Goal: Task Accomplishment & Management: Manage account settings

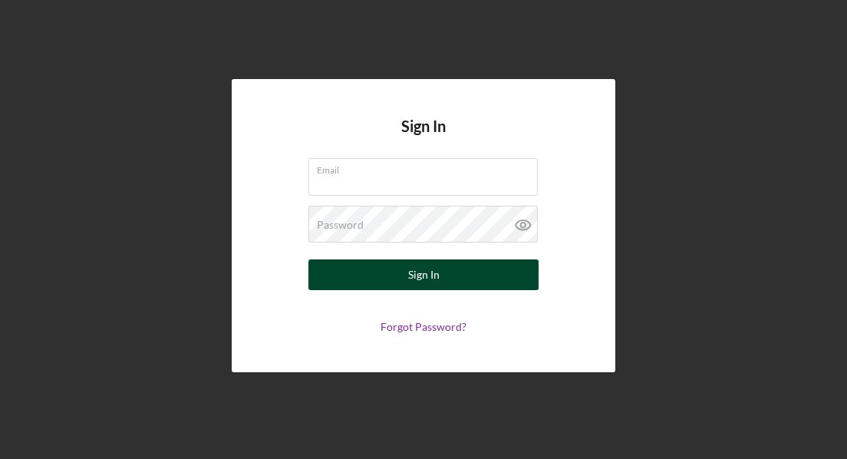
type input "[EMAIL_ADDRESS][DOMAIN_NAME]"
click at [404, 281] on button "Sign In" at bounding box center [423, 274] width 230 height 31
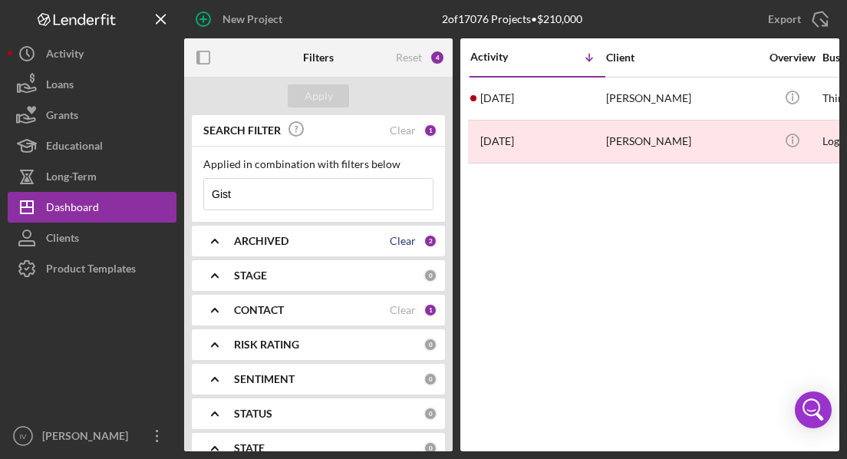
click at [399, 239] on div "Clear" at bounding box center [403, 241] width 26 height 12
click at [399, 239] on div "ARCHIVED" at bounding box center [328, 241] width 189 height 12
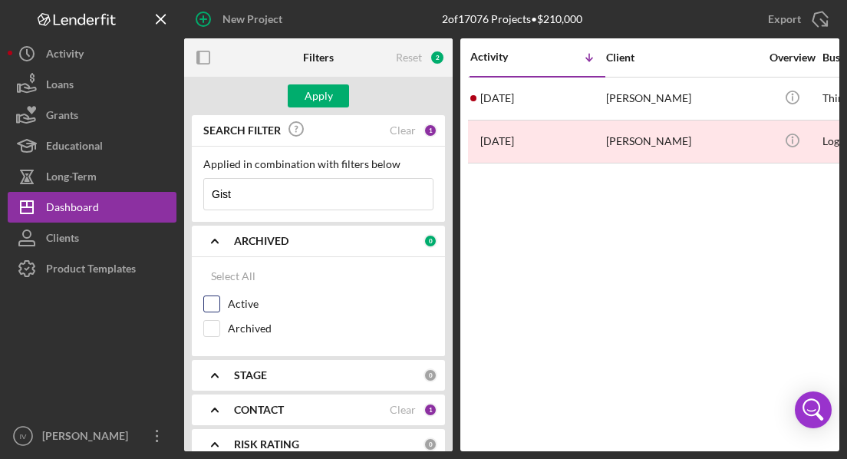
click at [208, 301] on input "Active" at bounding box center [211, 303] width 15 height 15
checkbox input "true"
click at [212, 327] on input "Archived" at bounding box center [211, 328] width 15 height 15
checkbox input "true"
drag, startPoint x: 267, startPoint y: 196, endPoint x: 180, endPoint y: 193, distance: 87.5
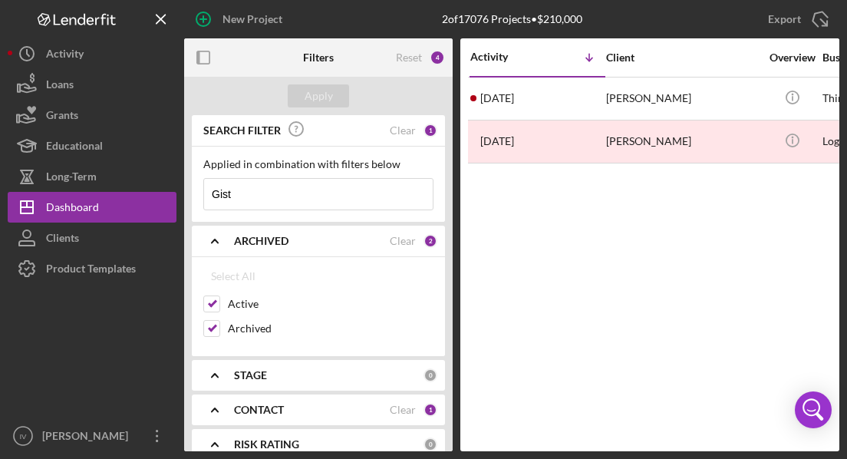
click at [180, 193] on div "New Project 2 of 17076 Projects • $210,000 Gist Export Icon/Export Filters Rese…" at bounding box center [424, 225] width 832 height 451
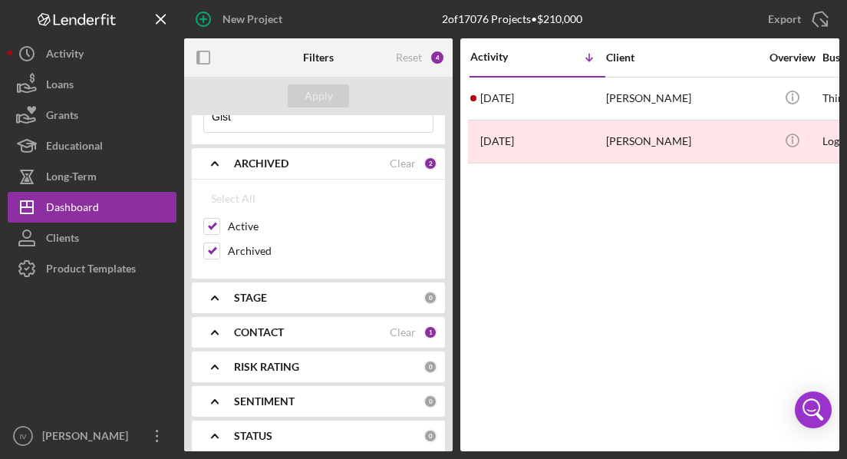
scroll to position [97, 0]
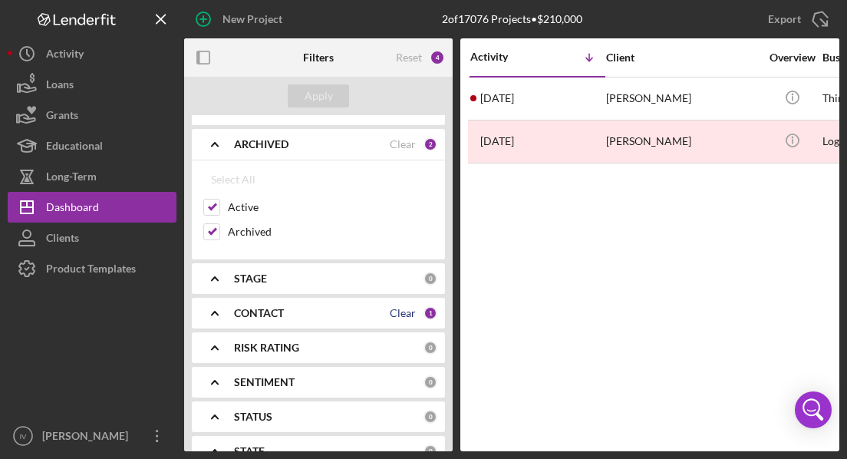
click at [405, 310] on div "Clear" at bounding box center [403, 313] width 26 height 12
click at [219, 309] on icon "Icon/Expander" at bounding box center [215, 313] width 38 height 38
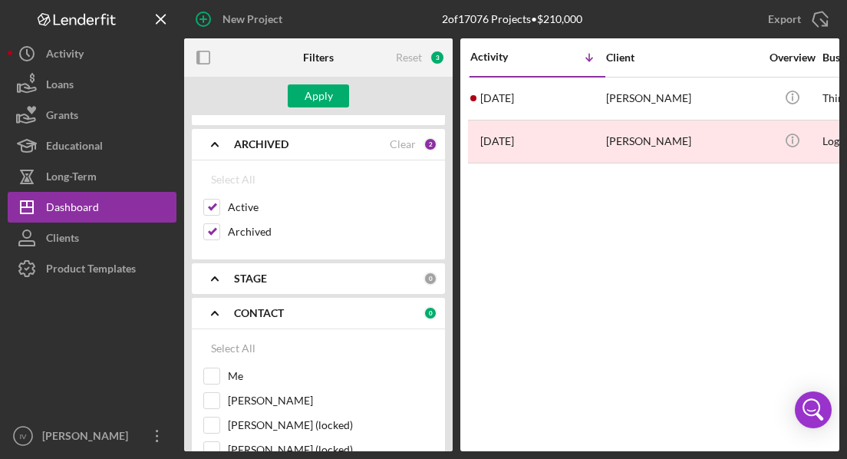
drag, startPoint x: 453, startPoint y: 163, endPoint x: 449, endPoint y: 194, distance: 30.9
click at [449, 194] on div "Filters Reset 3 Apply SEARCH FILTER Clear 1 Applied in combination with filters…" at bounding box center [511, 244] width 655 height 413
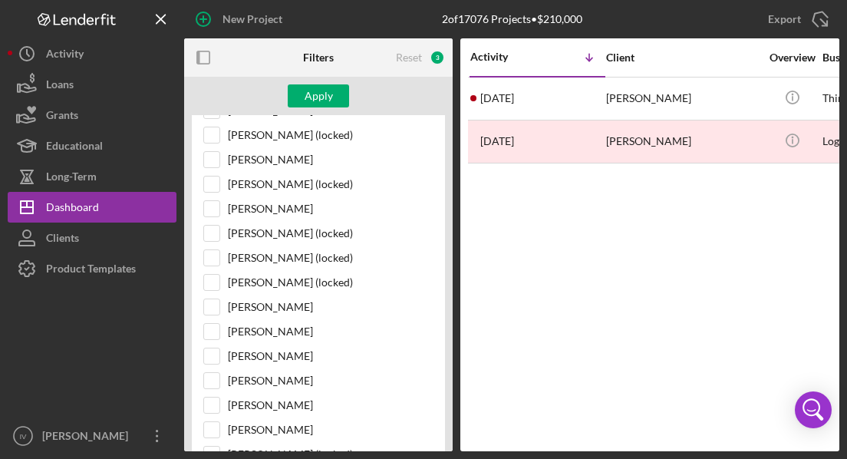
scroll to position [577, 0]
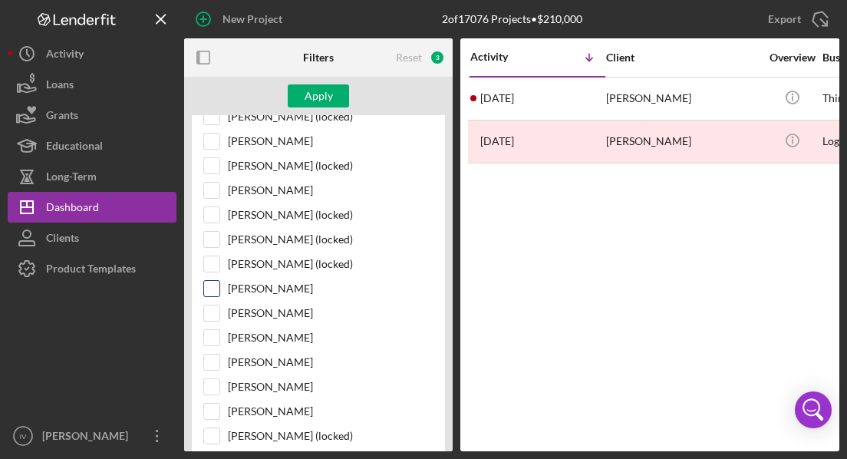
click at [209, 282] on input "[PERSON_NAME]" at bounding box center [211, 288] width 15 height 15
checkbox input "true"
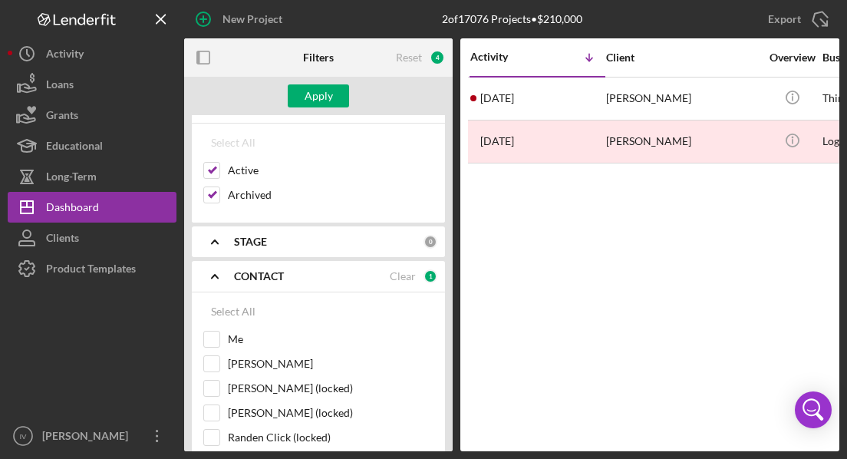
scroll to position [0, 0]
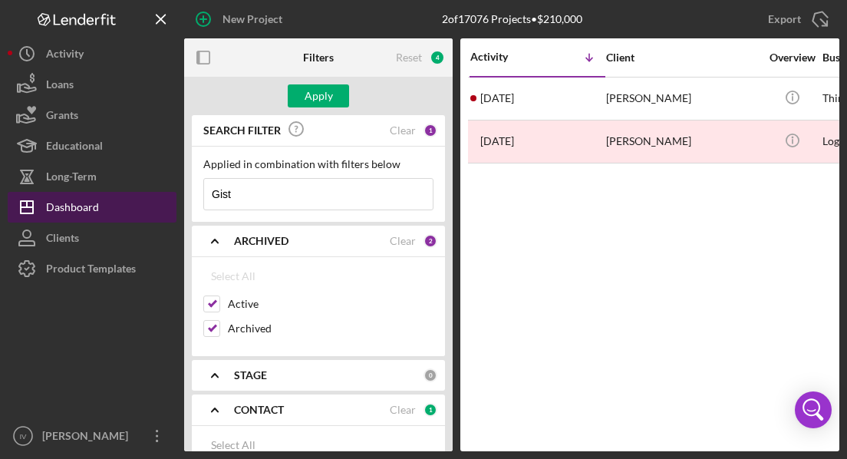
drag, startPoint x: 251, startPoint y: 192, endPoint x: 170, endPoint y: 193, distance: 80.6
click at [170, 193] on div "New Project 2 of 17076 Projects • $210,000 Gist Export Icon/Export Filters Rese…" at bounding box center [424, 225] width 832 height 451
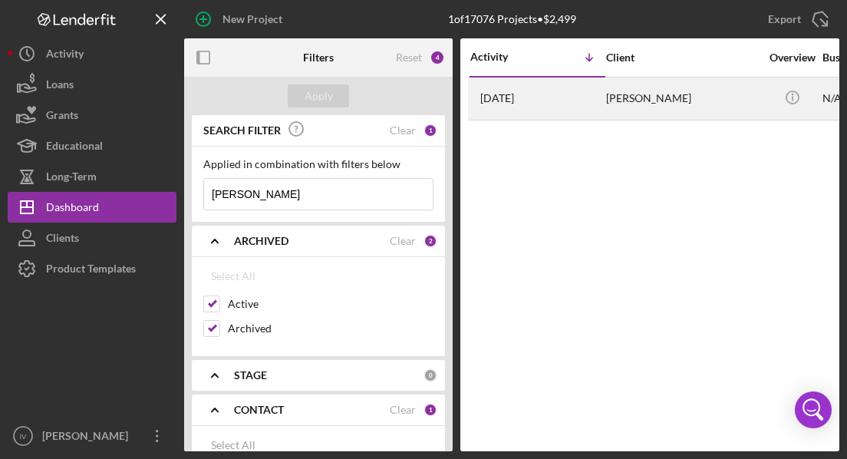
type input "[PERSON_NAME]"
click at [636, 94] on div "[PERSON_NAME]" at bounding box center [682, 98] width 153 height 41
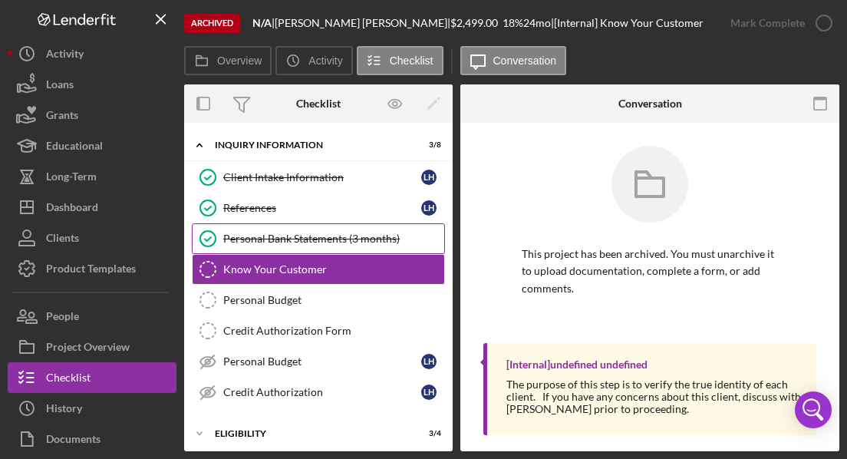
click at [319, 238] on div "Personal Bank Statements (3 months)" at bounding box center [333, 238] width 221 height 12
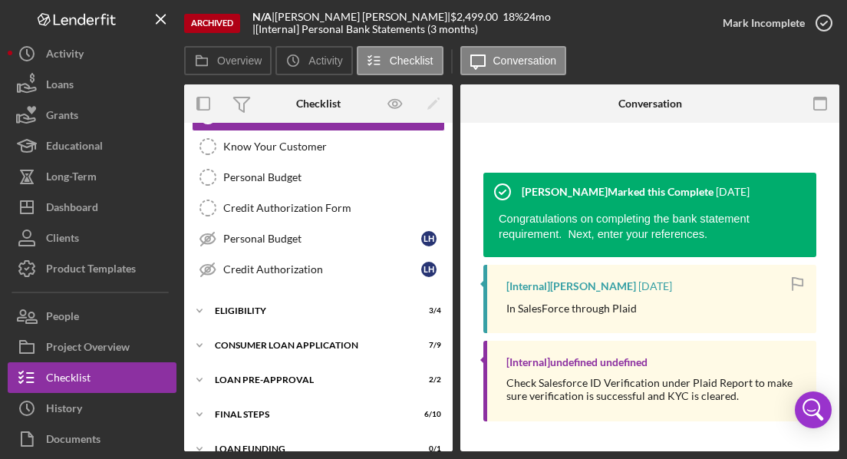
scroll to position [141, 0]
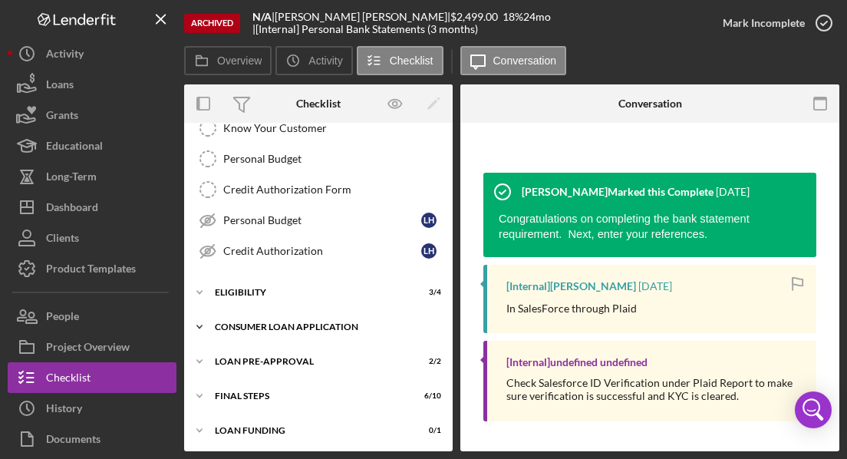
click at [293, 323] on div "Consumer Loan Application" at bounding box center [324, 326] width 219 height 9
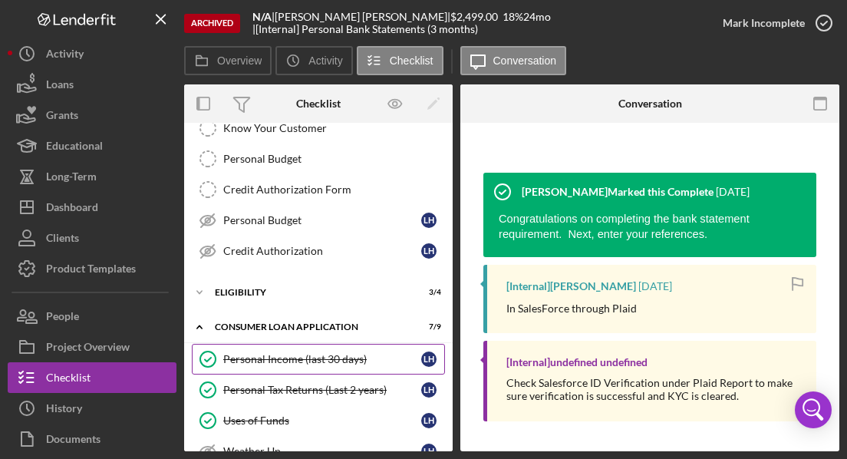
click at [319, 353] on div "Personal Income (last 30 days)" at bounding box center [322, 359] width 198 height 12
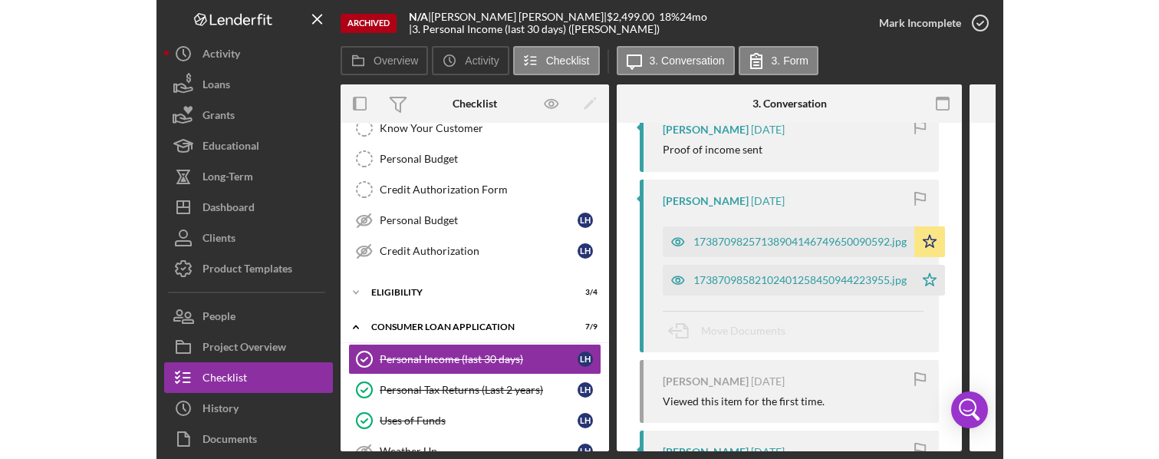
scroll to position [407, 0]
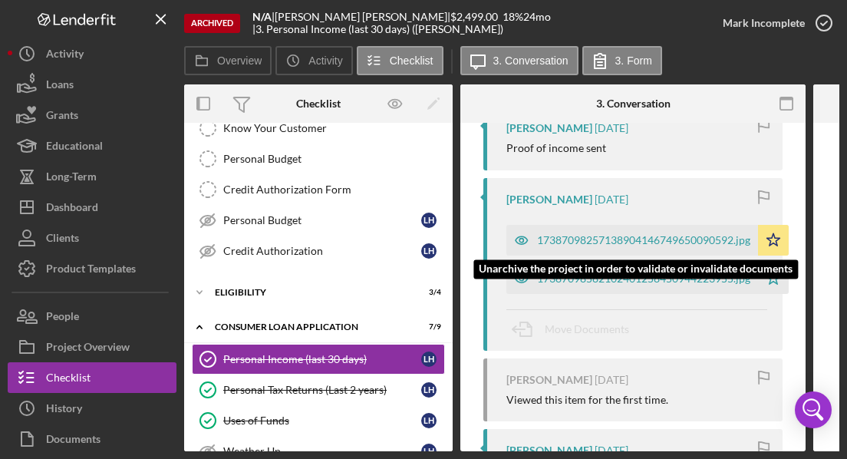
click at [722, 246] on div "17387098257138904146749650090592.jpg" at bounding box center [643, 240] width 213 height 12
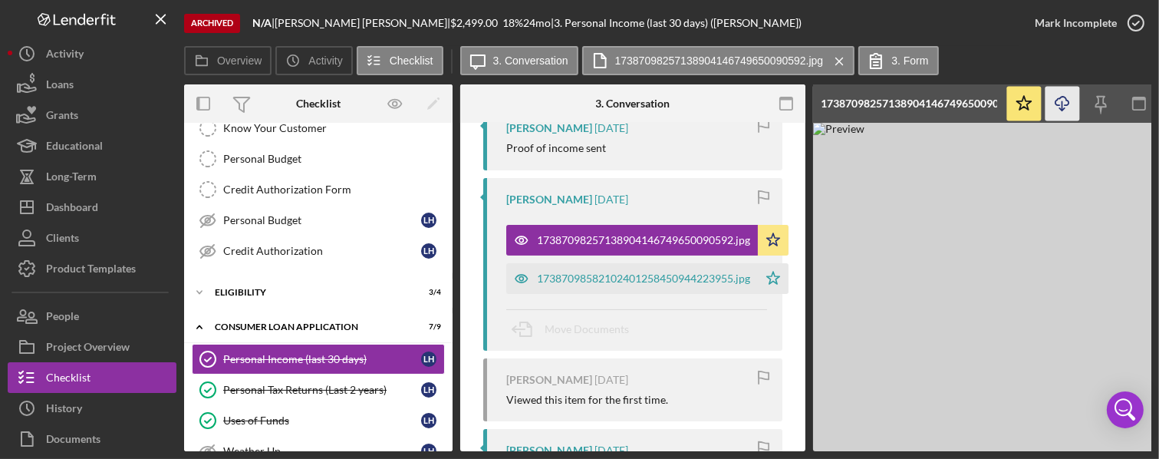
click at [846, 110] on icon "Icon/Download" at bounding box center [1063, 104] width 35 height 35
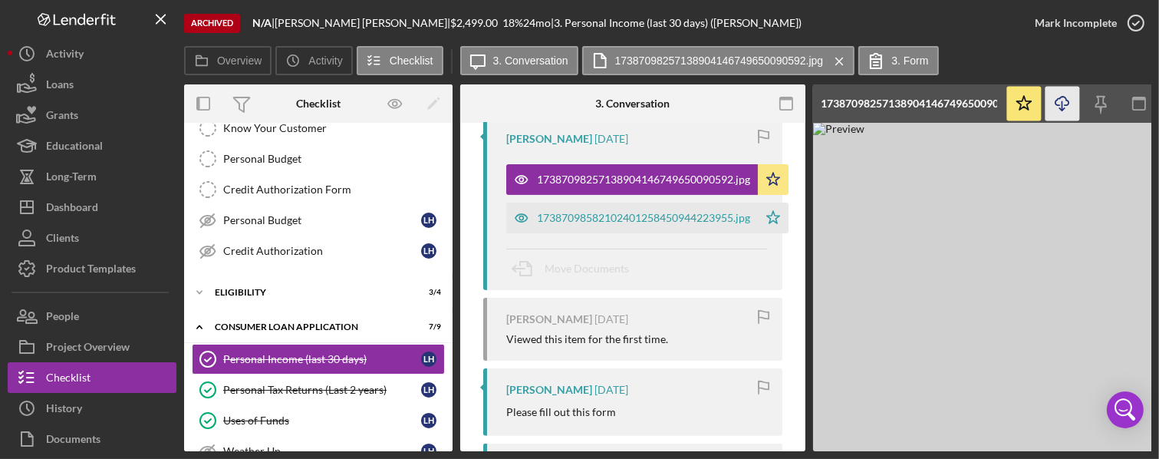
scroll to position [409, 0]
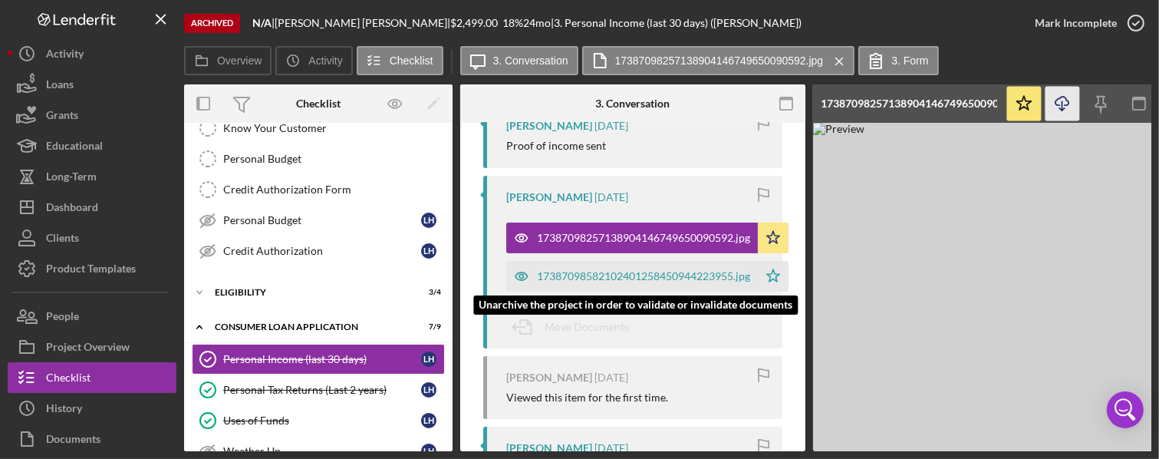
click at [673, 292] on div "17387098582102401258450944223955.jpg" at bounding box center [632, 276] width 252 height 31
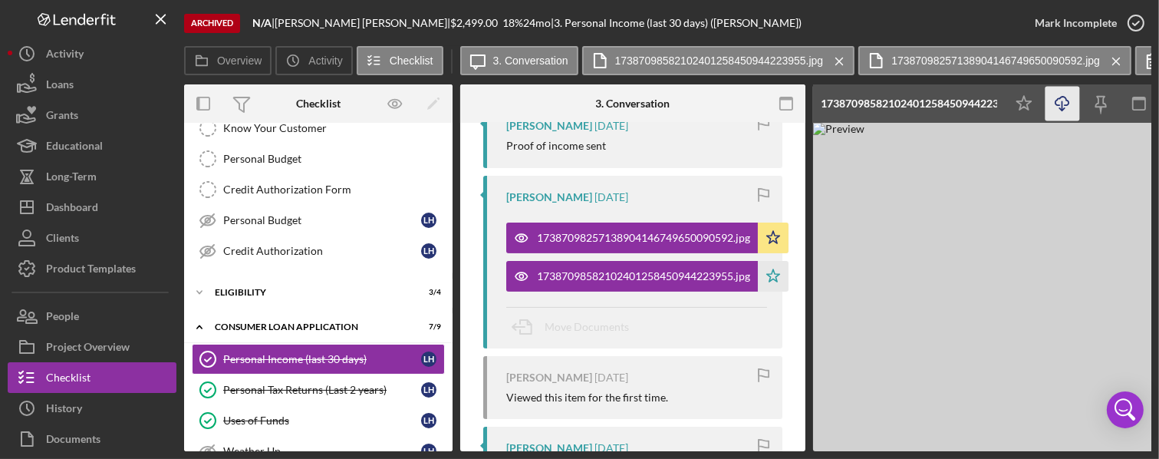
click at [846, 102] on icon "Icon/Download" at bounding box center [1063, 104] width 35 height 35
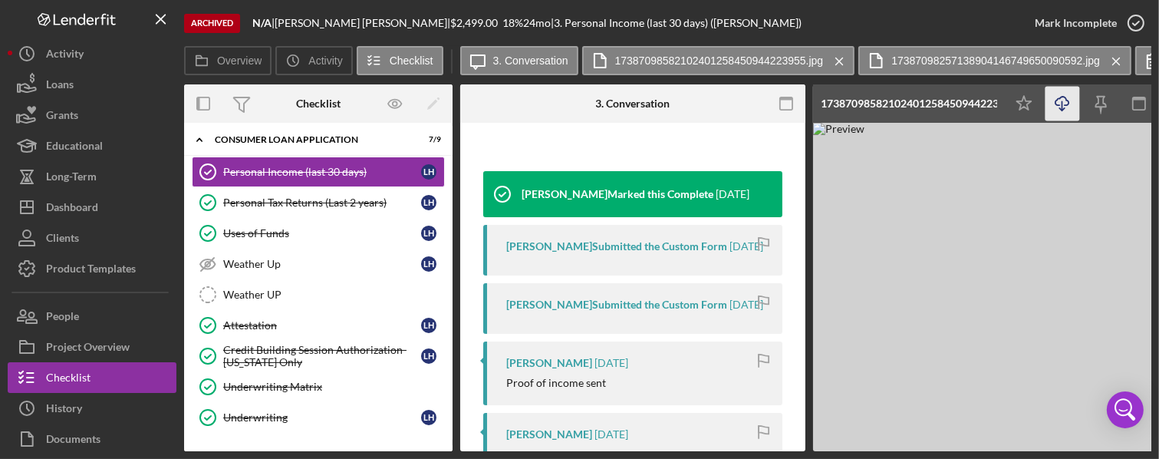
scroll to position [427, 0]
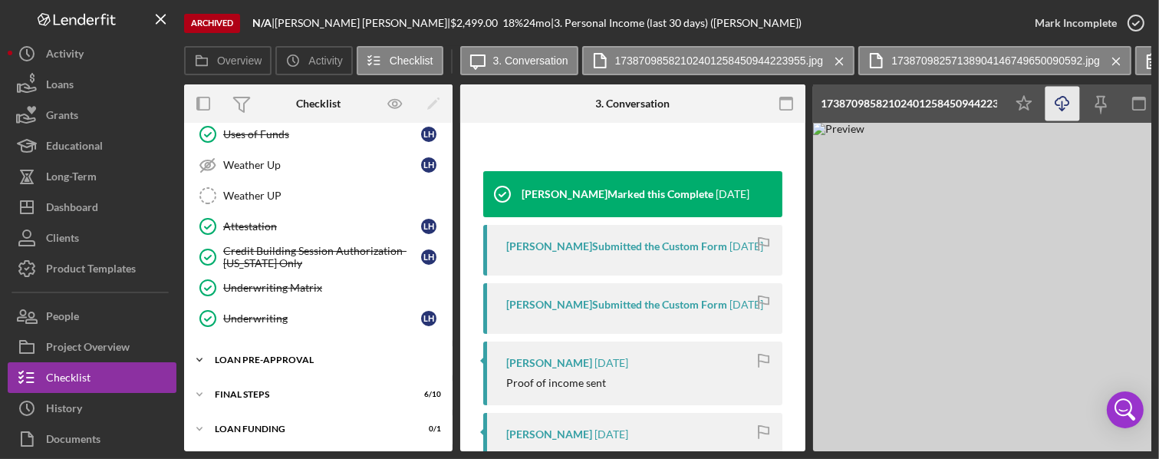
click at [317, 355] on div "Loan Pre-Approval" at bounding box center [324, 359] width 219 height 9
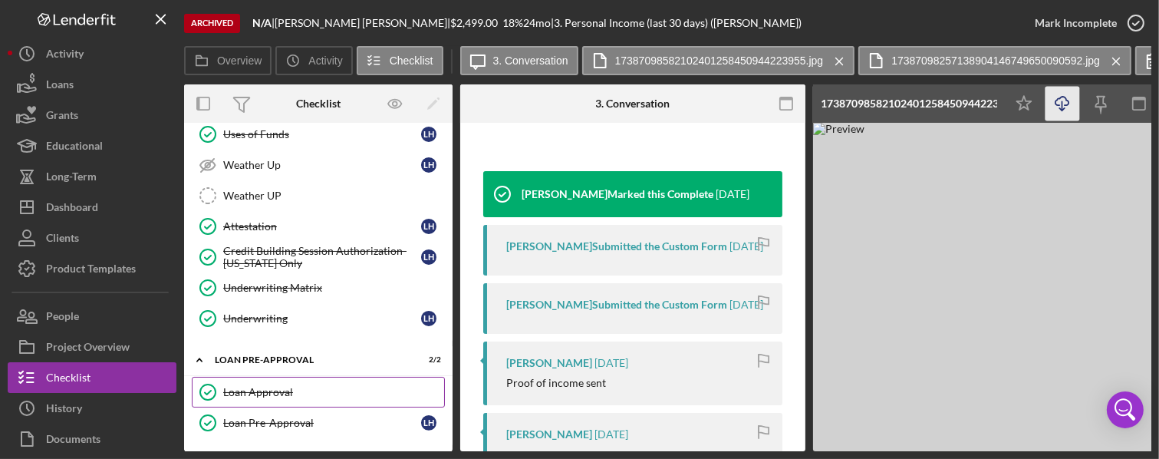
click at [291, 386] on div "Loan Approval" at bounding box center [333, 392] width 221 height 12
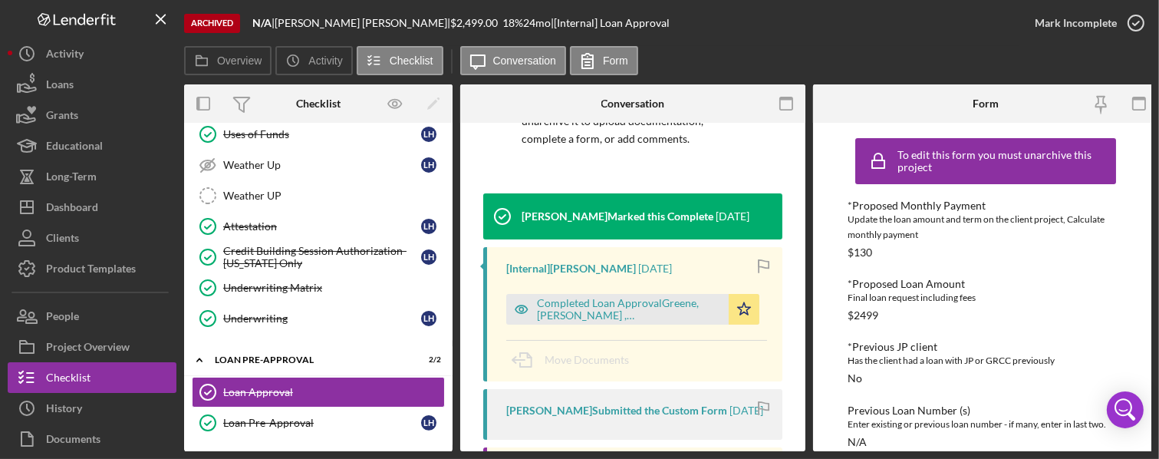
scroll to position [158, 0]
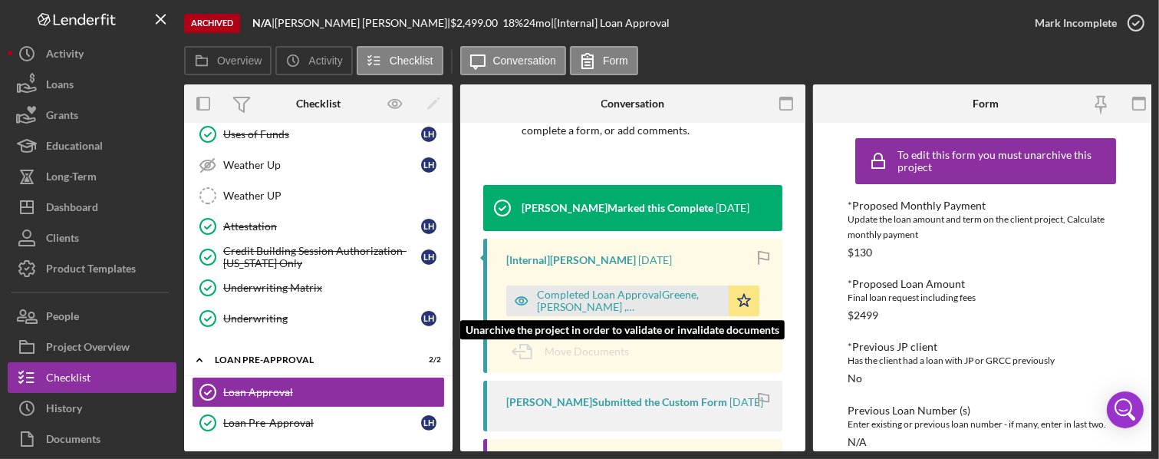
click at [605, 288] on div "Completed Loan ApprovalGreene, [PERSON_NAME] ,[PERSON_NAME].pdf" at bounding box center [629, 300] width 184 height 25
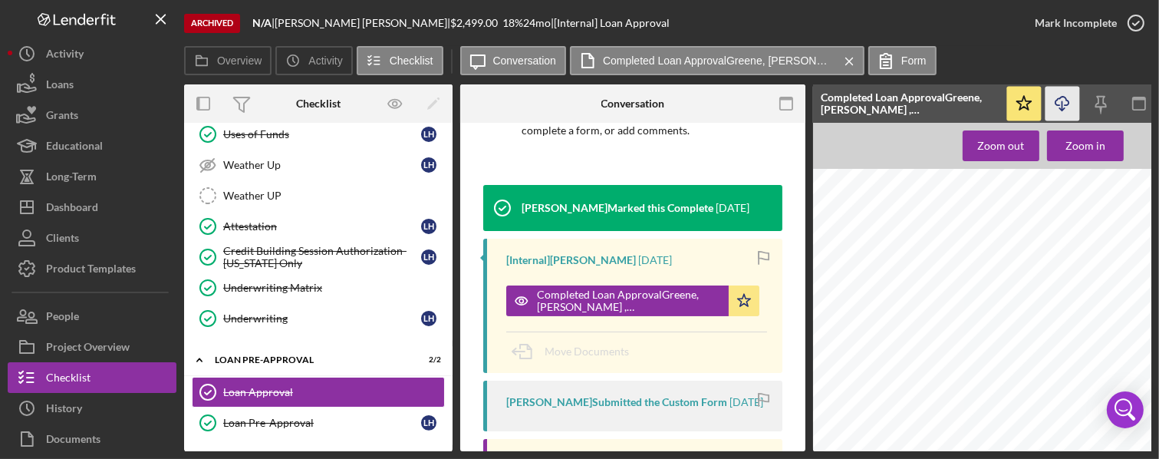
click at [846, 102] on icon "Icon/Download" at bounding box center [1063, 104] width 35 height 35
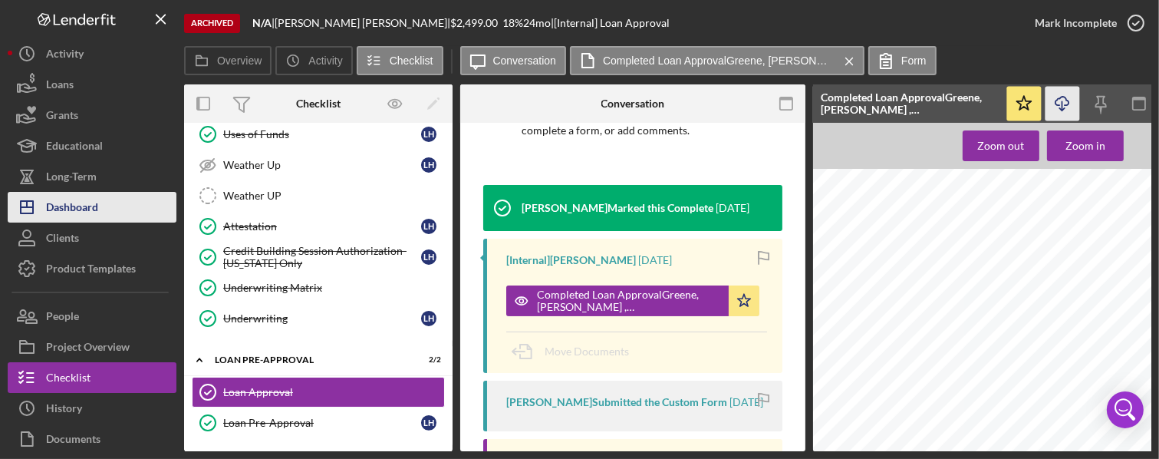
click at [99, 209] on button "Icon/Dashboard Dashboard" at bounding box center [92, 207] width 169 height 31
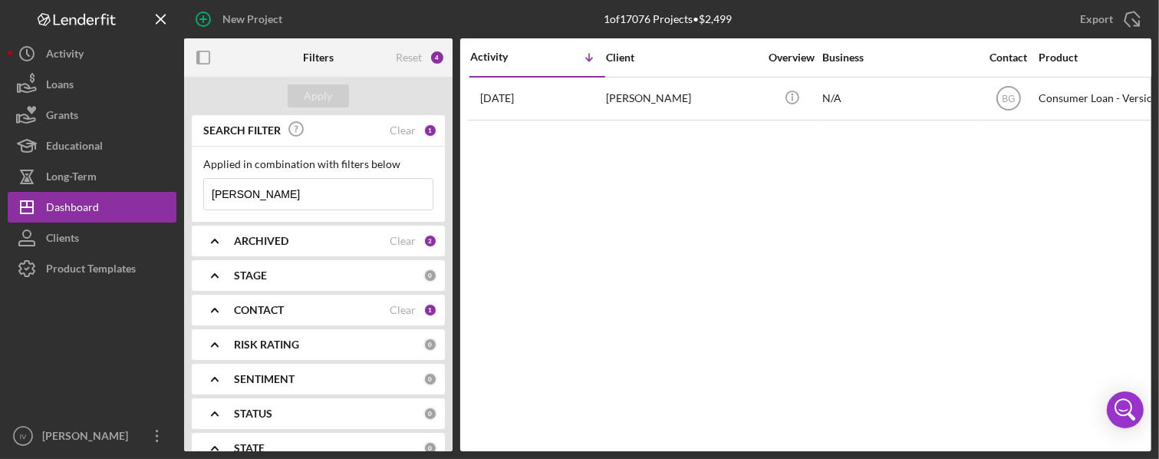
click at [402, 310] on div "Clear" at bounding box center [403, 310] width 26 height 12
click at [217, 309] on icon "Icon/Expander" at bounding box center [215, 310] width 38 height 38
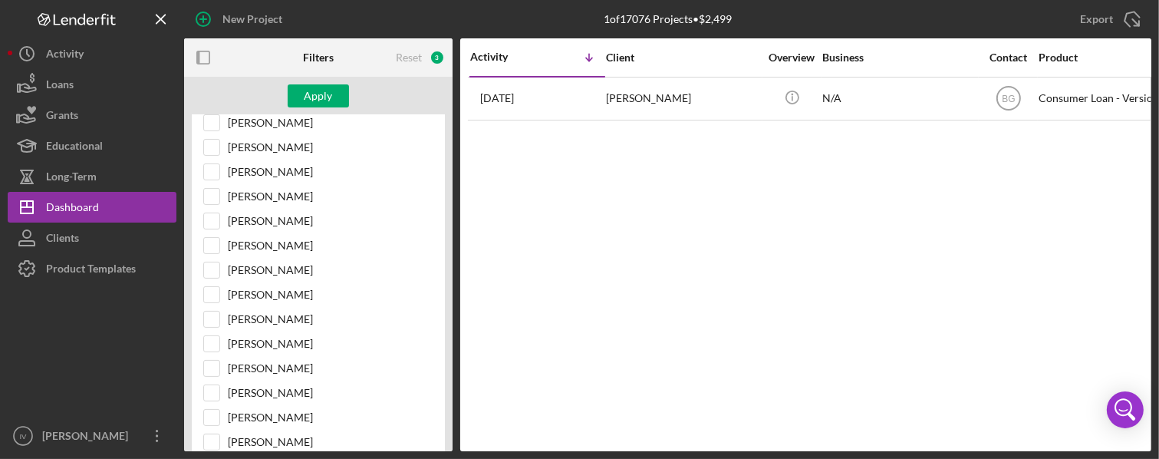
scroll to position [341, 0]
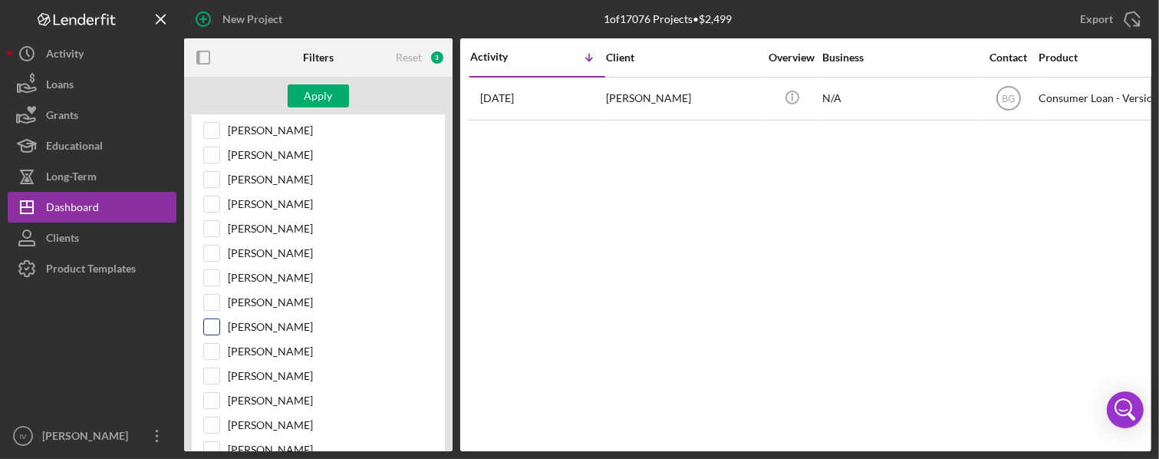
click at [215, 321] on input "[PERSON_NAME]" at bounding box center [211, 326] width 15 height 15
checkbox input "true"
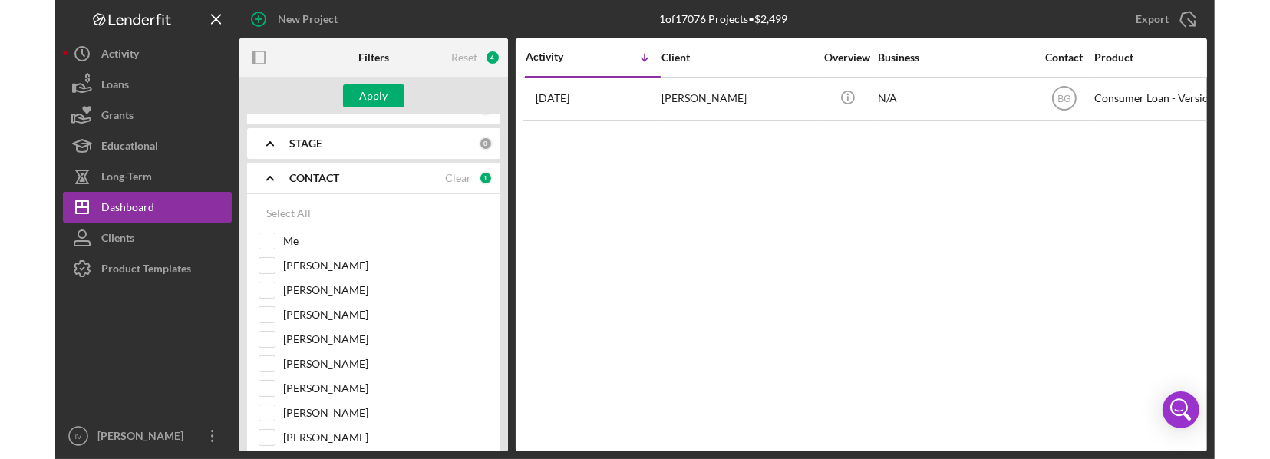
scroll to position [0, 0]
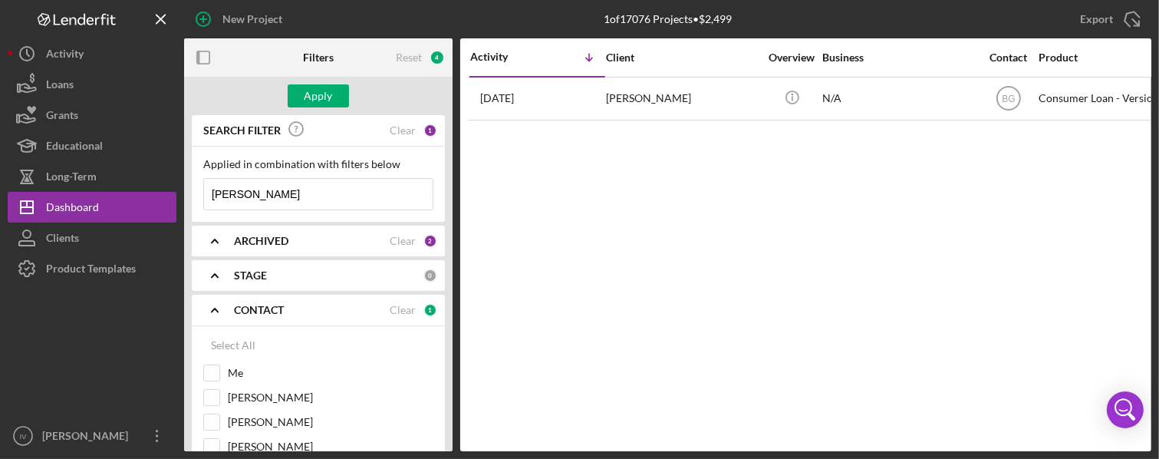
click at [249, 190] on input "[PERSON_NAME]" at bounding box center [318, 194] width 229 height 31
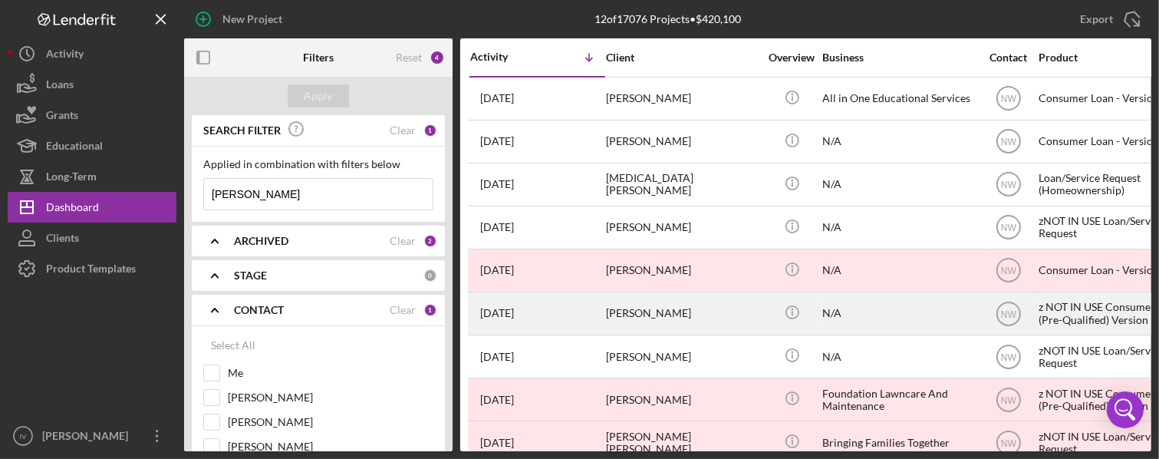
click at [578, 321] on div "[DATE] [PERSON_NAME]" at bounding box center [537, 313] width 134 height 41
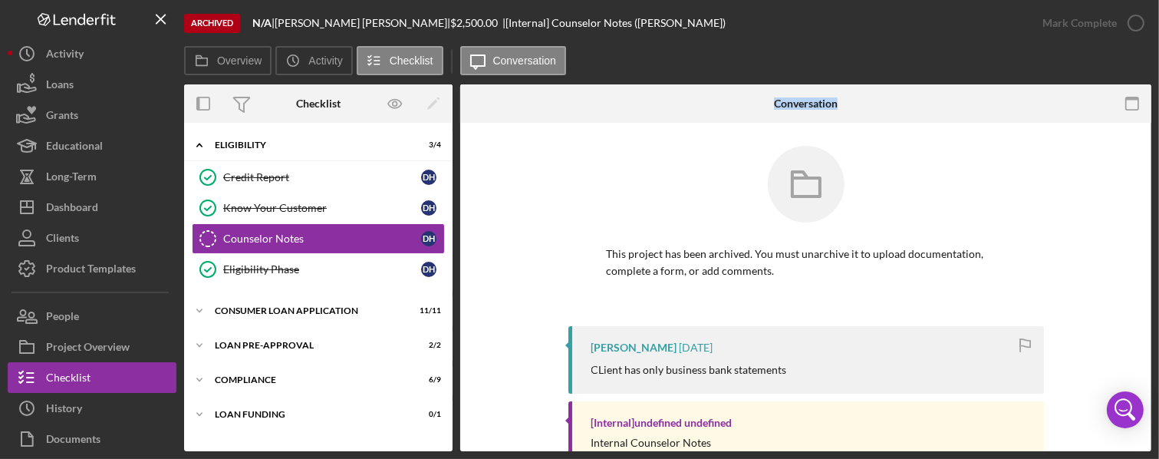
drag, startPoint x: 454, startPoint y: 203, endPoint x: 456, endPoint y: 181, distance: 22.4
click at [456, 181] on div "Overview Internal Workflow Stage Done Icon/Dropdown Arrow Icon/Archived Archive…" at bounding box center [667, 267] width 967 height 367
click at [196, 147] on icon "Icon/Expander" at bounding box center [199, 145] width 31 height 31
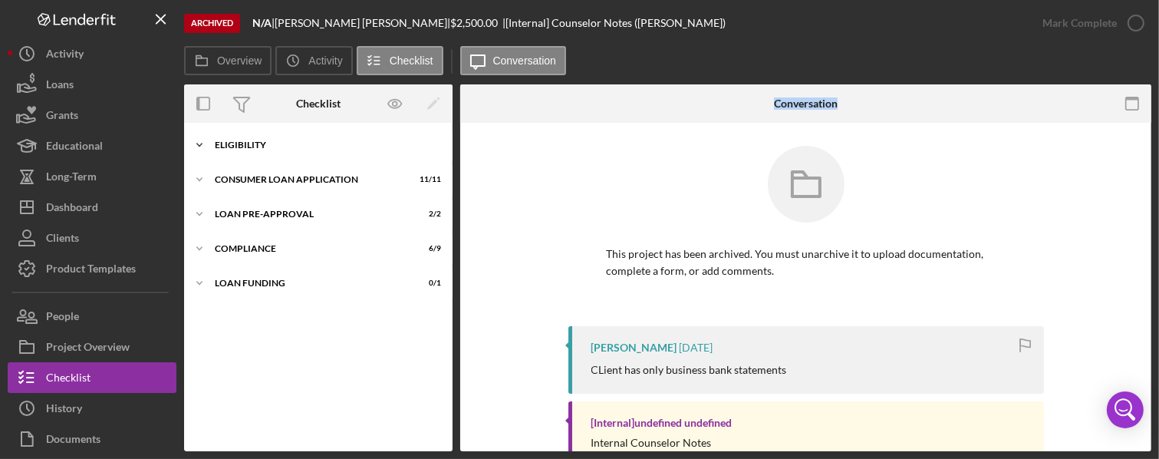
click at [196, 147] on icon "Icon/Expander" at bounding box center [199, 145] width 31 height 31
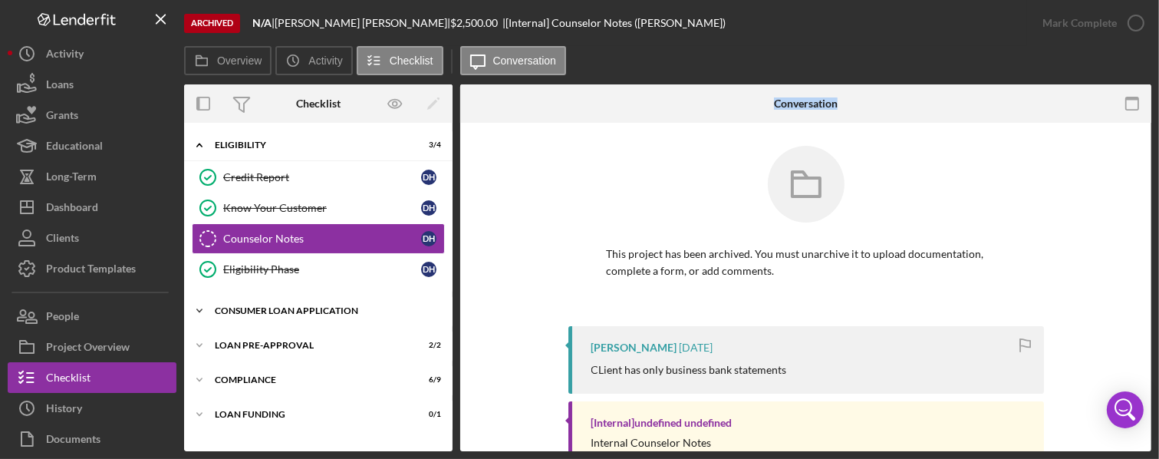
click at [205, 309] on icon "Icon/Expander" at bounding box center [199, 310] width 31 height 31
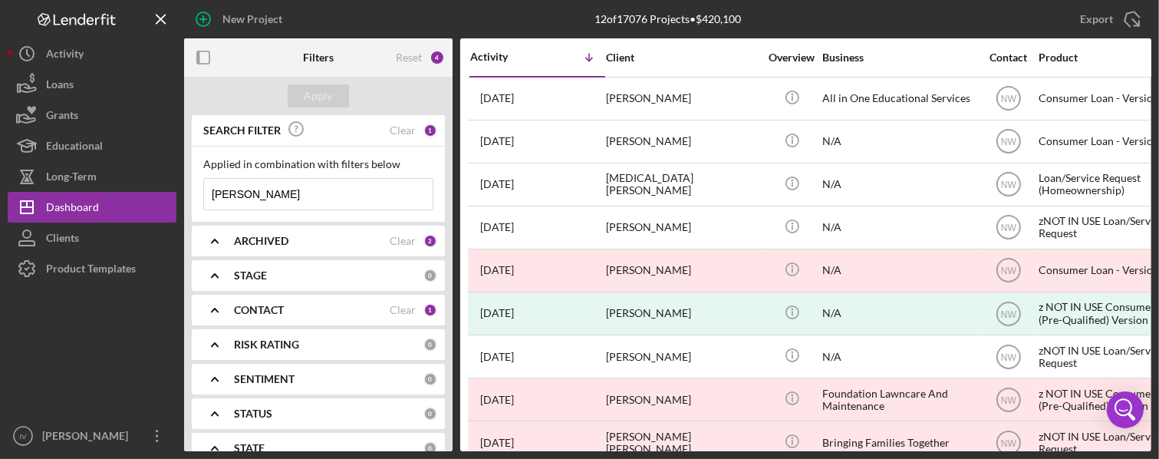
click at [846, 107] on html "New Project 12 of 17076 Projects • $420,100 [PERSON_NAME] Export Icon/Export Fi…" at bounding box center [579, 229] width 1159 height 459
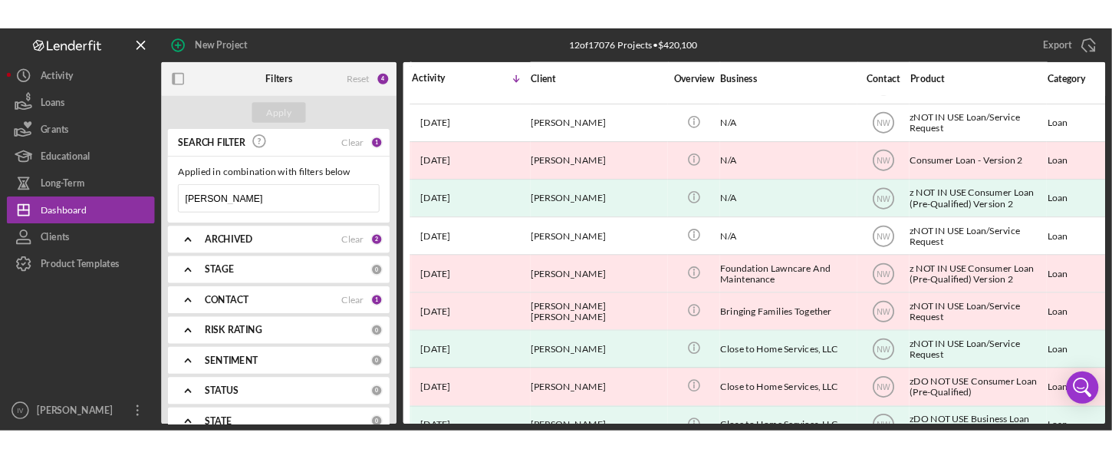
scroll to position [162, 0]
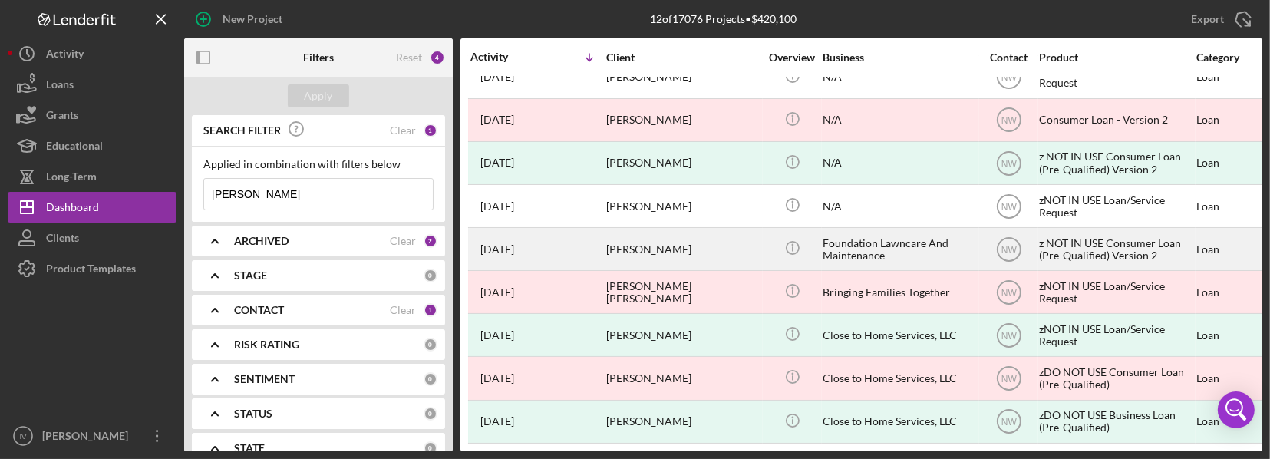
click at [514, 243] on time "[DATE]" at bounding box center [497, 249] width 34 height 12
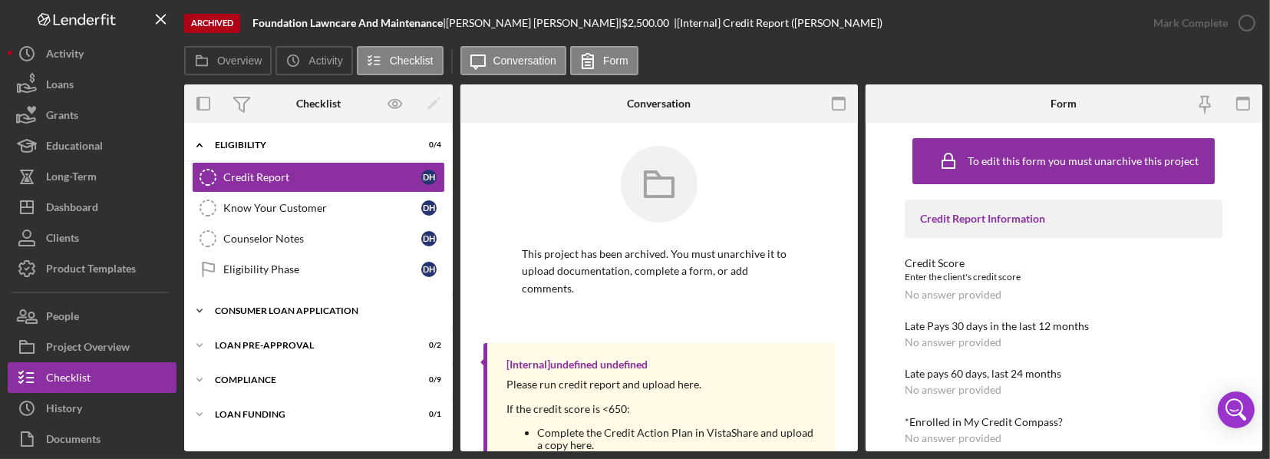
click at [326, 307] on div "Consumer Loan Application" at bounding box center [324, 310] width 219 height 9
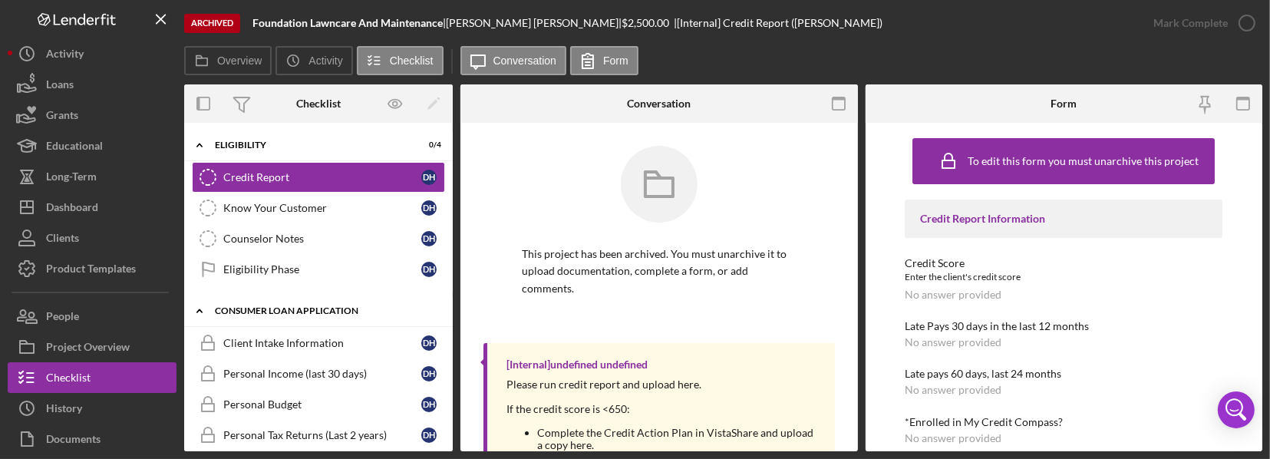
click at [326, 307] on div "Consumer Loan Application" at bounding box center [324, 310] width 219 height 9
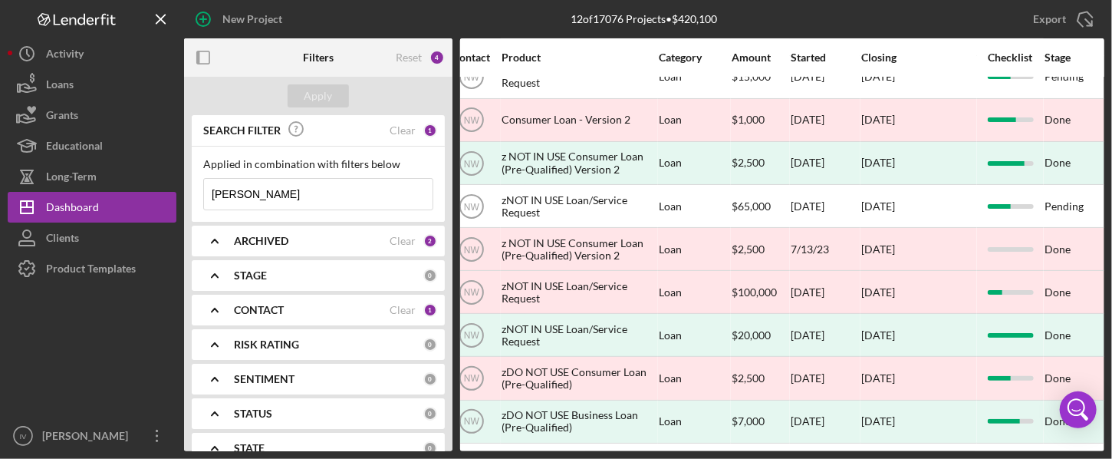
scroll to position [162, 0]
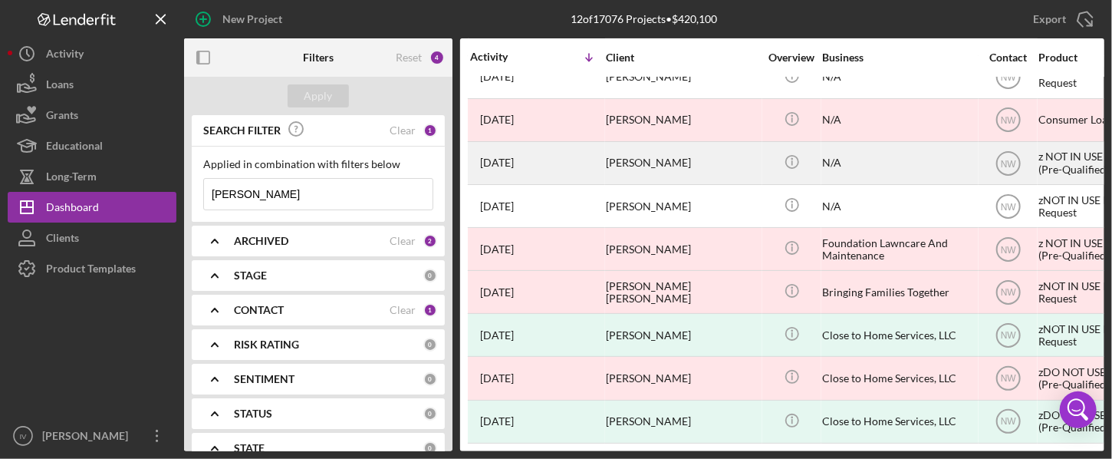
click at [508, 158] on div "[DATE] [PERSON_NAME]" at bounding box center [537, 163] width 134 height 41
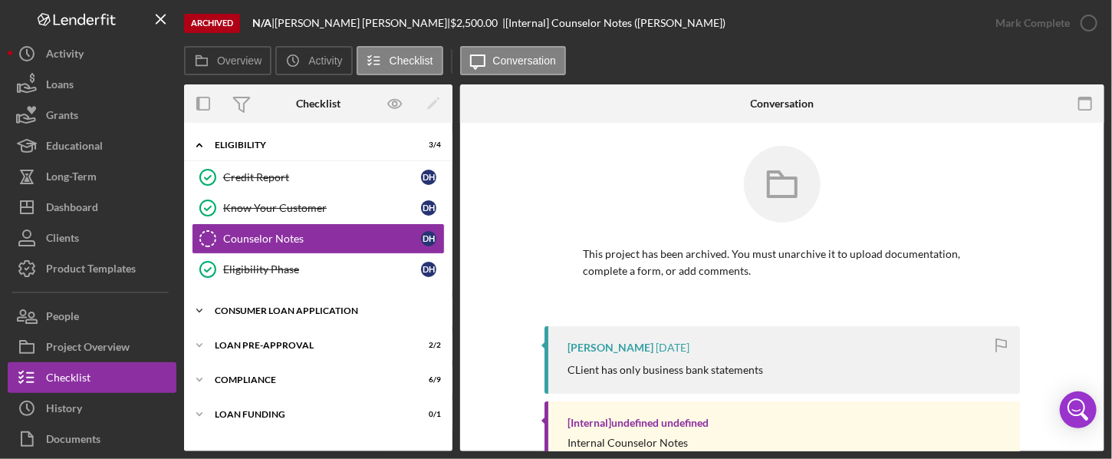
click at [301, 309] on div "Consumer Loan Application" at bounding box center [324, 310] width 219 height 9
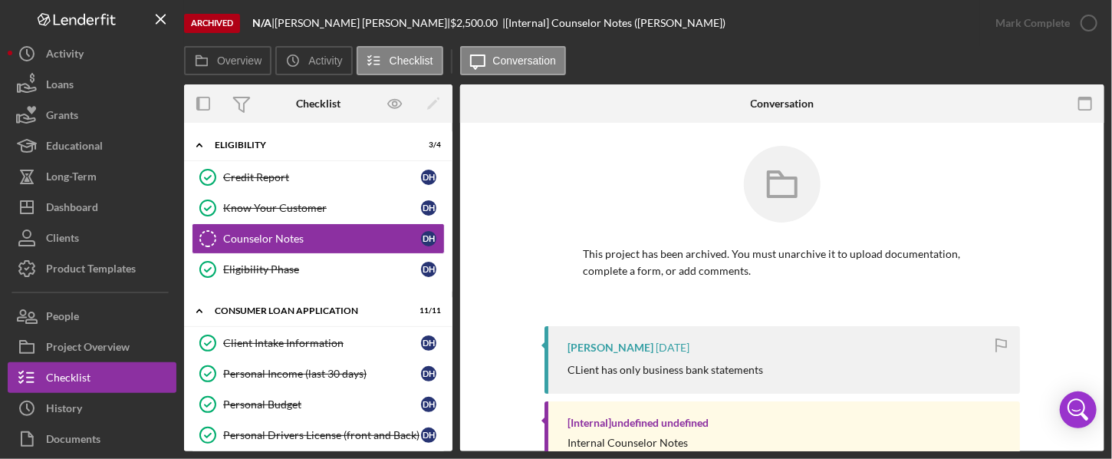
drag, startPoint x: 447, startPoint y: 217, endPoint x: 454, endPoint y: 239, distance: 23.3
click at [454, 242] on div "Overview Internal Workflow Stage Done Icon/Dropdown Arrow Icon/Archived Archive…" at bounding box center [644, 267] width 921 height 367
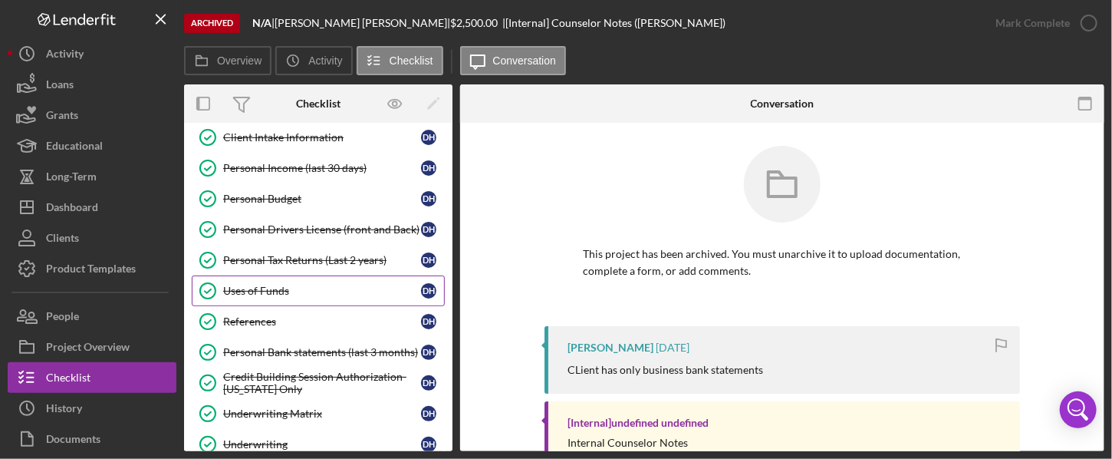
scroll to position [206, 0]
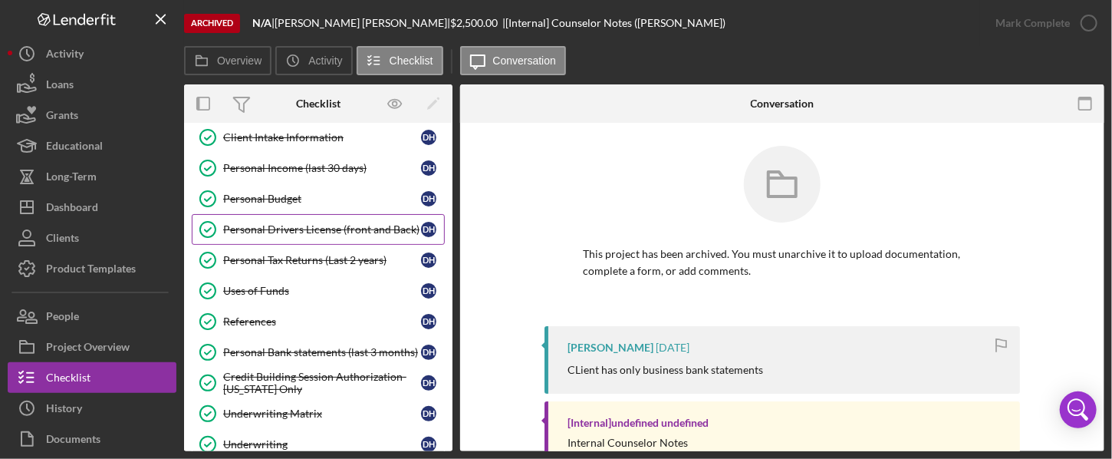
click at [310, 229] on div "Personal Drivers License (front and Back)" at bounding box center [322, 229] width 198 height 12
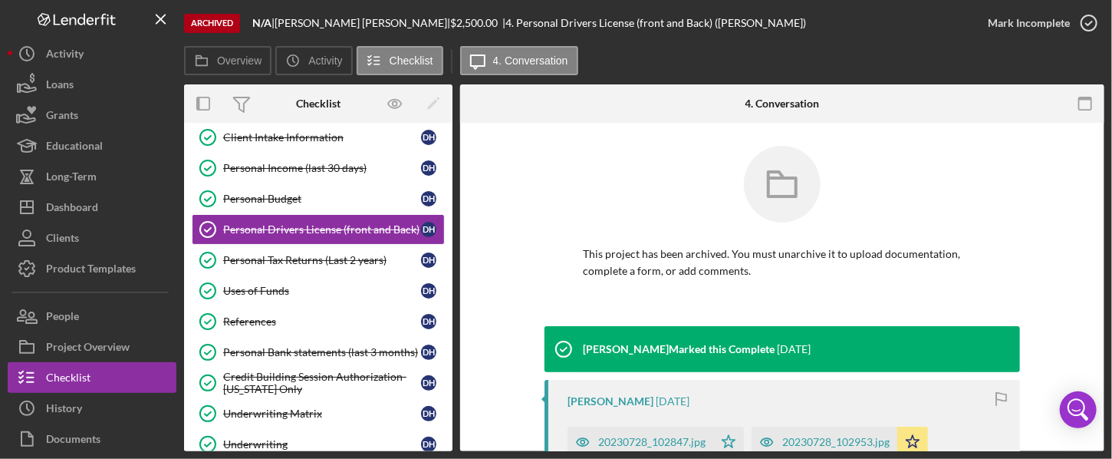
drag, startPoint x: 1105, startPoint y: 164, endPoint x: 1105, endPoint y: 209, distance: 45.3
click at [846, 209] on div "Archived N/A | [PERSON_NAME] | $2,500.00 | 4. Personal Drivers License (front a…" at bounding box center [556, 229] width 1112 height 459
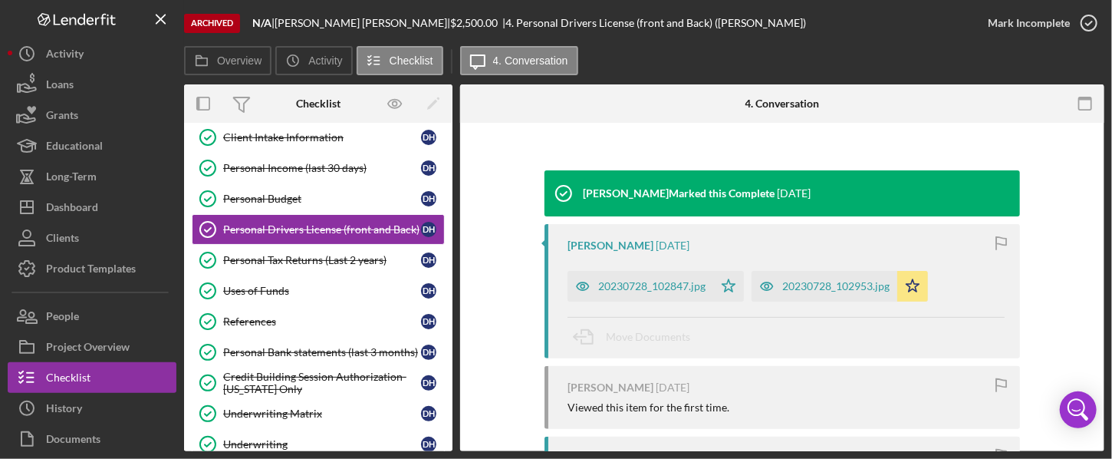
scroll to position [157, 0]
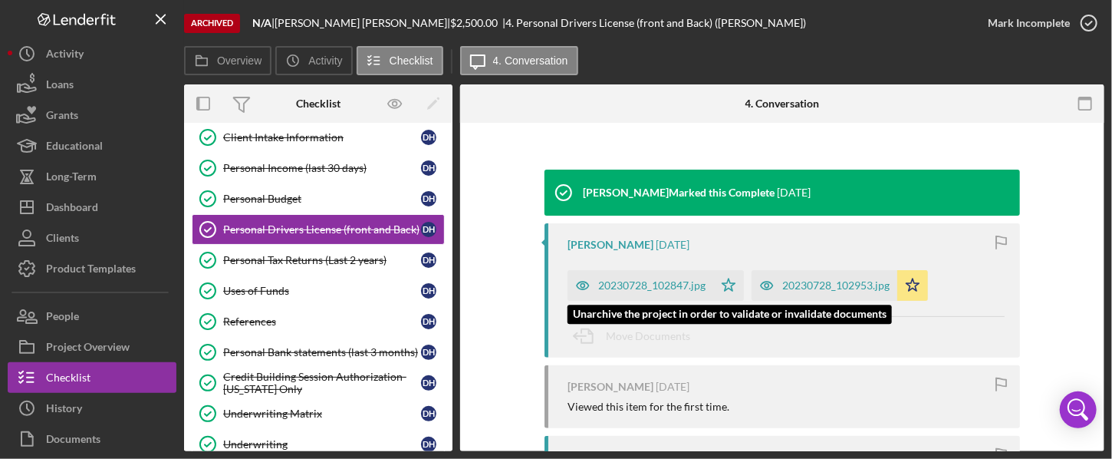
click at [634, 287] on div "20230728_102847.jpg" at bounding box center [651, 285] width 107 height 12
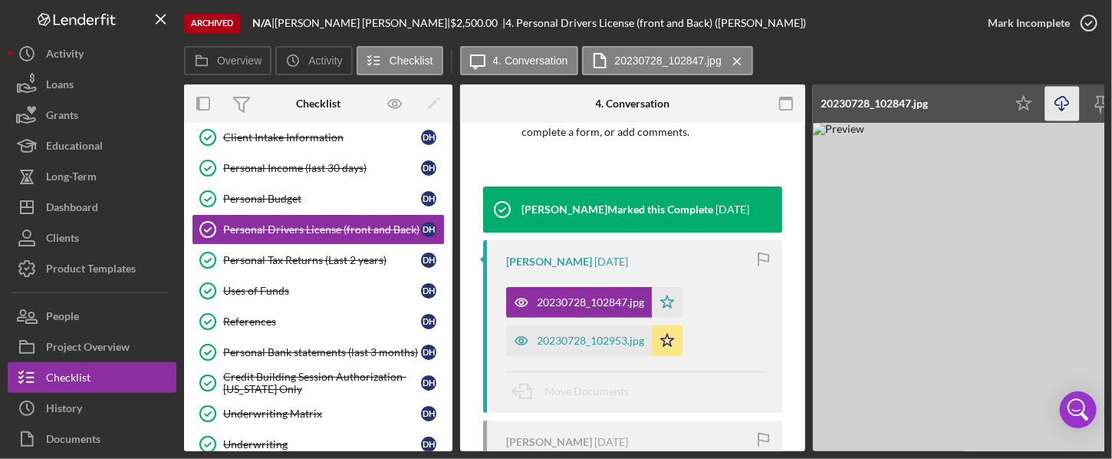
click at [846, 99] on icon "Icon/Download" at bounding box center [1063, 104] width 35 height 35
click at [298, 168] on div "Personal Income (last 30 days)" at bounding box center [322, 168] width 198 height 12
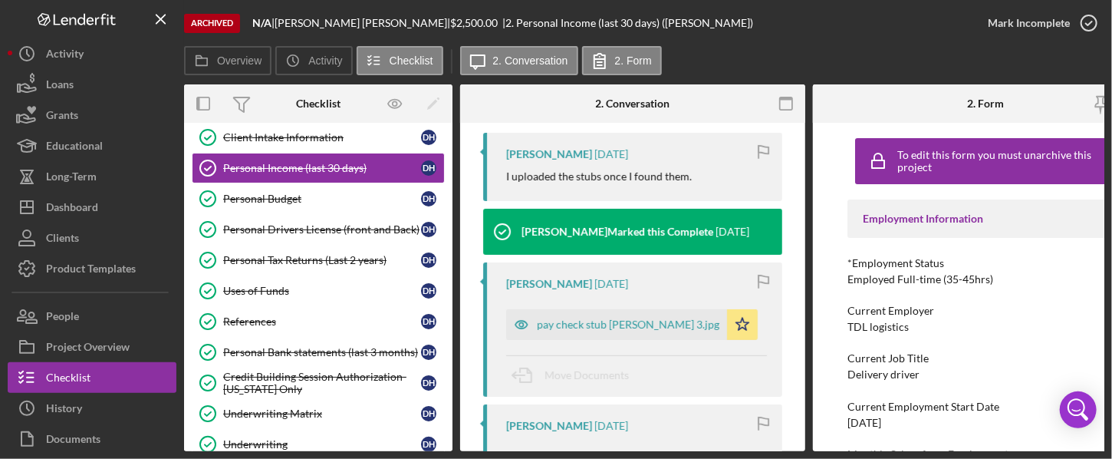
scroll to position [262, 0]
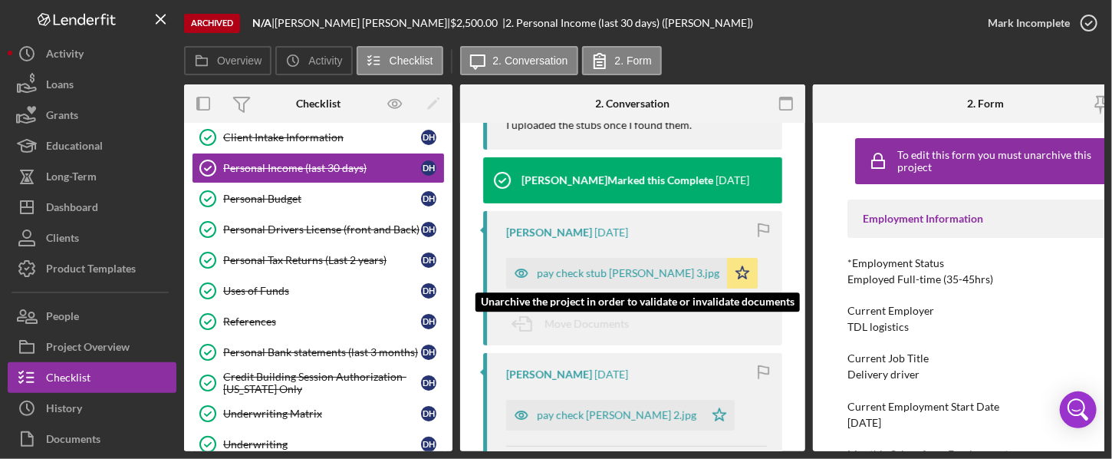
click at [611, 268] on div "pay check stub [PERSON_NAME] 3.jpg" at bounding box center [628, 273] width 183 height 12
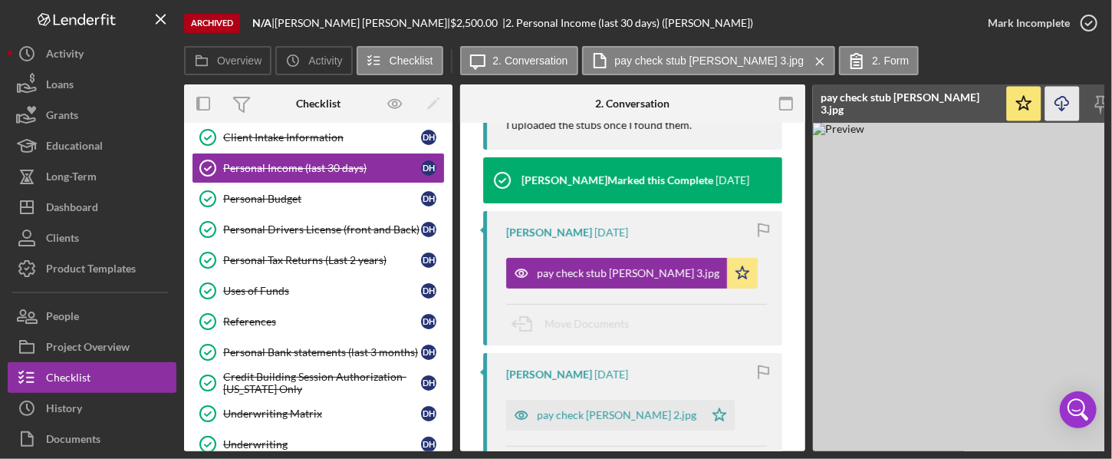
click at [846, 97] on icon "Icon/Download" at bounding box center [1063, 104] width 35 height 35
click at [348, 350] on div "Personal Bank statements (last 3 months)" at bounding box center [322, 352] width 198 height 12
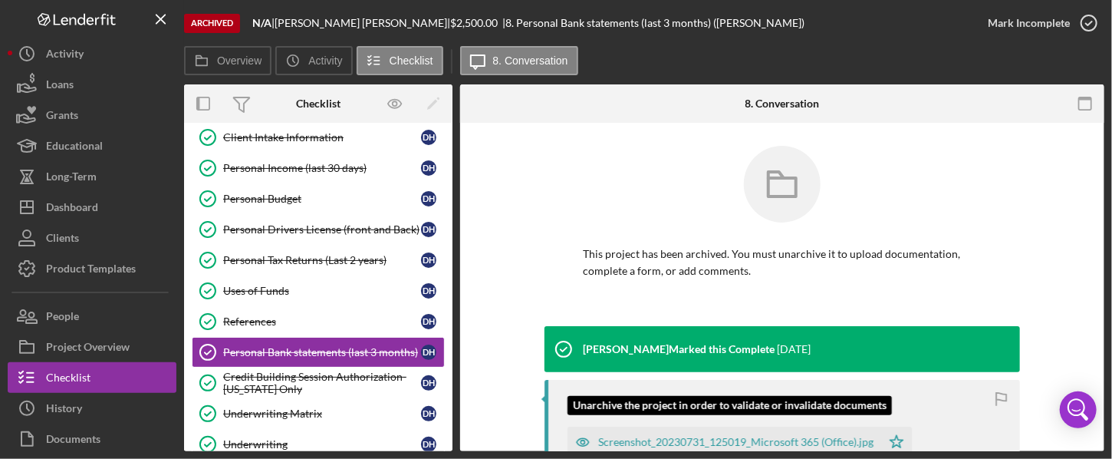
click at [813, 439] on div "Screenshot_20230731_125019_Microsoft 365 (Office).jpg" at bounding box center [735, 442] width 275 height 12
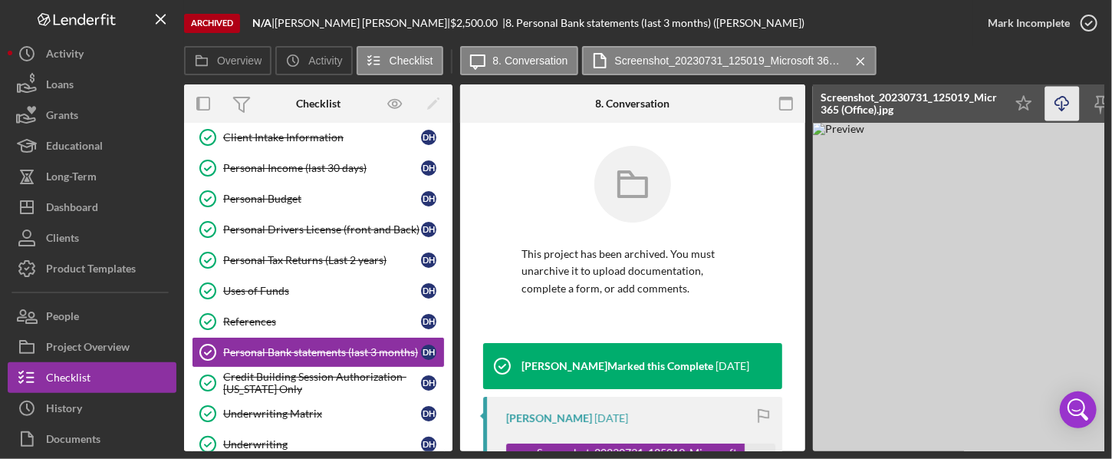
click at [846, 109] on line "button" at bounding box center [1063, 105] width 0 height 8
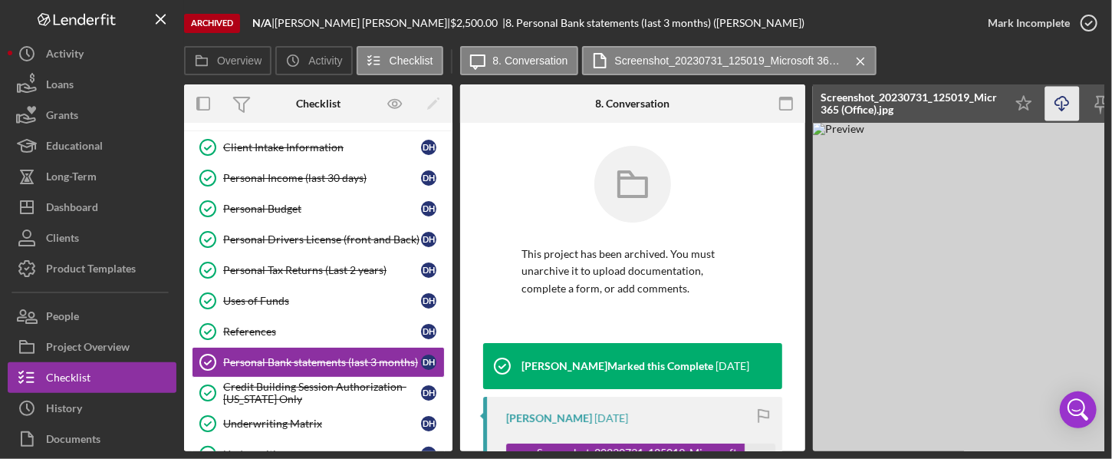
scroll to position [194, 0]
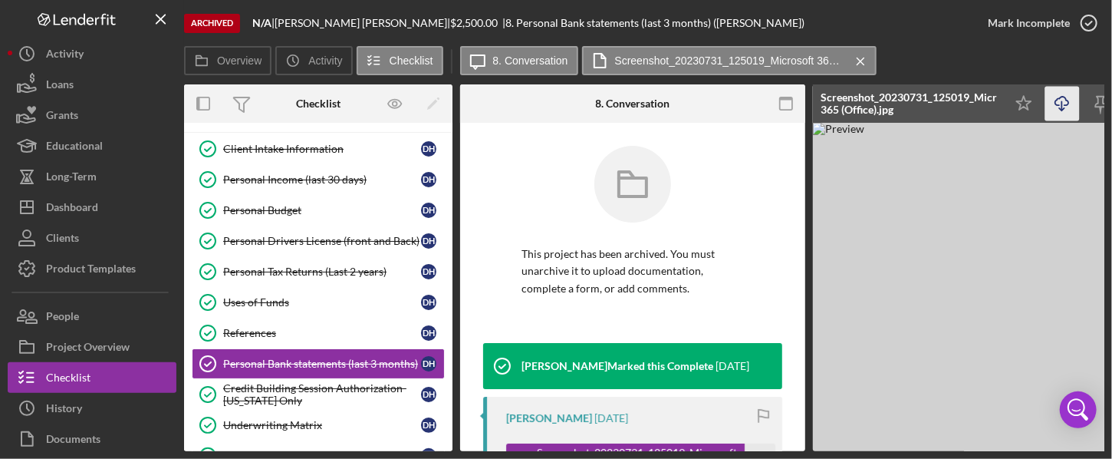
drag, startPoint x: 453, startPoint y: 239, endPoint x: 451, endPoint y: 381, distance: 142.7
click at [453, 382] on div "Overview Internal Workflow Stage Done Icon/Dropdown Arrow Icon/Archived Archive…" at bounding box center [644, 267] width 921 height 367
drag, startPoint x: 448, startPoint y: 312, endPoint x: 443, endPoint y: 404, distance: 92.2
click at [443, 404] on div "Client Intake Information Client Intake Information D H Personal Income (last 3…" at bounding box center [318, 305] width 269 height 345
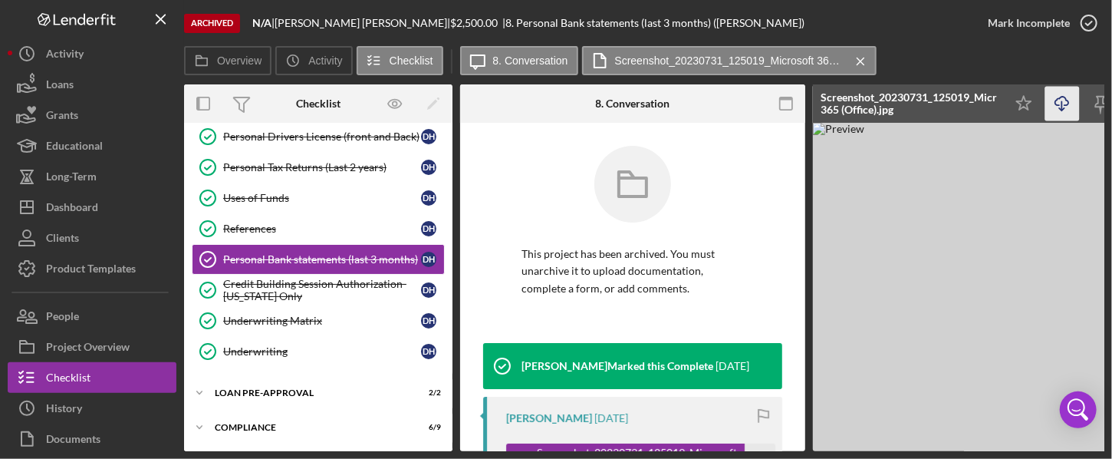
scroll to position [332, 0]
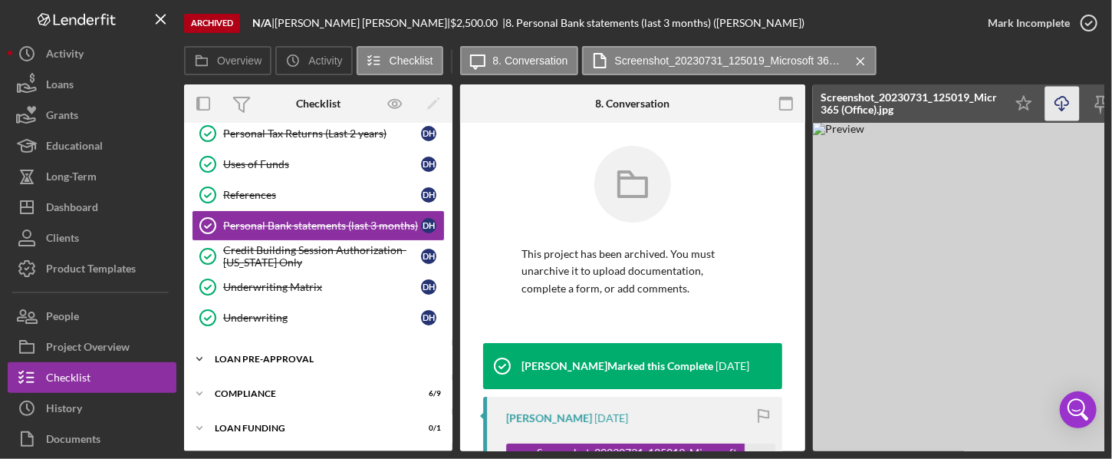
click at [292, 355] on div "Loan Pre-Approval" at bounding box center [324, 358] width 219 height 9
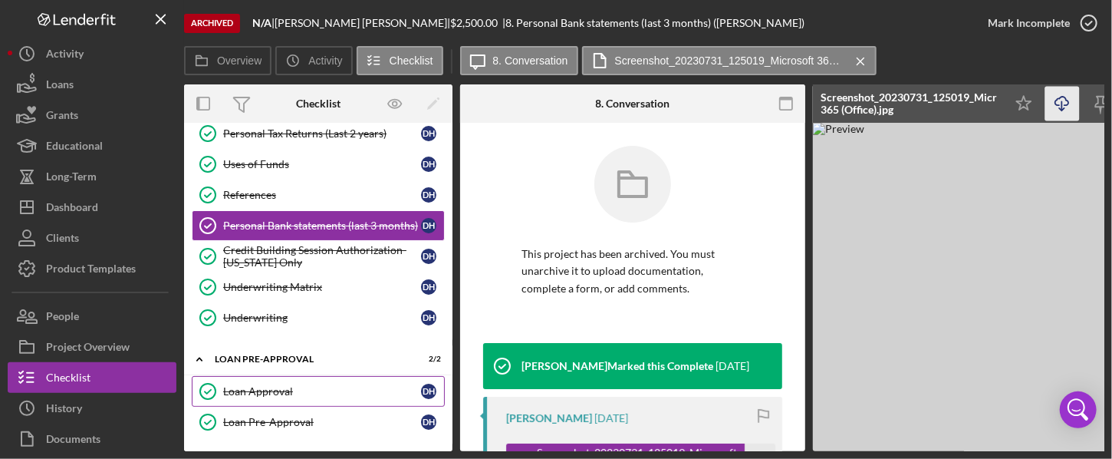
click at [267, 392] on link "Loan Approval Loan Approval D H" at bounding box center [318, 391] width 253 height 31
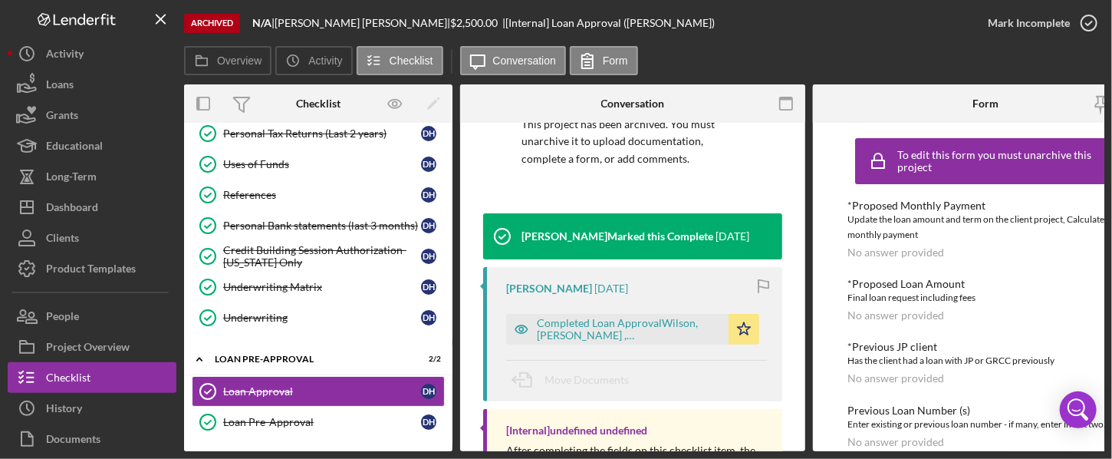
scroll to position [140, 0]
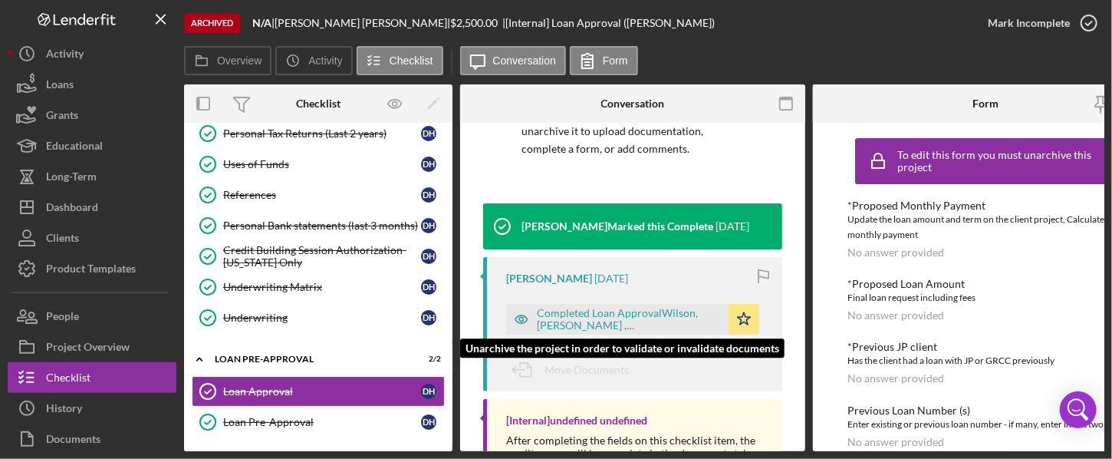
click at [607, 315] on div "Completed Loan ApprovalWilson, [PERSON_NAME] ,[PERSON_NAME].pdf" at bounding box center [629, 319] width 184 height 25
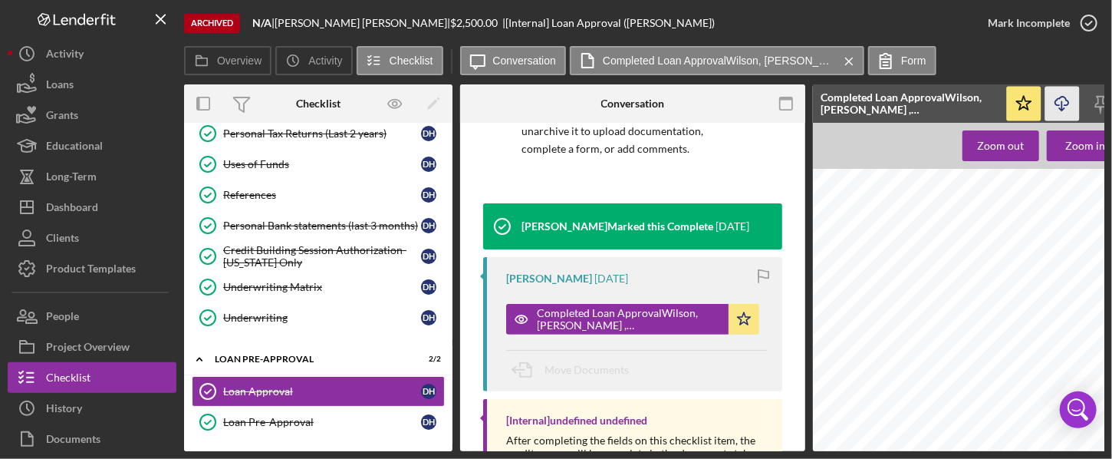
click at [846, 110] on icon "Icon/Download" at bounding box center [1063, 104] width 35 height 35
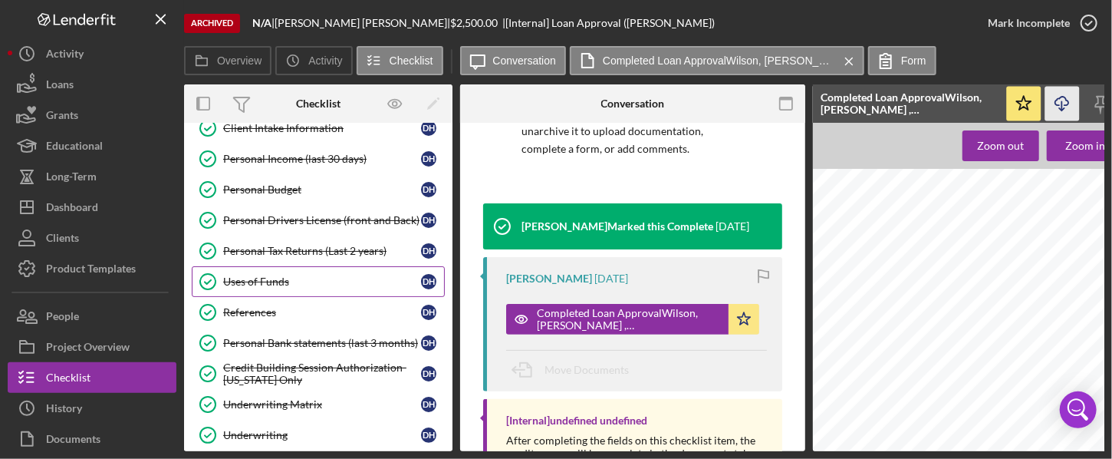
scroll to position [216, 0]
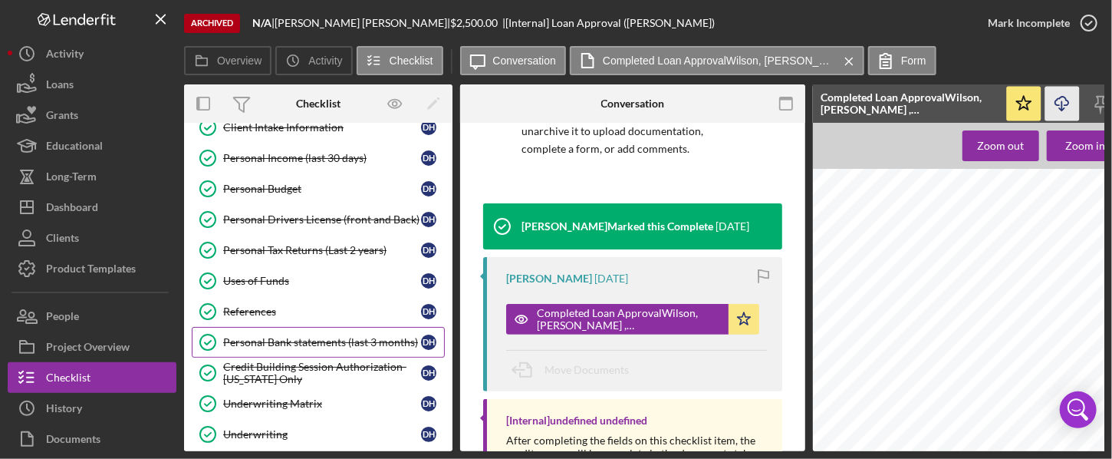
click at [336, 337] on div "Personal Bank statements (last 3 months)" at bounding box center [322, 342] width 198 height 12
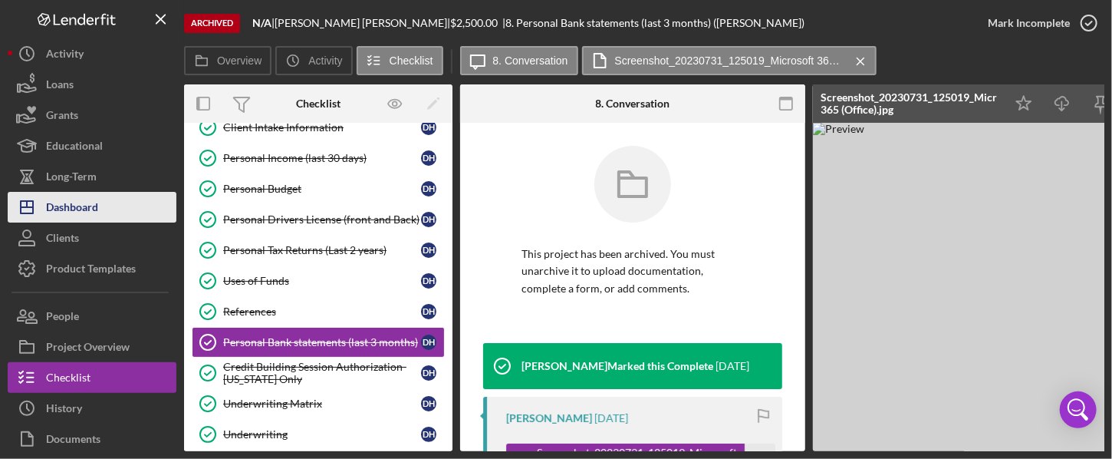
click at [92, 209] on div "Dashboard" at bounding box center [72, 209] width 52 height 35
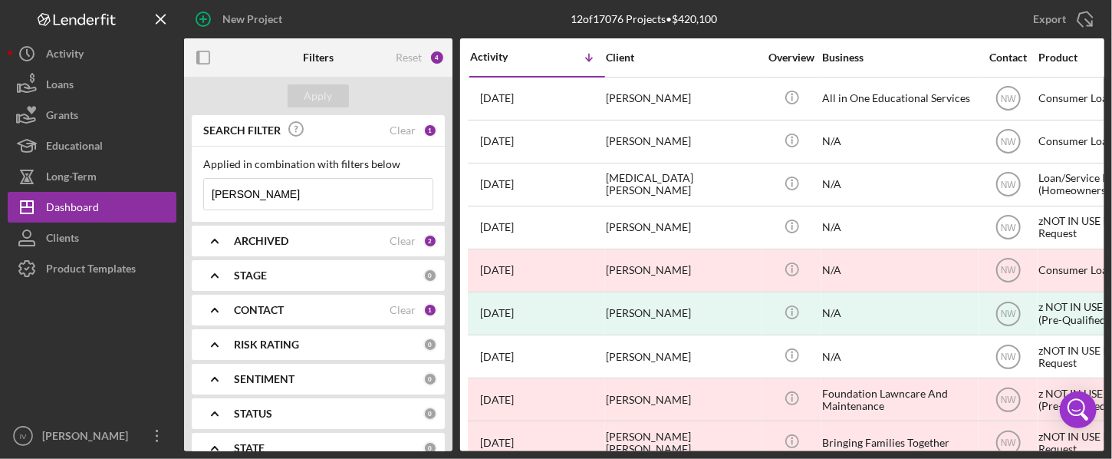
click at [399, 311] on div "Clear" at bounding box center [403, 310] width 26 height 12
click at [209, 308] on icon "Icon/Expander" at bounding box center [215, 310] width 38 height 38
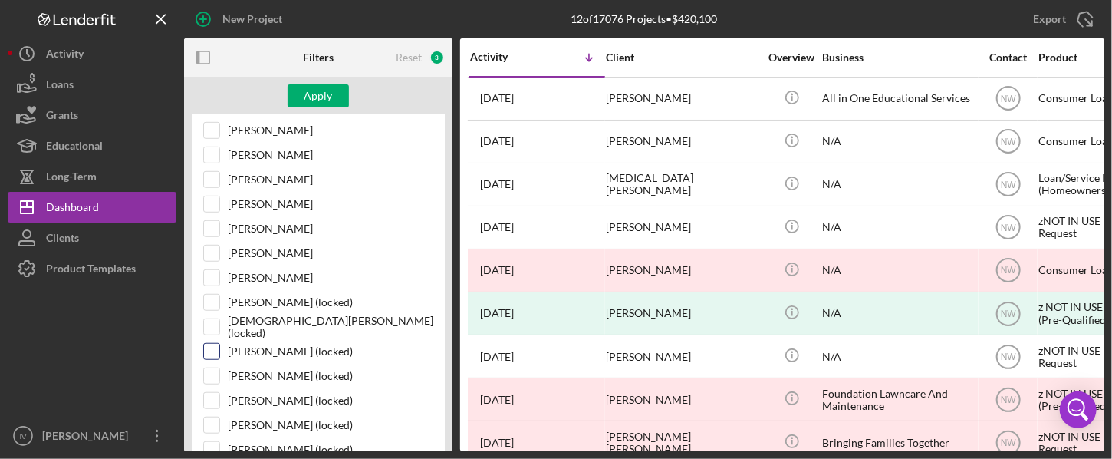
scroll to position [512, 0]
click at [213, 368] on input "[PERSON_NAME] (locked)" at bounding box center [211, 375] width 15 height 15
checkbox input "true"
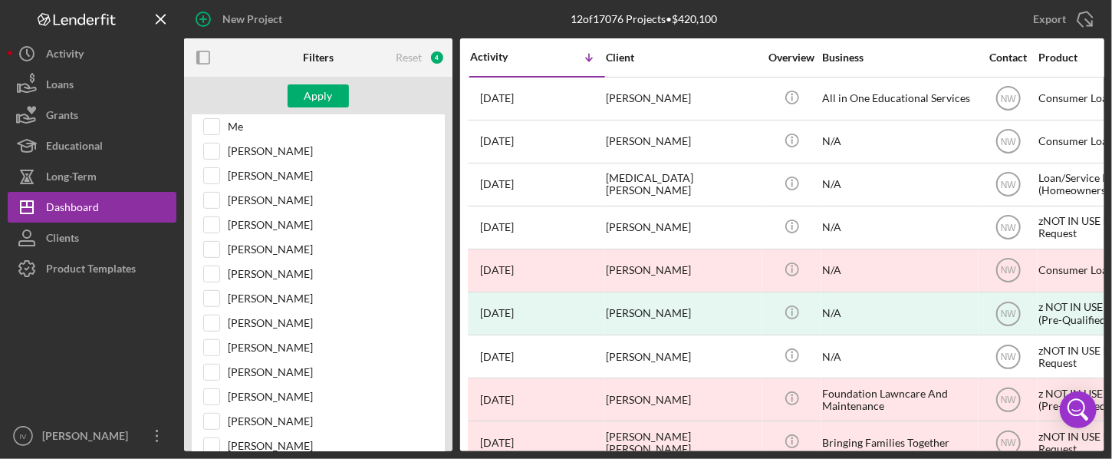
scroll to position [0, 0]
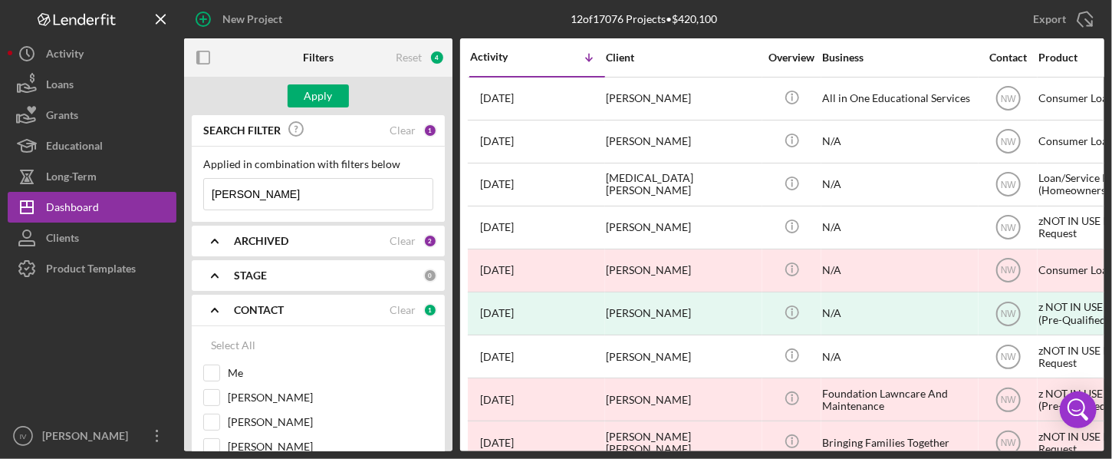
drag, startPoint x: 266, startPoint y: 193, endPoint x: 180, endPoint y: 196, distance: 86.7
click at [180, 196] on div "New Project 12 of 17076 Projects • $420,100 [PERSON_NAME] Export Icon/Export Fi…" at bounding box center [556, 225] width 1097 height 451
paste input "[PERSON_NAME], Javaciae"
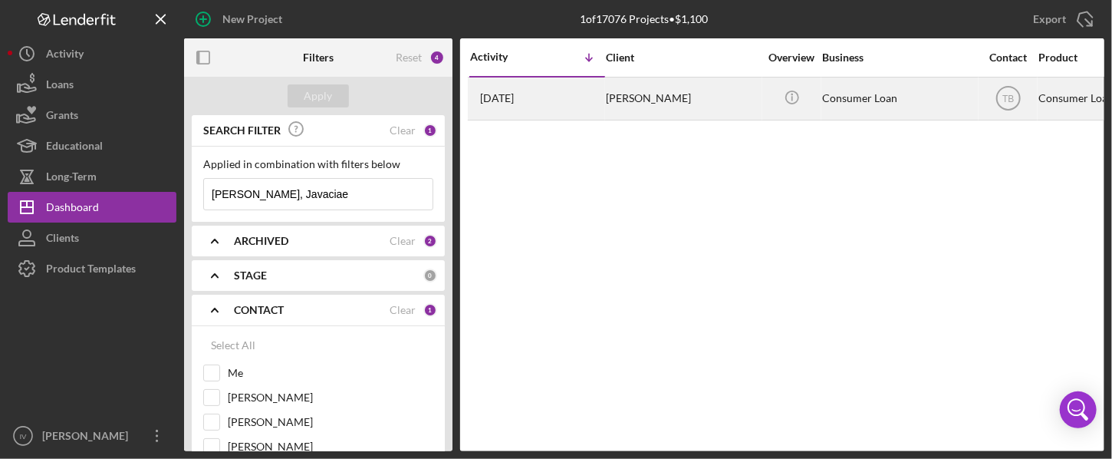
type input "[PERSON_NAME], Javaciae"
click at [657, 97] on div "[PERSON_NAME]" at bounding box center [682, 98] width 153 height 41
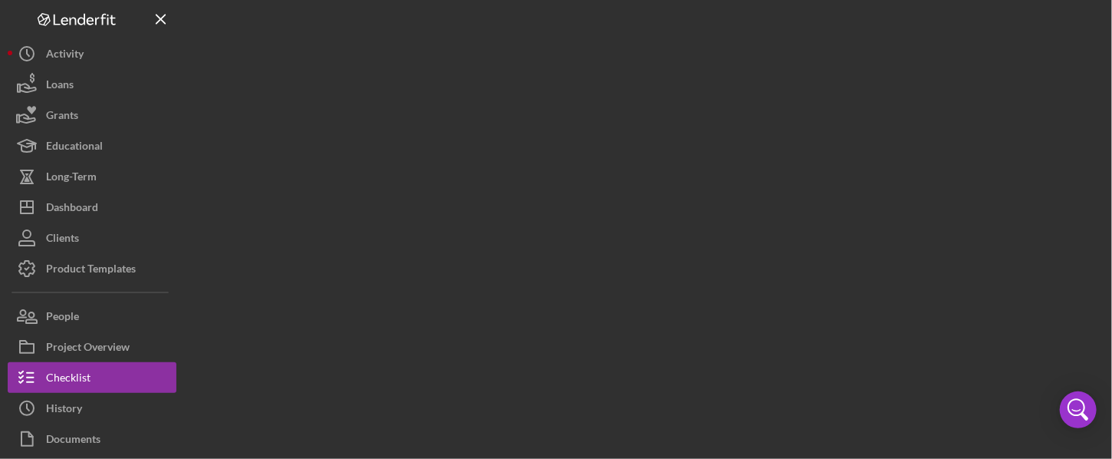
click at [657, 97] on div at bounding box center [644, 225] width 921 height 451
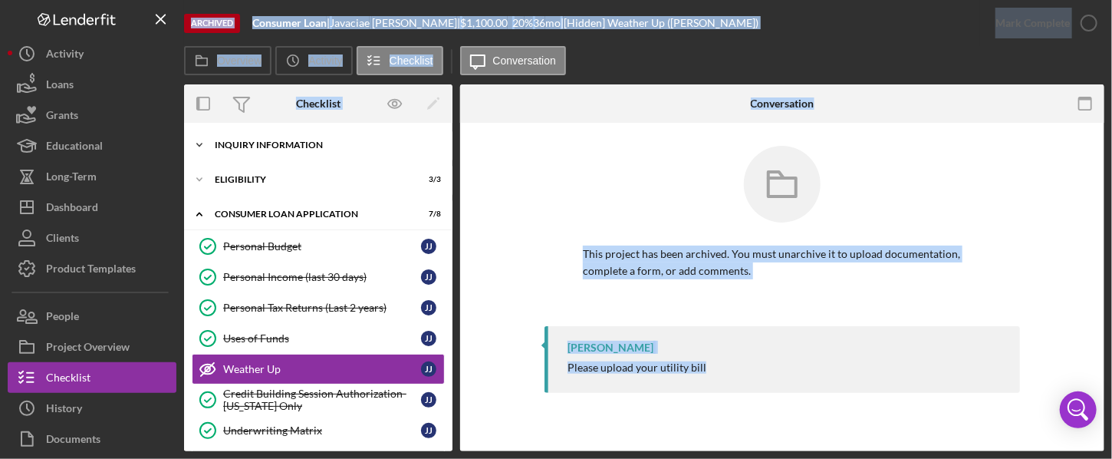
click at [199, 143] on icon "Icon/Expander" at bounding box center [199, 145] width 31 height 31
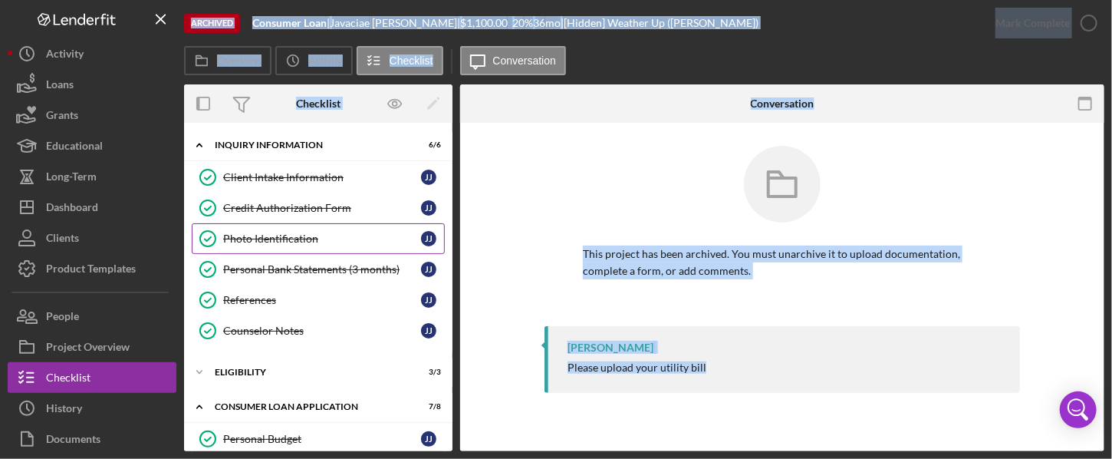
click at [308, 236] on div "Photo Identification" at bounding box center [322, 238] width 198 height 12
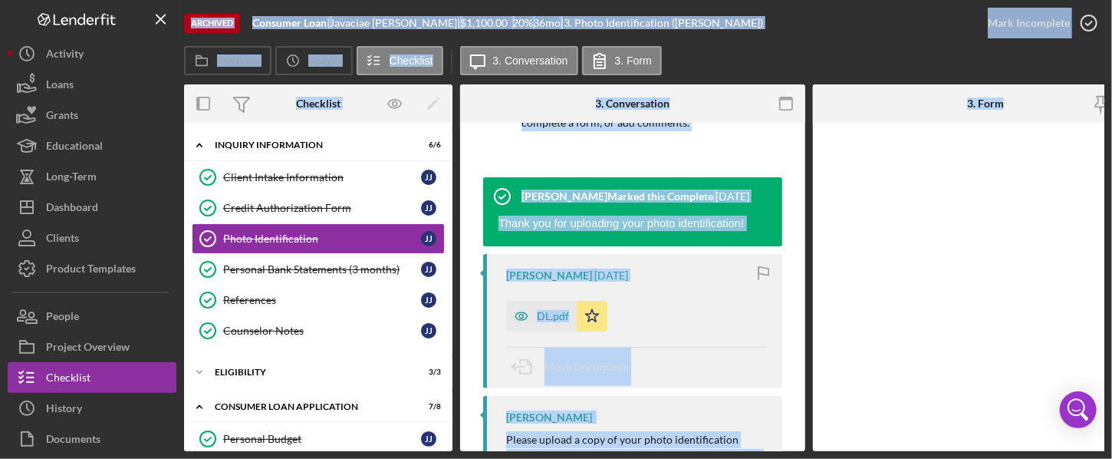
scroll to position [174, 0]
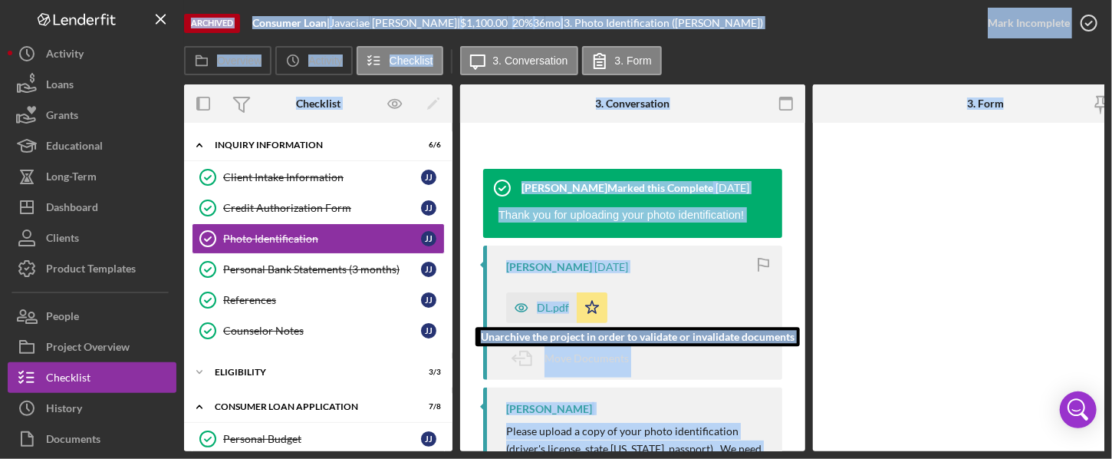
click at [546, 308] on div "DL.pdf" at bounding box center [553, 307] width 32 height 12
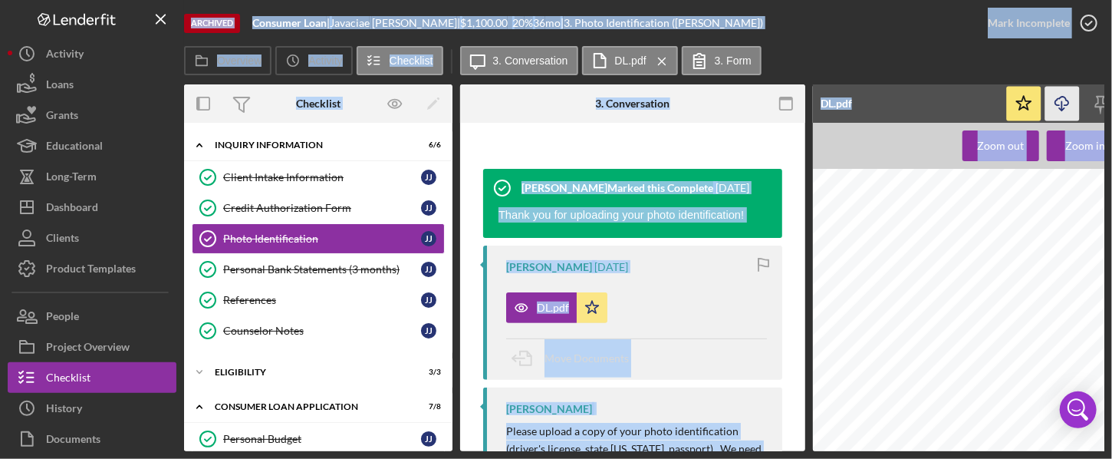
click at [846, 107] on icon "Icon/Download" at bounding box center [1063, 104] width 35 height 35
click at [276, 263] on div "Personal Bank Statements (3 months)" at bounding box center [322, 269] width 198 height 12
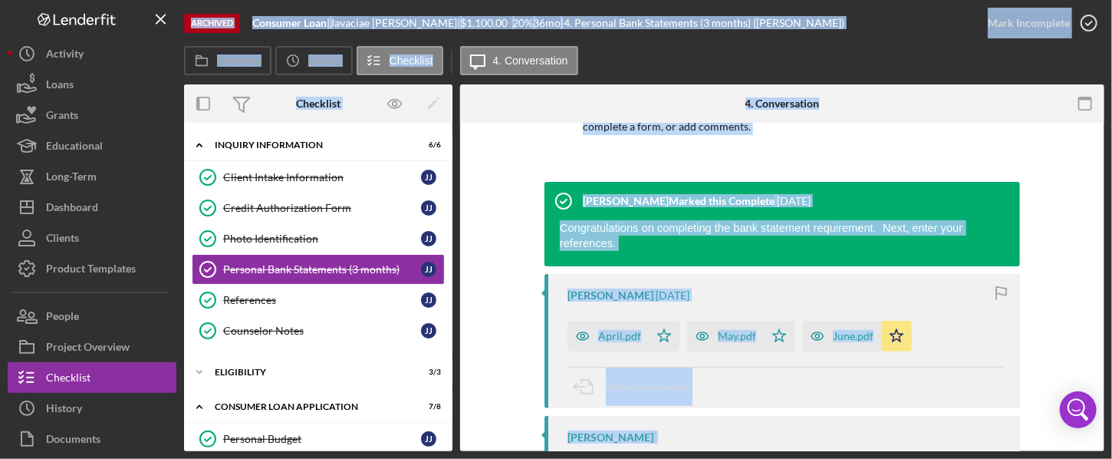
scroll to position [189, 0]
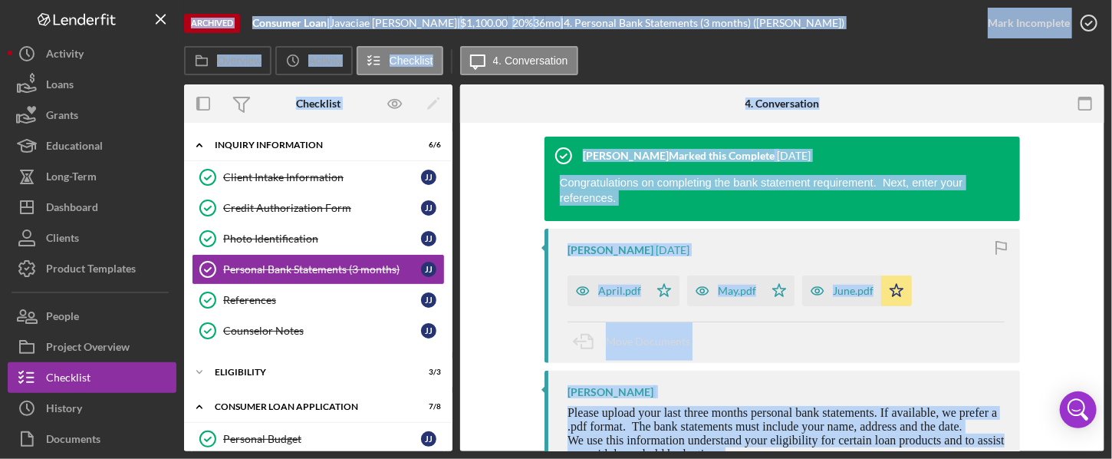
click at [846, 323] on div "Move Documents" at bounding box center [786, 341] width 437 height 41
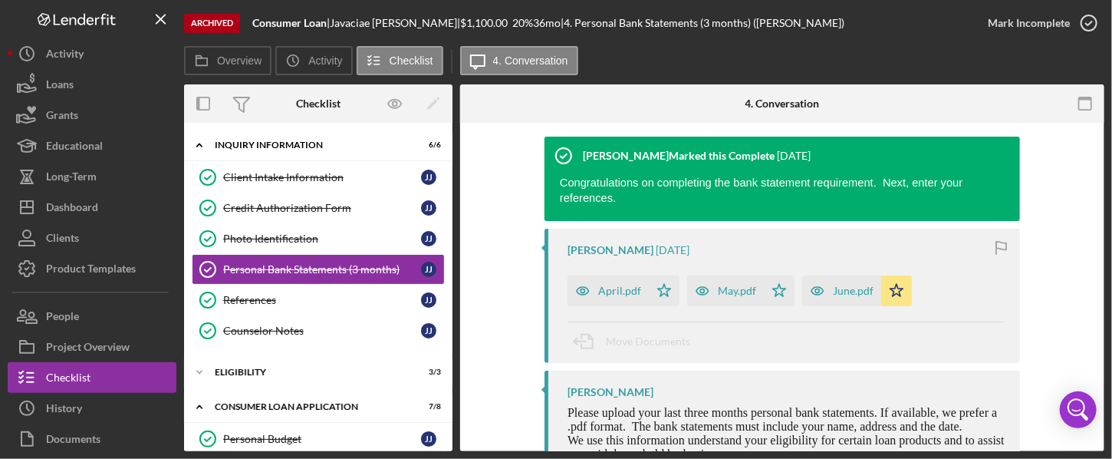
drag, startPoint x: 613, startPoint y: 275, endPoint x: 1283, endPoint y: 116, distance: 688.3
click at [846, 116] on html "Archived Consumer Loan | [PERSON_NAME] | $1,100.00 20 % 36 mo | 4. Personal Ban…" at bounding box center [556, 229] width 1112 height 459
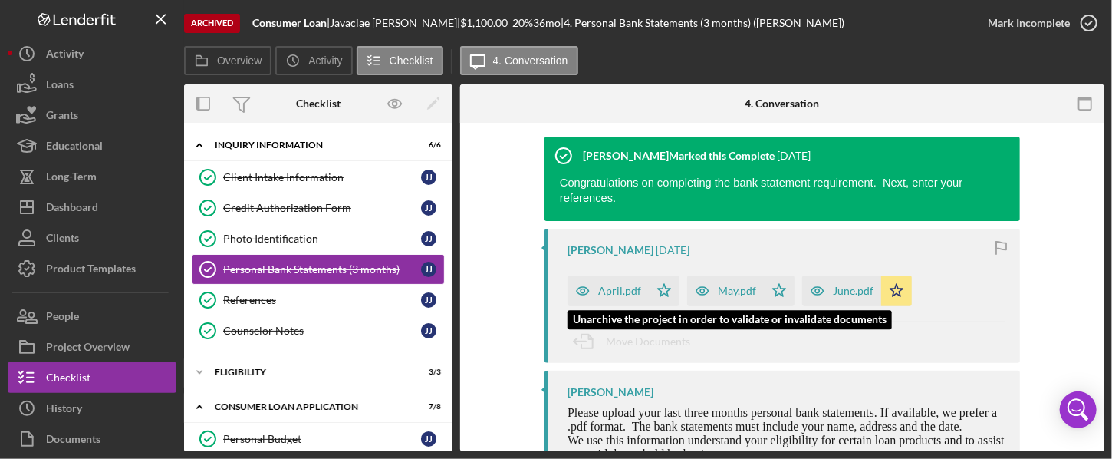
click at [623, 285] on div "April.pdf" at bounding box center [619, 291] width 43 height 12
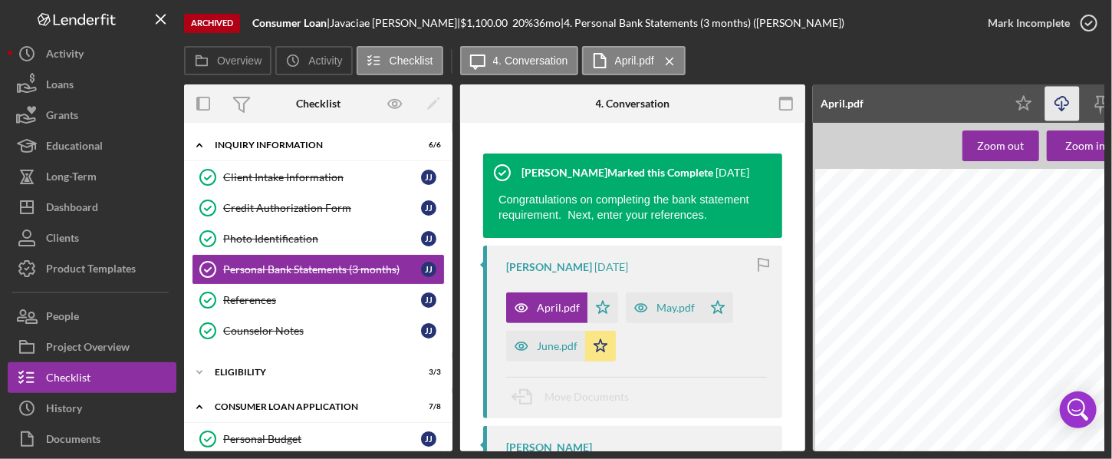
click at [846, 107] on icon "Icon/Download" at bounding box center [1063, 104] width 35 height 35
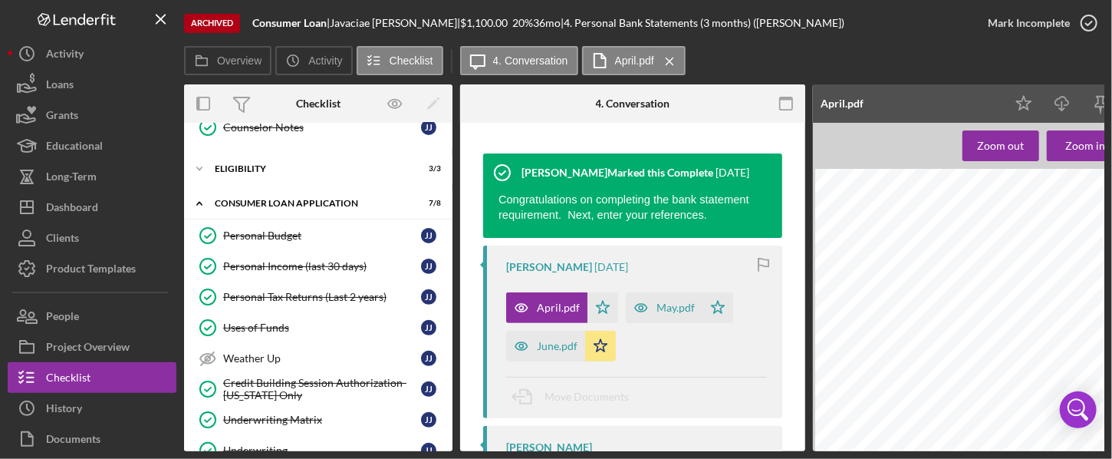
scroll to position [211, 0]
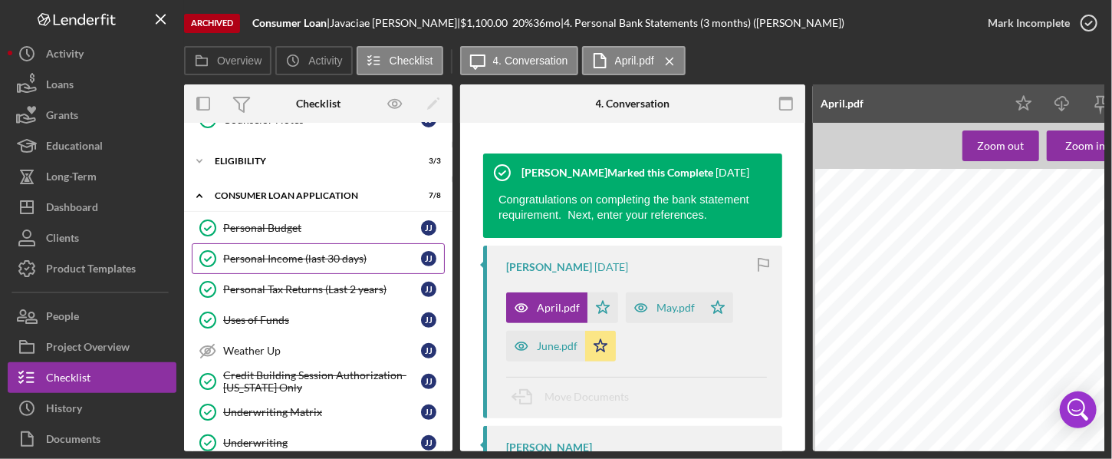
click at [278, 266] on link "Personal Income (last 30 days) Personal Income (last 30 days) J J" at bounding box center [318, 258] width 253 height 31
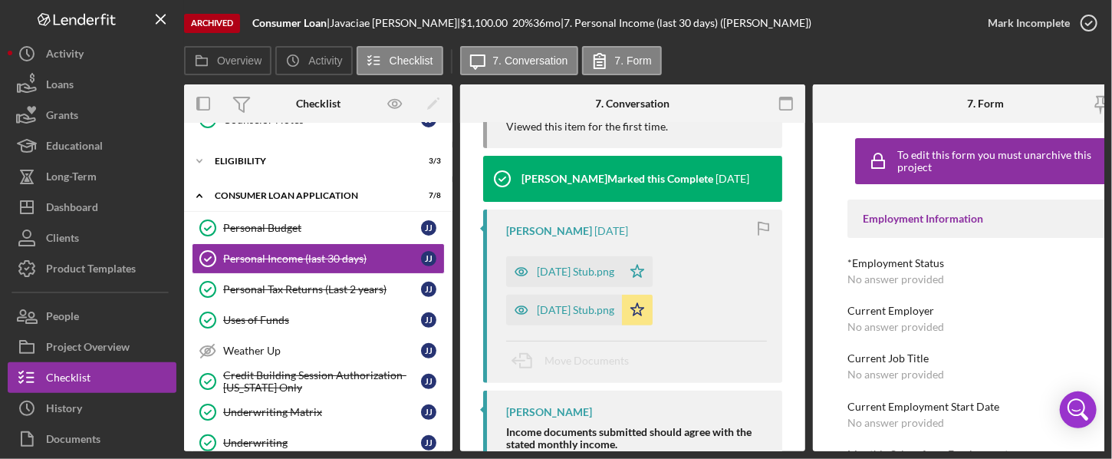
scroll to position [260, 0]
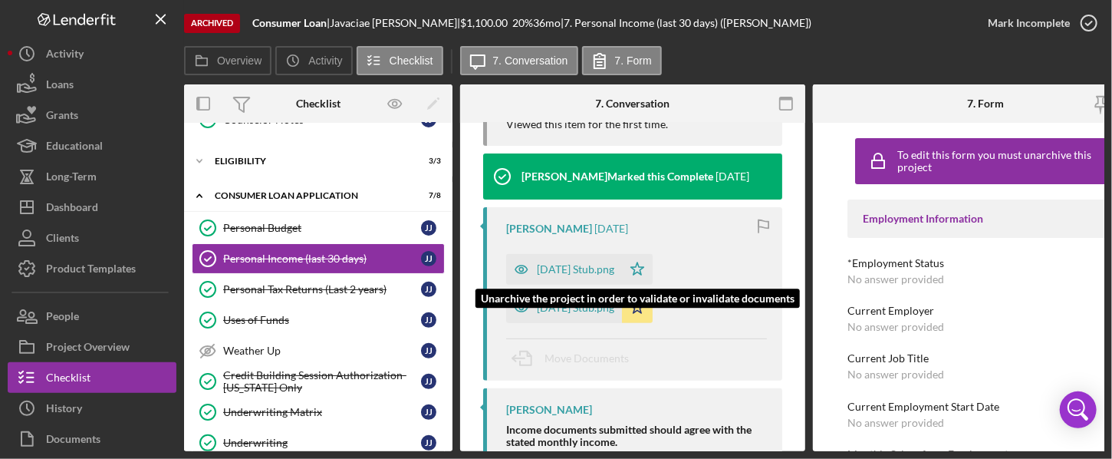
click at [585, 272] on div "[DATE] Stub.png" at bounding box center [575, 269] width 77 height 12
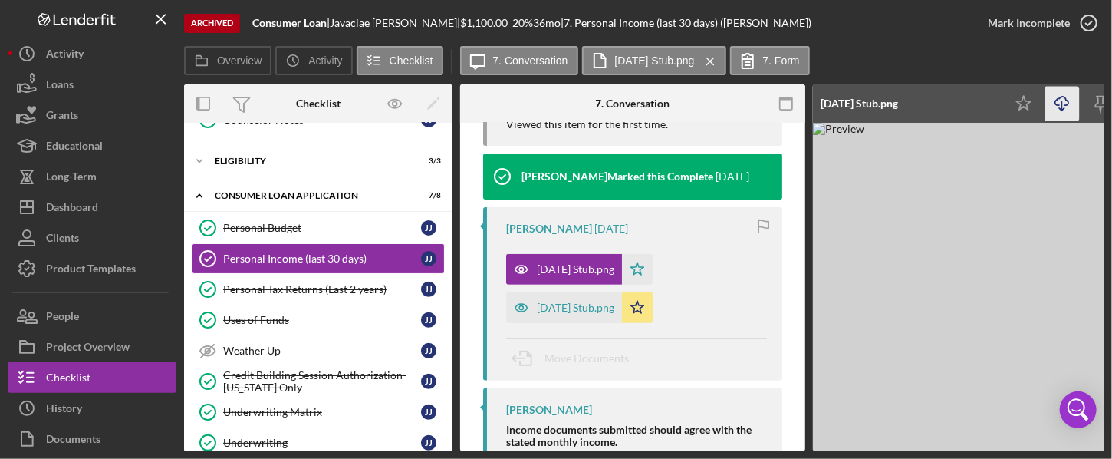
click at [846, 108] on polyline "button" at bounding box center [1061, 109] width 5 height 2
click at [846, 100] on icon "Icon/Download" at bounding box center [1063, 104] width 35 height 35
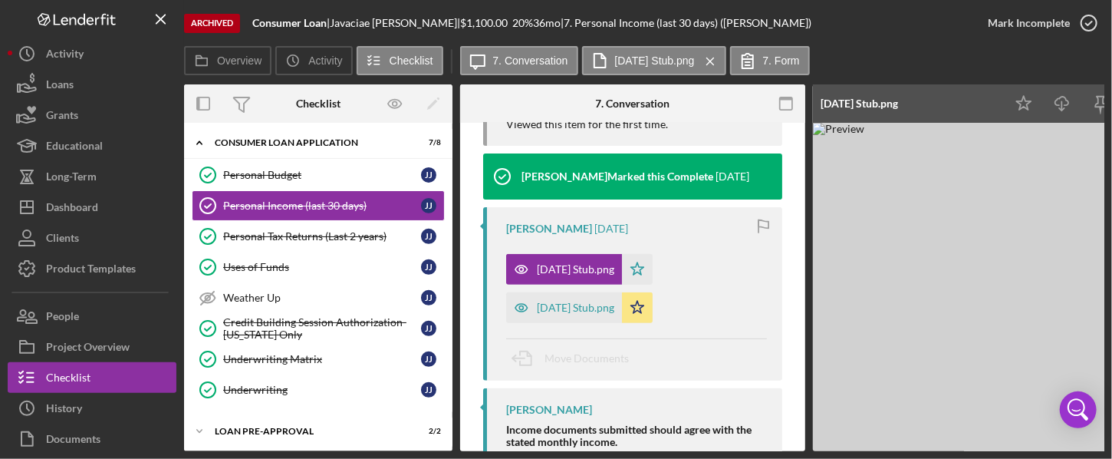
scroll to position [336, 0]
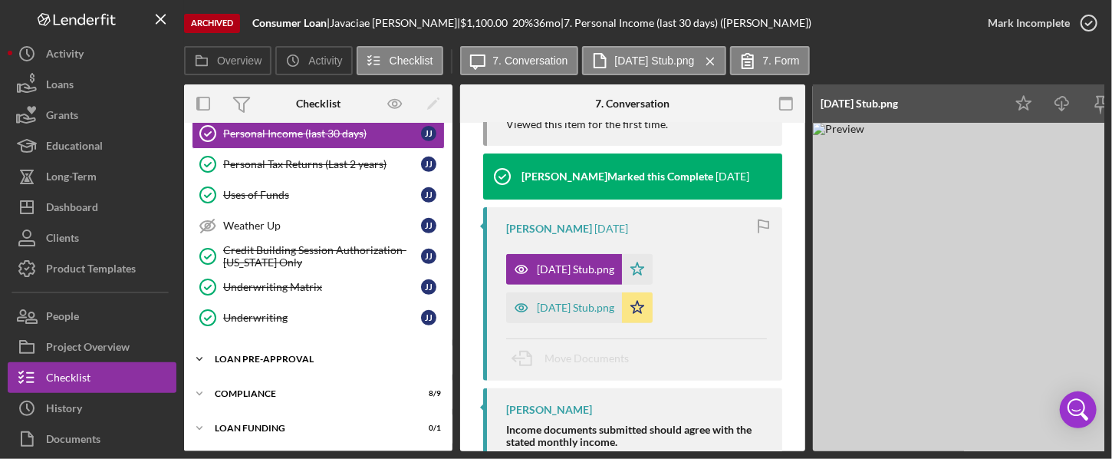
click at [272, 361] on div "Icon/Expander Loan Pre-Approval 2 / 2" at bounding box center [318, 359] width 269 height 31
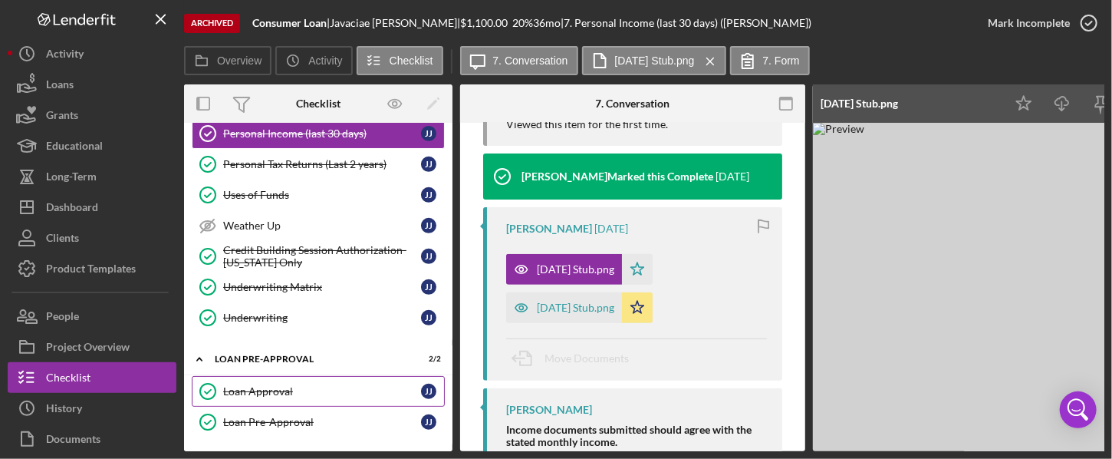
click at [284, 387] on div "Loan Approval" at bounding box center [322, 391] width 198 height 12
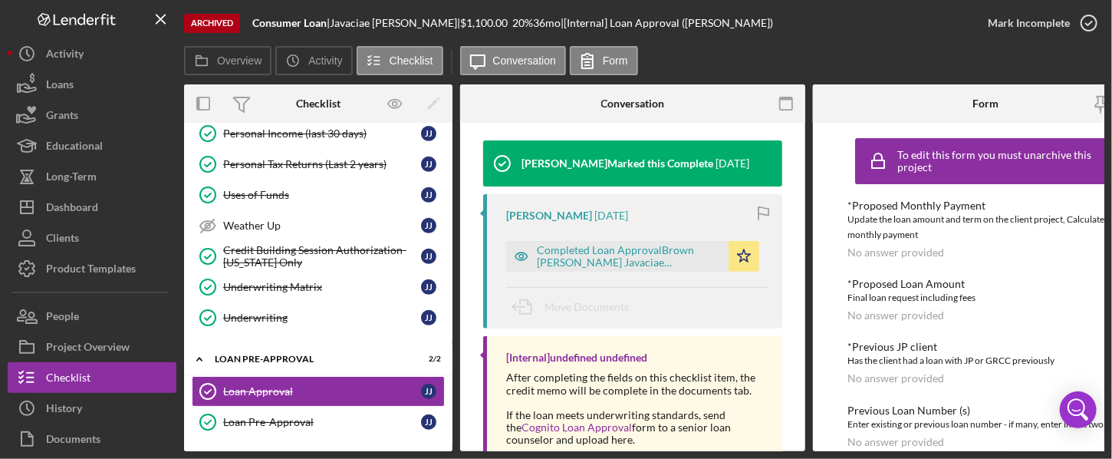
scroll to position [248, 0]
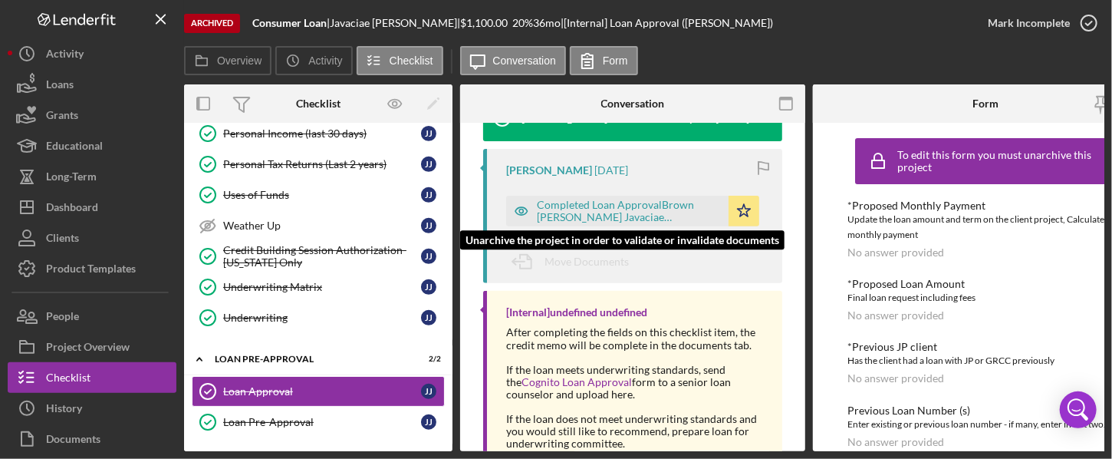
click at [624, 216] on div "Completed Loan ApprovalBrown [PERSON_NAME] Javaciae [PERSON_NAME].pdf" at bounding box center [629, 211] width 184 height 25
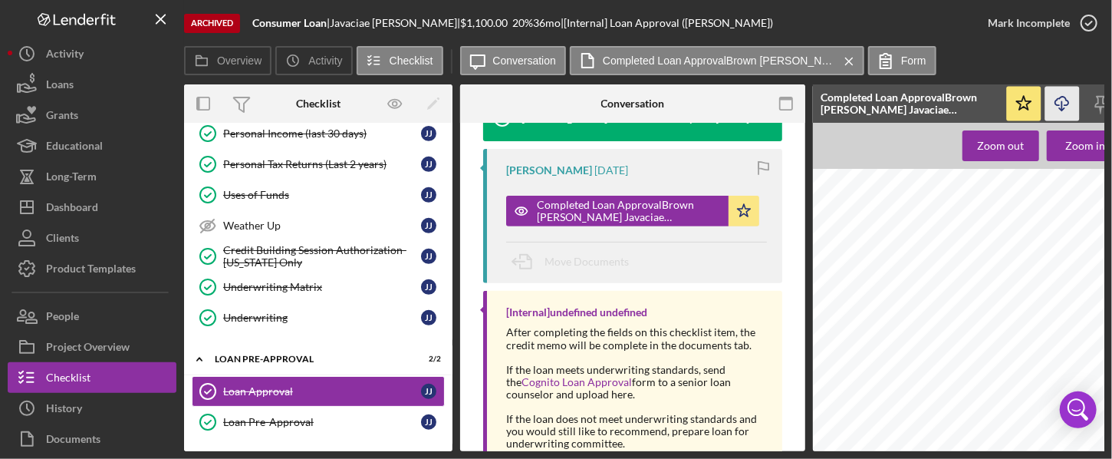
click at [846, 100] on icon "Icon/Download" at bounding box center [1063, 104] width 35 height 35
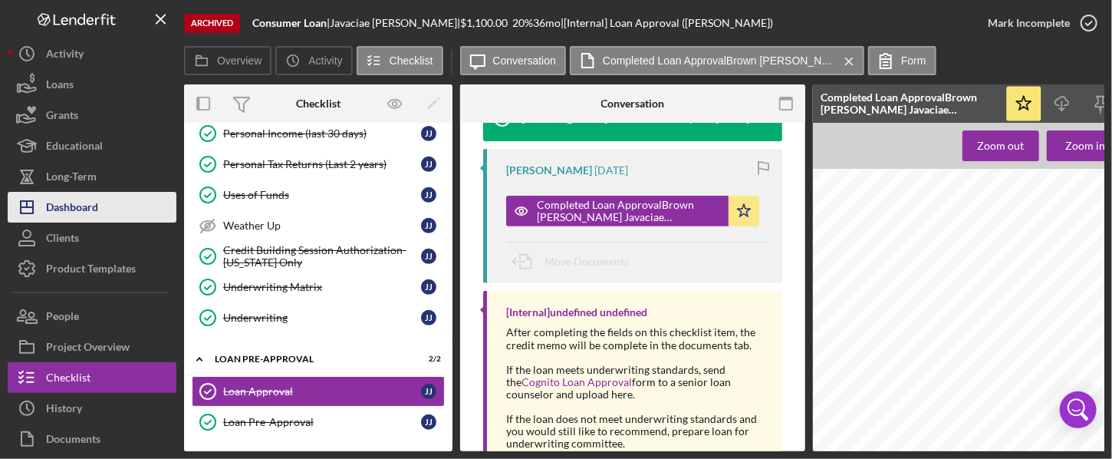
click at [91, 202] on div "Dashboard" at bounding box center [72, 209] width 52 height 35
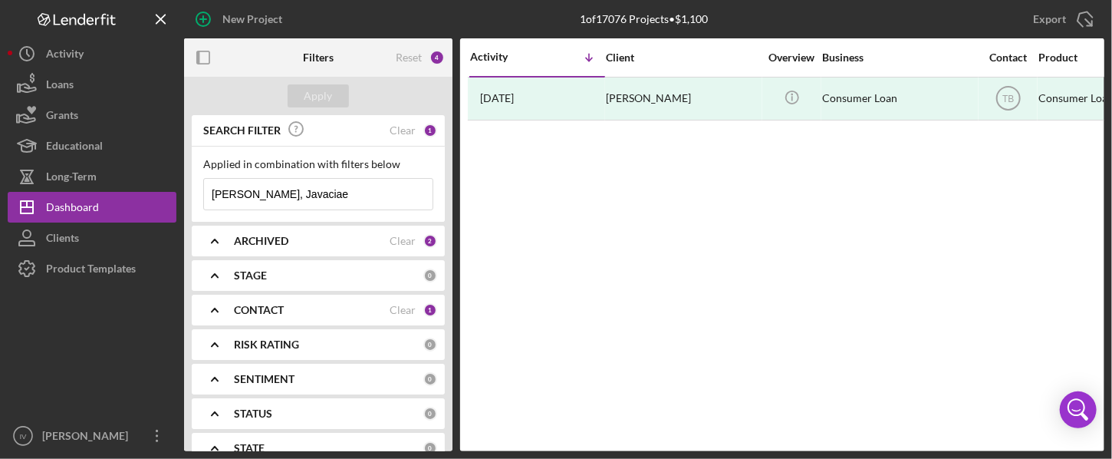
click at [312, 306] on div "CONTACT" at bounding box center [312, 310] width 156 height 12
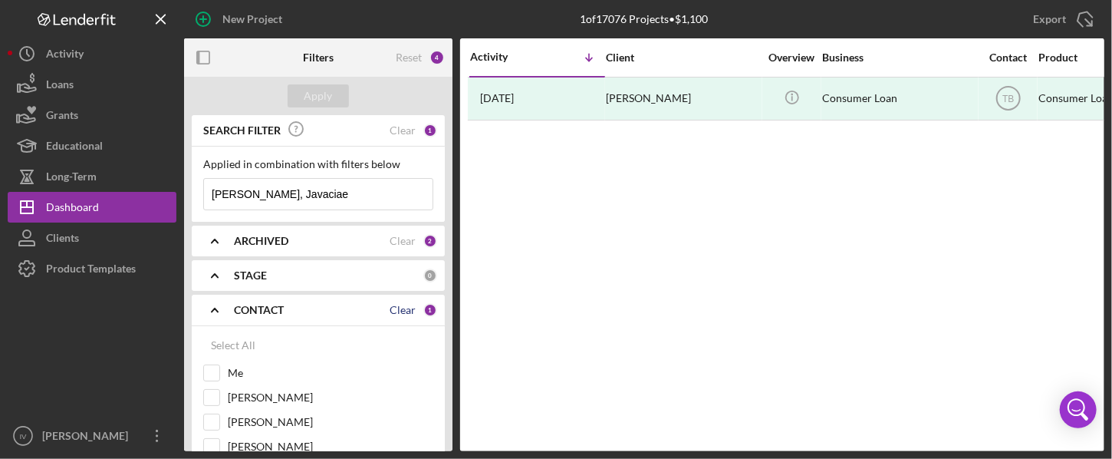
click at [404, 312] on div "Clear" at bounding box center [403, 310] width 26 height 12
checkbox input "false"
drag, startPoint x: 453, startPoint y: 162, endPoint x: 449, endPoint y: 182, distance: 20.3
click at [451, 201] on div "Filters Reset 3 Apply SEARCH FILTER Clear 1 Applied in combination with filters…" at bounding box center [644, 244] width 921 height 413
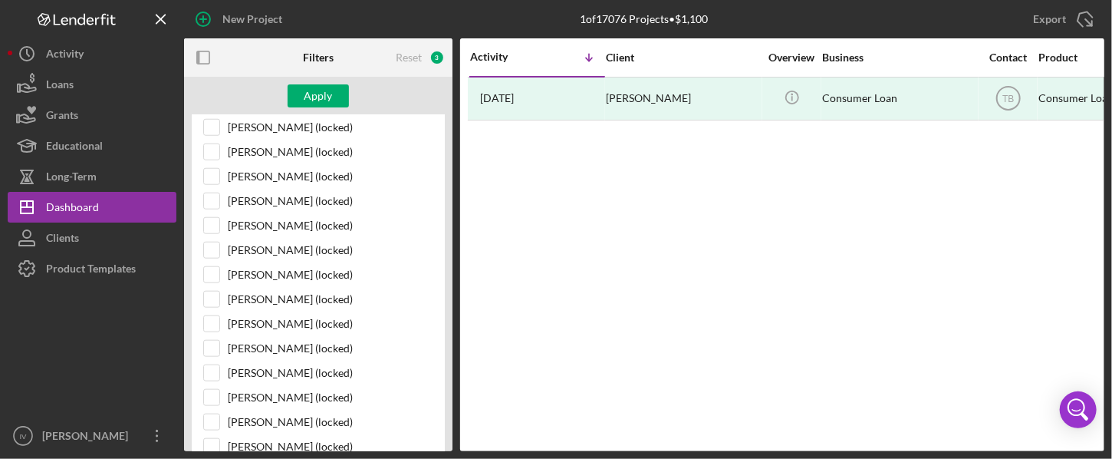
scroll to position [736, 0]
click at [205, 390] on input "[PERSON_NAME] (locked)" at bounding box center [211, 397] width 15 height 15
checkbox input "true"
click at [458, 282] on div "Filters Reset 4 Apply SEARCH FILTER Clear 1 Applied in combination with filters…" at bounding box center [644, 244] width 921 height 413
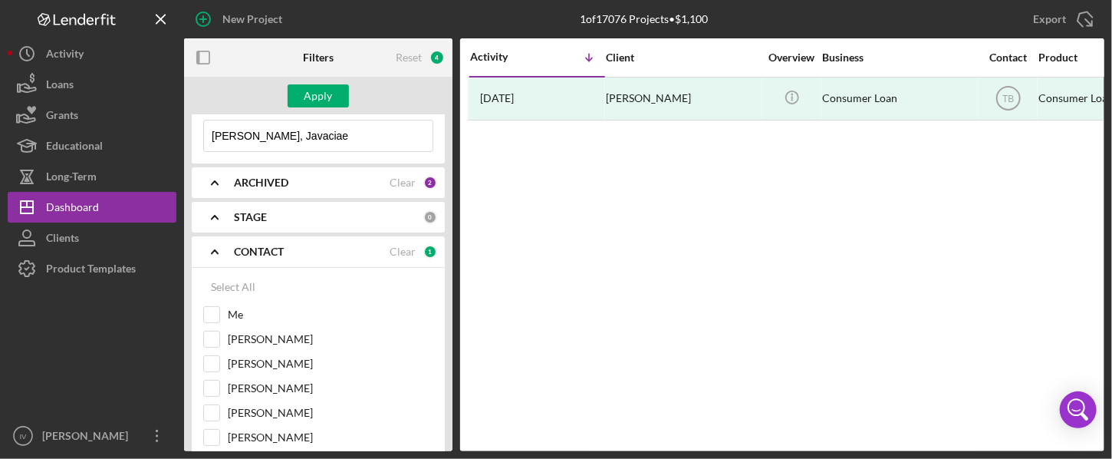
scroll to position [0, 0]
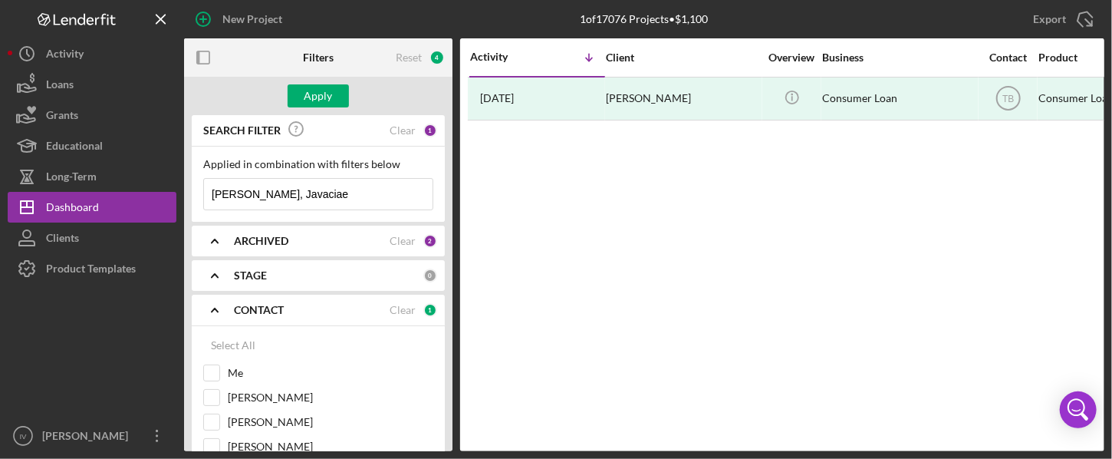
click at [322, 196] on input "[PERSON_NAME], Javaciae" at bounding box center [318, 194] width 229 height 31
drag, startPoint x: 321, startPoint y: 196, endPoint x: 307, endPoint y: 199, distance: 14.9
click at [307, 199] on input "[PERSON_NAME], Javaciae" at bounding box center [318, 194] width 229 height 31
click at [306, 193] on input "[PERSON_NAME], Javaciae" at bounding box center [318, 194] width 229 height 31
drag, startPoint x: 306, startPoint y: 193, endPoint x: 204, endPoint y: 198, distance: 102.1
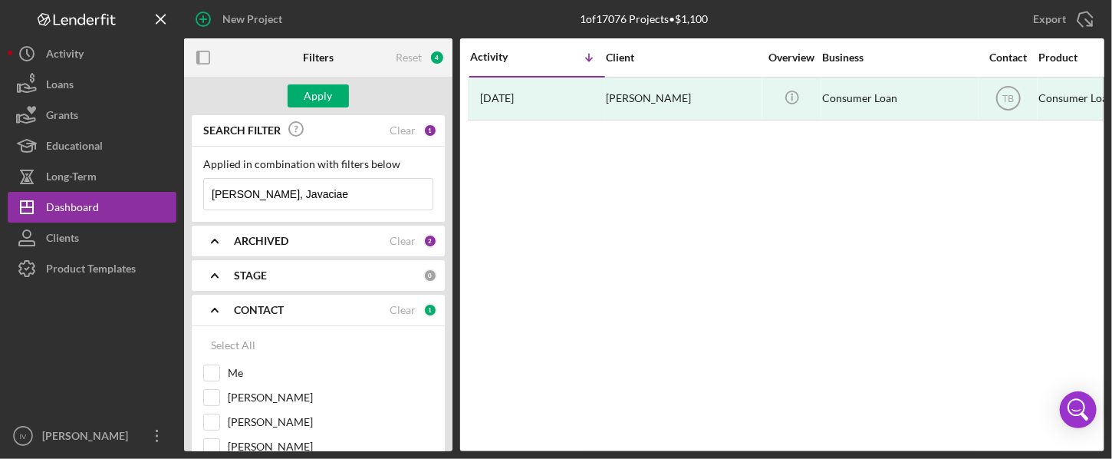
click at [204, 198] on input "[PERSON_NAME], Javaciae" at bounding box center [318, 194] width 229 height 31
paste input "[PERSON_NAME]"
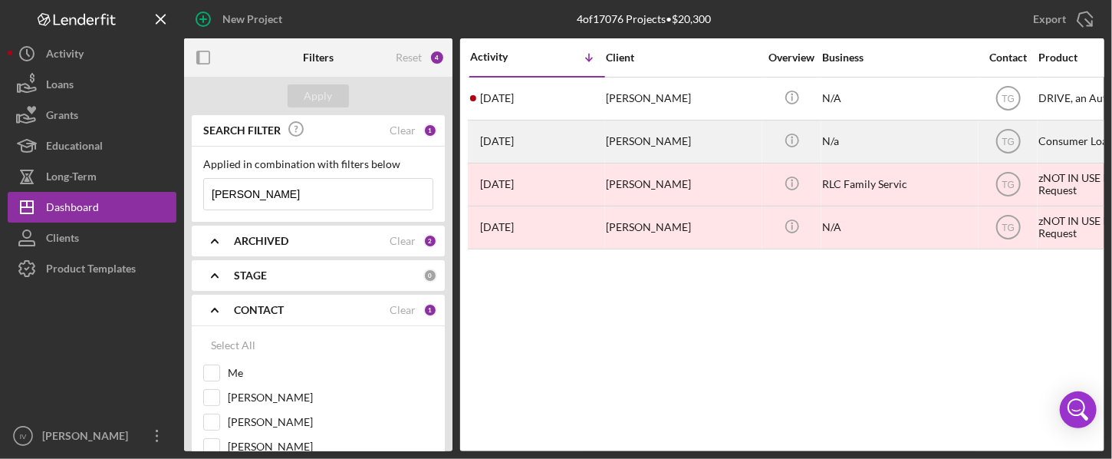
type input "[PERSON_NAME]"
click at [638, 143] on div "[PERSON_NAME]" at bounding box center [682, 141] width 153 height 41
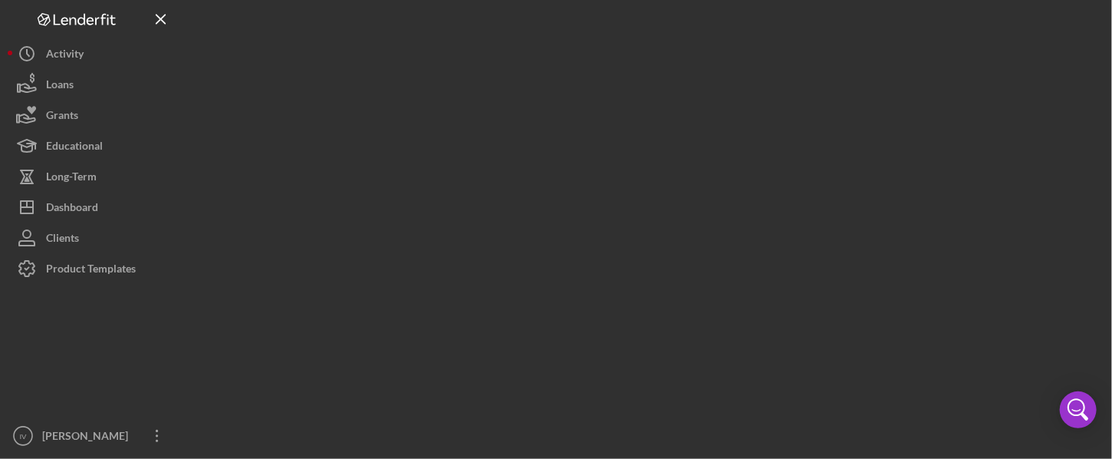
click at [638, 143] on div at bounding box center [644, 225] width 921 height 451
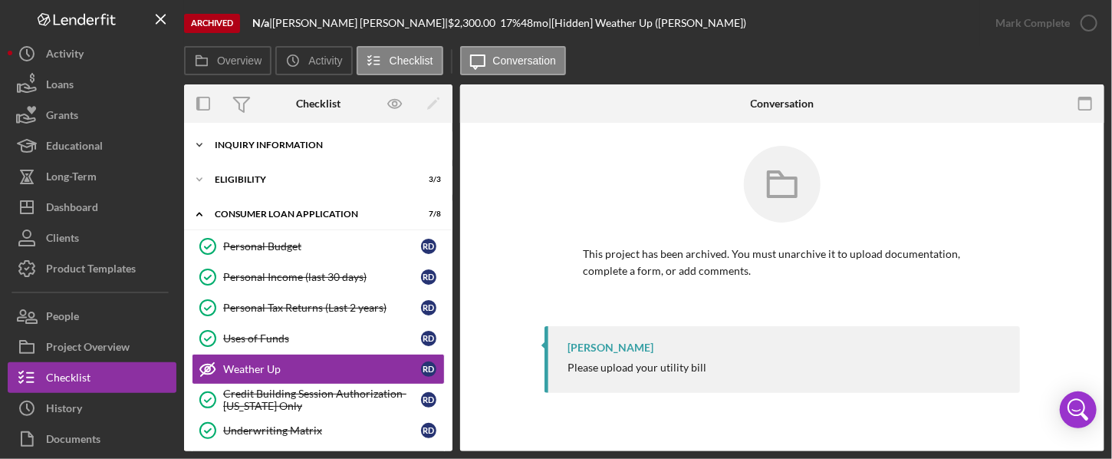
click at [229, 144] on div "Inquiry Information" at bounding box center [324, 144] width 219 height 9
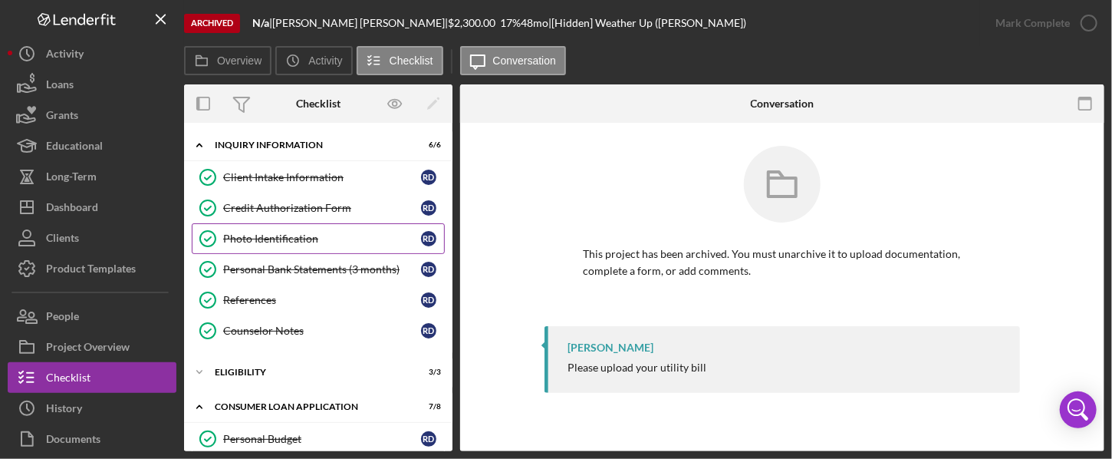
click at [272, 227] on link "Photo Identification Photo Identification R D" at bounding box center [318, 238] width 253 height 31
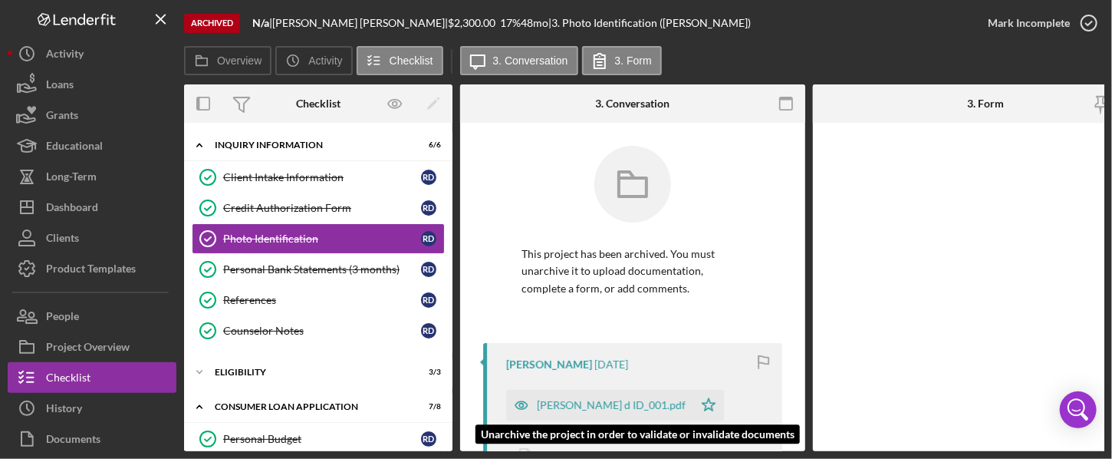
click at [578, 401] on div "[PERSON_NAME] d ID_001.pdf" at bounding box center [611, 405] width 149 height 12
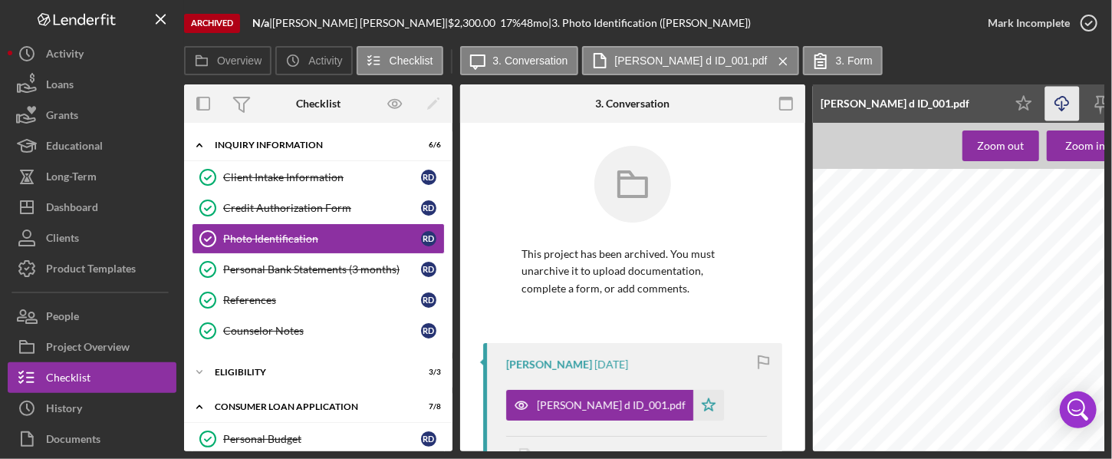
click at [846, 107] on icon "Icon/Download" at bounding box center [1063, 104] width 35 height 35
click at [280, 266] on div "Personal Bank Statements (3 months)" at bounding box center [322, 269] width 198 height 12
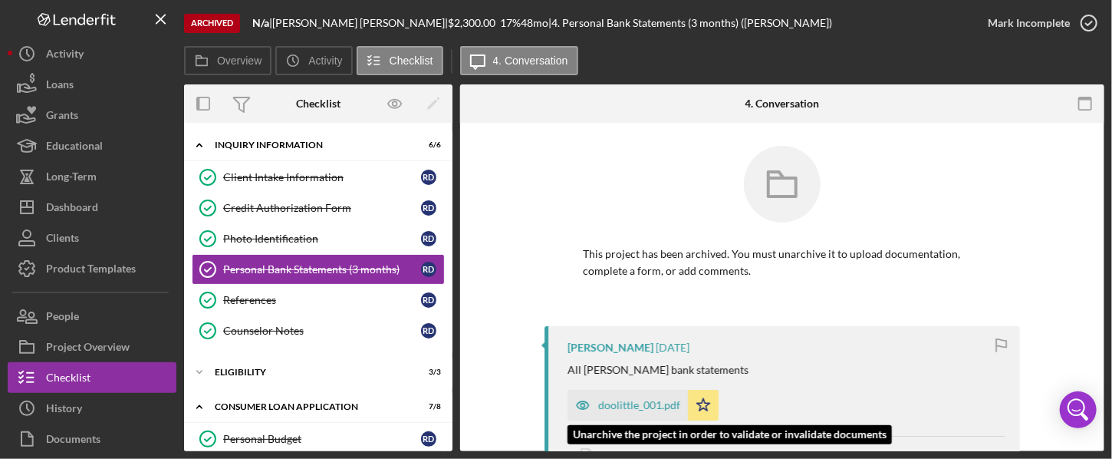
click at [651, 406] on div "doolittle_001.pdf" at bounding box center [639, 405] width 82 height 12
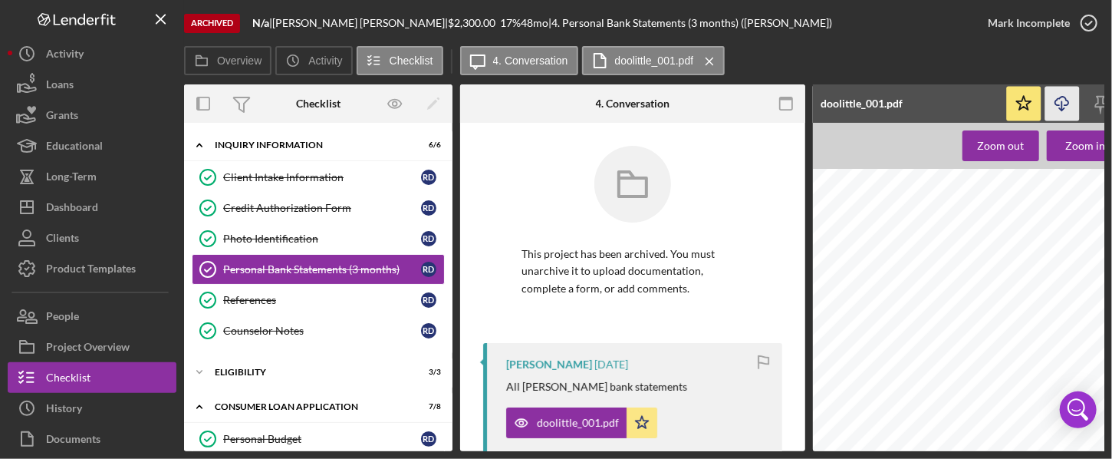
click at [846, 97] on icon "button" at bounding box center [1062, 101] width 13 height 8
click at [846, 144] on div "Zoom out Zoom in" at bounding box center [1043, 287] width 460 height 328
click at [846, 105] on icon "Icon/Download" at bounding box center [1063, 104] width 35 height 35
drag, startPoint x: 449, startPoint y: 210, endPoint x: 451, endPoint y: 245, distance: 34.6
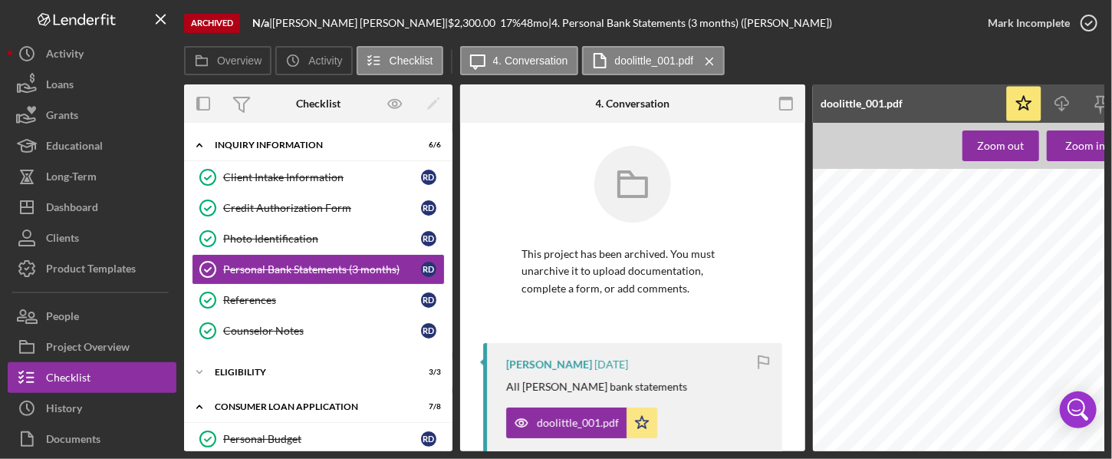
click at [451, 245] on div "Icon/Expander Inquiry Information 6 / 6 Client Intake Information Client Intake…" at bounding box center [318, 287] width 269 height 328
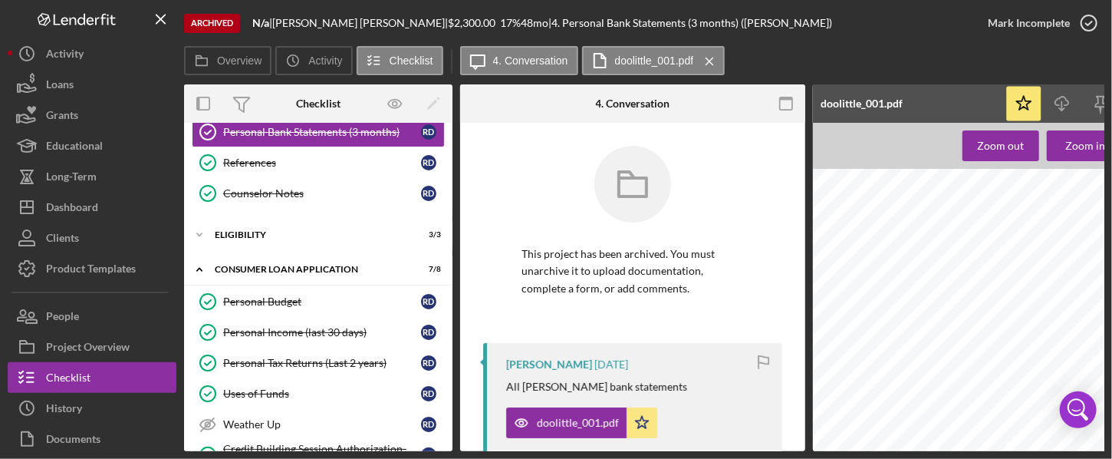
scroll to position [140, 0]
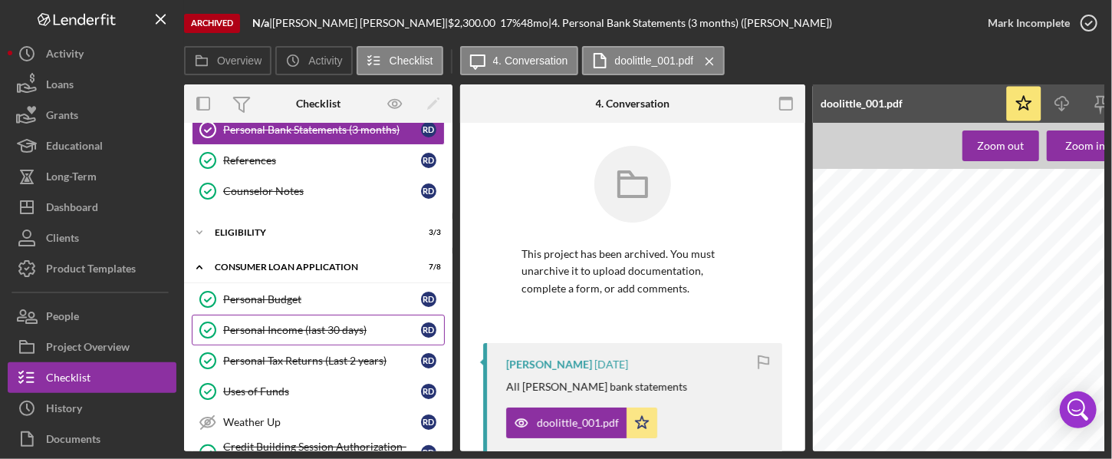
click at [327, 334] on link "Personal Income (last 30 days) Personal Income (last 30 days) R D" at bounding box center [318, 330] width 253 height 31
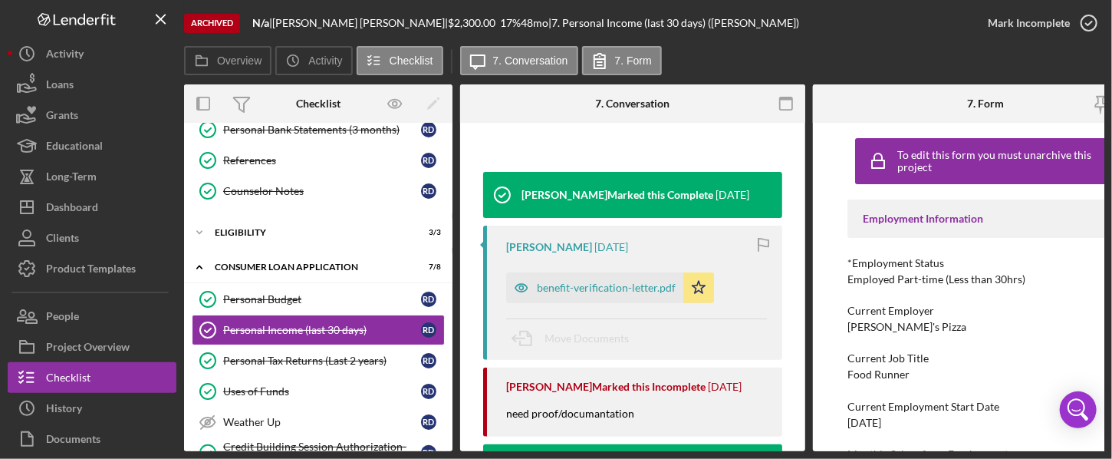
scroll to position [183, 0]
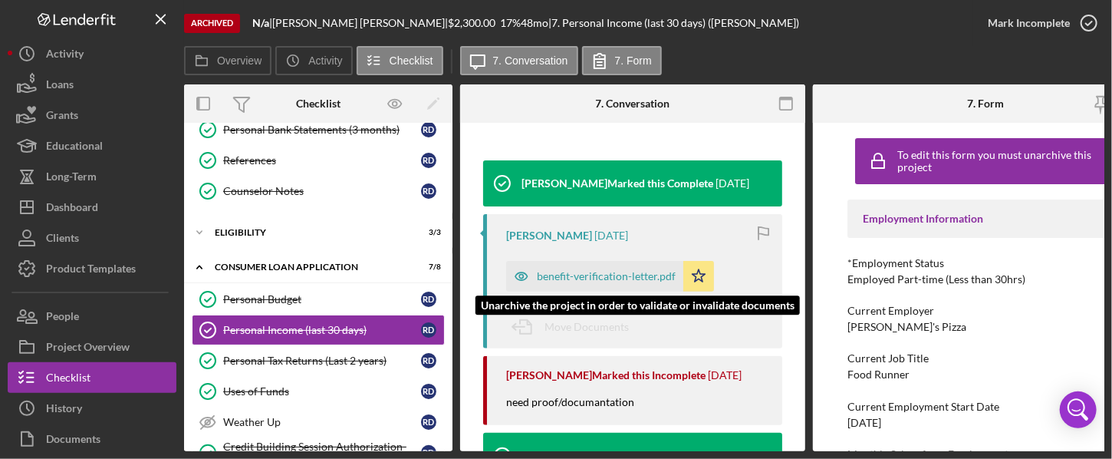
click at [563, 275] on div "benefit-verification-letter.pdf" at bounding box center [606, 276] width 139 height 12
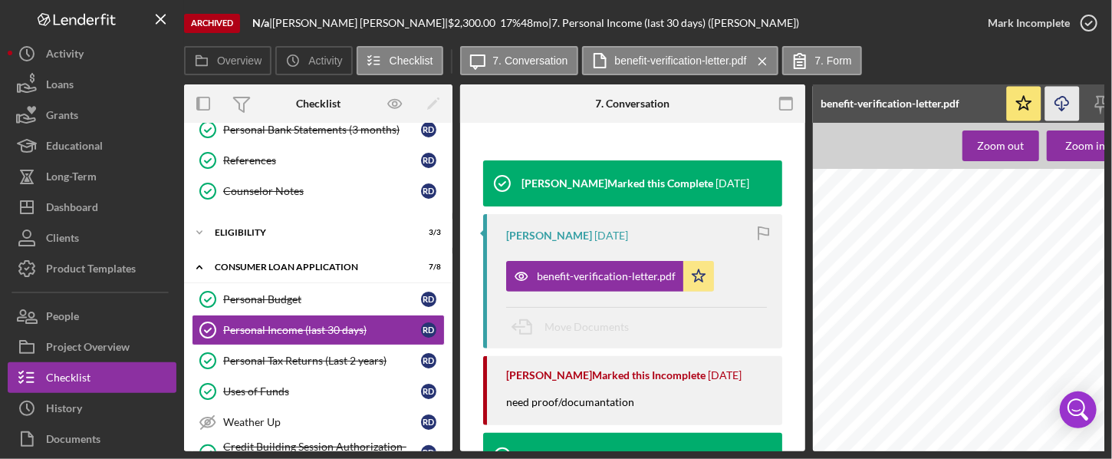
click at [846, 104] on icon "Icon/Download" at bounding box center [1063, 104] width 35 height 35
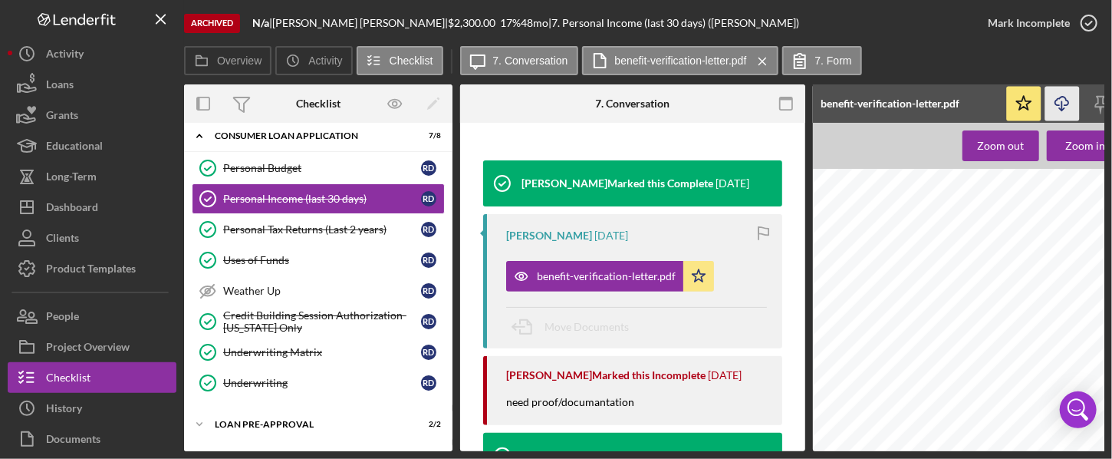
scroll to position [336, 0]
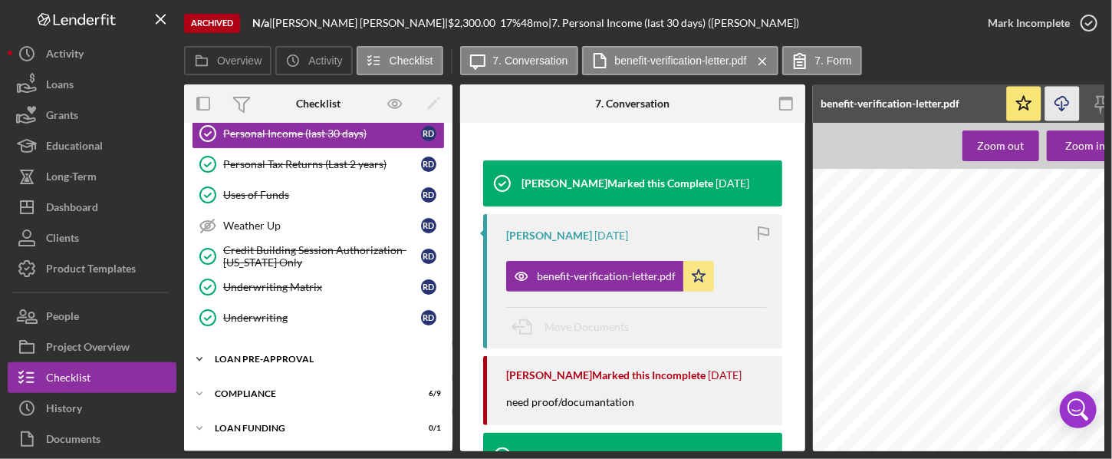
click at [276, 361] on div "Icon/Expander Loan Pre-Approval 2 / 2" at bounding box center [318, 359] width 269 height 31
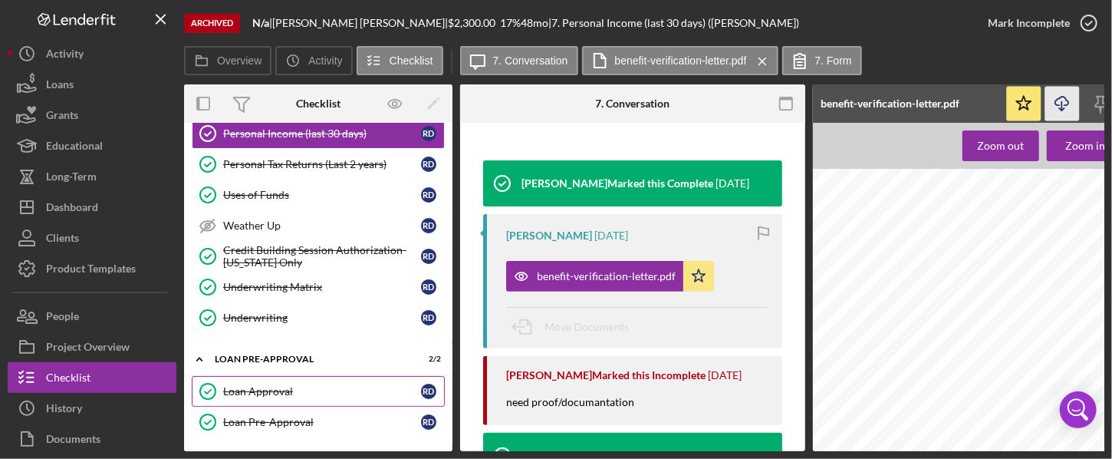
click at [272, 392] on div "Loan Approval" at bounding box center [322, 391] width 198 height 12
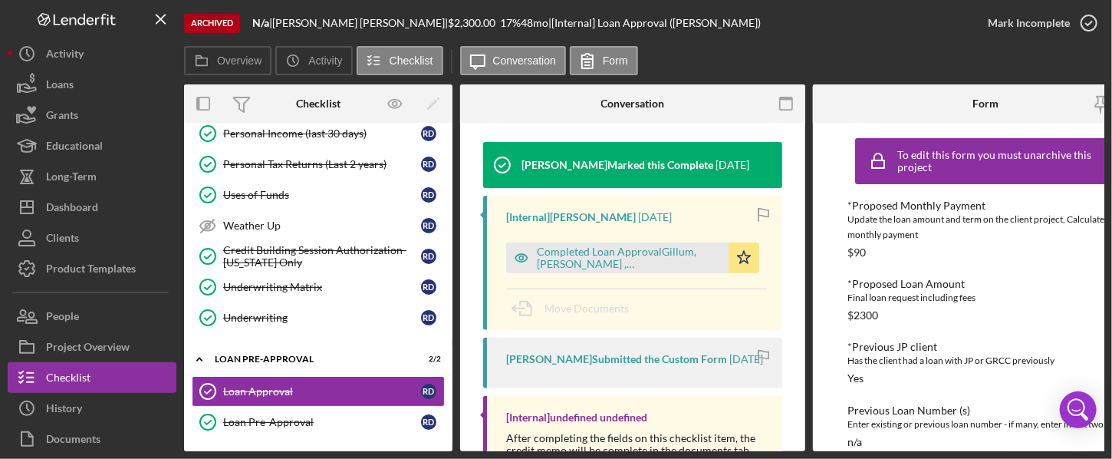
scroll to position [203, 0]
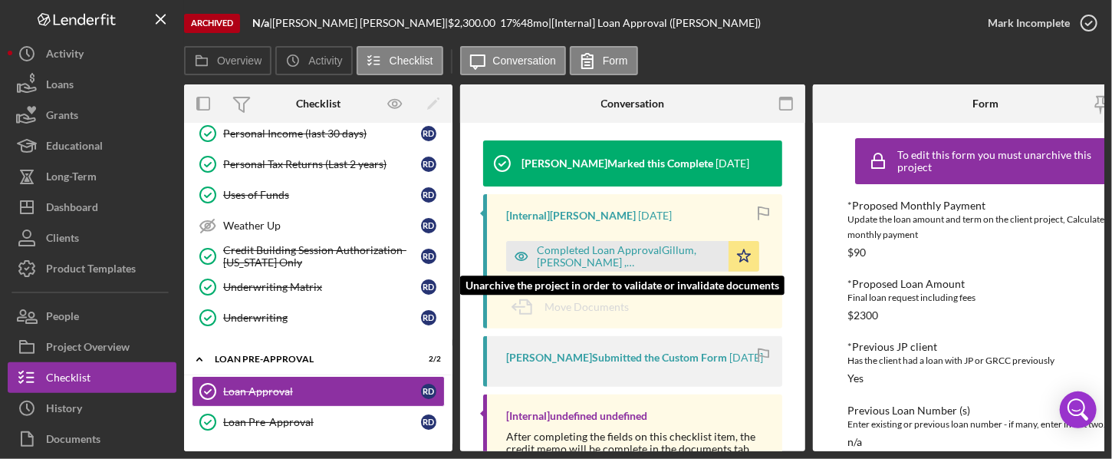
click at [648, 247] on div "Completed Loan ApprovalGillum, [PERSON_NAME] ,[PERSON_NAME].pdf" at bounding box center [629, 256] width 184 height 25
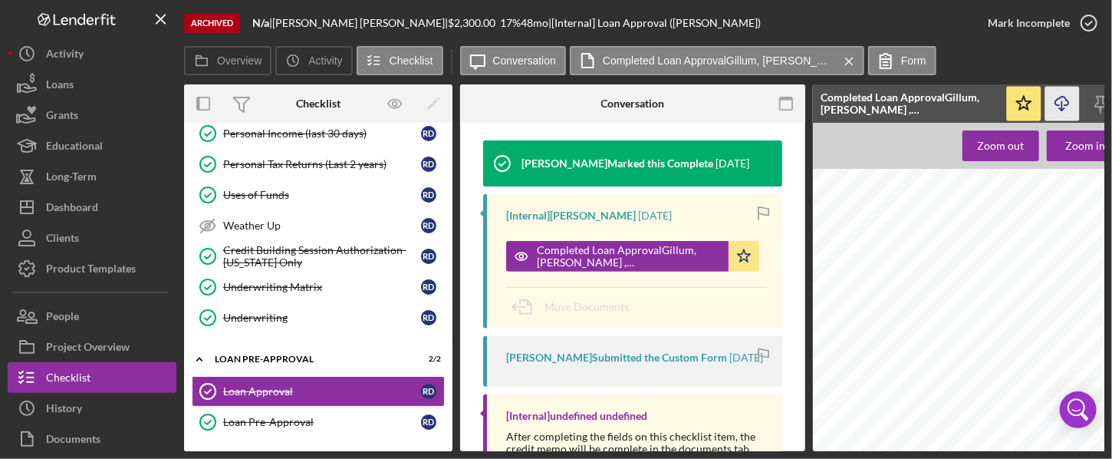
click at [846, 101] on icon "Icon/Download" at bounding box center [1063, 104] width 35 height 35
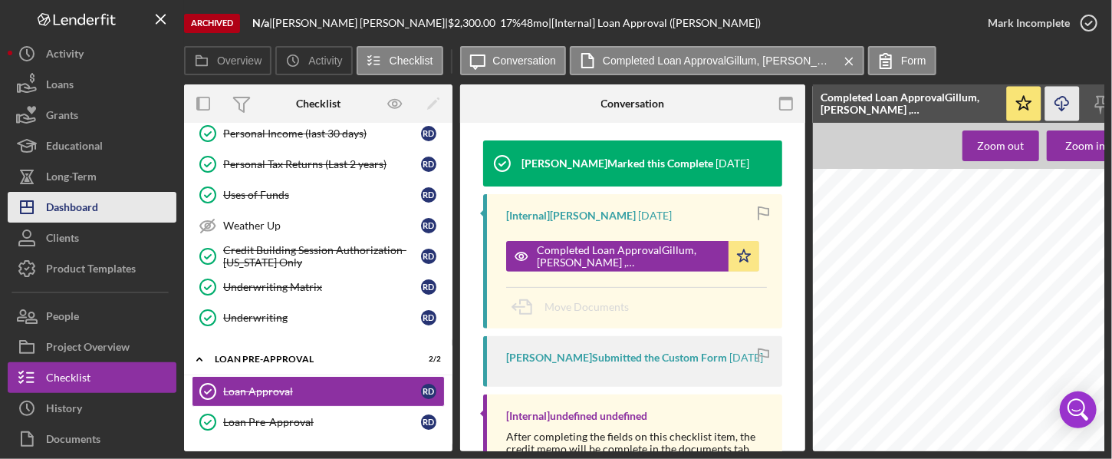
click at [102, 208] on button "Icon/Dashboard Dashboard" at bounding box center [92, 207] width 169 height 31
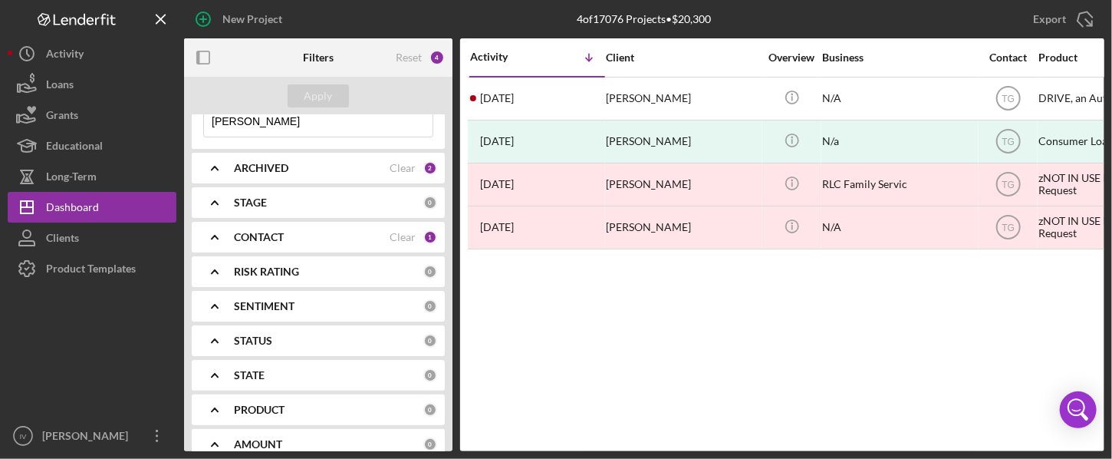
scroll to position [105, 0]
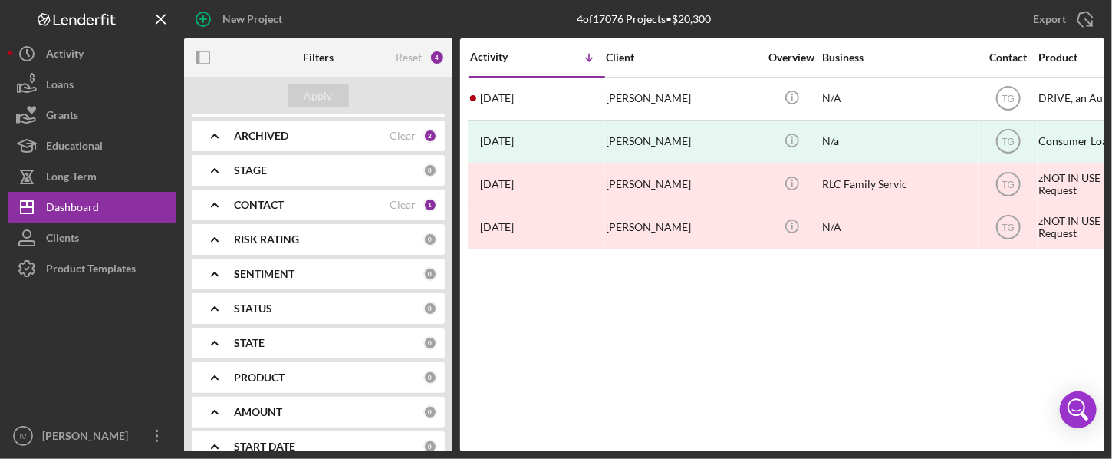
click at [397, 199] on div "Clear" at bounding box center [403, 205] width 26 height 12
click at [198, 199] on icon "Icon/Expander" at bounding box center [215, 205] width 38 height 38
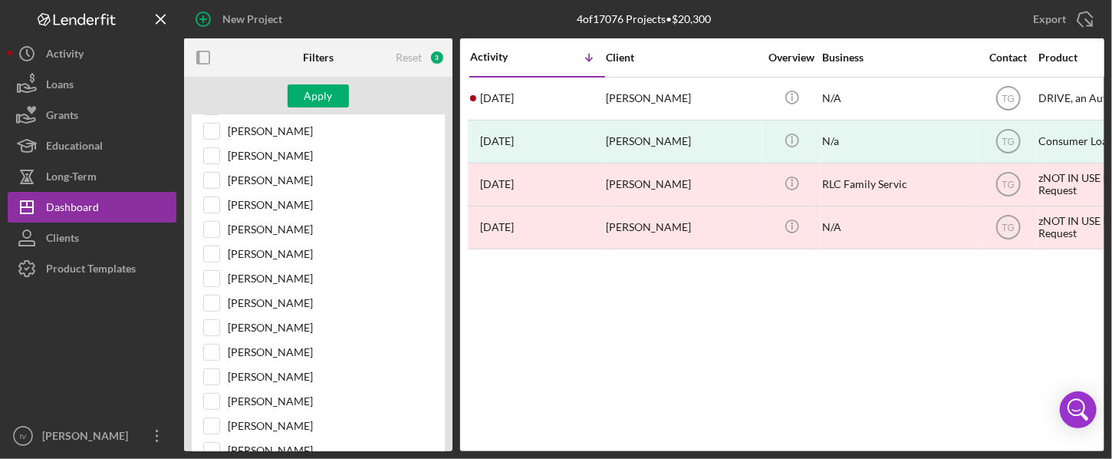
scroll to position [298, 0]
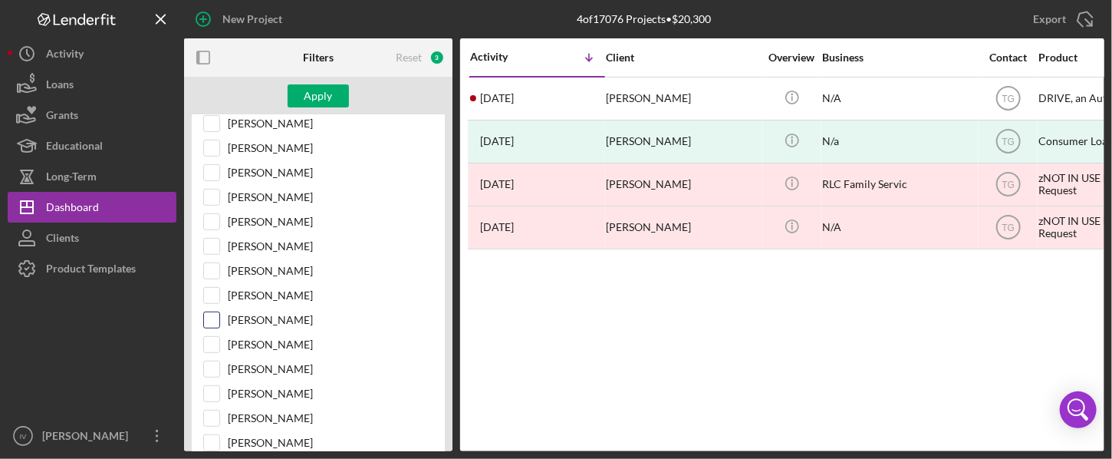
click at [212, 315] on input "[PERSON_NAME]" at bounding box center [211, 319] width 15 height 15
checkbox input "true"
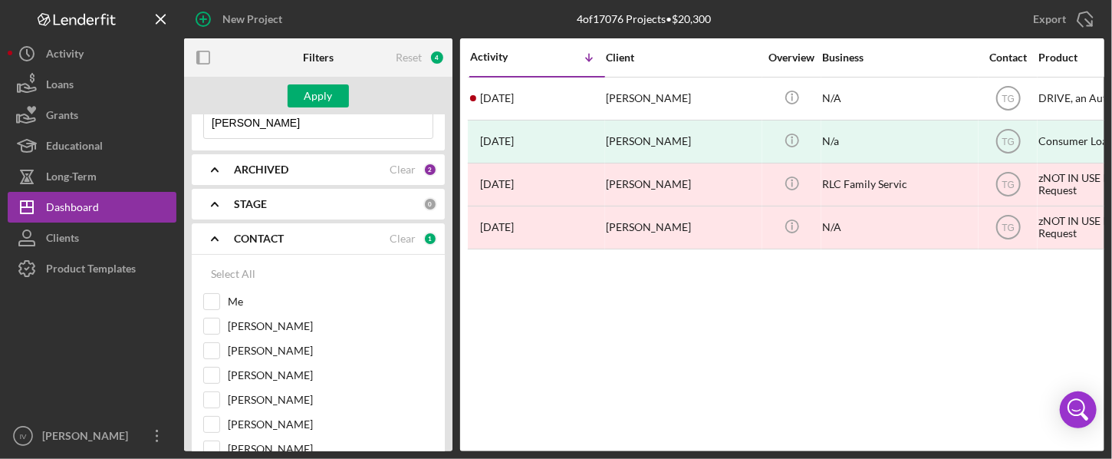
scroll to position [0, 0]
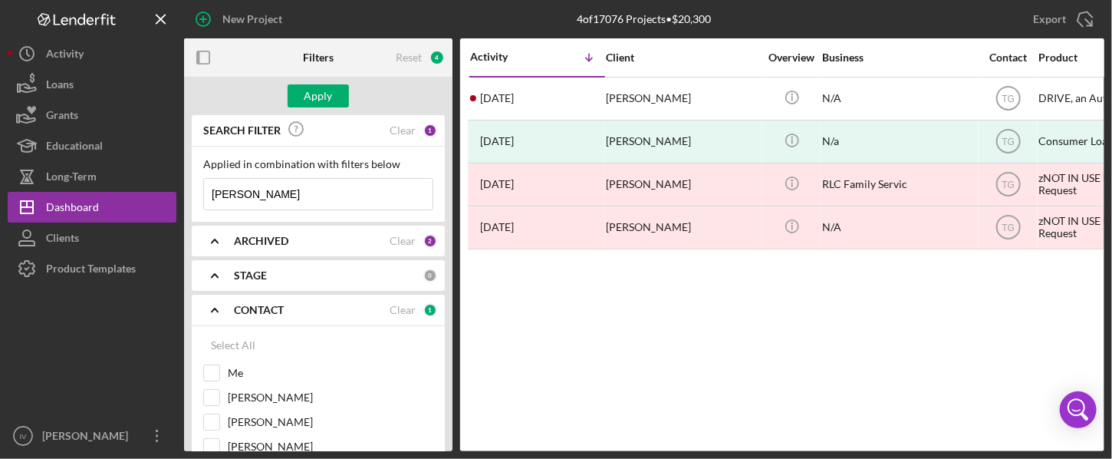
drag, startPoint x: 304, startPoint y: 197, endPoint x: 166, endPoint y: 191, distance: 138.2
click at [163, 191] on div "New Project 4 of 17076 Projects • $20,300 [PERSON_NAME] Icon/Export Filters Res…" at bounding box center [556, 225] width 1097 height 451
paste input "Lane, Jerro"
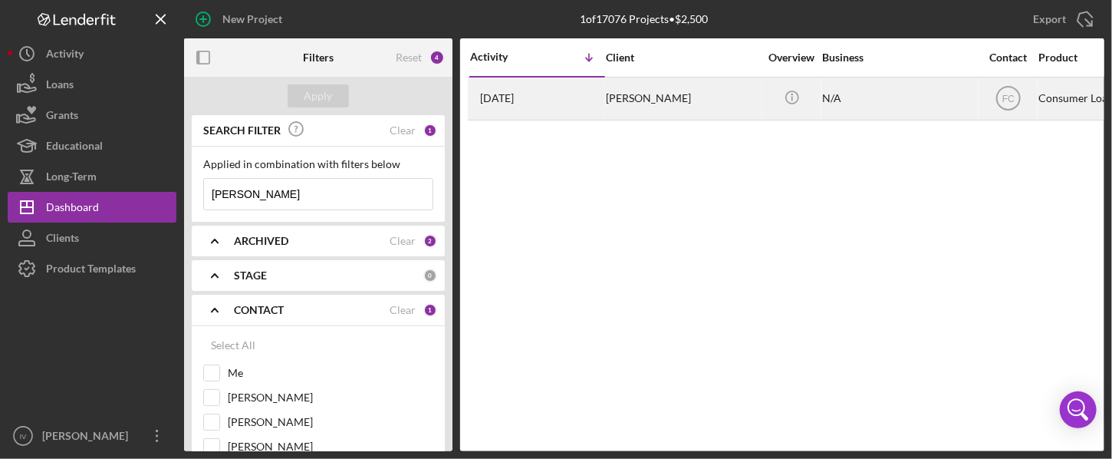
type input "[PERSON_NAME]"
click at [595, 96] on div "[DATE] [PERSON_NAME]" at bounding box center [537, 98] width 134 height 41
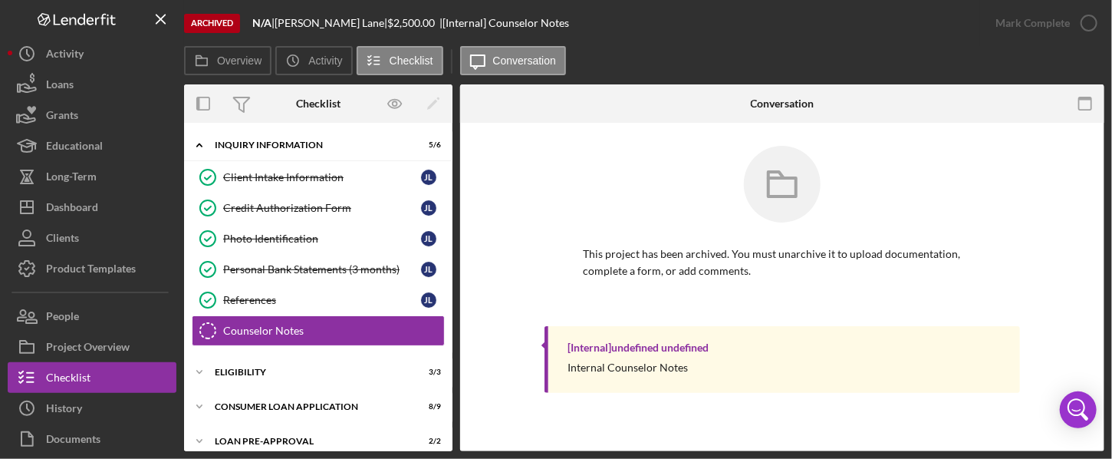
scroll to position [41, 0]
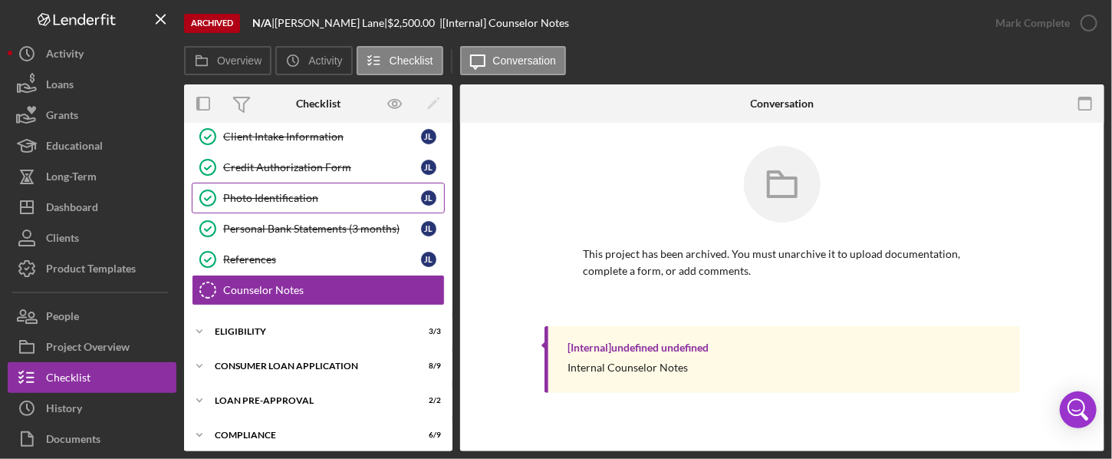
click at [318, 203] on link "Photo Identification Photo Identification [PERSON_NAME]" at bounding box center [318, 198] width 253 height 31
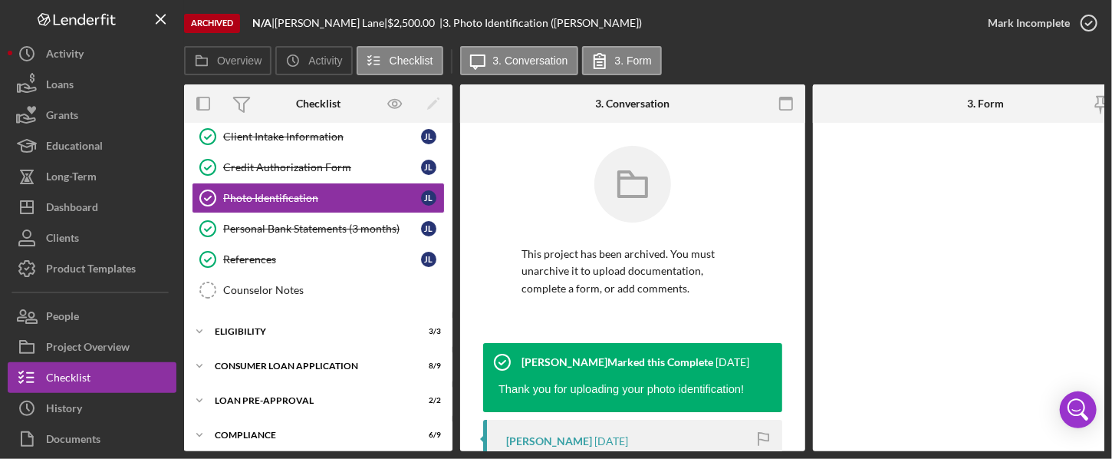
drag, startPoint x: 807, startPoint y: 180, endPoint x: 803, endPoint y: 205, distance: 25.6
click at [803, 205] on div "Overview Internal Workflow Stage Done Icon/Dropdown Arrow Icon/Archived Archive…" at bounding box center [644, 267] width 921 height 367
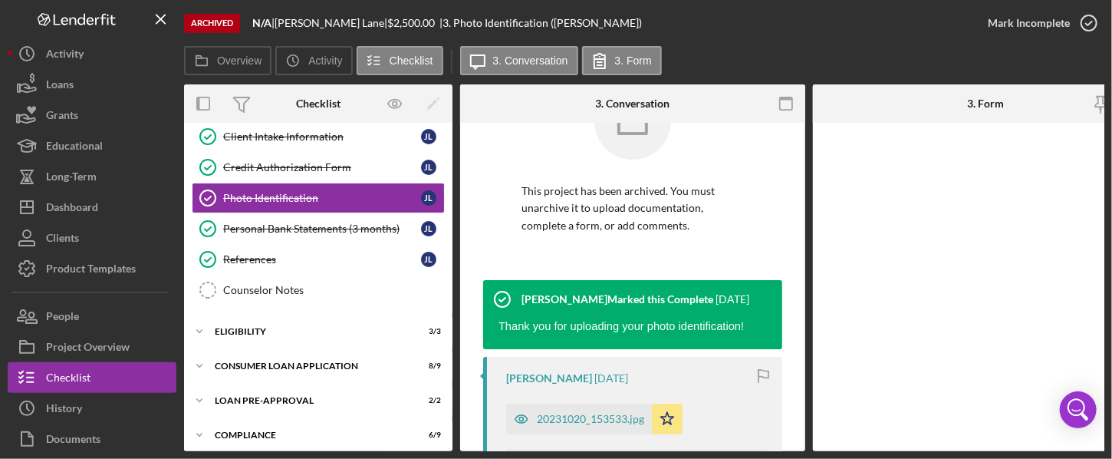
scroll to position [97, 0]
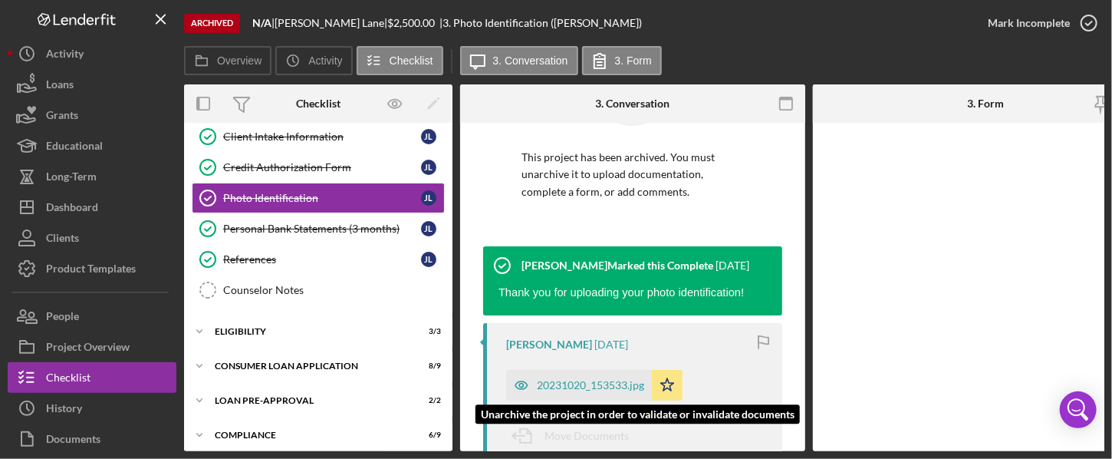
click at [560, 377] on div "20231020_153533.jpg" at bounding box center [579, 385] width 146 height 31
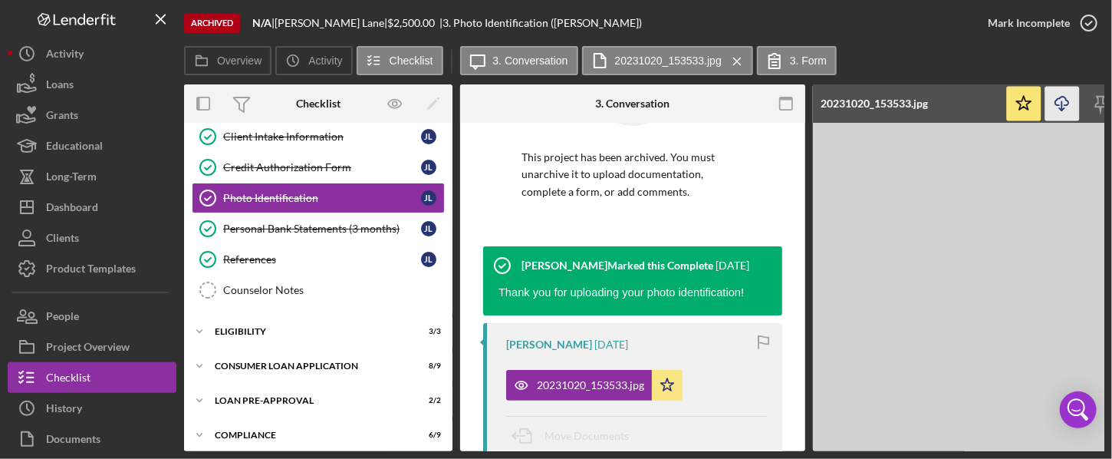
click at [846, 103] on icon "Icon/Download" at bounding box center [1063, 104] width 35 height 35
click at [315, 232] on div "Personal Bank Statements (3 months)" at bounding box center [322, 228] width 198 height 12
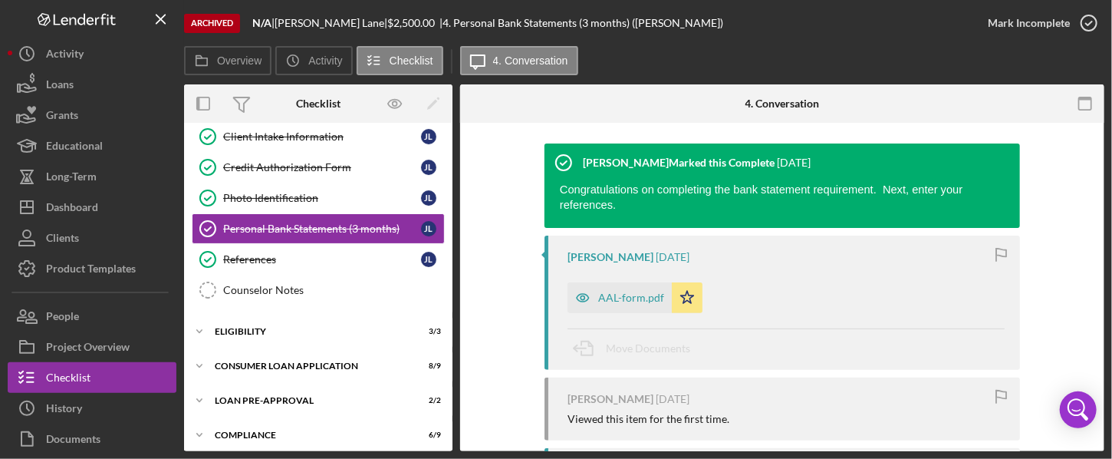
scroll to position [213, 0]
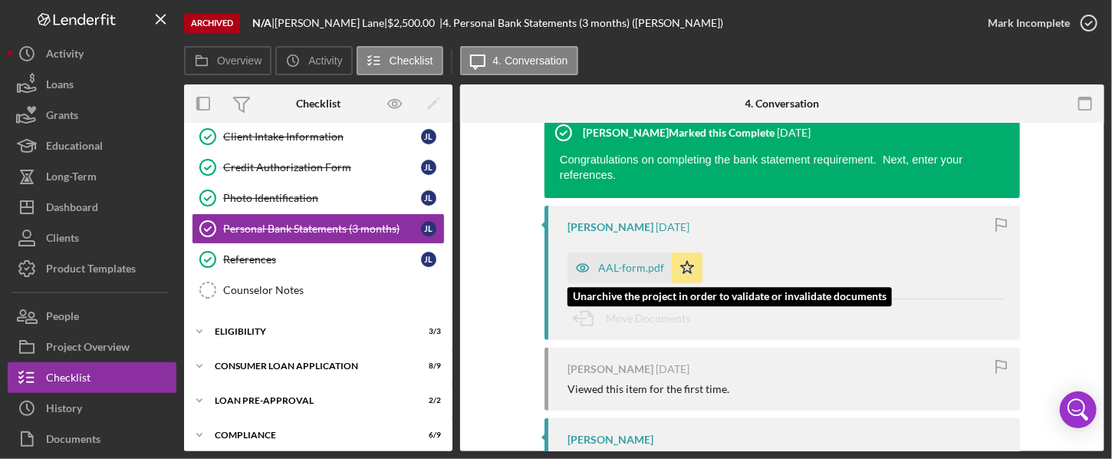
click at [620, 262] on div "AAL-form.pdf" at bounding box center [631, 268] width 66 height 12
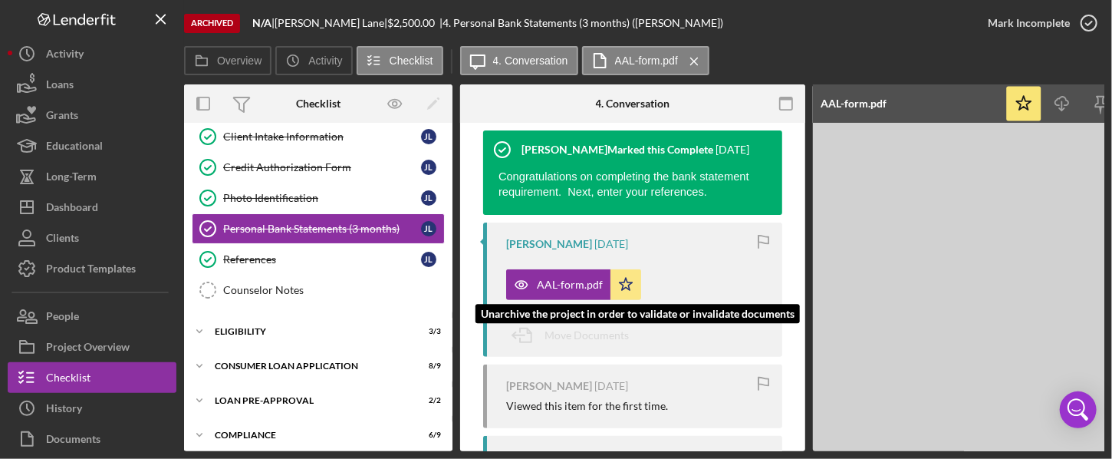
scroll to position [230, 0]
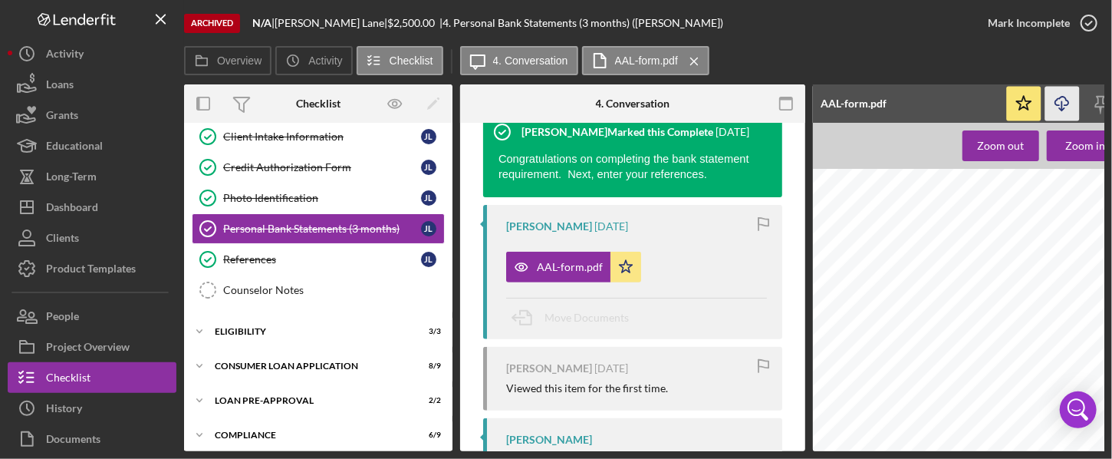
click at [846, 107] on icon "Icon/Download" at bounding box center [1063, 104] width 35 height 35
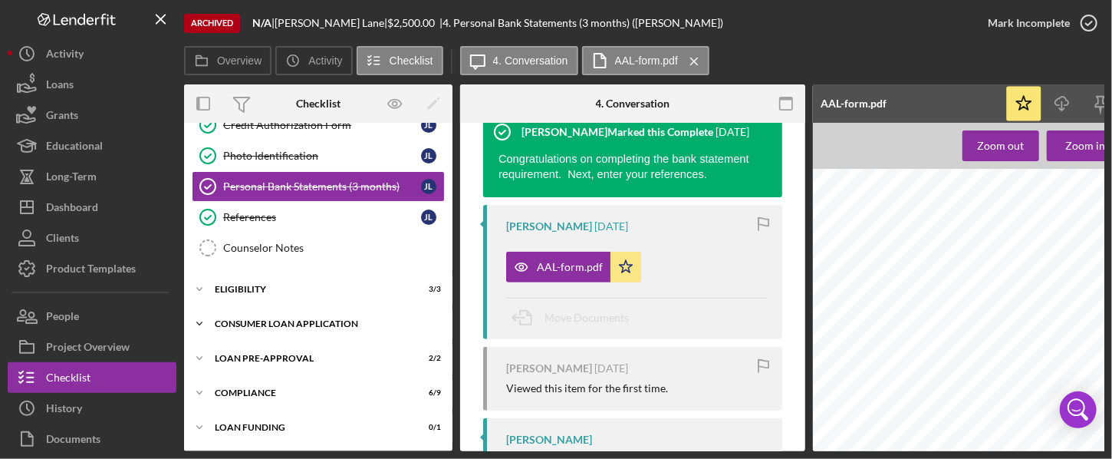
click at [285, 319] on div "Consumer Loan Application" at bounding box center [324, 323] width 219 height 9
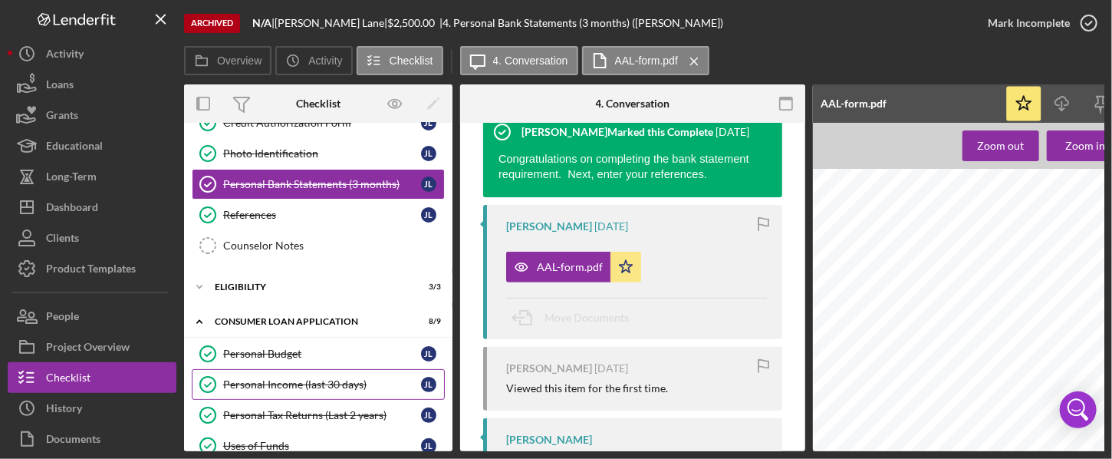
click at [279, 385] on div "Personal Income (last 30 days)" at bounding box center [322, 384] width 198 height 12
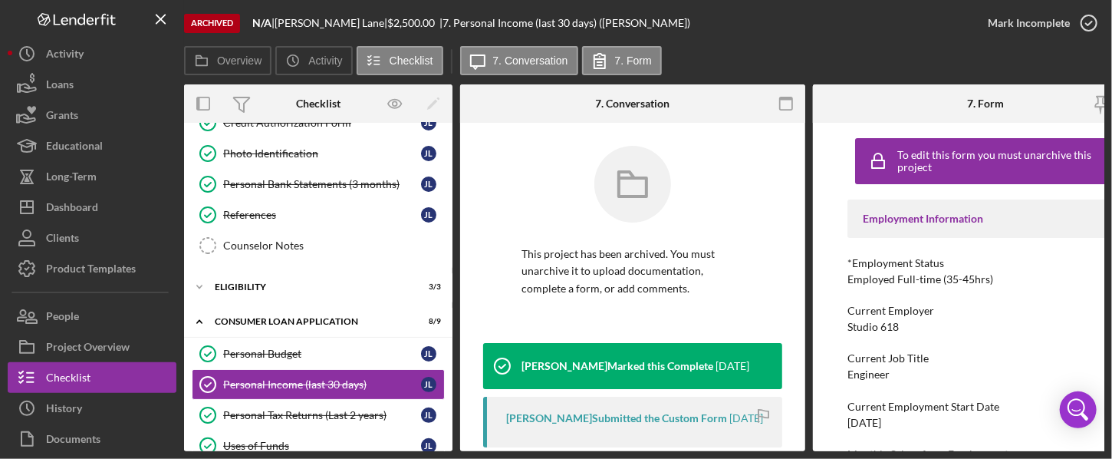
drag, startPoint x: 798, startPoint y: 185, endPoint x: 806, endPoint y: 227, distance: 42.9
click at [806, 227] on div "Overview Internal Workflow Stage Done Icon/Dropdown Arrow Icon/Archived Archive…" at bounding box center [644, 267] width 921 height 367
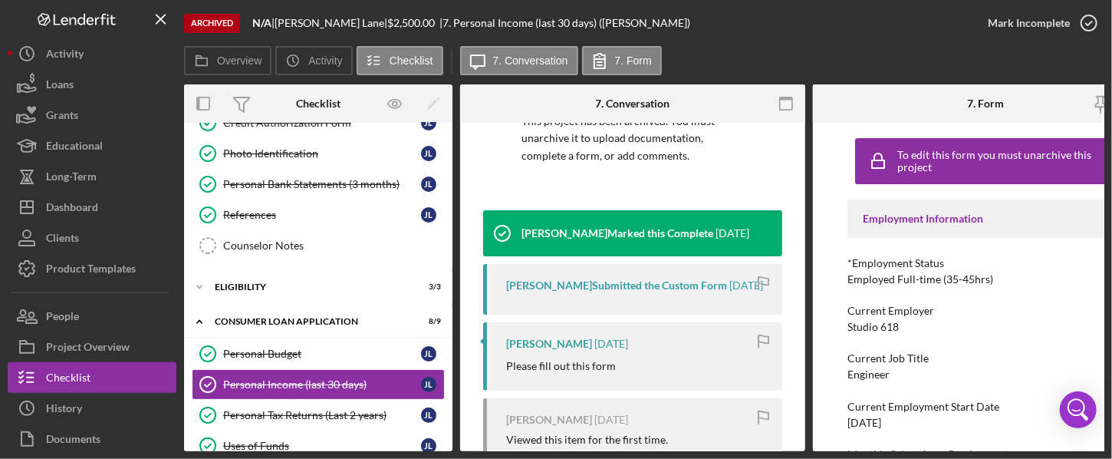
scroll to position [194, 0]
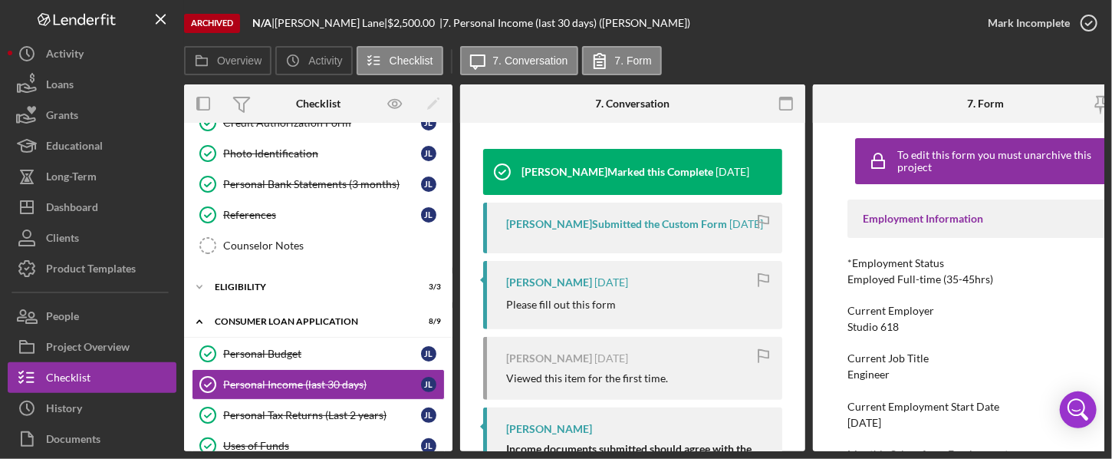
drag, startPoint x: 810, startPoint y: 306, endPoint x: 806, endPoint y: 359, distance: 53.1
click at [806, 359] on div "Overview Internal Workflow Stage Done Icon/Dropdown Arrow Icon/Archived Archive…" at bounding box center [644, 267] width 921 height 367
drag, startPoint x: 806, startPoint y: 306, endPoint x: 796, endPoint y: 328, distance: 23.4
click at [800, 335] on div "Overview Internal Workflow Stage Done Icon/Dropdown Arrow Icon/Archived Archive…" at bounding box center [644, 267] width 921 height 367
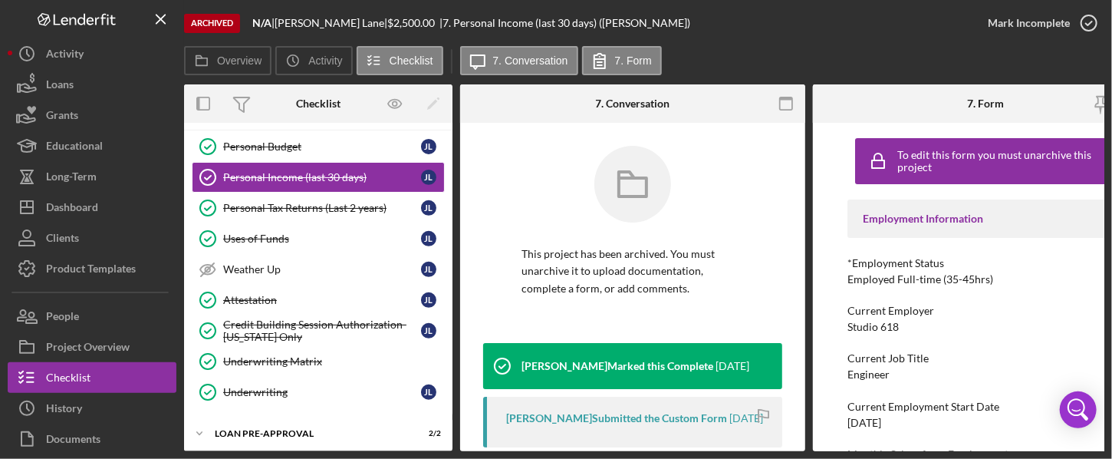
scroll to position [367, 0]
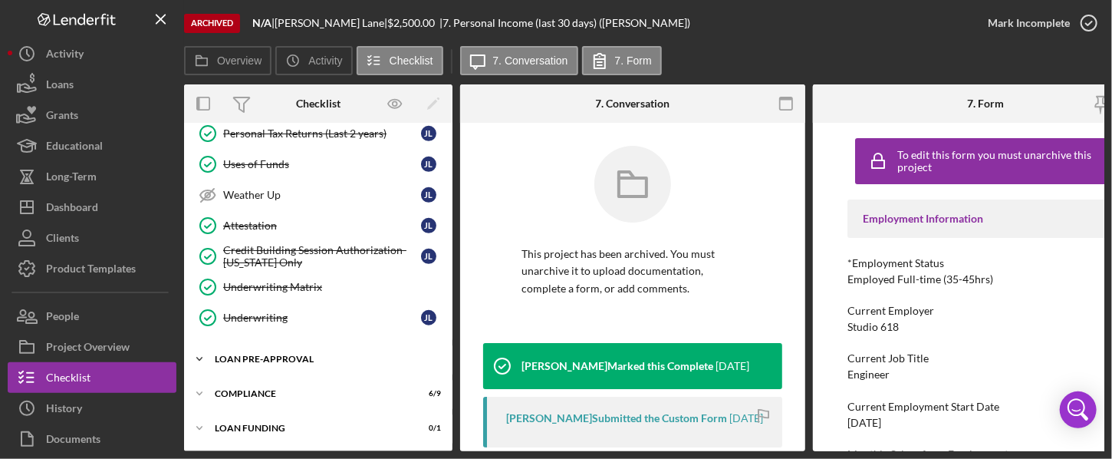
click at [286, 354] on div "Loan Pre-Approval" at bounding box center [324, 358] width 219 height 9
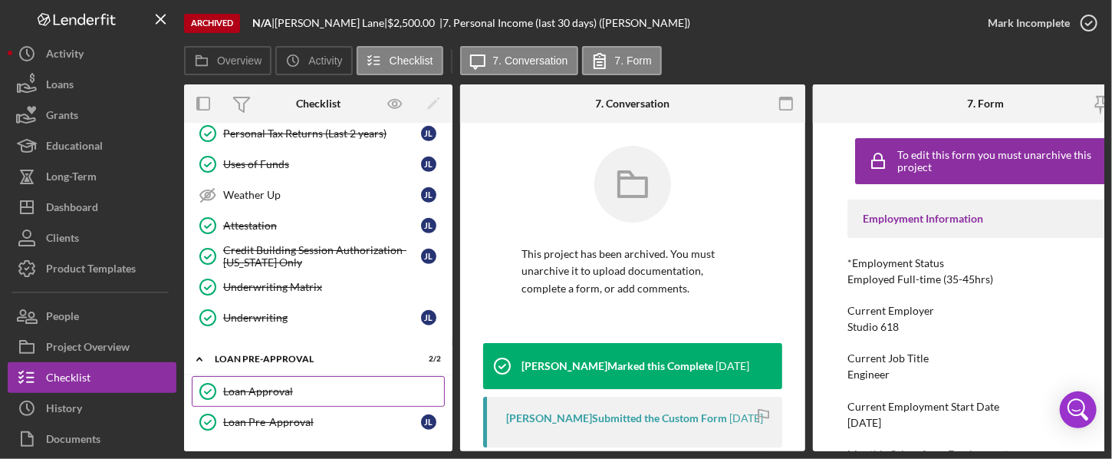
click at [267, 385] on div "Loan Approval" at bounding box center [333, 391] width 221 height 12
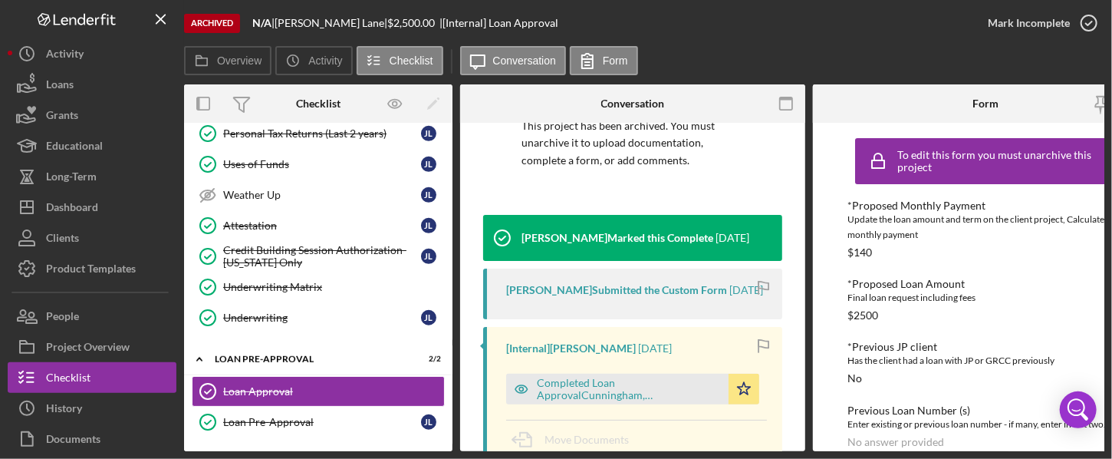
scroll to position [174, 0]
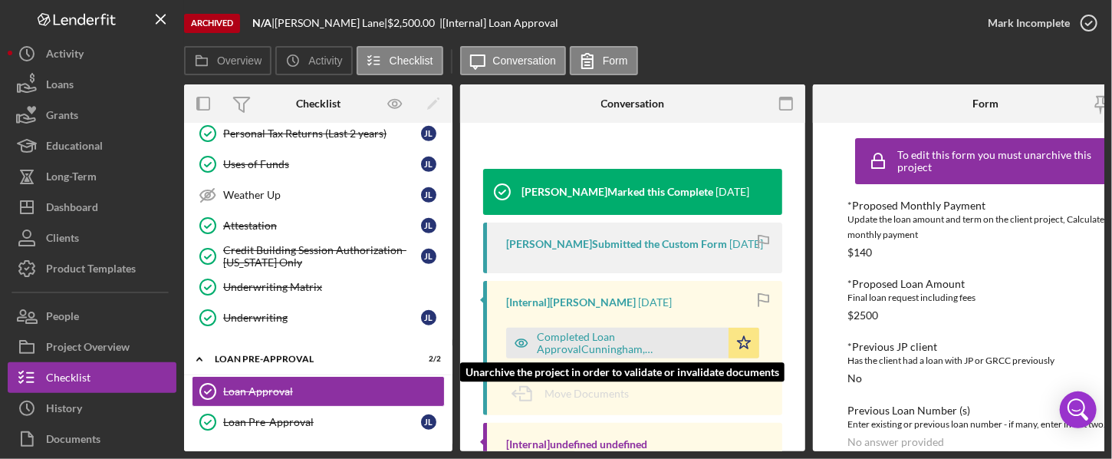
click at [568, 345] on div "Completed Loan ApprovalCunningham, [PERSON_NAME] ,[PERSON_NAME][GEOGRAPHIC_DATA…" at bounding box center [629, 343] width 184 height 25
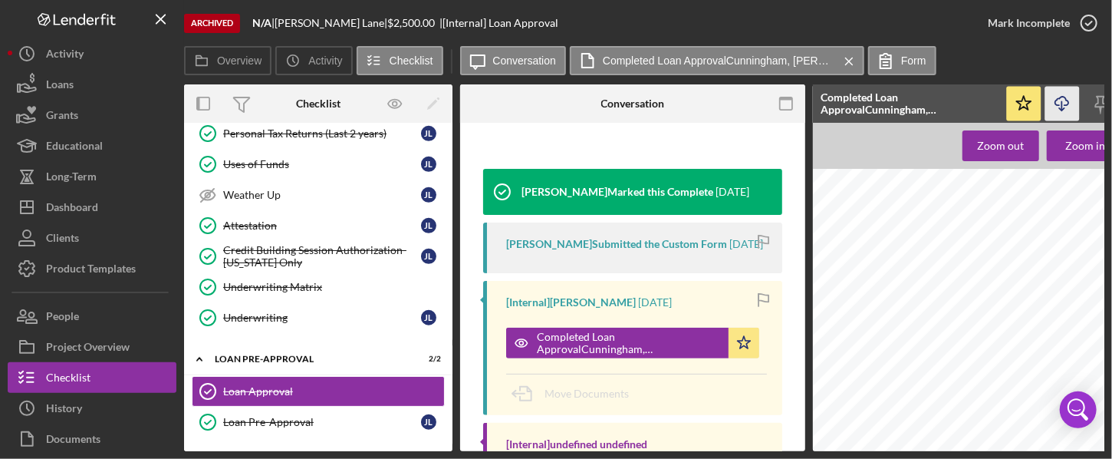
click at [846, 91] on icon "Icon/Download" at bounding box center [1063, 104] width 35 height 35
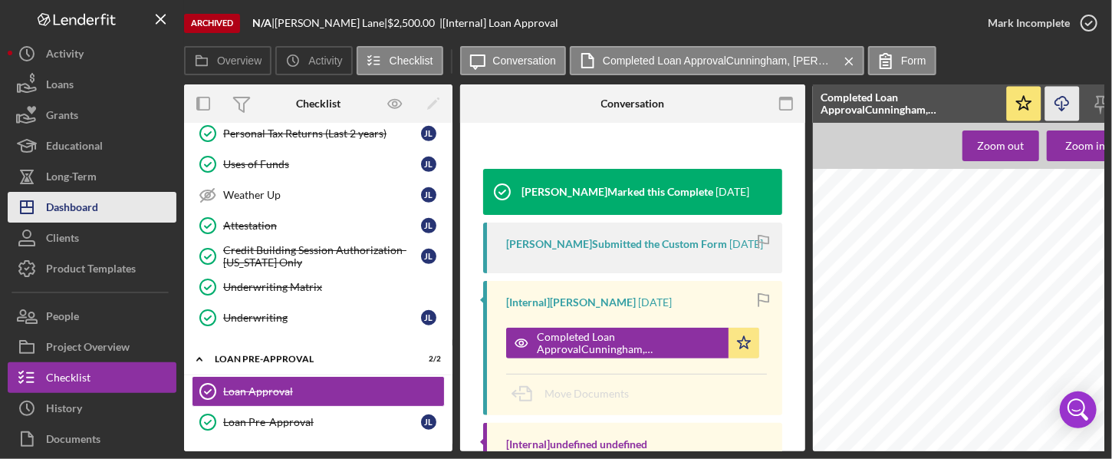
click at [84, 202] on div "Dashboard" at bounding box center [72, 209] width 52 height 35
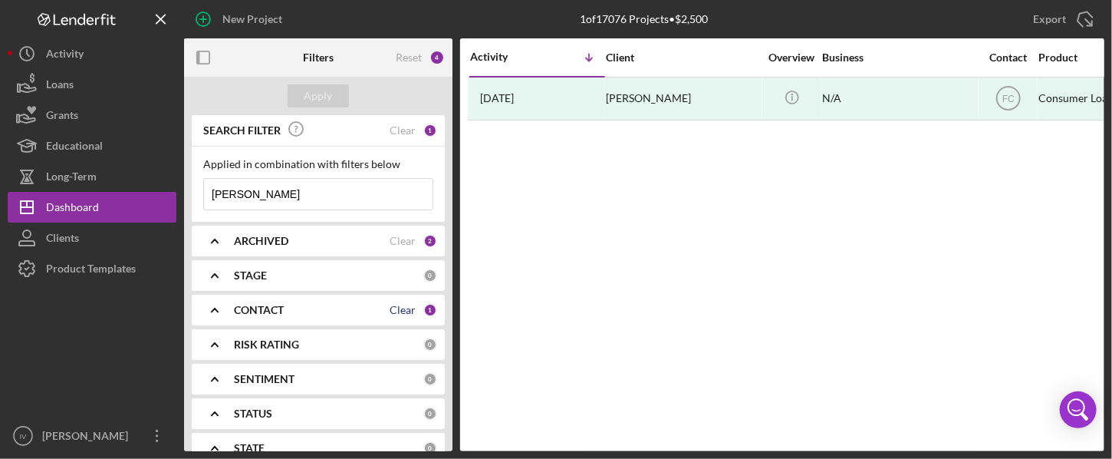
click at [401, 305] on div "Clear" at bounding box center [403, 310] width 26 height 12
click at [213, 306] on icon "Icon/Expander" at bounding box center [215, 310] width 38 height 38
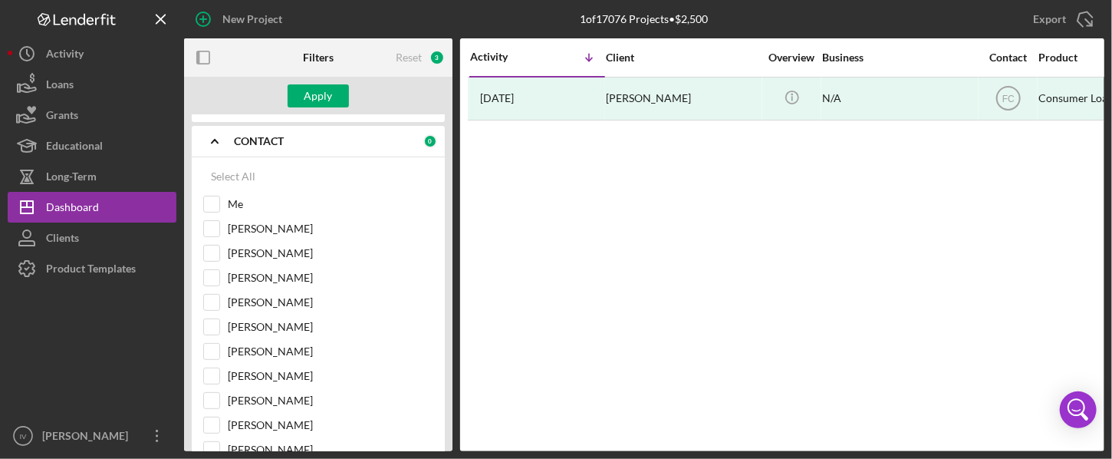
scroll to position [172, 0]
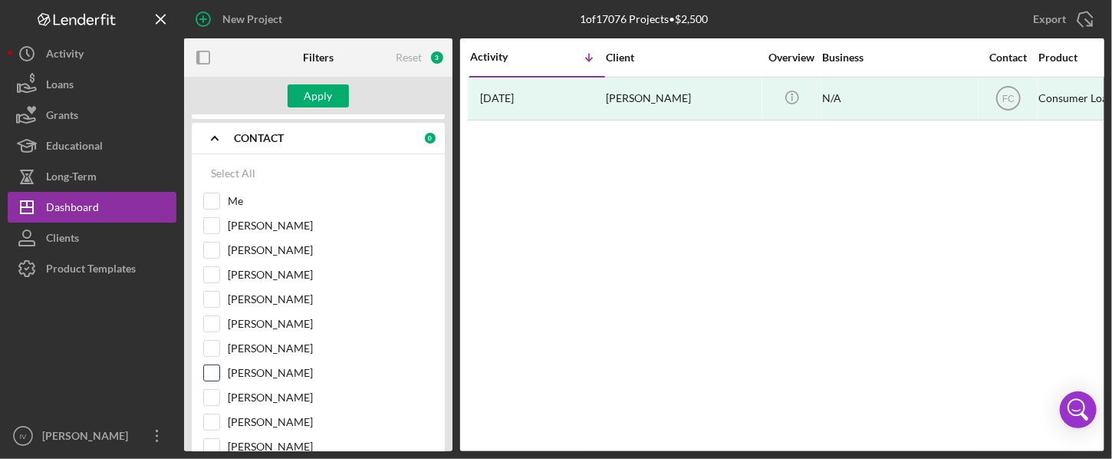
click at [212, 368] on input "[PERSON_NAME]" at bounding box center [211, 372] width 15 height 15
checkbox input "true"
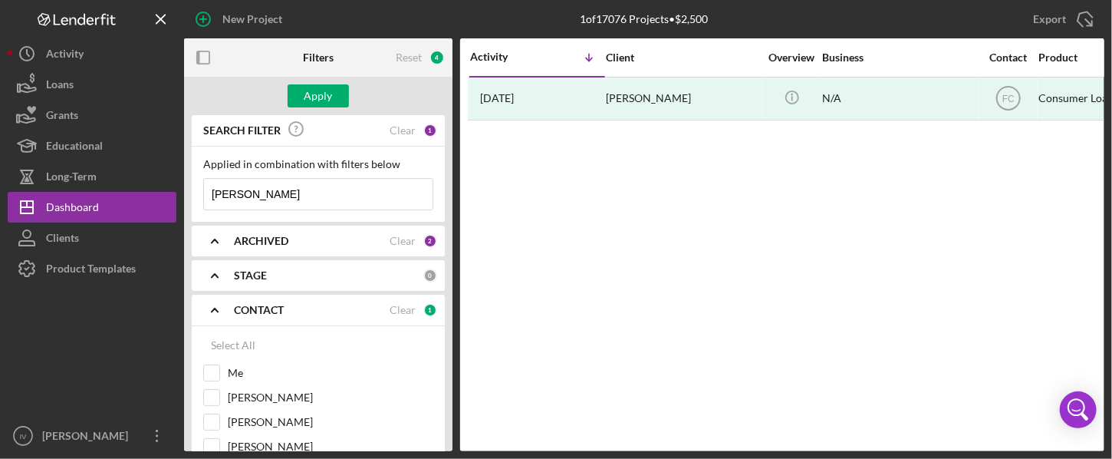
drag, startPoint x: 279, startPoint y: 187, endPoint x: 193, endPoint y: 190, distance: 86.7
click at [193, 190] on div "Applied in combination with filters below [PERSON_NAME] Icon/Menu Close" at bounding box center [318, 184] width 253 height 75
paste input "enoir, [PERSON_NAME]"
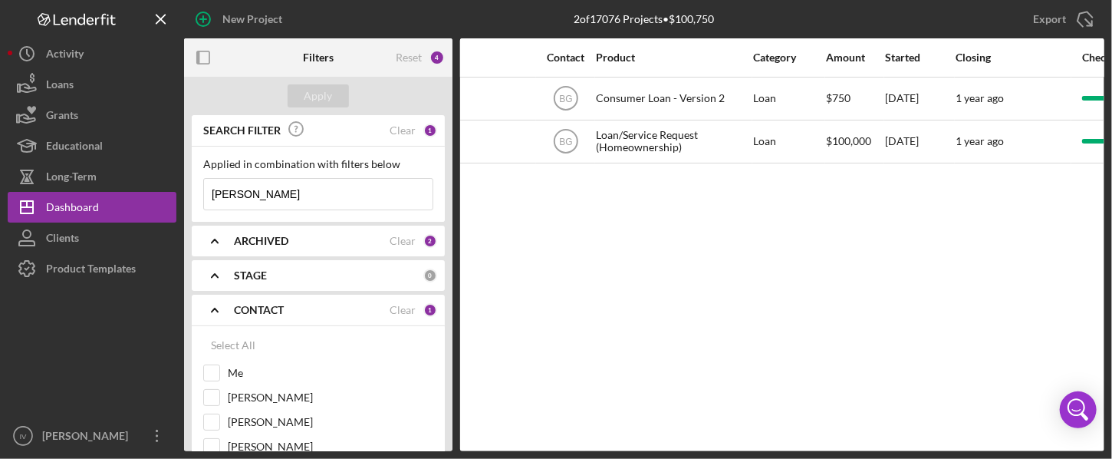
scroll to position [0, 446]
type input "[PERSON_NAME]"
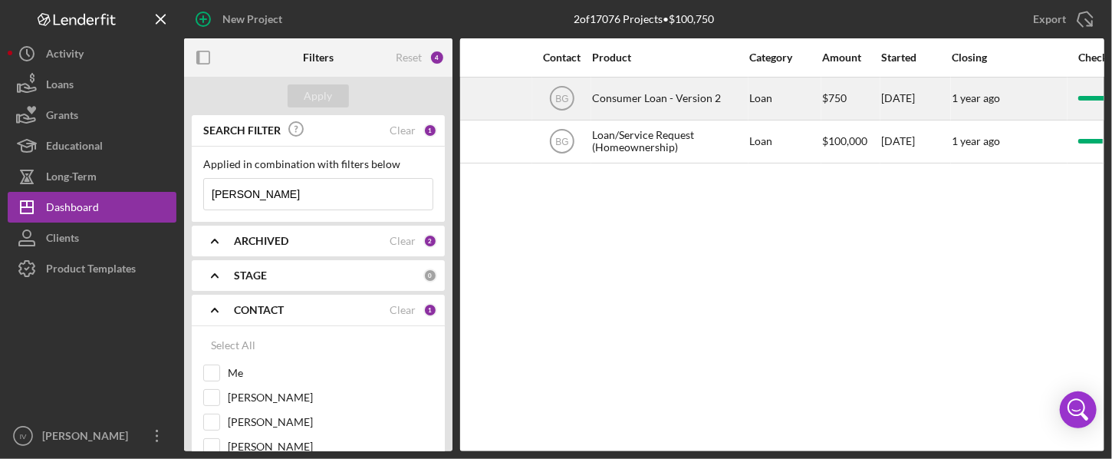
click at [528, 104] on div "n/a" at bounding box center [452, 98] width 153 height 41
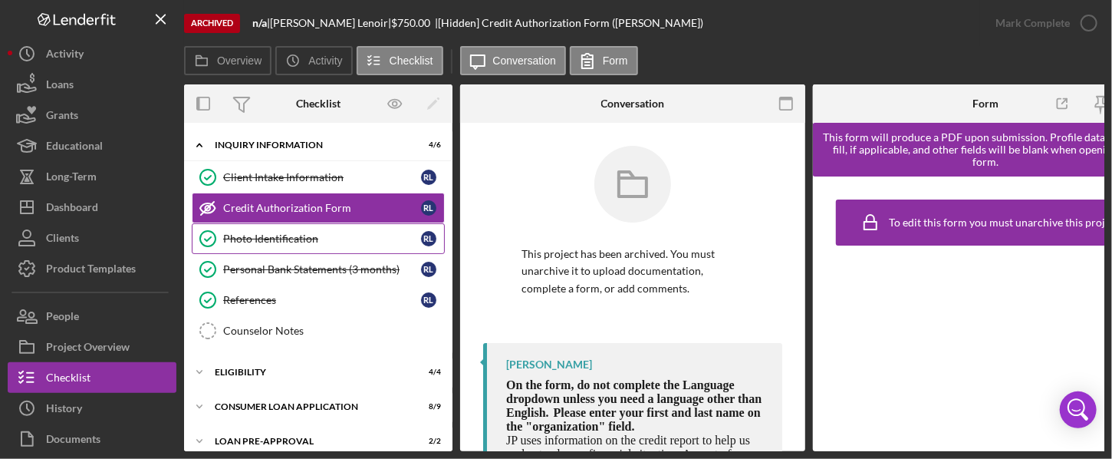
click at [278, 229] on link "Photo Identification Photo Identification [PERSON_NAME]" at bounding box center [318, 238] width 253 height 31
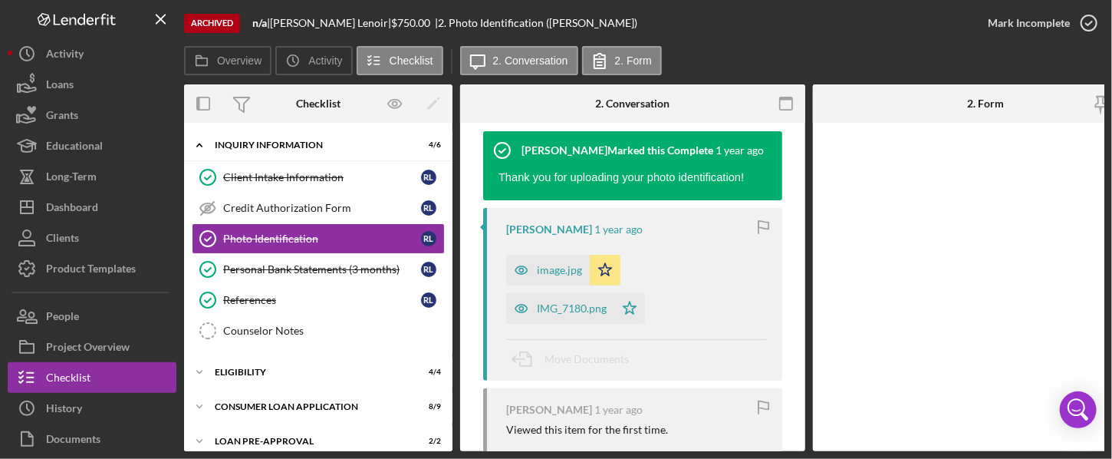
scroll to position [215, 0]
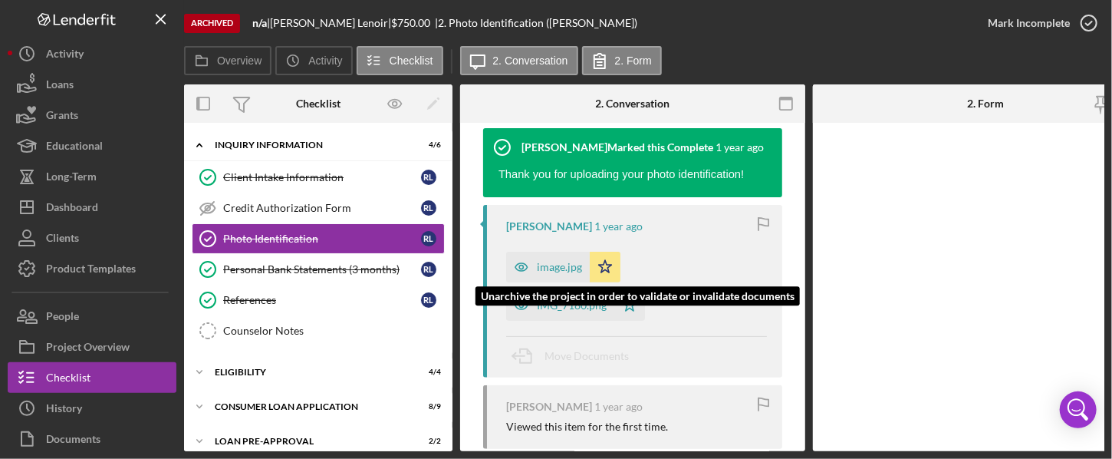
click at [564, 264] on div "image.jpg" at bounding box center [559, 267] width 45 height 12
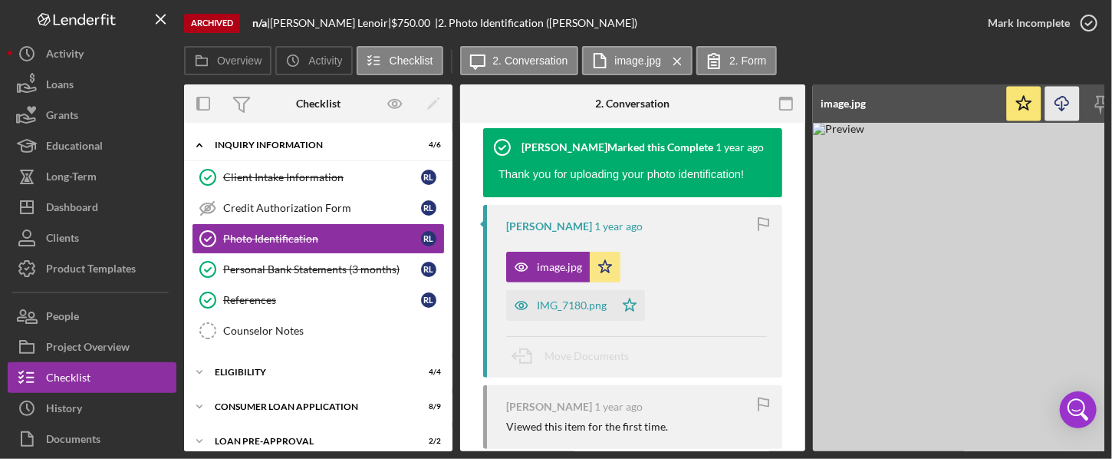
click at [846, 100] on icon "button" at bounding box center [1062, 101] width 13 height 8
click at [295, 269] on div "Personal Bank Statements (3 months)" at bounding box center [322, 269] width 198 height 12
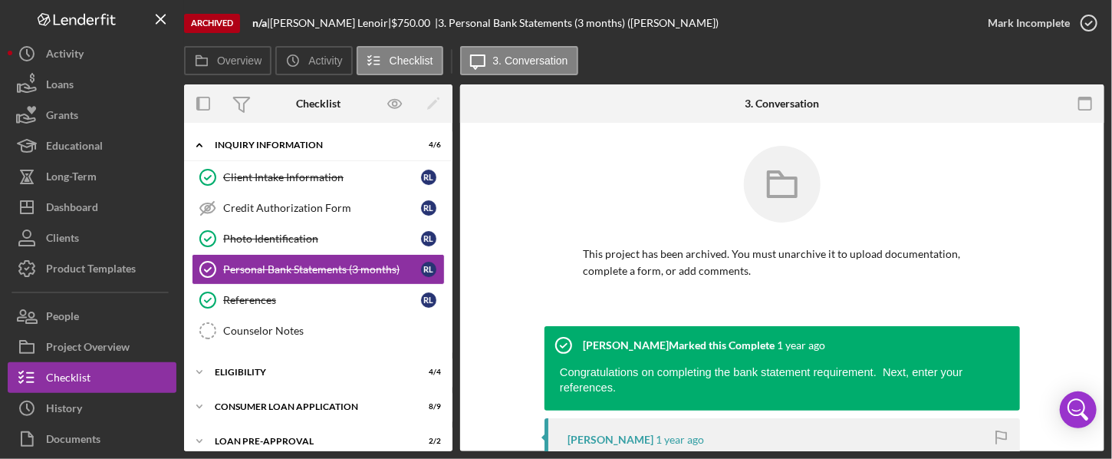
drag, startPoint x: 1100, startPoint y: 170, endPoint x: 1106, endPoint y: 194, distance: 24.6
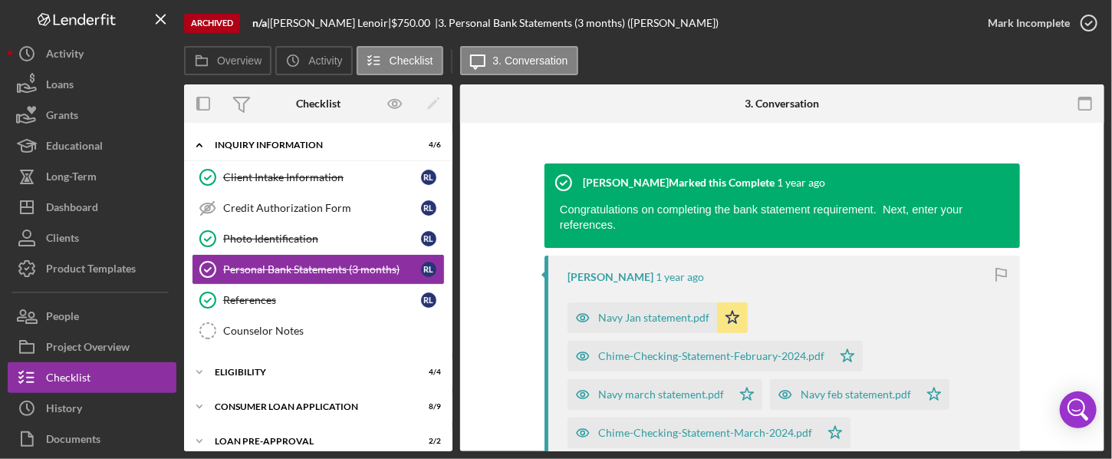
scroll to position [203, 0]
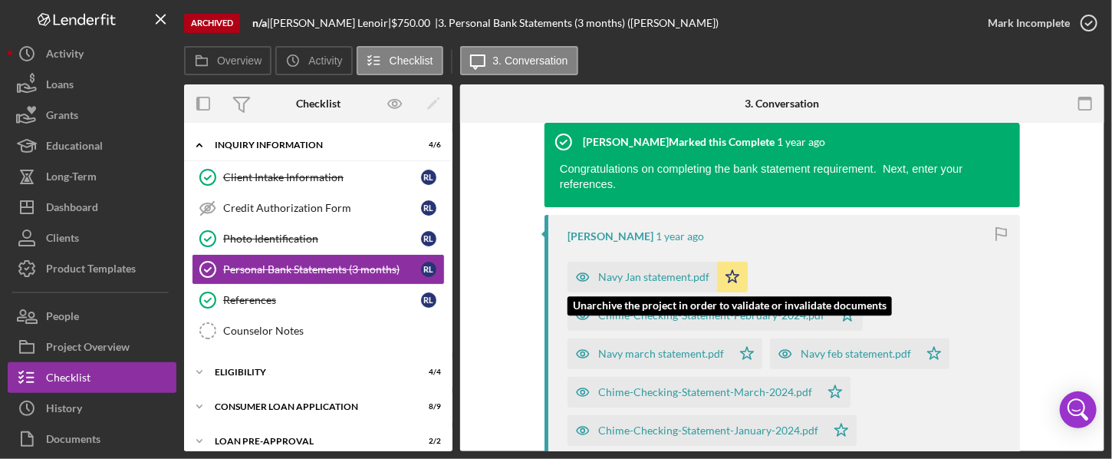
click at [639, 271] on div "Navy Jan statement.pdf" at bounding box center [653, 277] width 111 height 12
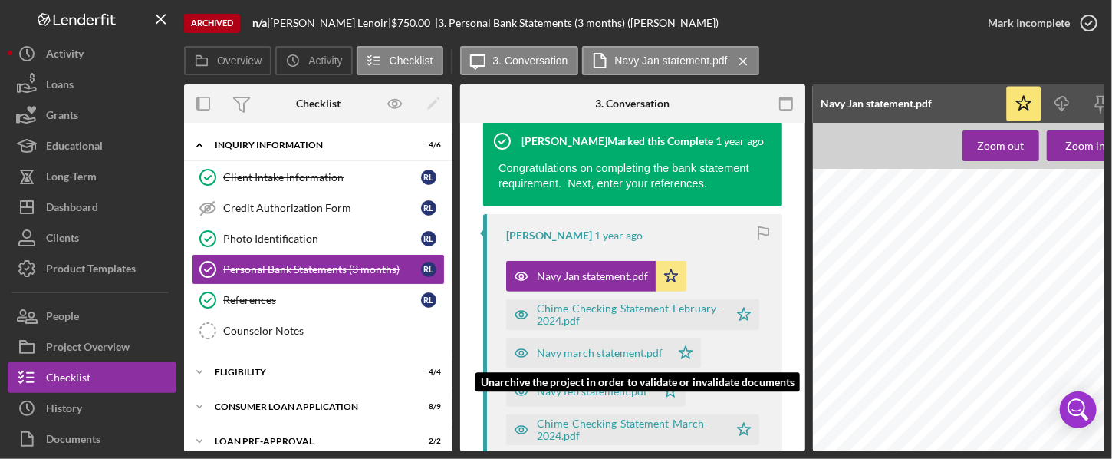
click at [605, 352] on div "Navy march statement.pdf" at bounding box center [600, 353] width 126 height 12
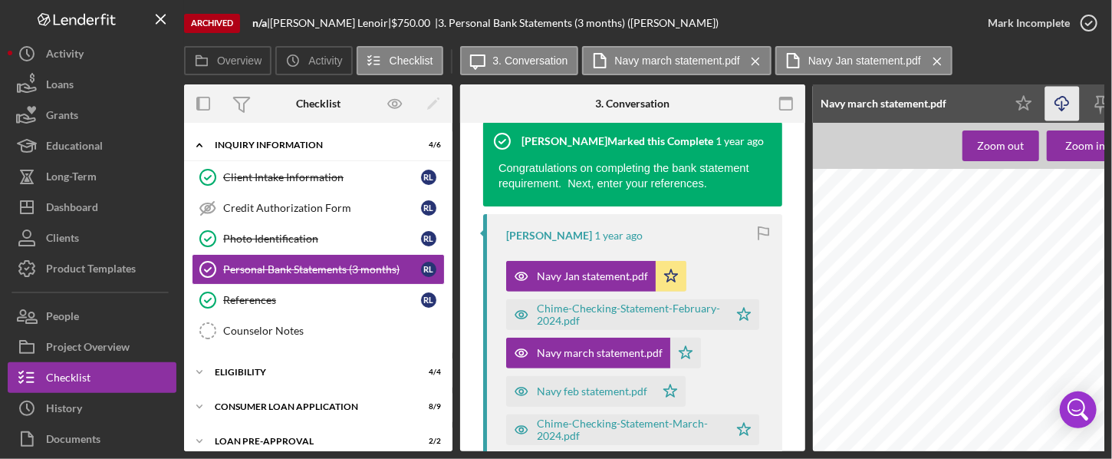
click at [846, 101] on line "button" at bounding box center [1063, 105] width 0 height 8
drag, startPoint x: 453, startPoint y: 224, endPoint x: 453, endPoint y: 315, distance: 91.3
click at [453, 315] on div "Overview Internal Workflow Stage In Review Icon/Dropdown Arrow Icon/Archived Ar…" at bounding box center [644, 267] width 921 height 367
drag, startPoint x: 329, startPoint y: 406, endPoint x: 338, endPoint y: 393, distance: 16.0
click at [330, 405] on div "Consumer Loan Application" at bounding box center [324, 406] width 219 height 9
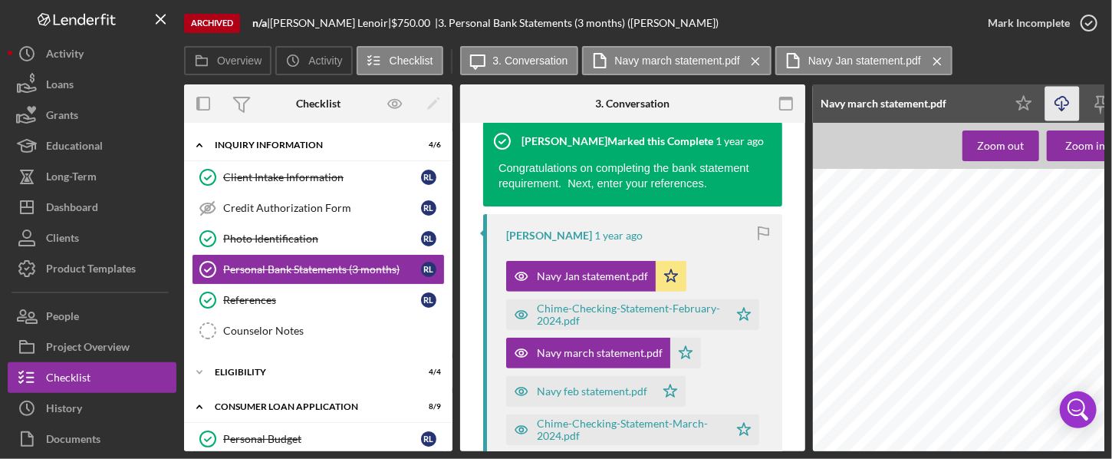
drag, startPoint x: 453, startPoint y: 236, endPoint x: 446, endPoint y: 297, distance: 61.7
click at [449, 318] on div "Overview Internal Workflow Stage In Review Icon/Dropdown Arrow Icon/Archived Ar…" at bounding box center [644, 267] width 921 height 367
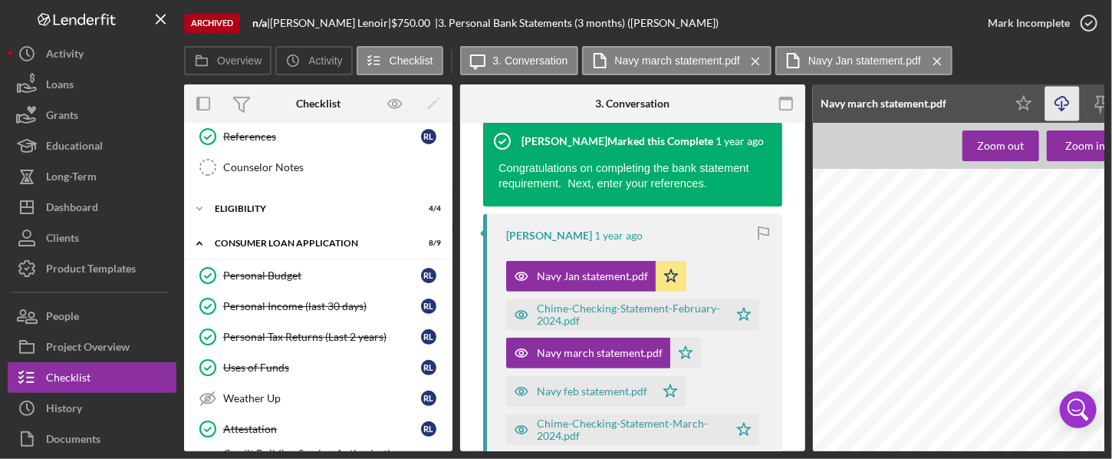
scroll to position [165, 0]
click at [315, 312] on link "Personal Income (last 30 days) Personal Income (last 30 days) [PERSON_NAME]" at bounding box center [318, 304] width 253 height 31
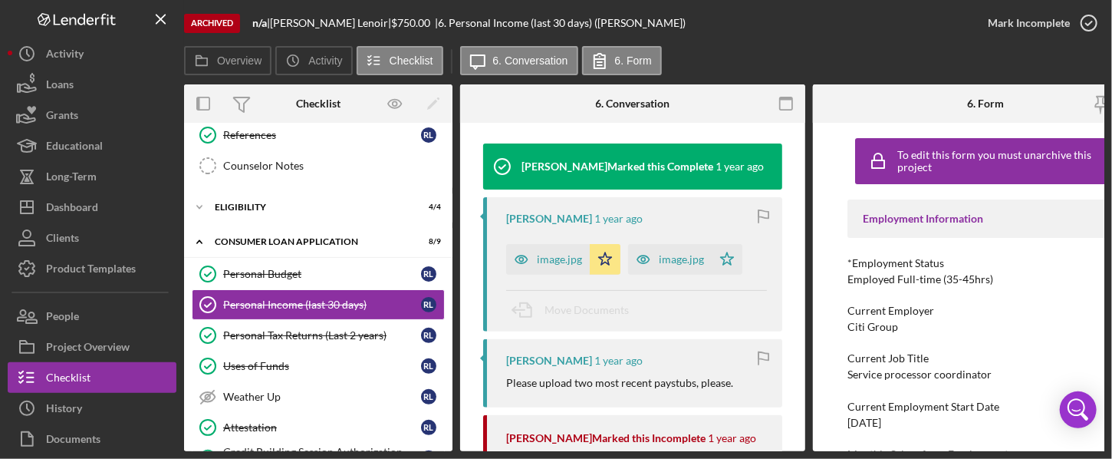
scroll to position [204, 0]
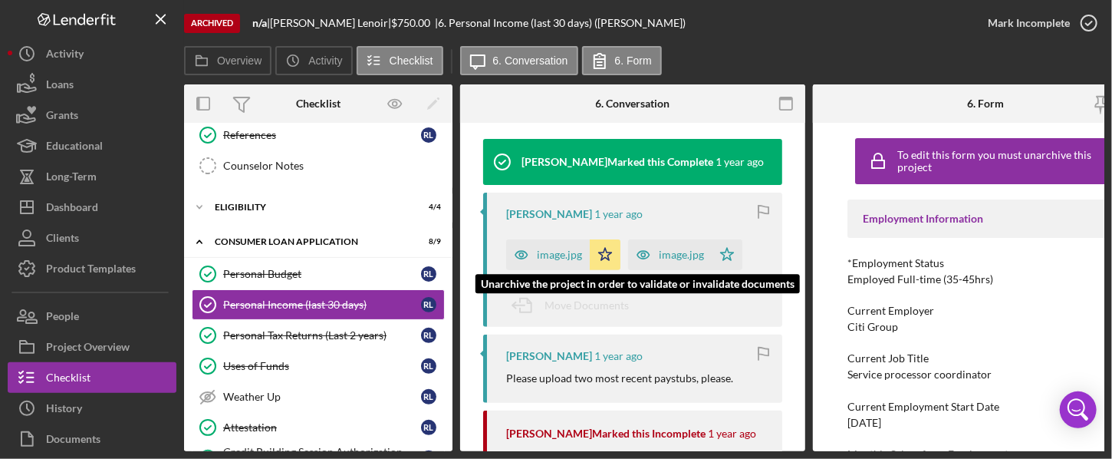
click at [555, 252] on div "image.jpg" at bounding box center [559, 255] width 45 height 12
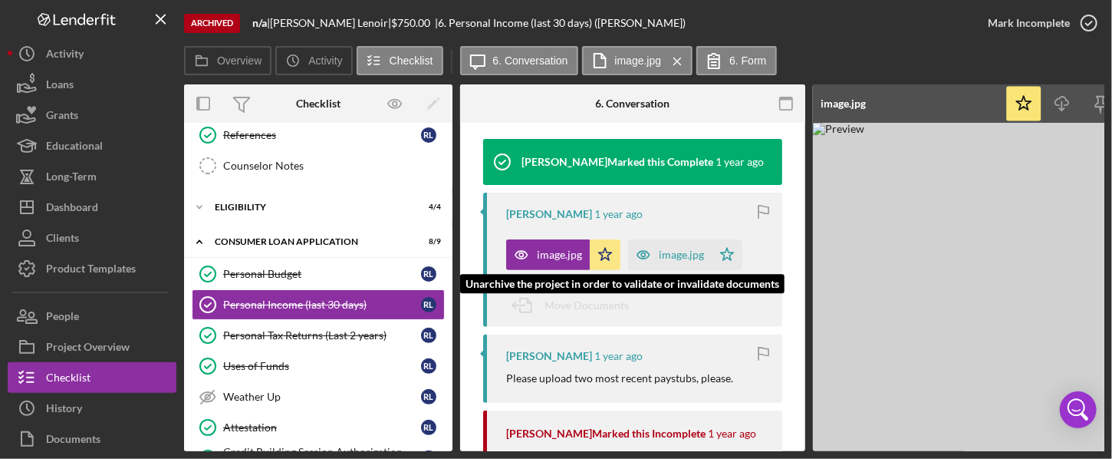
click at [684, 252] on div "image.jpg" at bounding box center [681, 255] width 45 height 12
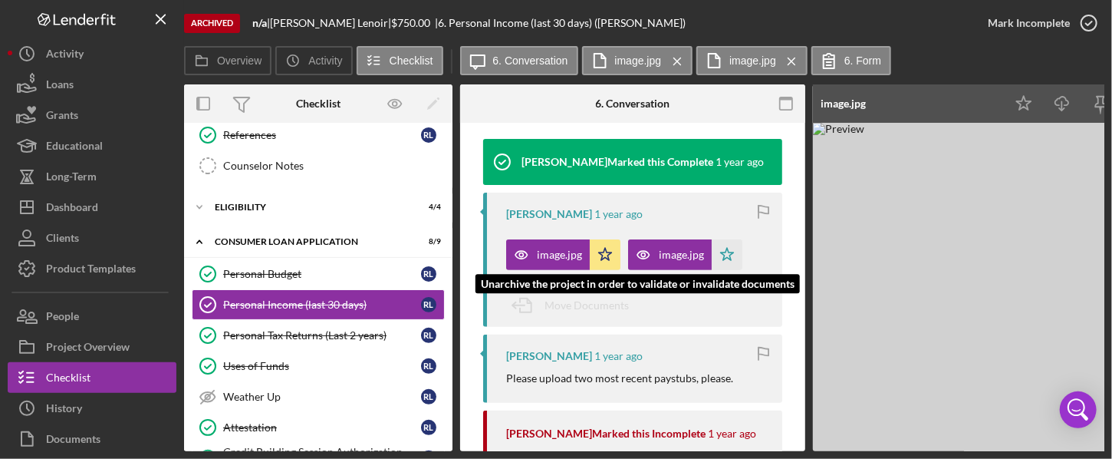
click at [549, 248] on div "image.jpg" at bounding box center [548, 254] width 84 height 31
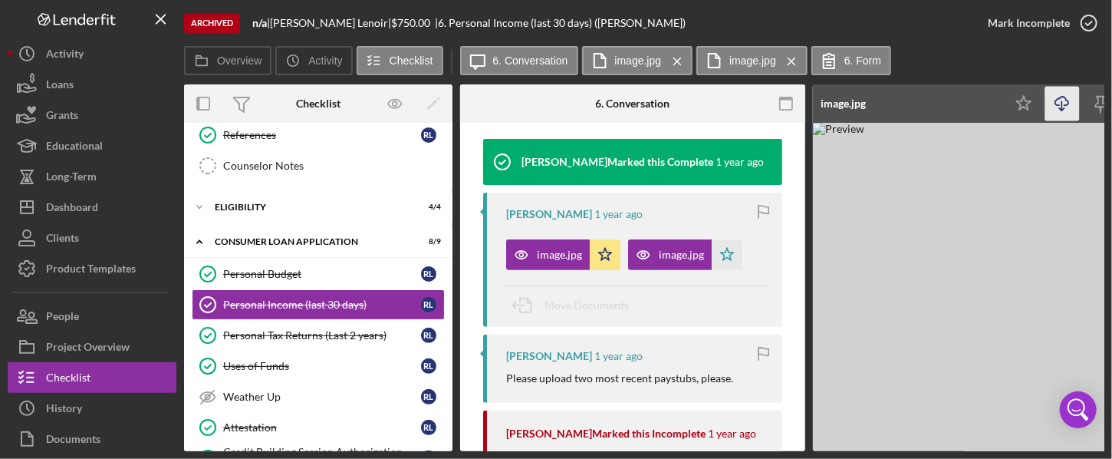
click at [846, 100] on icon "Icon/Download" at bounding box center [1063, 104] width 35 height 35
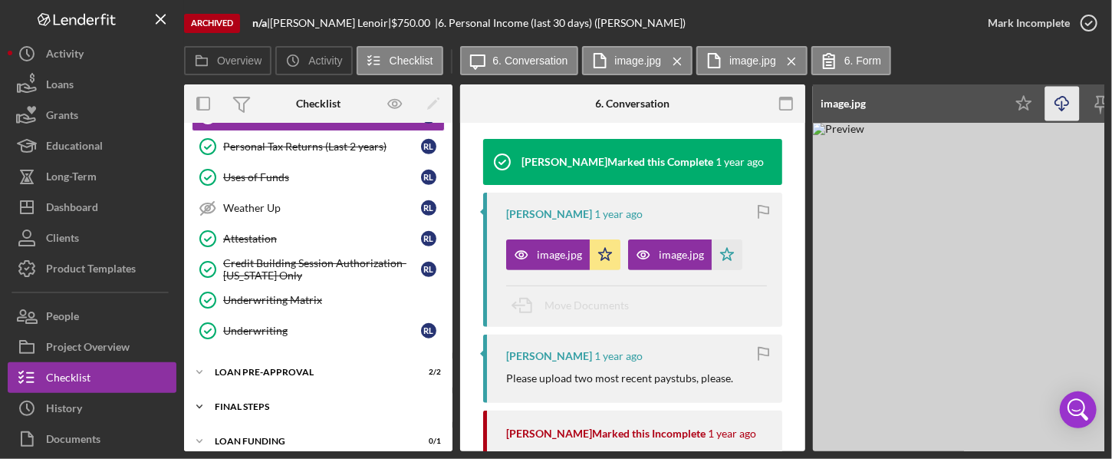
scroll to position [355, 0]
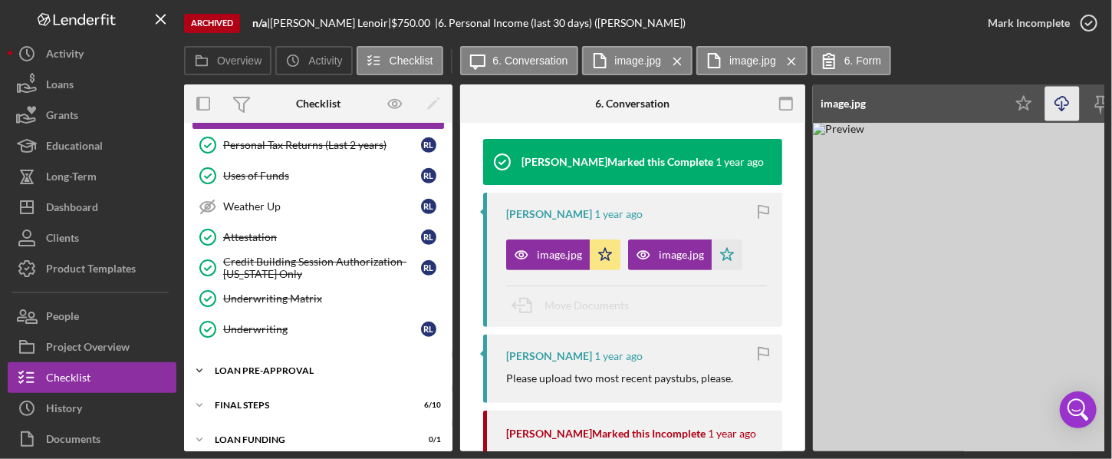
click at [318, 369] on div "Loan Pre-Approval" at bounding box center [324, 370] width 219 height 9
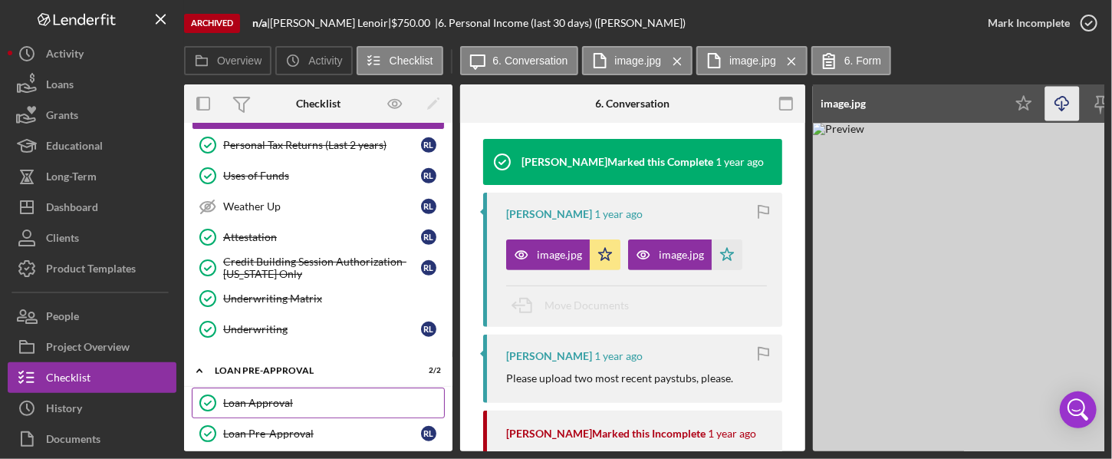
click at [261, 400] on div "Loan Approval" at bounding box center [333, 403] width 221 height 12
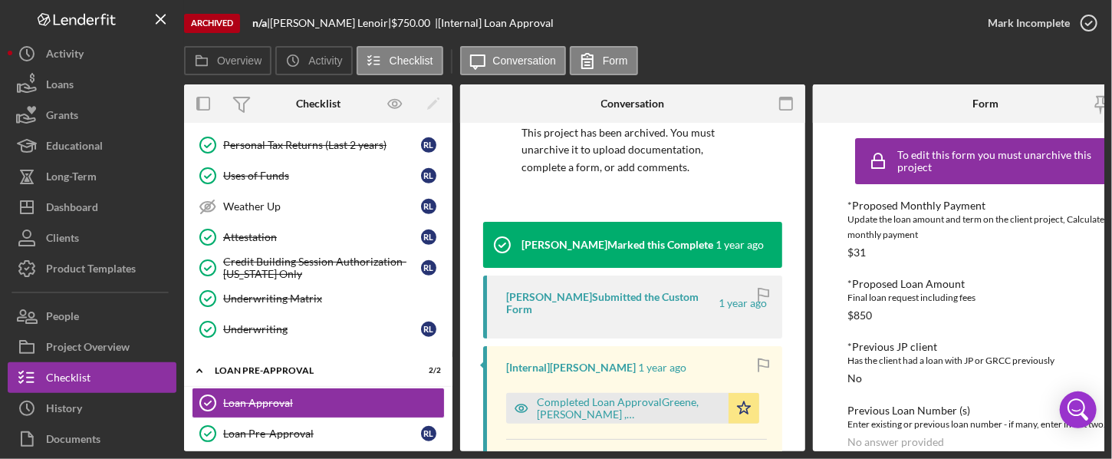
scroll to position [123, 0]
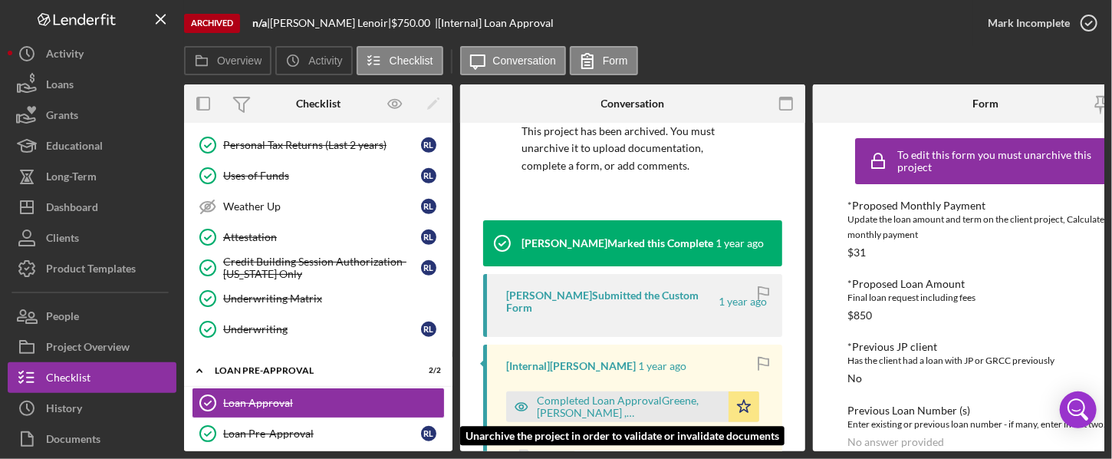
click at [638, 394] on div "Completed Loan ApprovalGreene, [PERSON_NAME] ,[PERSON_NAME].pdf" at bounding box center [629, 406] width 184 height 25
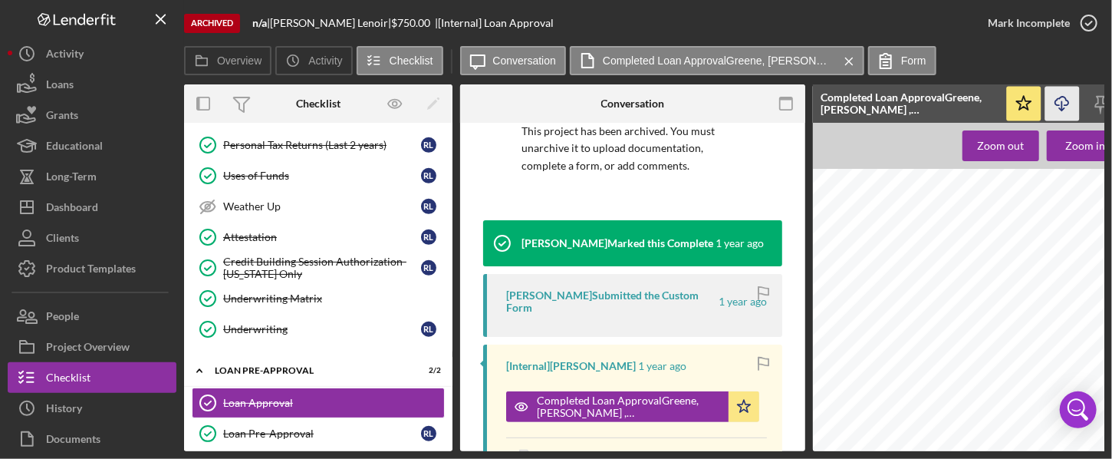
click at [846, 110] on icon "Icon/Download" at bounding box center [1063, 104] width 35 height 35
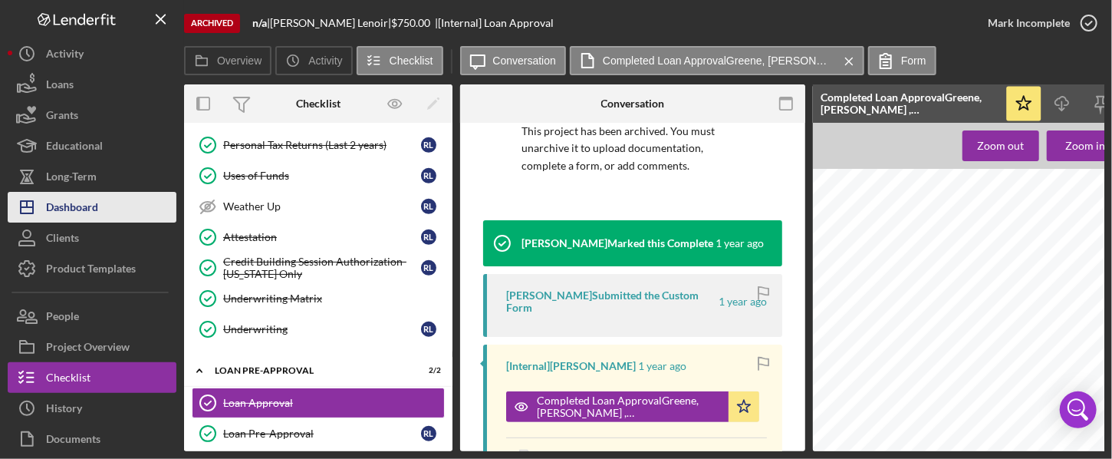
click at [70, 201] on div "Dashboard" at bounding box center [72, 209] width 52 height 35
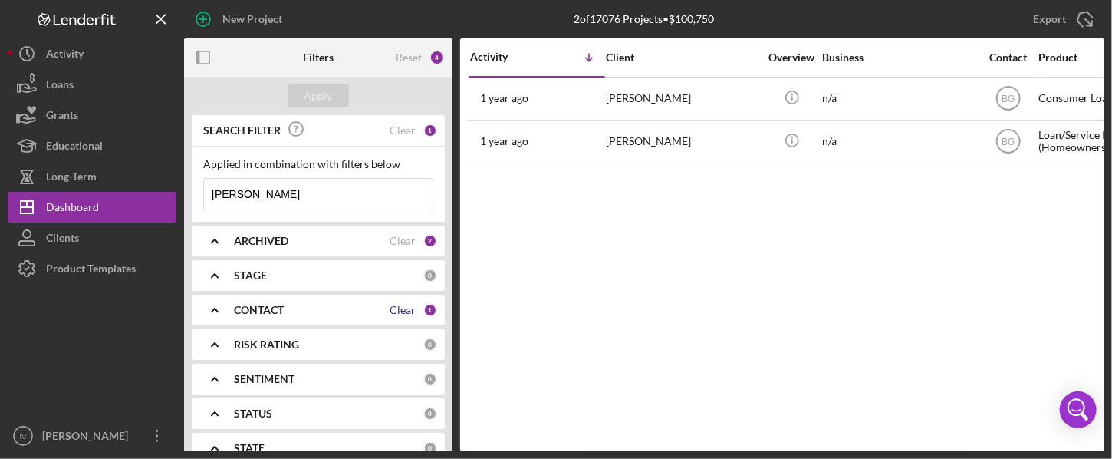
click at [403, 308] on div "Clear" at bounding box center [403, 310] width 26 height 12
click at [211, 309] on icon "Icon/Expander" at bounding box center [215, 310] width 38 height 38
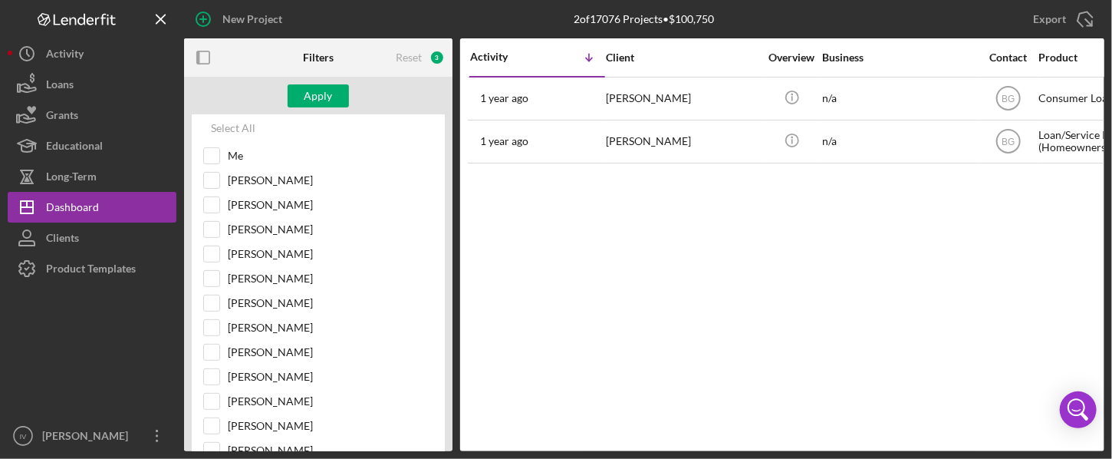
scroll to position [221, 0]
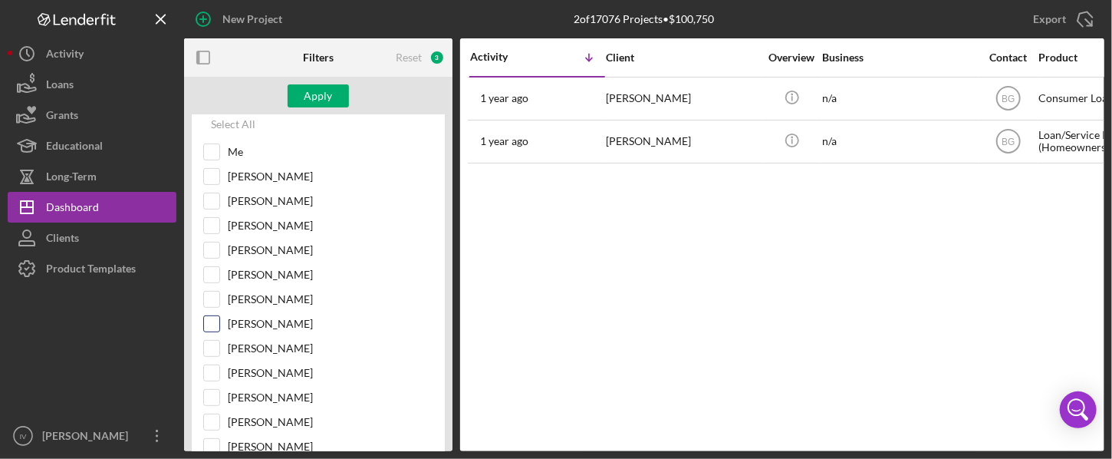
click at [208, 316] on input "[PERSON_NAME]" at bounding box center [211, 323] width 15 height 15
checkbox input "true"
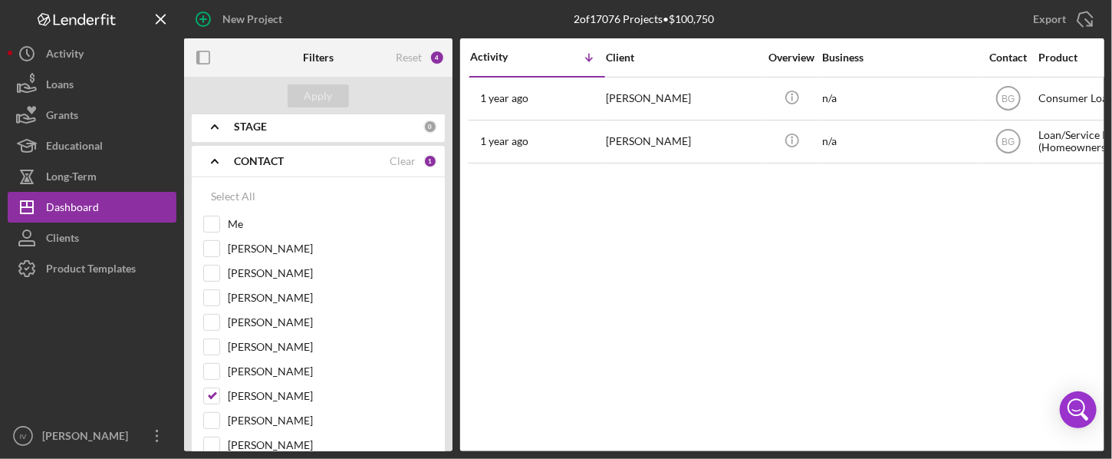
scroll to position [0, 0]
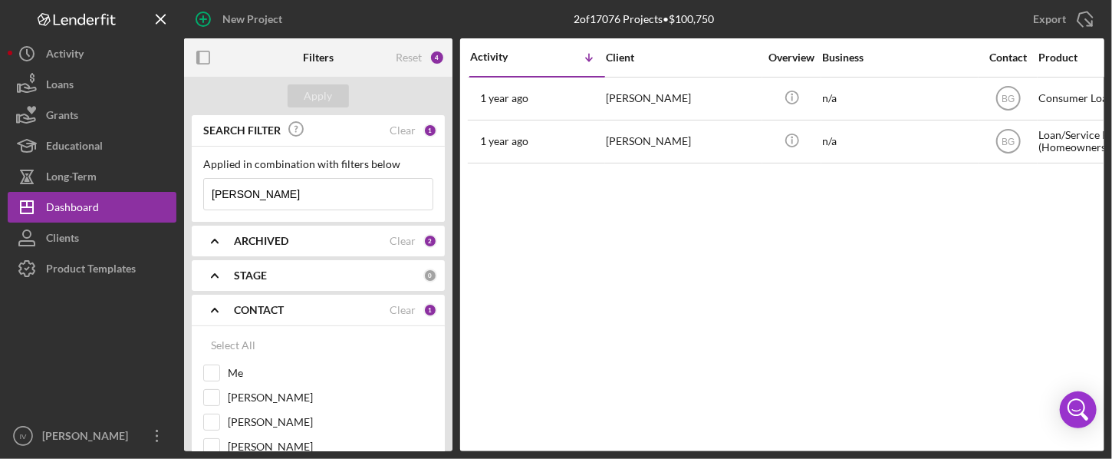
drag, startPoint x: 298, startPoint y: 189, endPoint x: 196, endPoint y: 196, distance: 102.3
click at [196, 196] on div "Applied in combination with filters below [PERSON_NAME] Icon/Menu Close" at bounding box center [318, 184] width 253 height 75
paste input "[PERSON_NAME]"
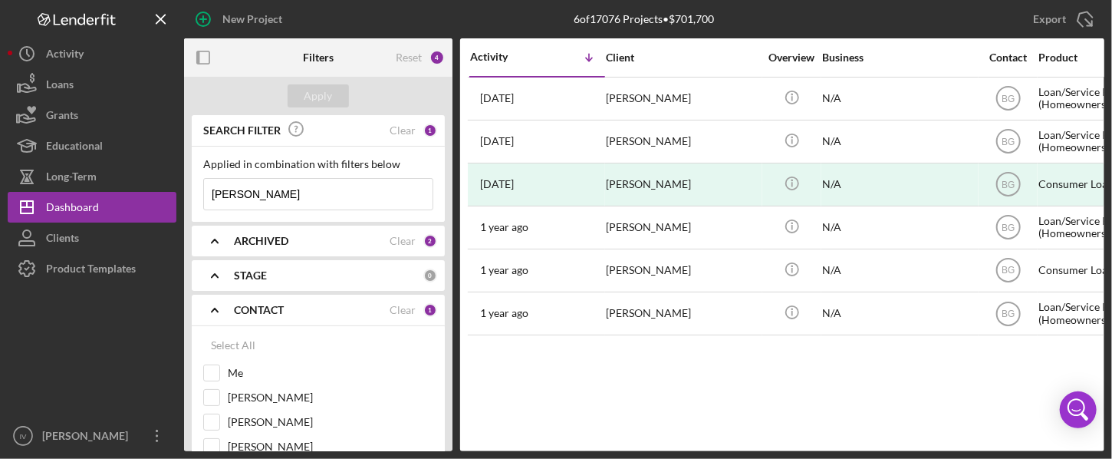
type input "[PERSON_NAME]"
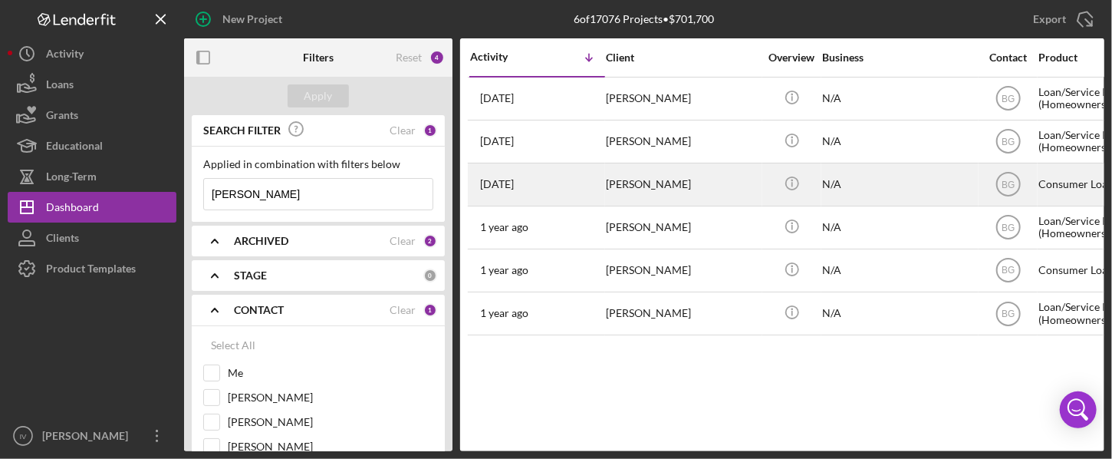
click at [514, 186] on time "[DATE]" at bounding box center [497, 184] width 34 height 12
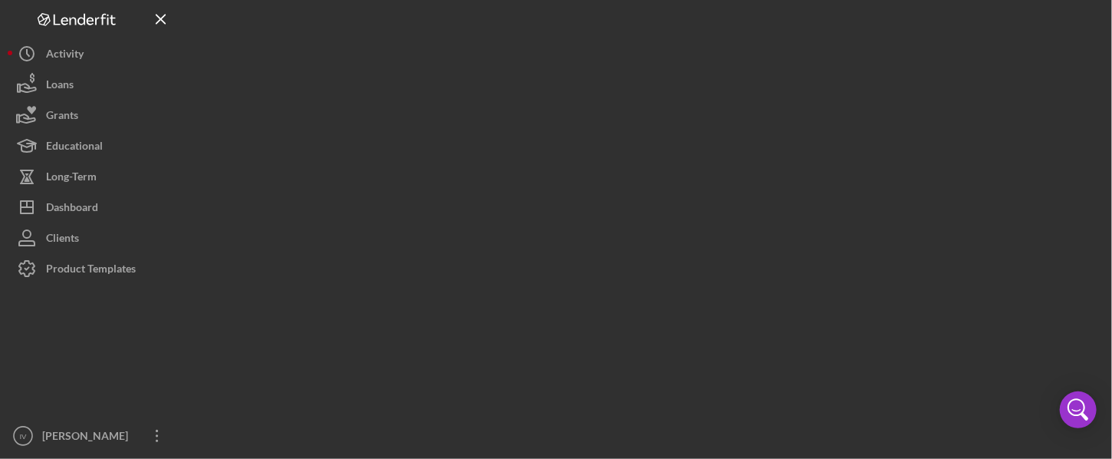
click at [534, 186] on div at bounding box center [644, 225] width 921 height 451
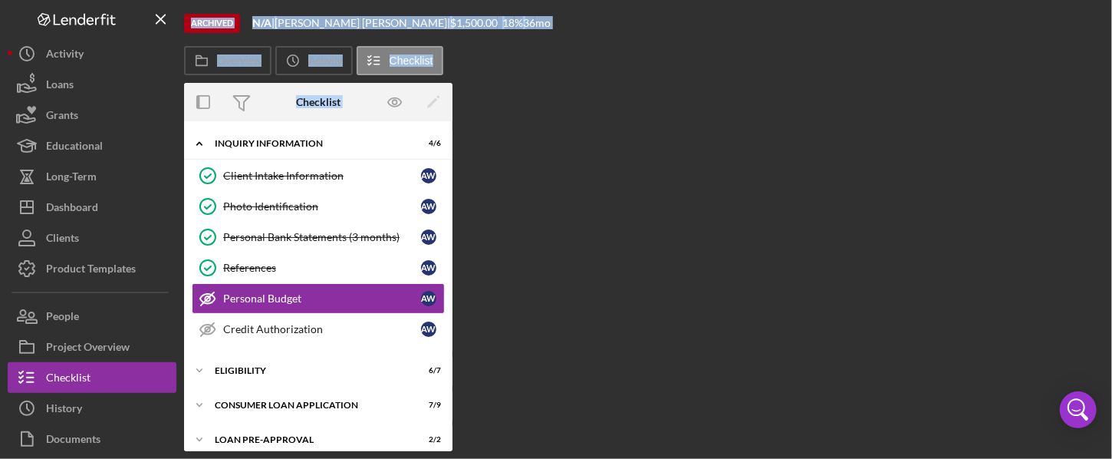
scroll to position [11, 0]
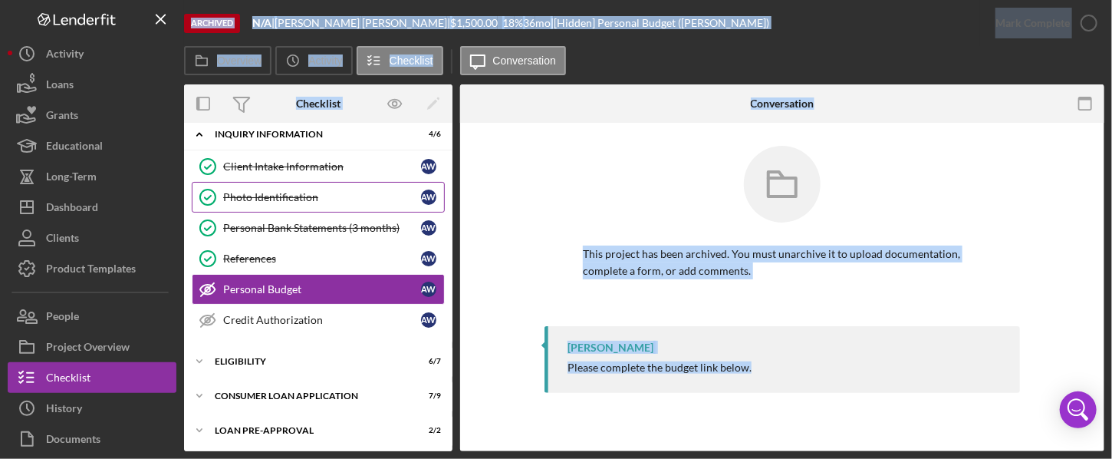
click at [279, 193] on div "Photo Identification" at bounding box center [322, 197] width 198 height 12
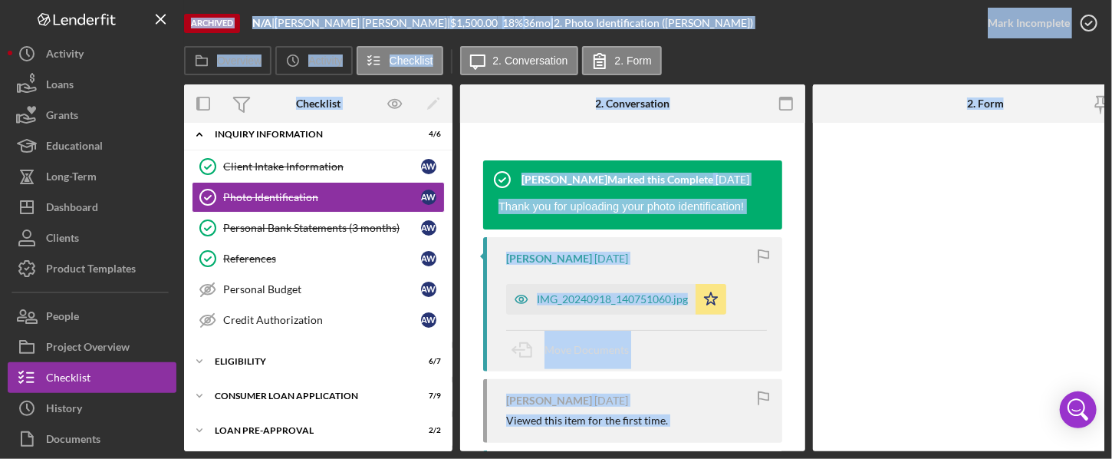
scroll to position [184, 0]
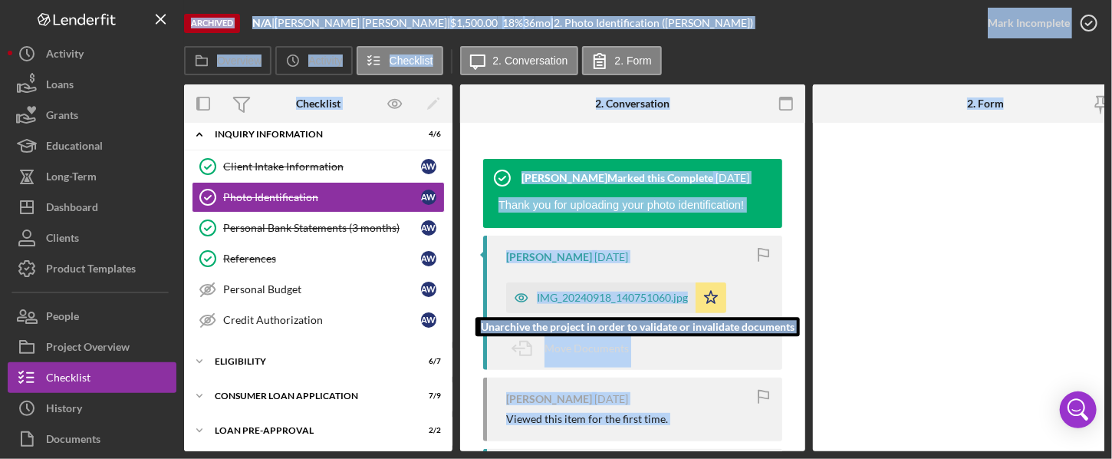
click at [612, 293] on div "IMG_20240918_140751060.jpg" at bounding box center [612, 298] width 151 height 12
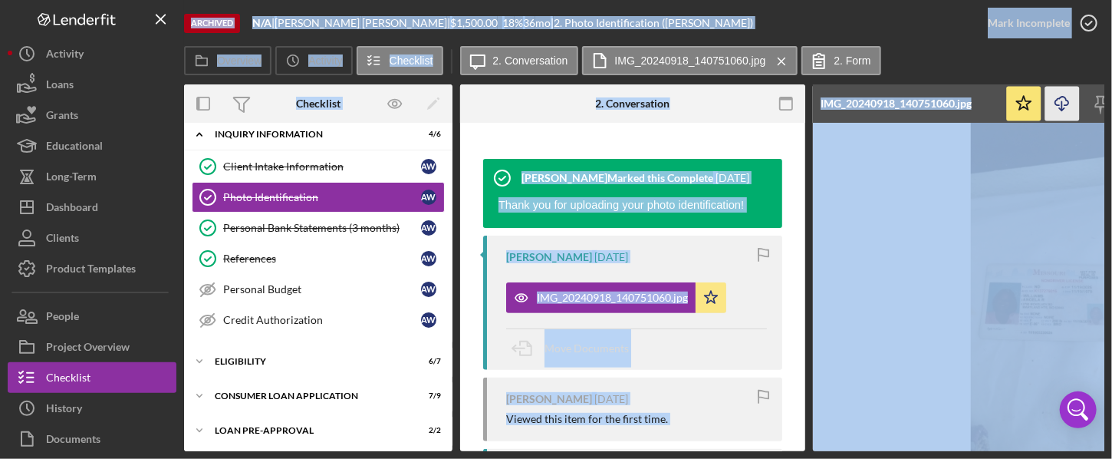
click at [846, 110] on polyline "button" at bounding box center [1061, 109] width 5 height 2
click at [283, 232] on link "Personal Bank Statements (3 months) Personal Bank Statements (3 months) A W" at bounding box center [318, 228] width 253 height 31
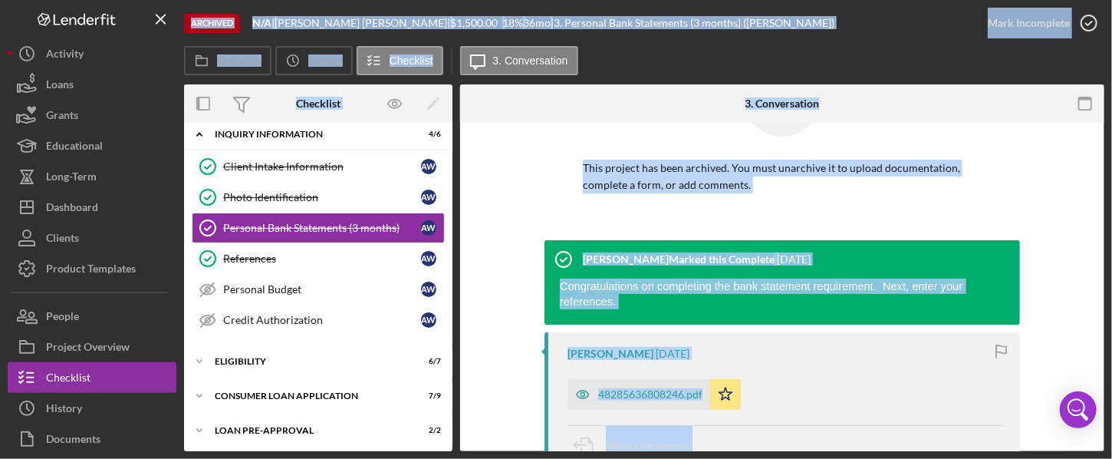
scroll to position [149, 0]
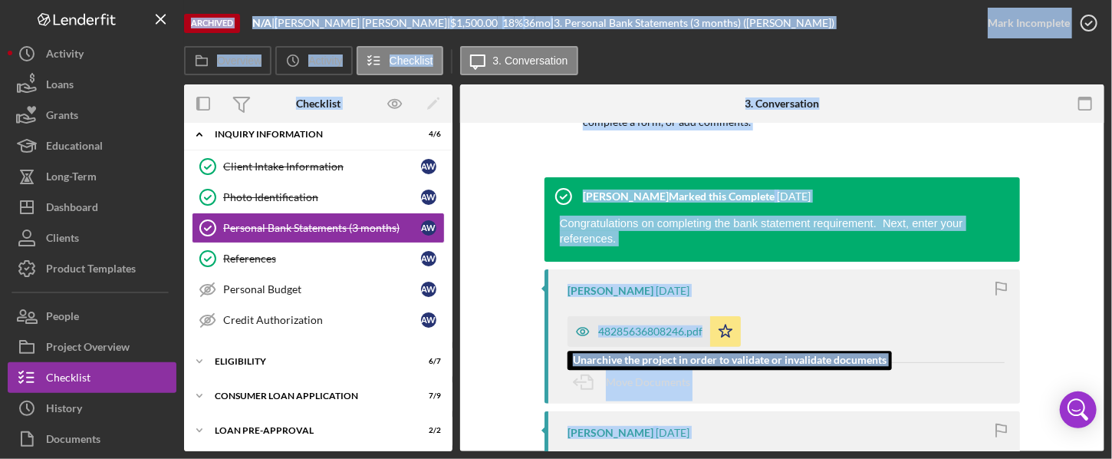
click at [662, 325] on div "48285636808246.pdf" at bounding box center [650, 331] width 104 height 12
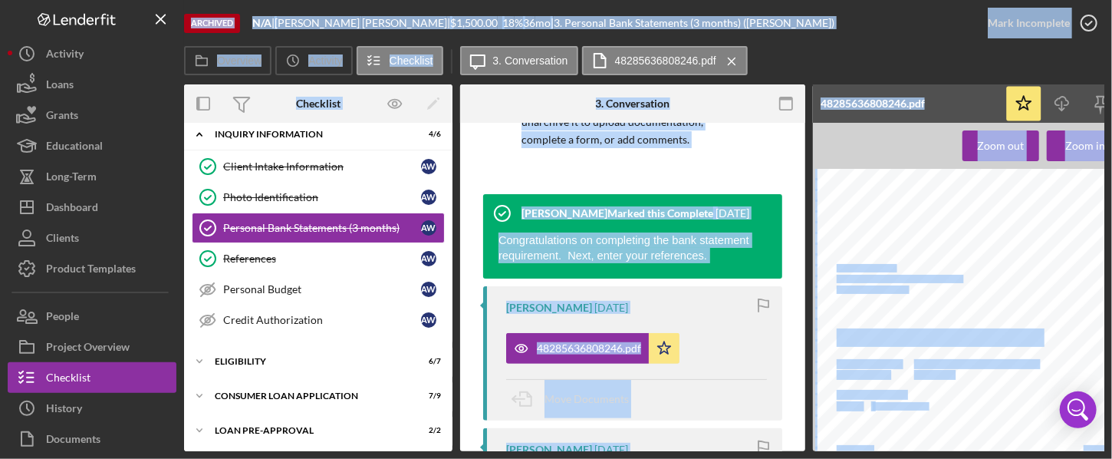
click at [750, 140] on div "This project has been archived. You must unarchive it to upload documentation, …" at bounding box center [632, 95] width 299 height 197
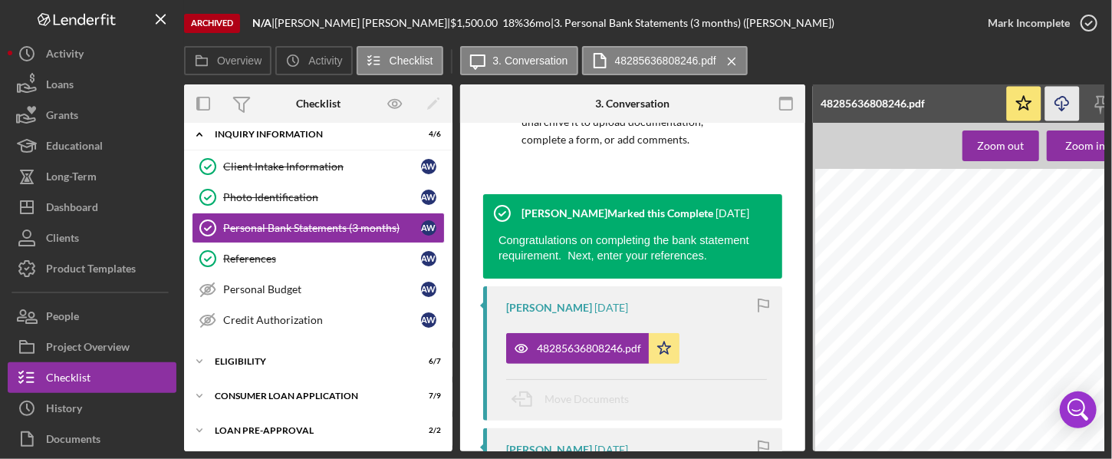
click at [846, 100] on icon "button" at bounding box center [1062, 101] width 13 height 8
click at [359, 392] on div "Consumer Loan Application" at bounding box center [324, 395] width 219 height 9
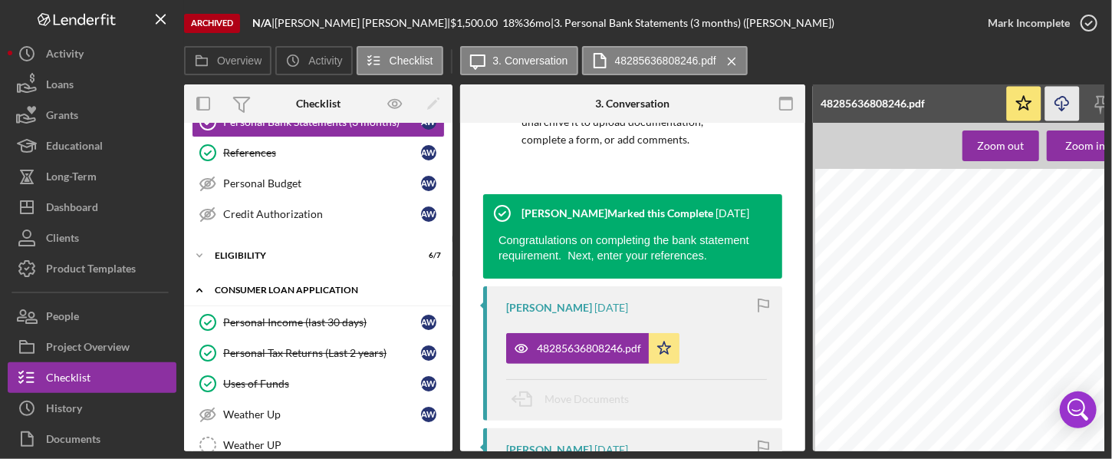
scroll to position [117, 0]
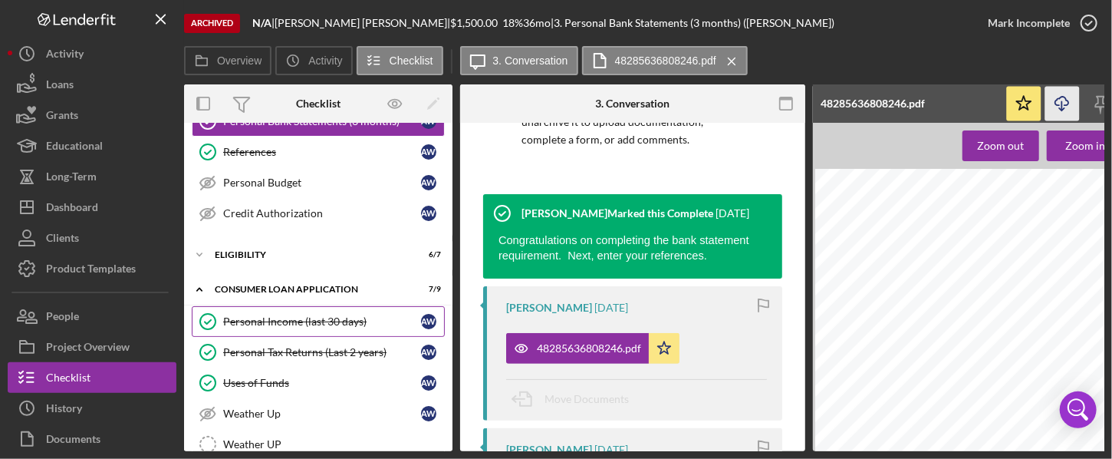
click at [278, 318] on div "Personal Income (last 30 days)" at bounding box center [322, 321] width 198 height 12
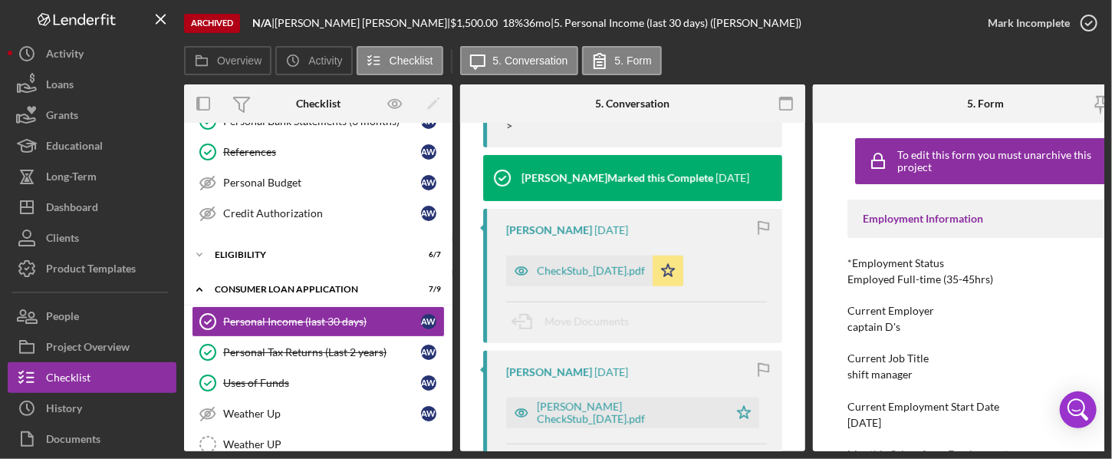
scroll to position [446, 0]
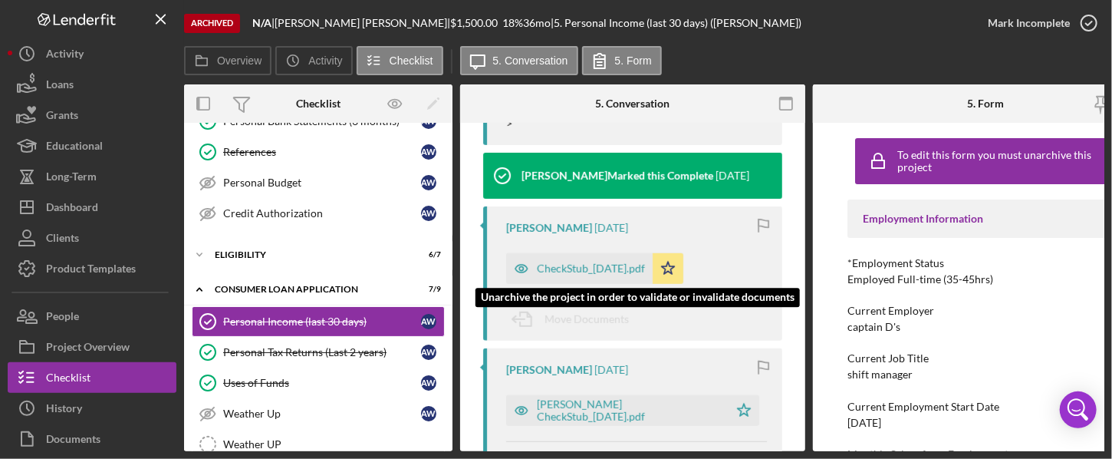
click at [627, 275] on div "CheckStub_[DATE].pdf" at bounding box center [579, 268] width 147 height 31
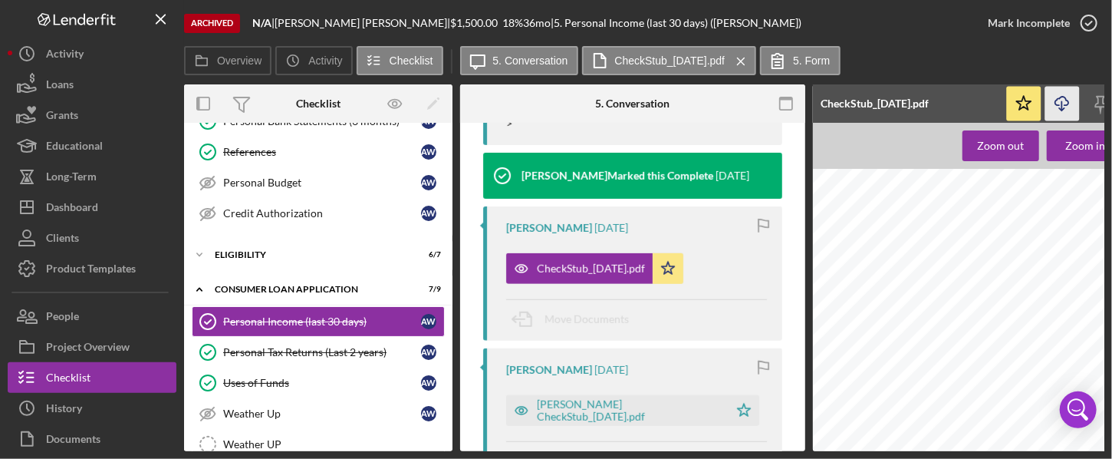
click at [846, 100] on icon "Icon/Download" at bounding box center [1063, 104] width 35 height 35
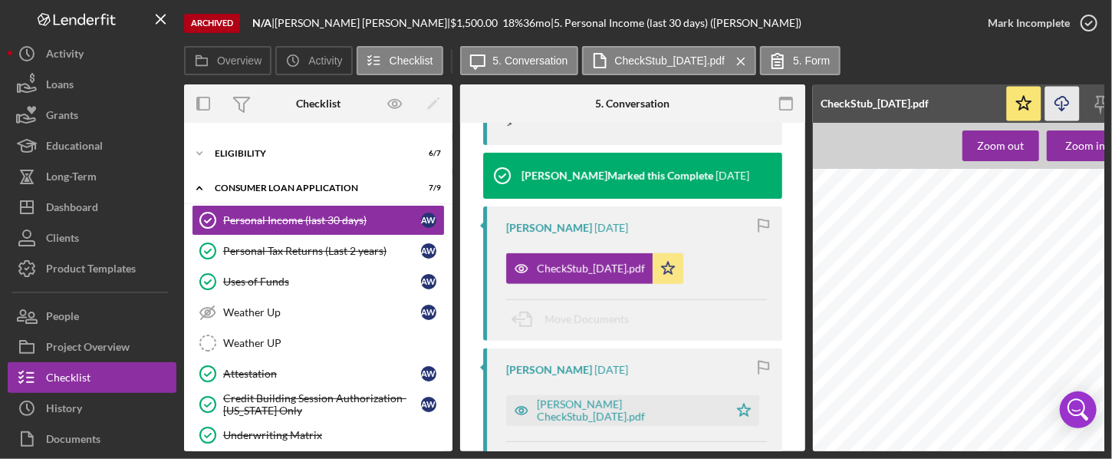
scroll to position [367, 0]
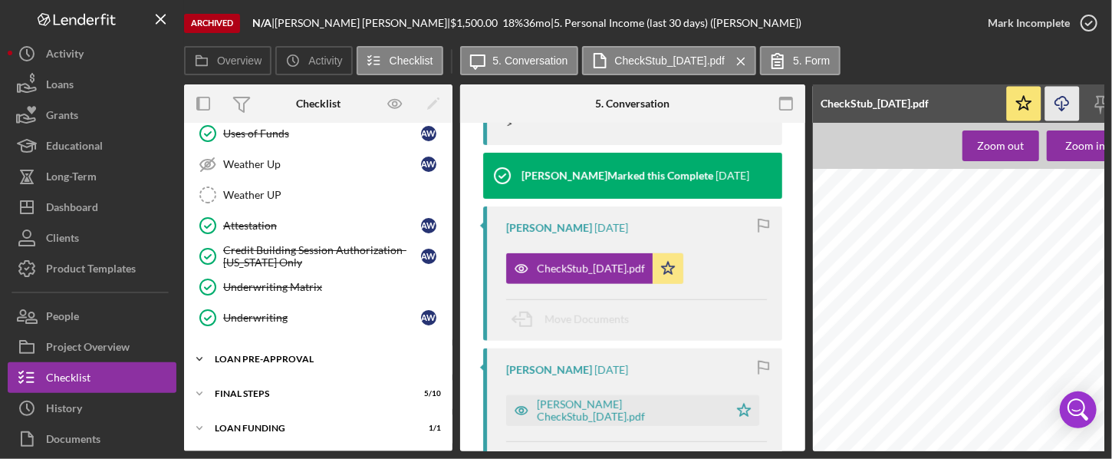
click at [288, 354] on div "Loan Pre-Approval" at bounding box center [324, 358] width 219 height 9
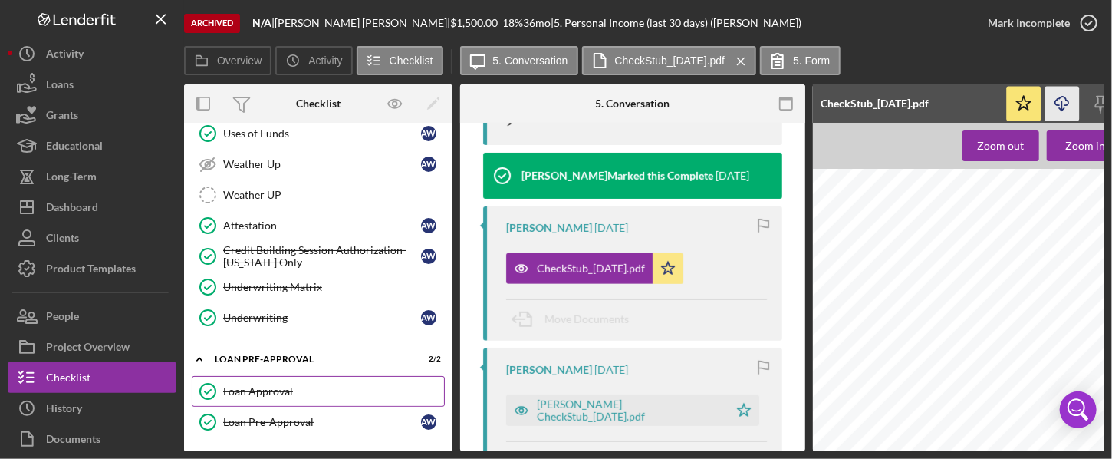
click at [276, 385] on div "Loan Approval" at bounding box center [333, 391] width 221 height 12
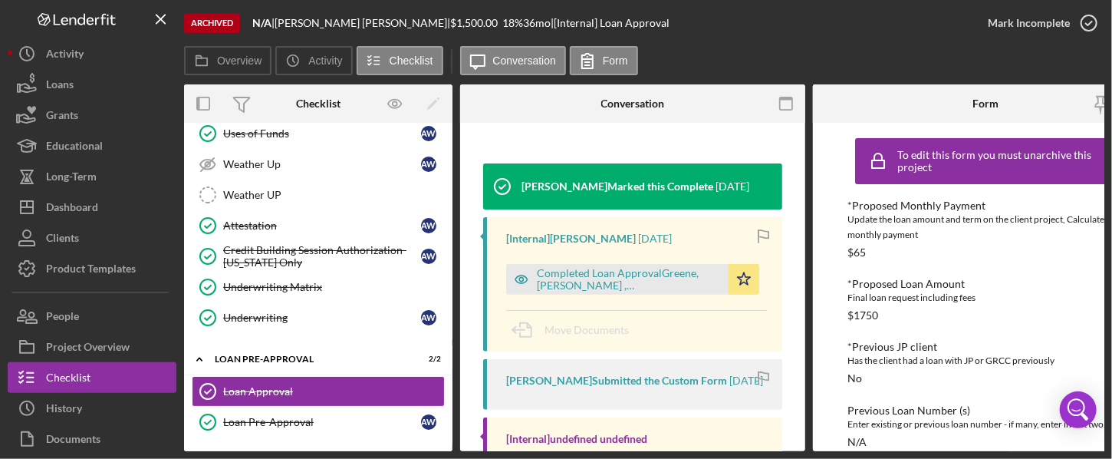
scroll to position [183, 0]
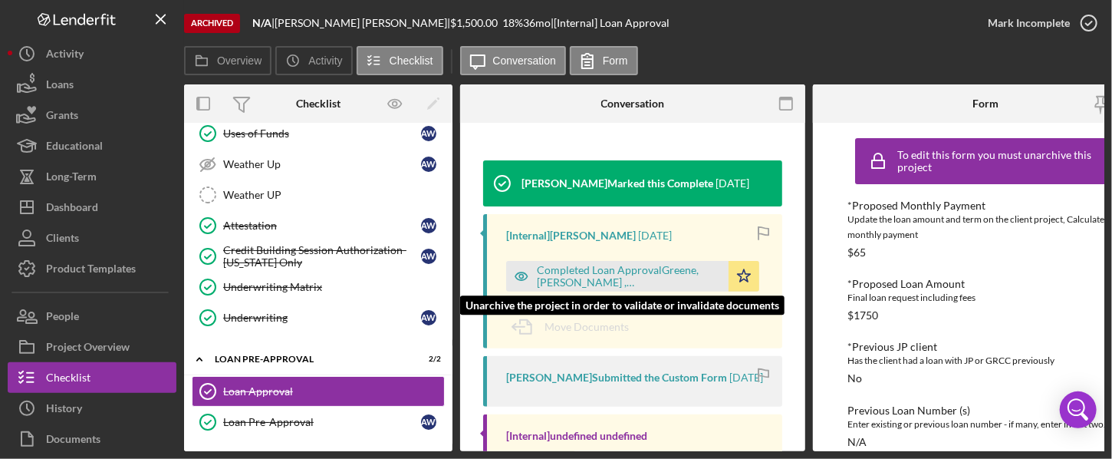
click at [589, 272] on div "Completed Loan ApprovalGreene, [PERSON_NAME] ,[PERSON_NAME].pdf" at bounding box center [629, 276] width 184 height 25
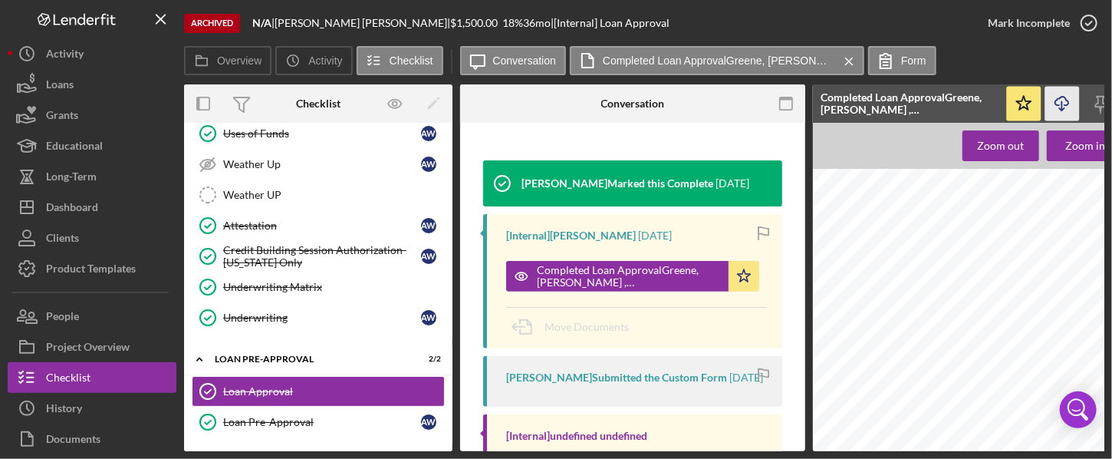
click at [846, 104] on icon "Icon/Download" at bounding box center [1063, 104] width 35 height 35
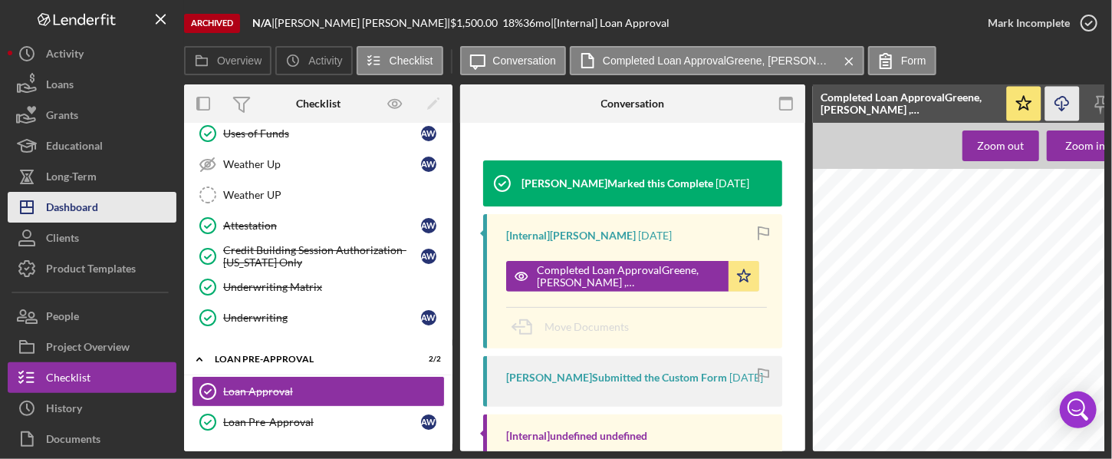
click at [68, 201] on div "Dashboard" at bounding box center [72, 209] width 52 height 35
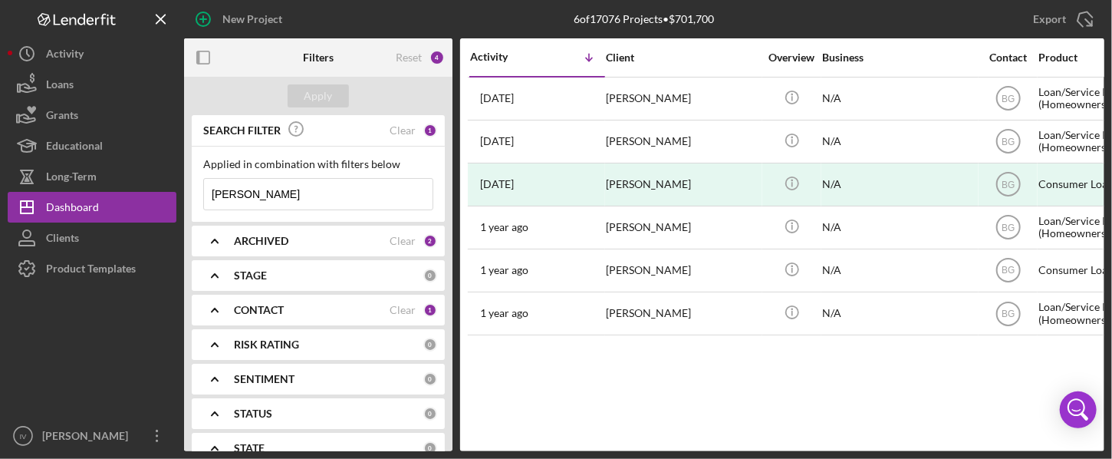
click at [401, 309] on div "Clear" at bounding box center [403, 310] width 26 height 12
click at [214, 308] on polyline at bounding box center [215, 309] width 6 height 3
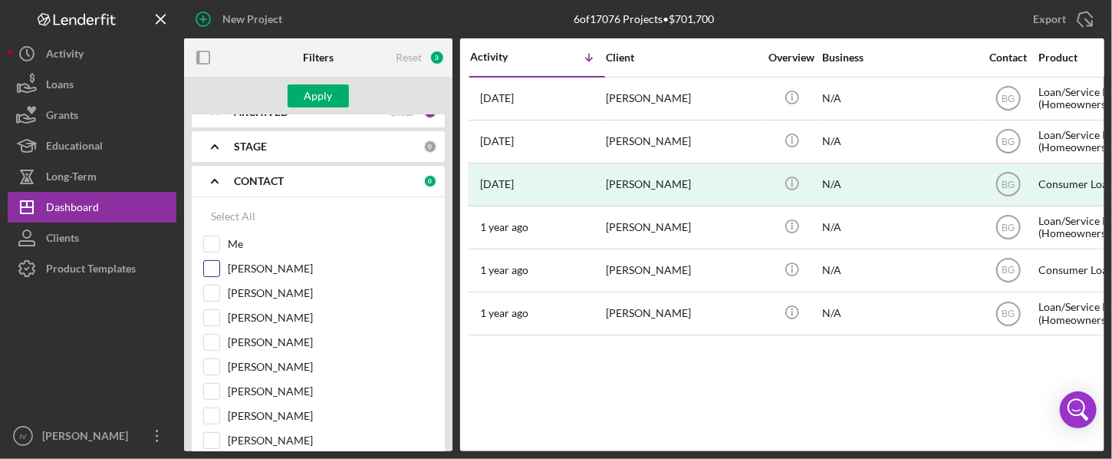
scroll to position [133, 0]
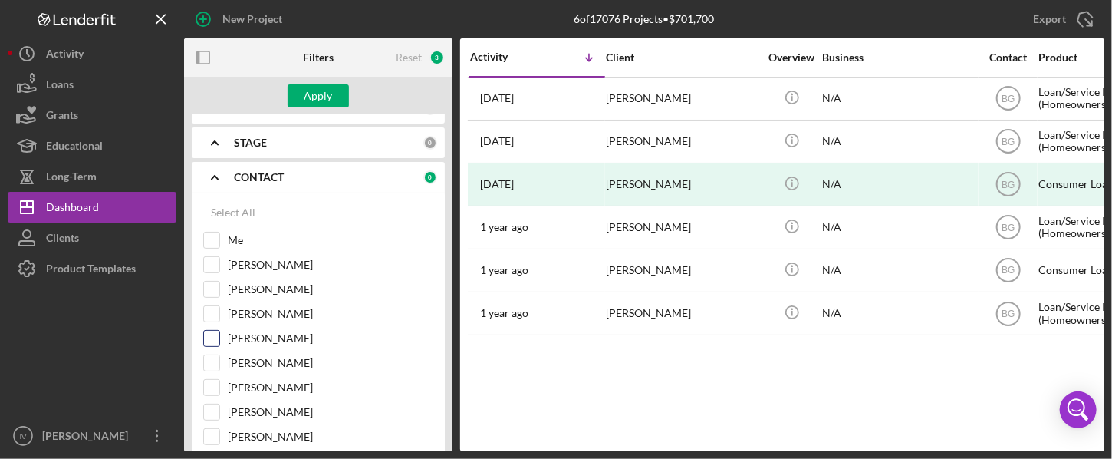
click at [217, 331] on input "[PERSON_NAME]" at bounding box center [211, 338] width 15 height 15
checkbox input "true"
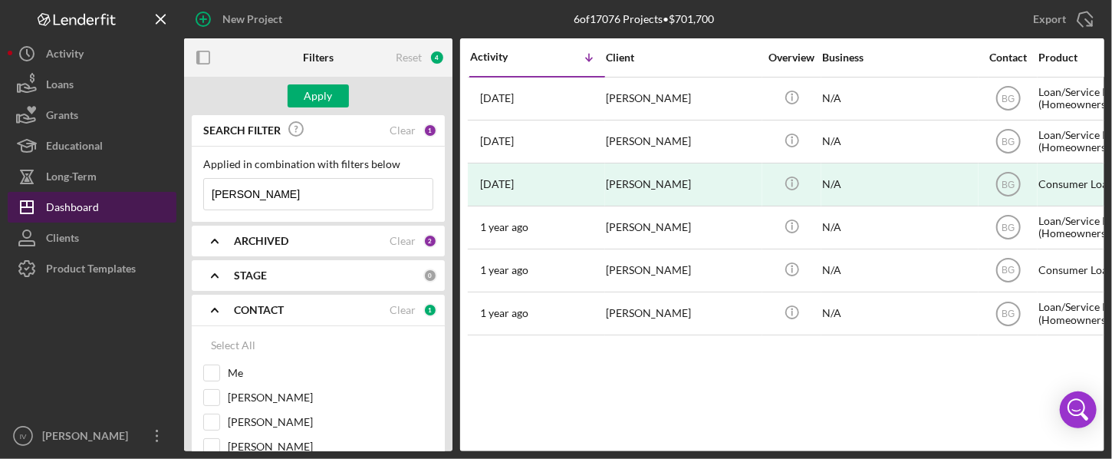
drag, startPoint x: 319, startPoint y: 189, endPoint x: 173, endPoint y: 196, distance: 146.7
click at [173, 196] on div "New Project 6 of 17076 Projects • $701,700 [PERSON_NAME] Export Icon/Export Fil…" at bounding box center [556, 225] width 1097 height 451
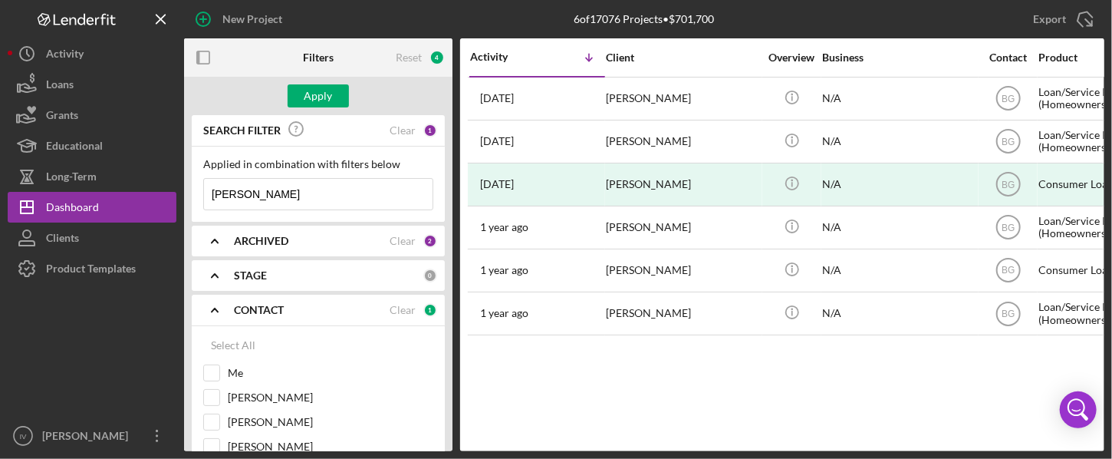
paste input "[PERSON_NAME], Taland"
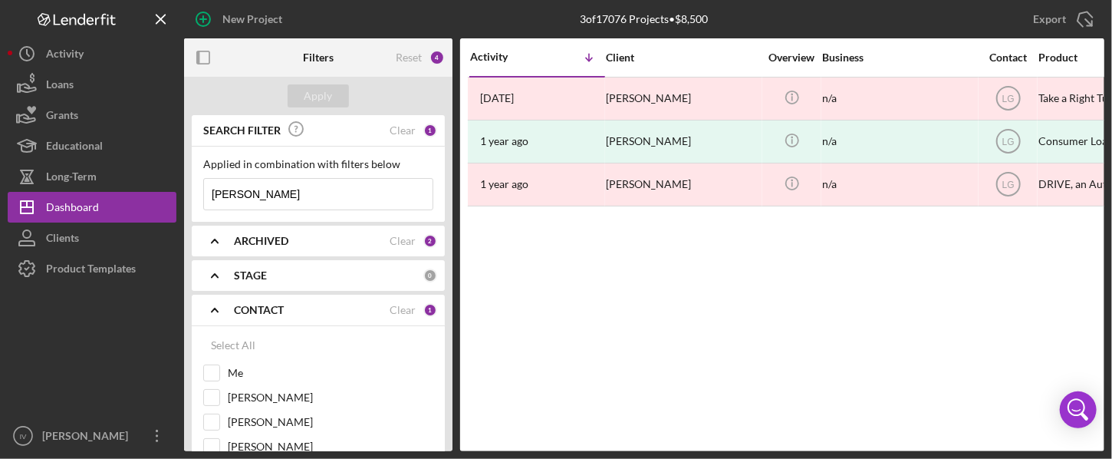
scroll to position [0, 215]
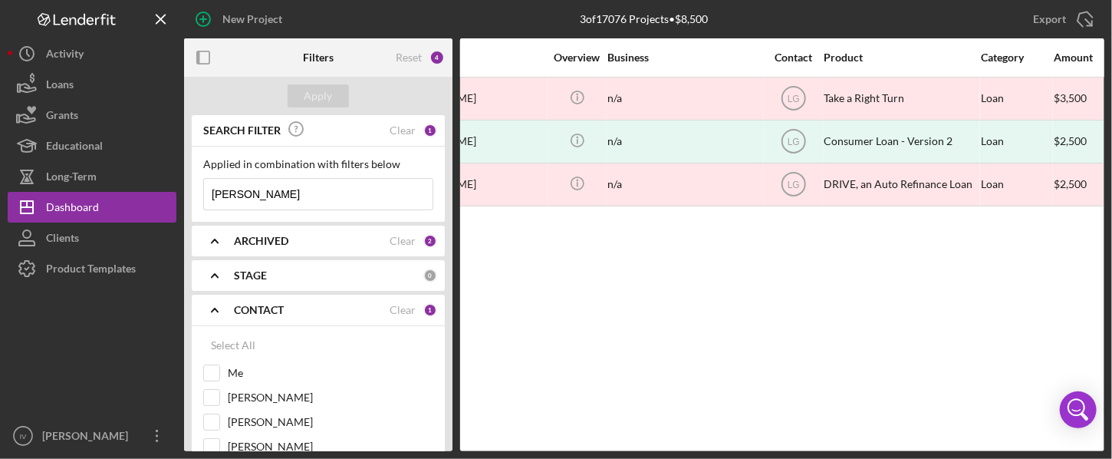
type input "[PERSON_NAME]"
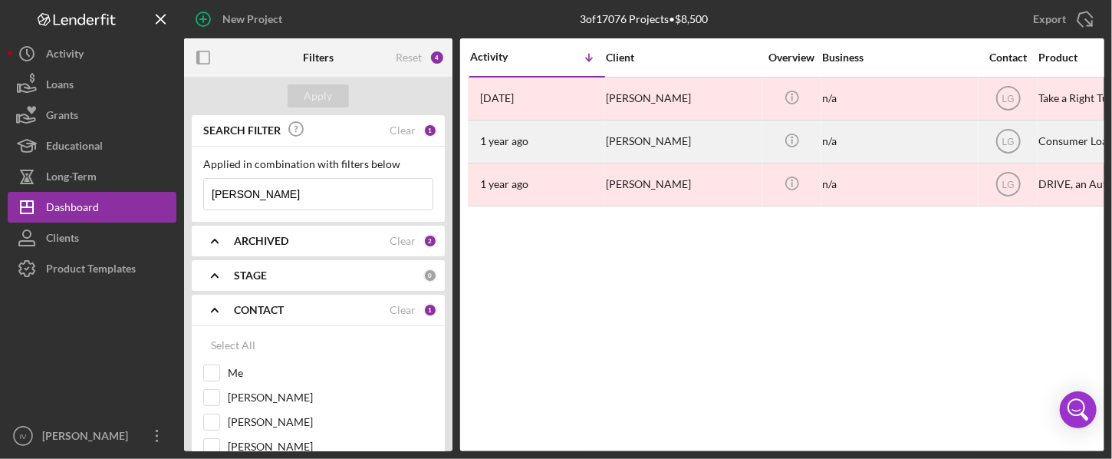
click at [646, 153] on div "[PERSON_NAME]" at bounding box center [682, 141] width 153 height 41
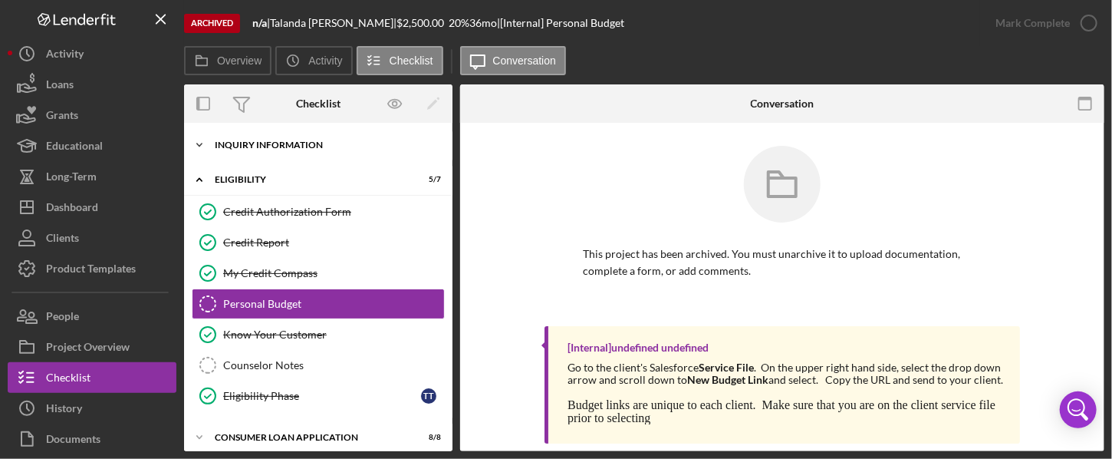
click at [316, 148] on div "Inquiry Information" at bounding box center [324, 144] width 219 height 9
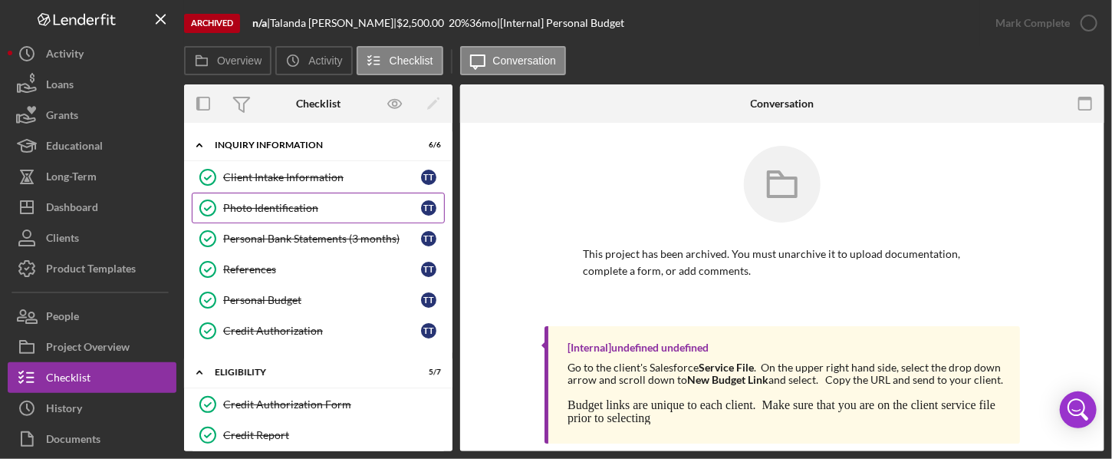
click at [281, 205] on div "Photo Identification" at bounding box center [322, 208] width 198 height 12
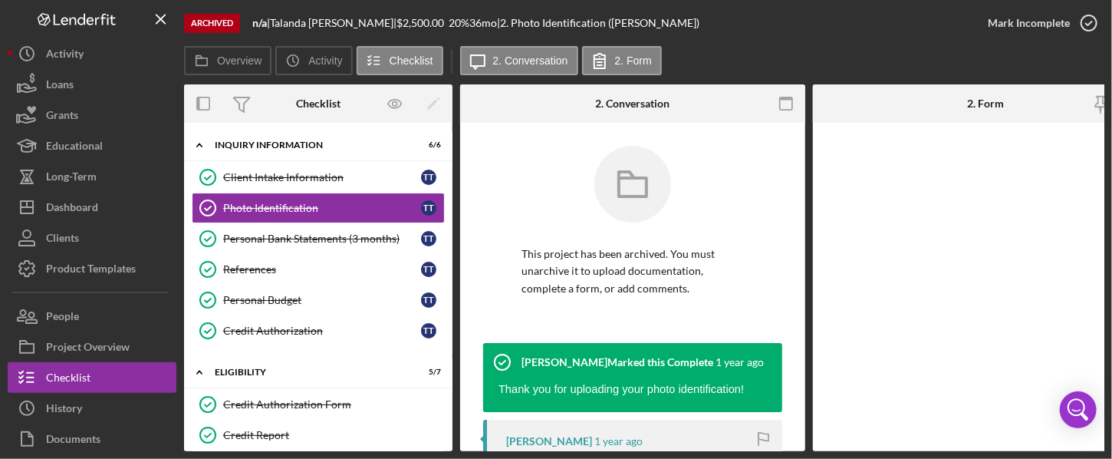
click at [807, 189] on div "Overview Internal Workflow Stage Done Icon/Dropdown Arrow Icon/Archived Archive…" at bounding box center [644, 267] width 921 height 367
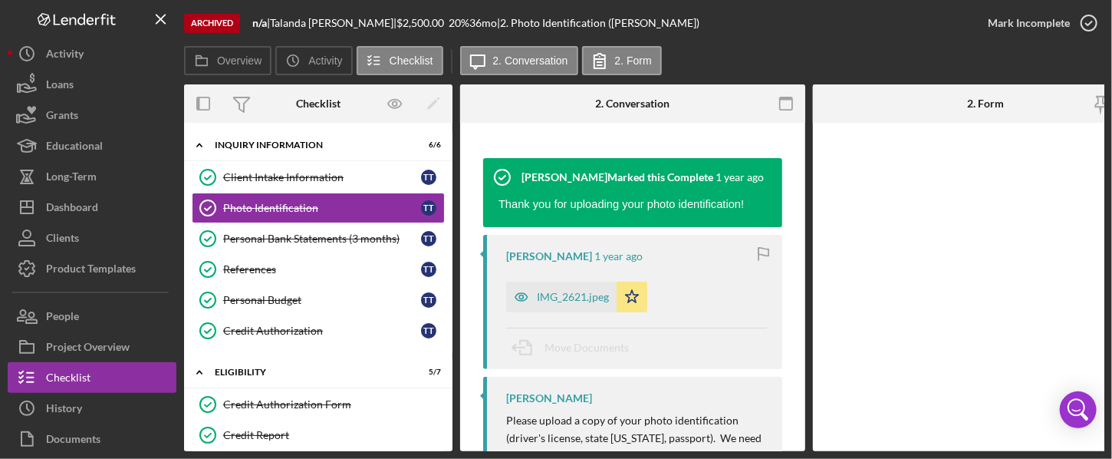
scroll to position [252, 0]
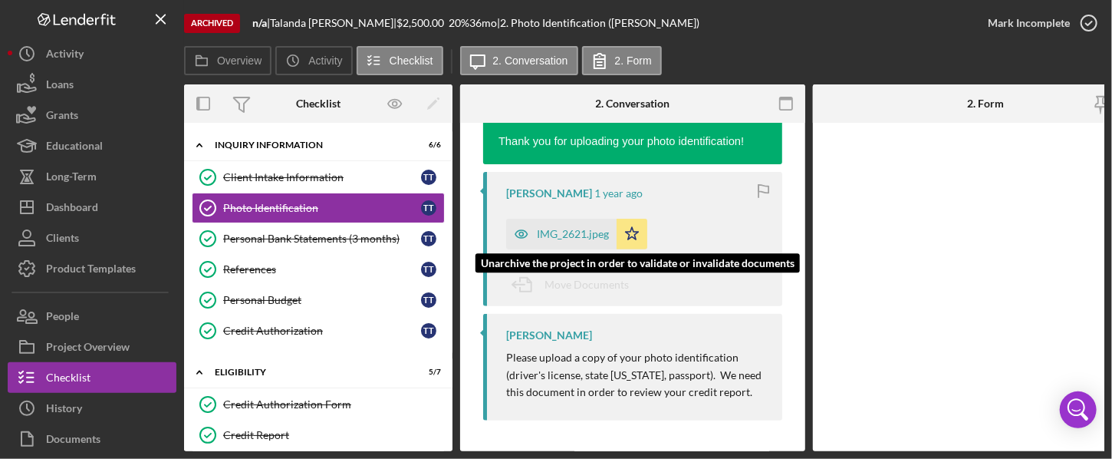
click at [574, 237] on div "IMG_2621.jpeg" at bounding box center [561, 234] width 110 height 31
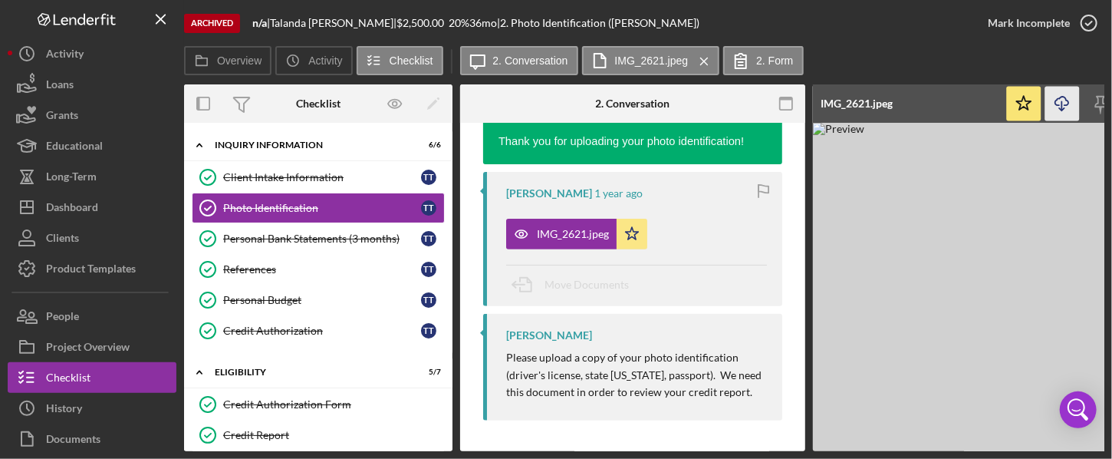
click at [846, 102] on icon "Icon/Download" at bounding box center [1063, 104] width 35 height 35
click at [349, 242] on div "Personal Bank Statements (3 months)" at bounding box center [322, 238] width 198 height 12
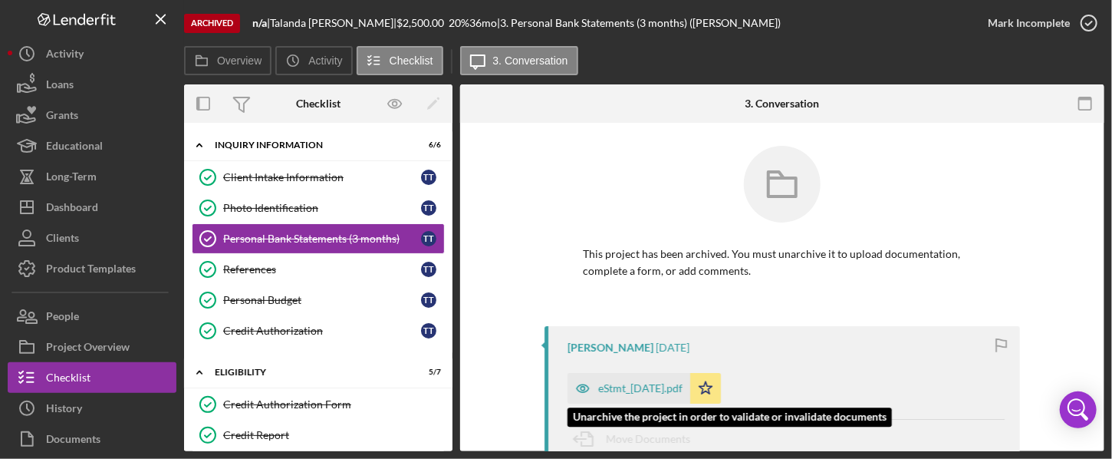
click at [634, 390] on div "eStmt_[DATE].pdf" at bounding box center [640, 388] width 84 height 12
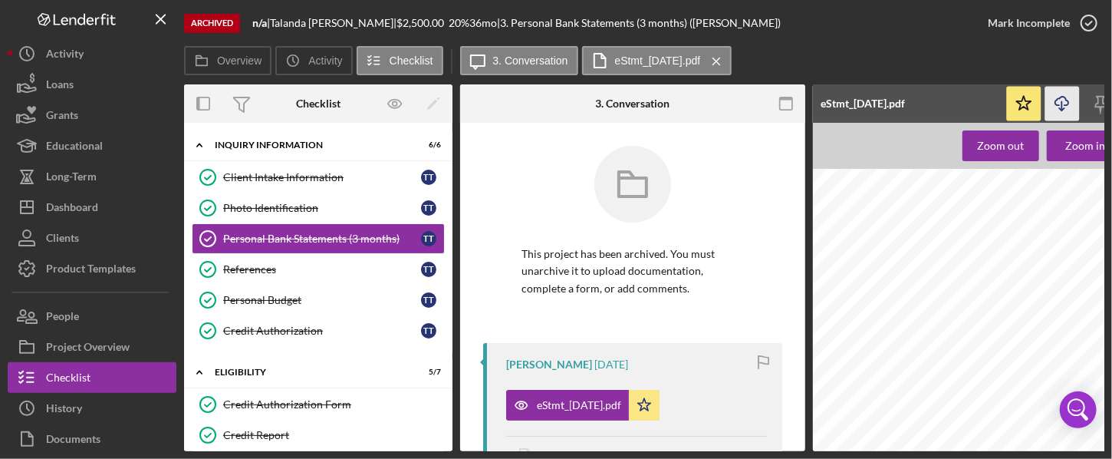
click at [846, 89] on icon "Icon/Download" at bounding box center [1063, 104] width 35 height 35
drag, startPoint x: 453, startPoint y: 259, endPoint x: 451, endPoint y: 300, distance: 40.7
click at [451, 301] on div "Overview Internal Workflow Stage Done Icon/Dropdown Arrow Icon/Archived Archive…" at bounding box center [644, 267] width 921 height 367
drag, startPoint x: 448, startPoint y: 269, endPoint x: 451, endPoint y: 355, distance: 86.0
click at [451, 355] on div "Icon/Expander Inquiry Information 6 / 6 Client Intake Information Client Intake…" at bounding box center [318, 287] width 269 height 328
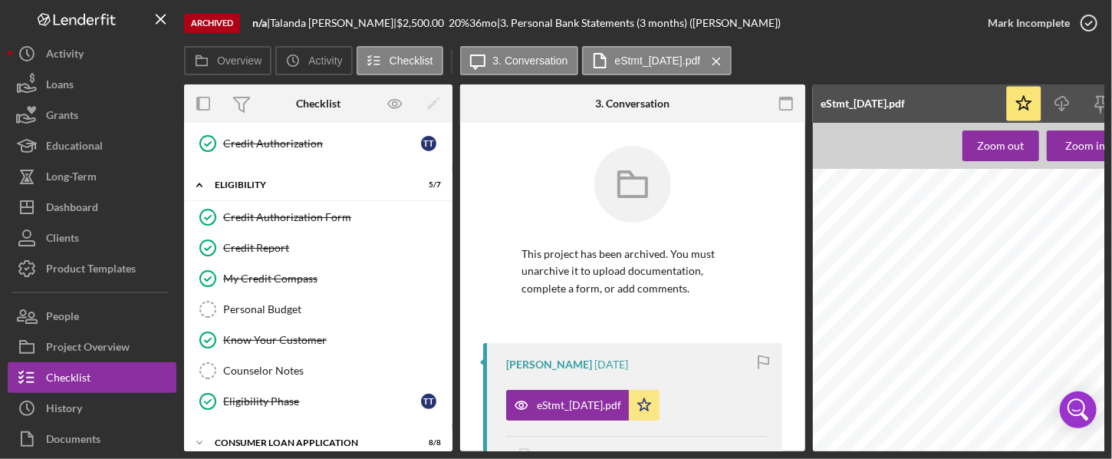
scroll to position [189, 0]
drag, startPoint x: 445, startPoint y: 245, endPoint x: 446, endPoint y: 276, distance: 31.5
click at [446, 284] on div "Credit Authorization Form Credit Authorization Form Credit Report Credit Report…" at bounding box center [318, 310] width 269 height 222
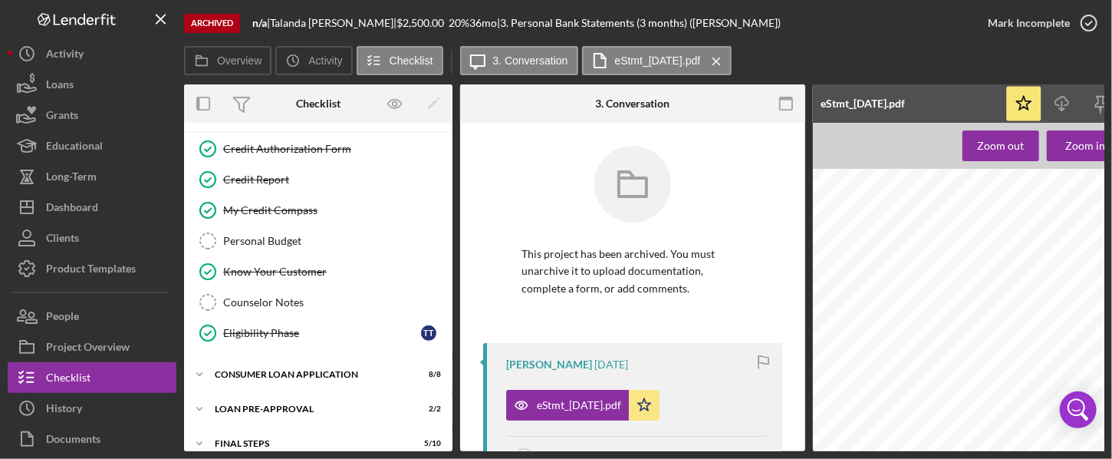
scroll to position [306, 0]
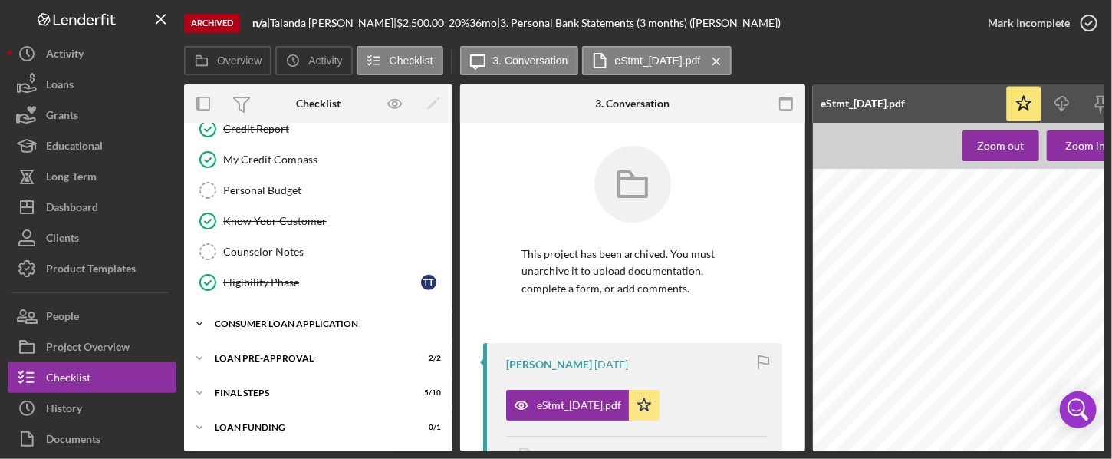
click at [200, 321] on icon "Icon/Expander" at bounding box center [199, 323] width 31 height 31
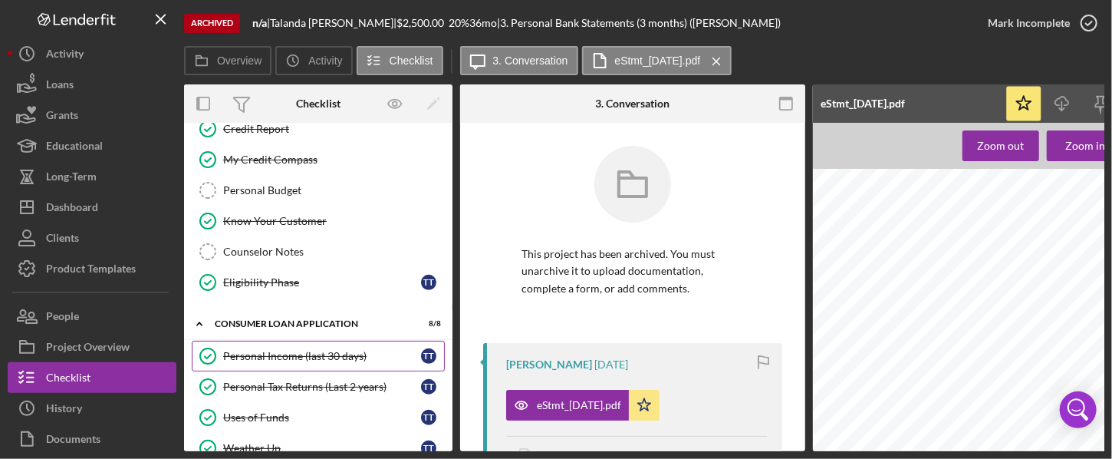
click at [316, 357] on div "Personal Income (last 30 days)" at bounding box center [322, 356] width 198 height 12
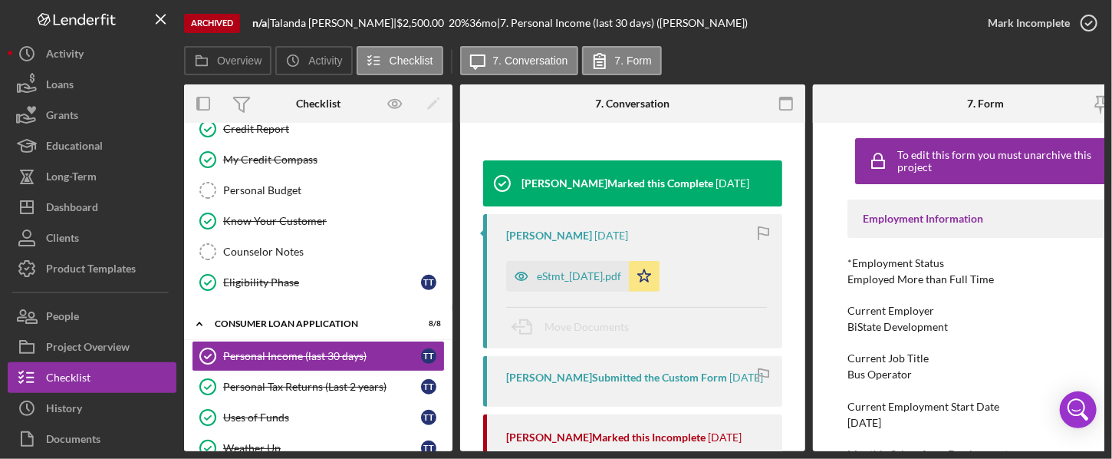
scroll to position [224, 0]
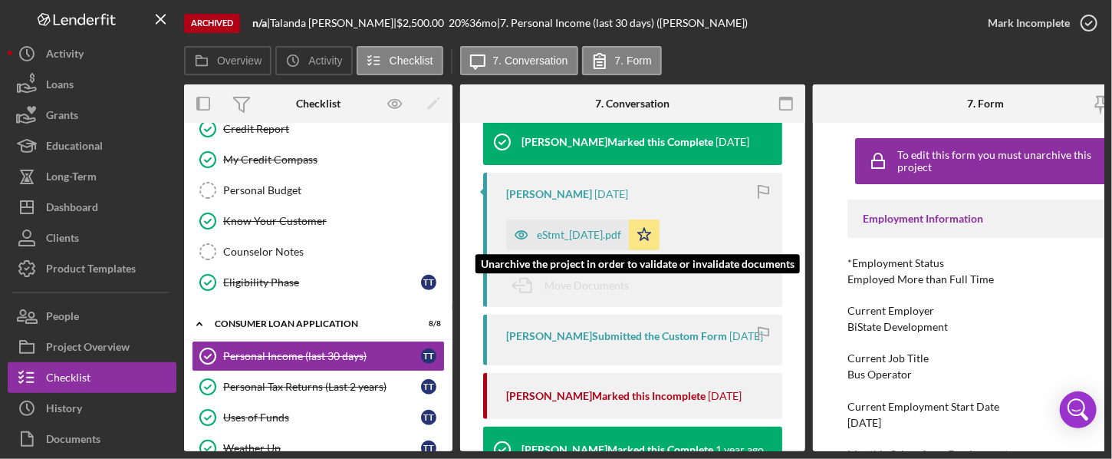
click at [562, 236] on div "eStmt_[DATE].pdf" at bounding box center [579, 235] width 84 height 12
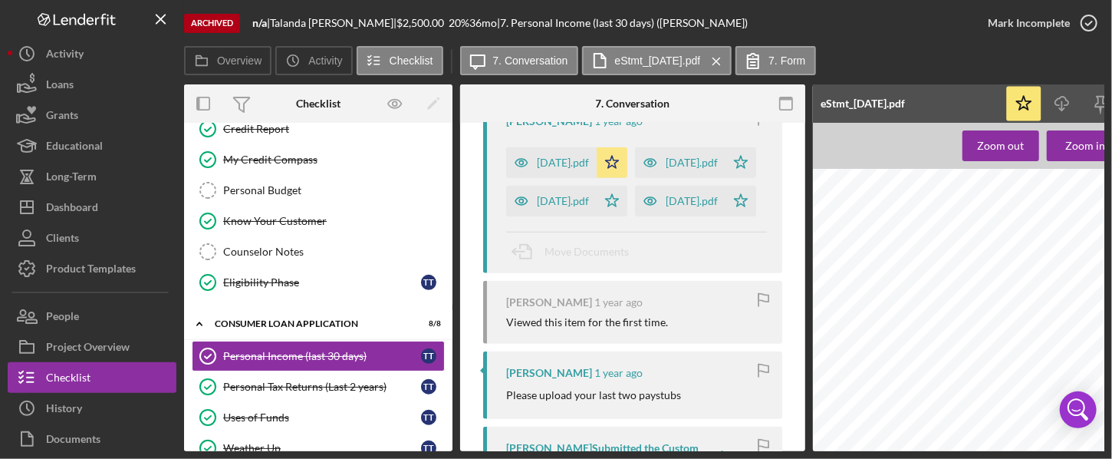
scroll to position [519, 0]
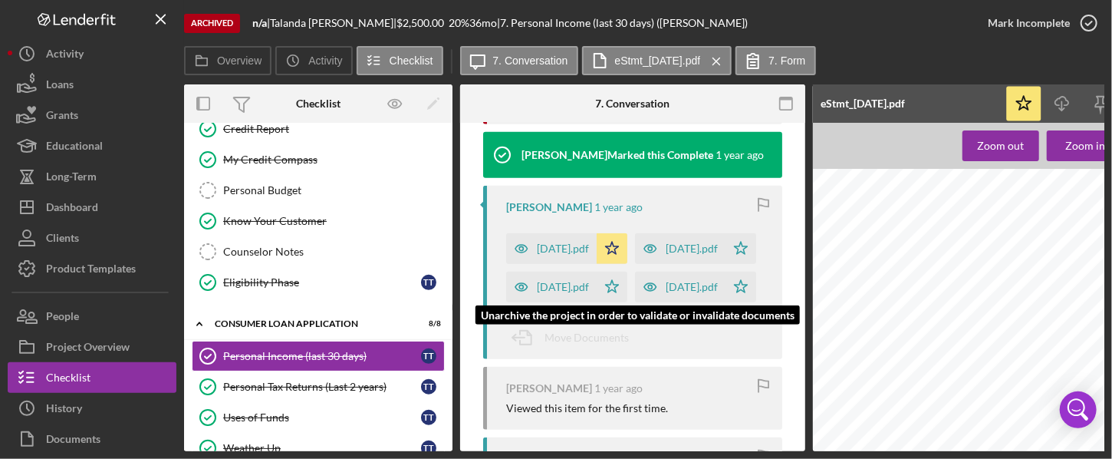
click at [572, 293] on div "[DATE].pdf" at bounding box center [563, 287] width 52 height 12
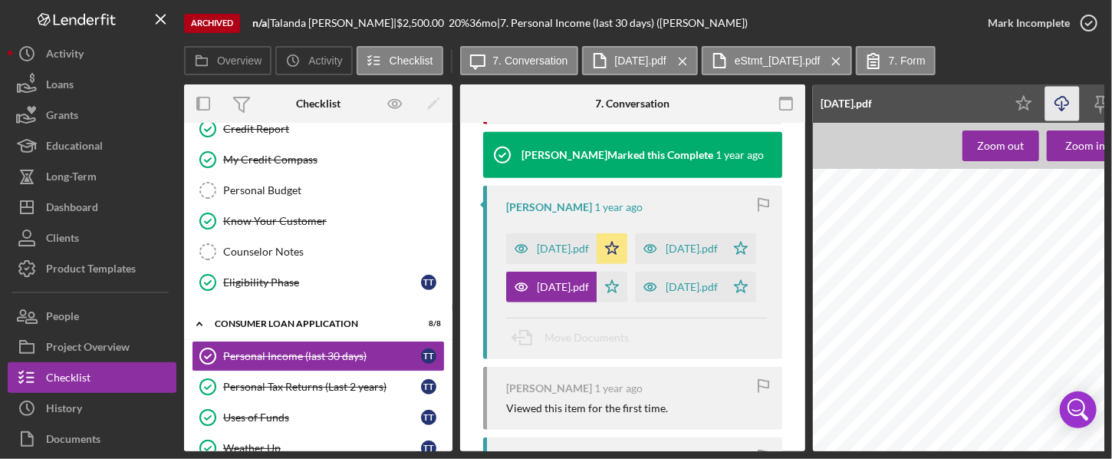
click at [846, 104] on icon "Icon/Download" at bounding box center [1063, 104] width 35 height 35
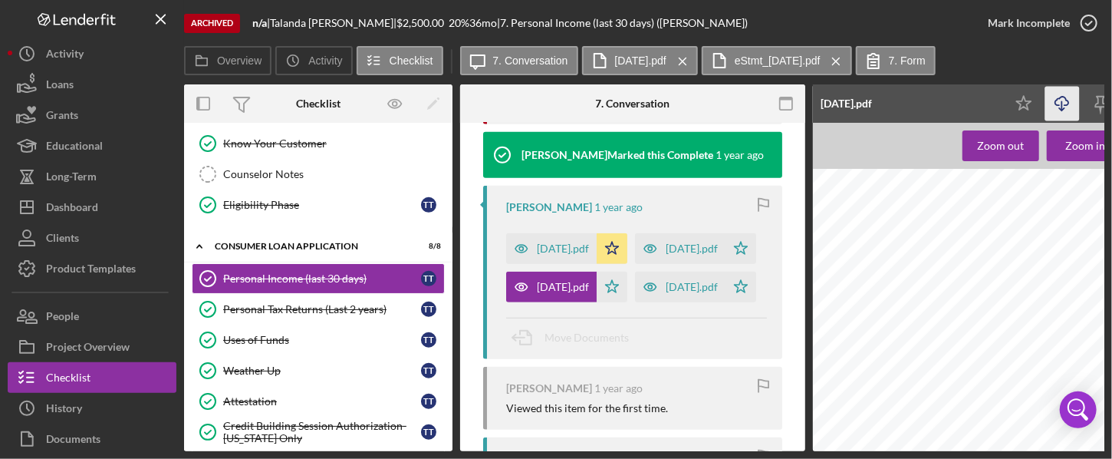
scroll to position [557, 0]
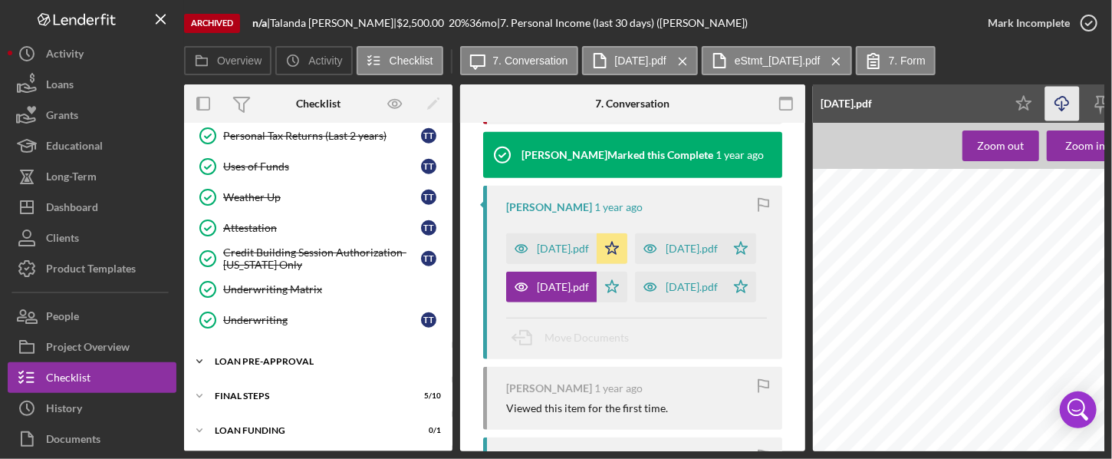
click at [294, 359] on div "Icon/Expander Loan Pre-Approval 2 / 2" at bounding box center [318, 361] width 269 height 31
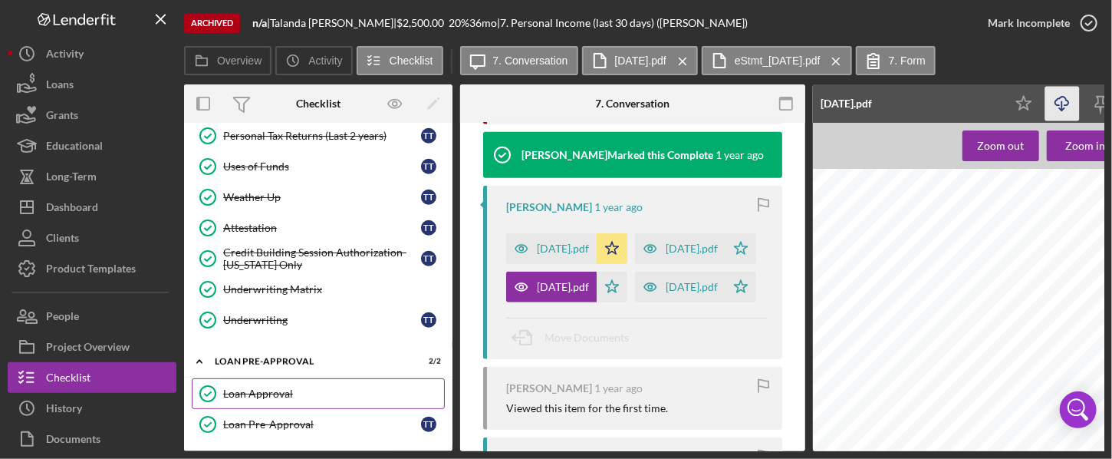
click at [278, 388] on div "Loan Approval" at bounding box center [333, 393] width 221 height 12
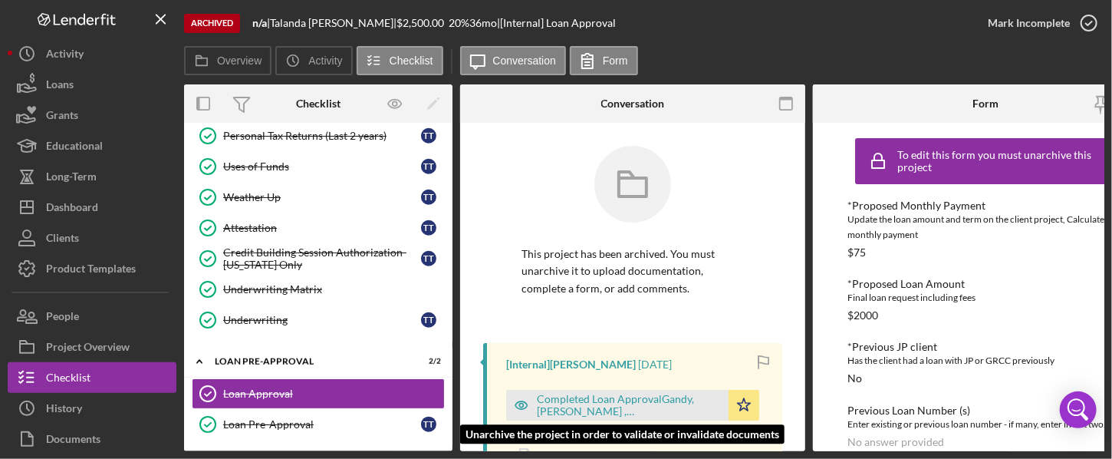
click at [575, 400] on div "Completed Loan ApprovalGandy, [PERSON_NAME] ,[PERSON_NAME].pdf" at bounding box center [629, 405] width 184 height 25
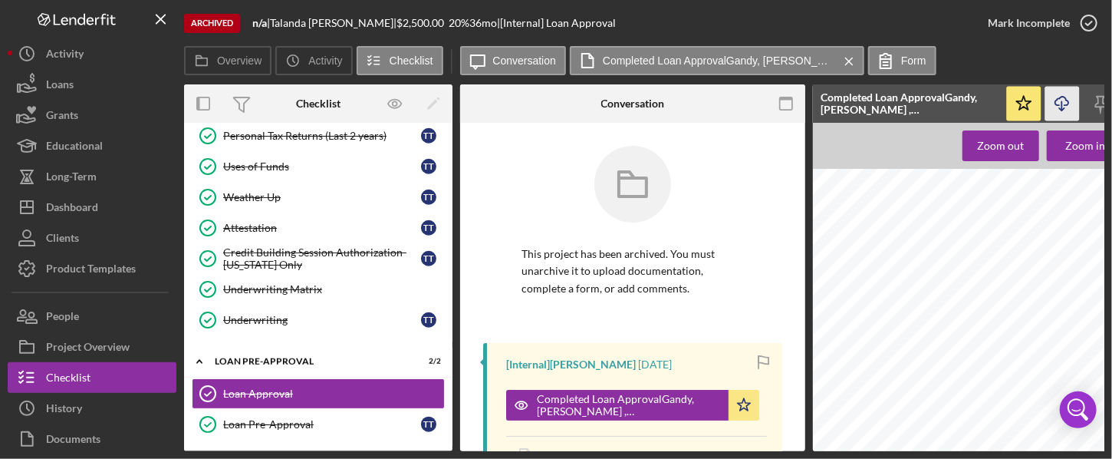
click at [846, 100] on icon "Icon/Download" at bounding box center [1063, 104] width 35 height 35
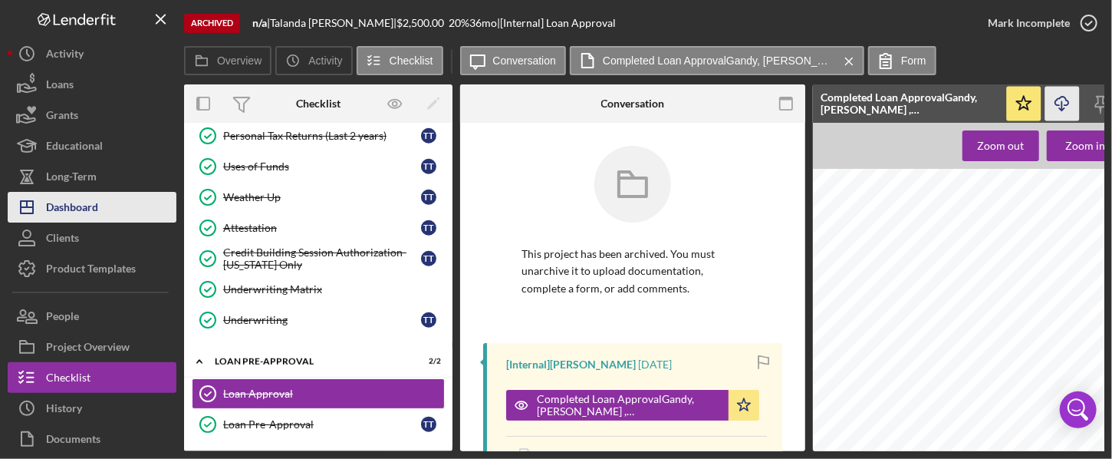
click at [71, 208] on div "Dashboard" at bounding box center [72, 209] width 52 height 35
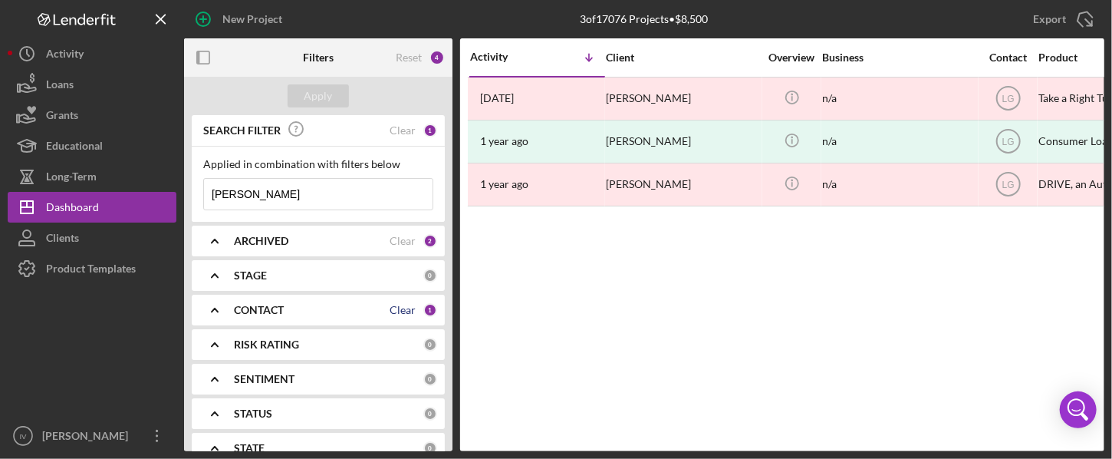
click at [405, 309] on div "Clear" at bounding box center [403, 310] width 26 height 12
click at [219, 311] on icon "Icon/Expander" at bounding box center [215, 310] width 38 height 38
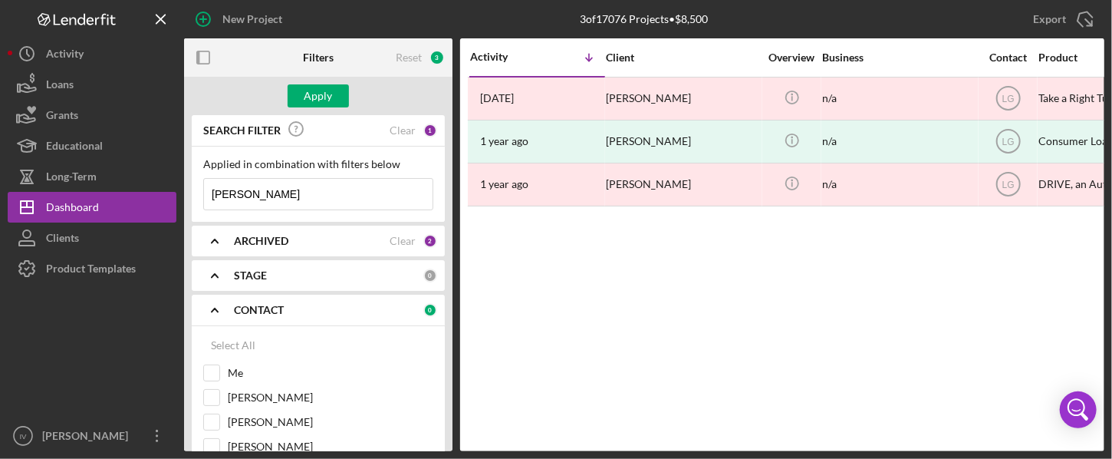
drag, startPoint x: 453, startPoint y: 164, endPoint x: 445, endPoint y: 188, distance: 25.0
click at [448, 188] on div "Filters Reset 3 Apply SEARCH FILTER Clear 1 Applied in combination with filters…" at bounding box center [644, 244] width 921 height 413
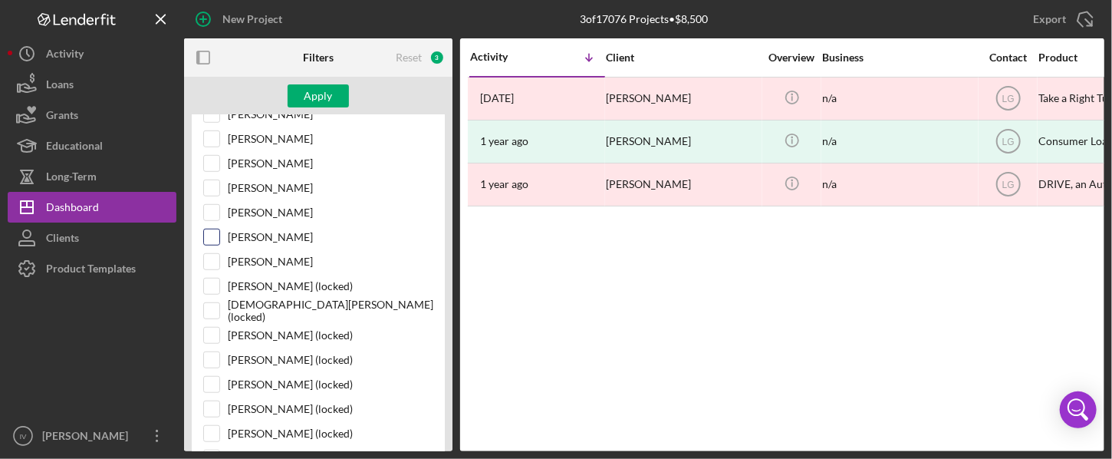
scroll to position [525, 0]
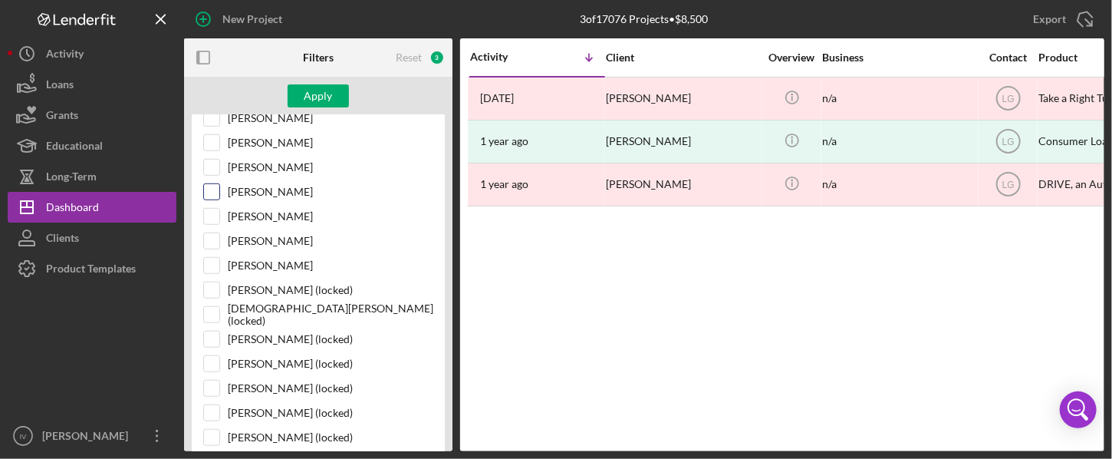
click at [209, 189] on input "[PERSON_NAME]" at bounding box center [211, 191] width 15 height 15
checkbox input "true"
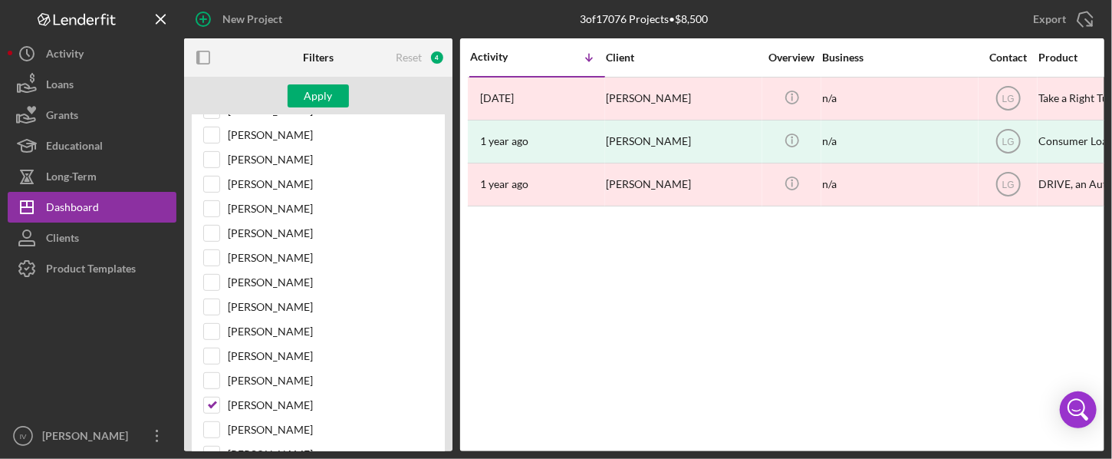
scroll to position [0, 0]
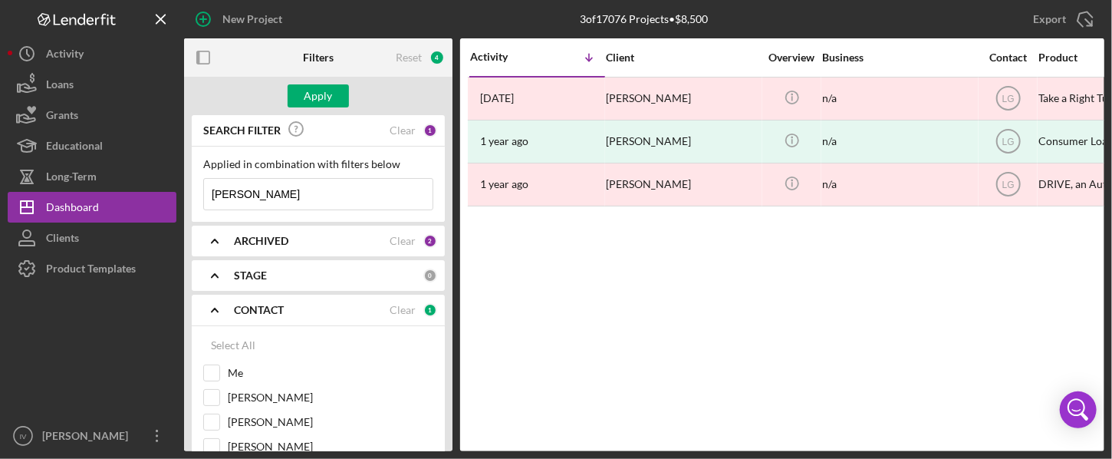
drag, startPoint x: 258, startPoint y: 197, endPoint x: 236, endPoint y: 189, distance: 22.8
click at [236, 189] on input "[PERSON_NAME]" at bounding box center [318, 194] width 229 height 31
click at [280, 189] on input "[PERSON_NAME]" at bounding box center [318, 194] width 229 height 31
click at [302, 193] on input "[PERSON_NAME]" at bounding box center [318, 194] width 229 height 31
drag, startPoint x: 302, startPoint y: 193, endPoint x: 266, endPoint y: 189, distance: 36.3
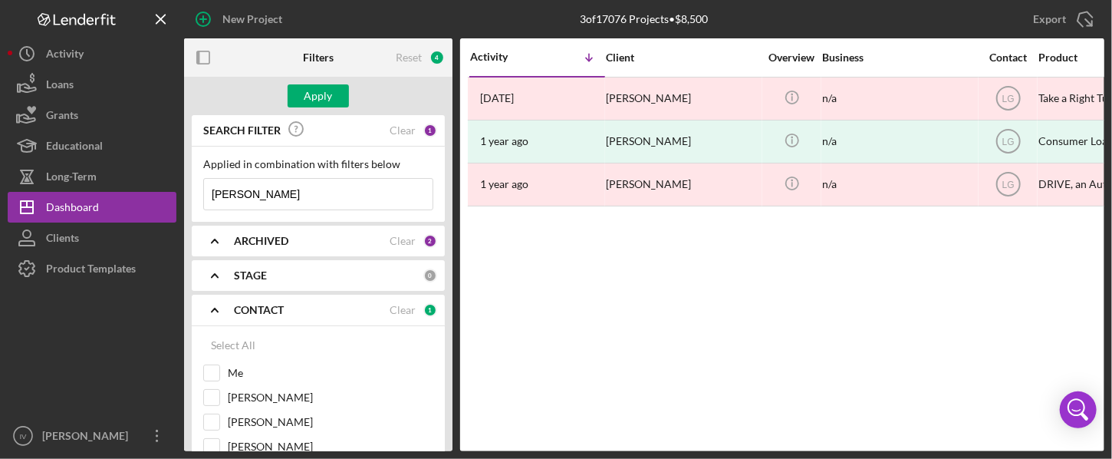
click at [300, 193] on input "[PERSON_NAME]" at bounding box center [318, 194] width 229 height 31
click at [260, 189] on input "[PERSON_NAME]" at bounding box center [318, 194] width 229 height 31
click at [305, 193] on input "[PERSON_NAME]" at bounding box center [318, 194] width 229 height 31
type input "T"
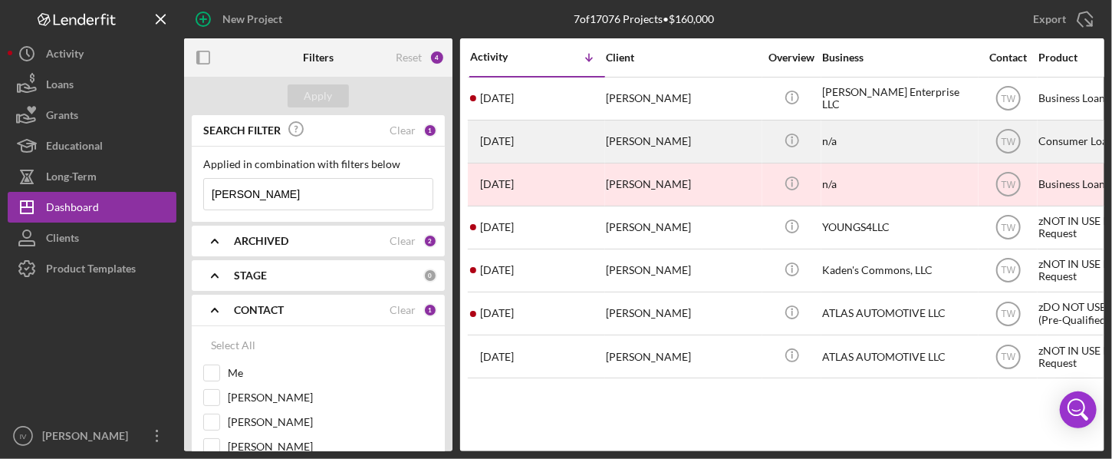
type input "[PERSON_NAME]"
click at [514, 146] on time "[DATE]" at bounding box center [497, 141] width 34 height 12
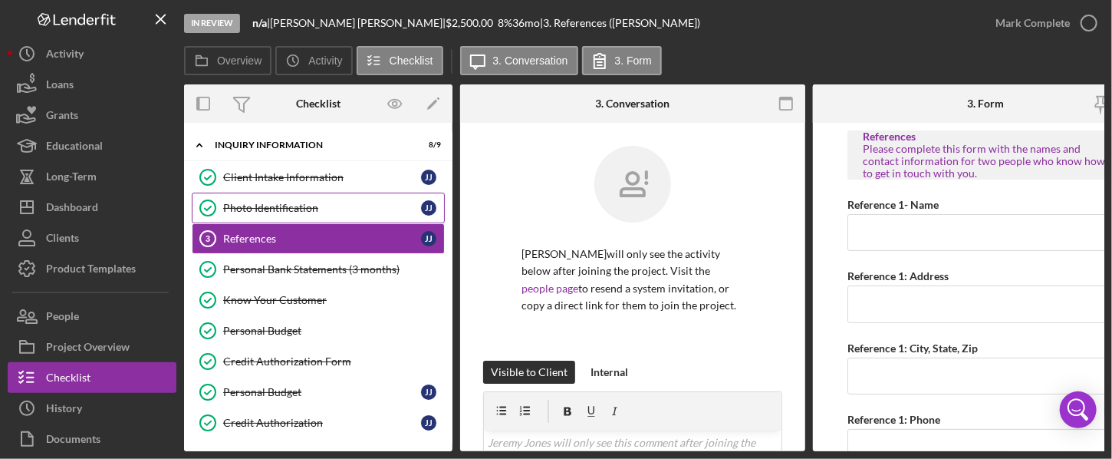
drag, startPoint x: 315, startPoint y: 204, endPoint x: 341, endPoint y: 208, distance: 26.4
click at [315, 204] on div "Photo Identification" at bounding box center [322, 208] width 198 height 12
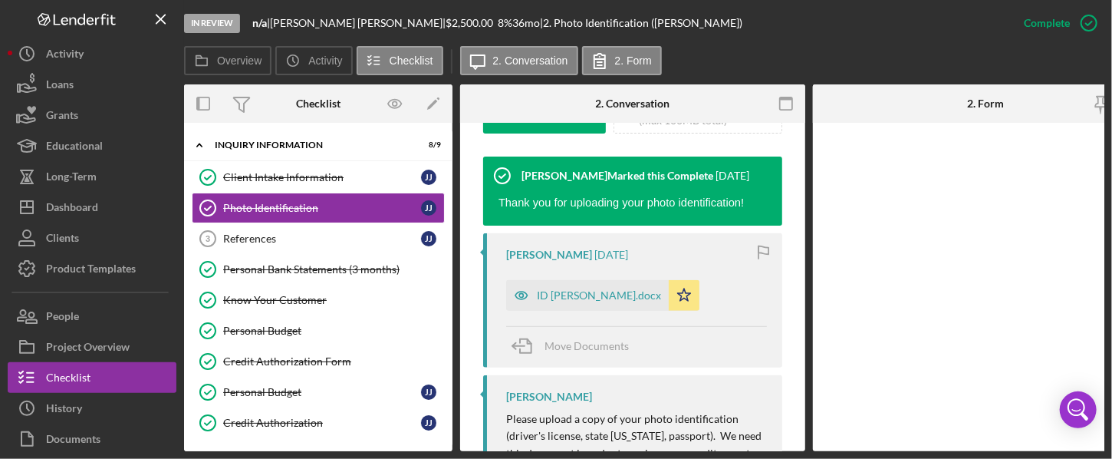
scroll to position [531, 0]
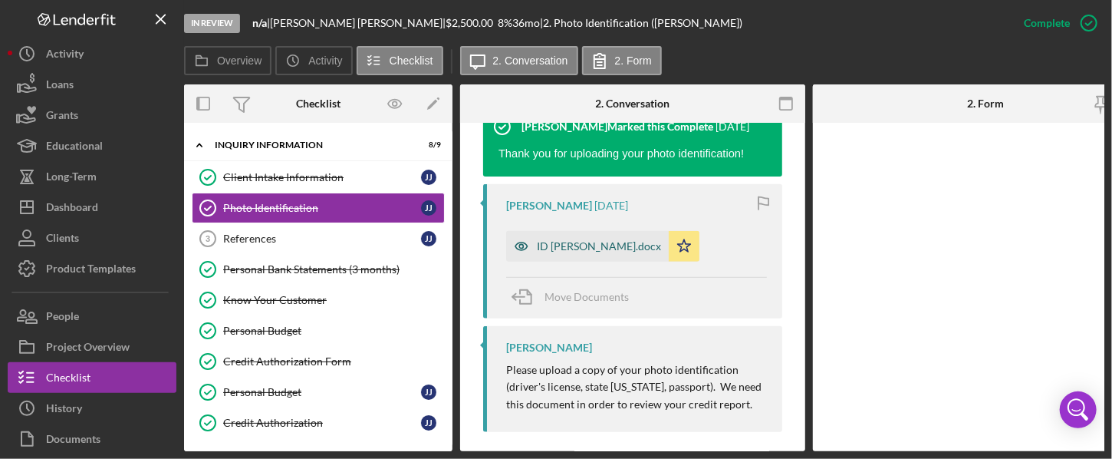
click at [580, 242] on div "ID [PERSON_NAME].docx" at bounding box center [599, 246] width 124 height 12
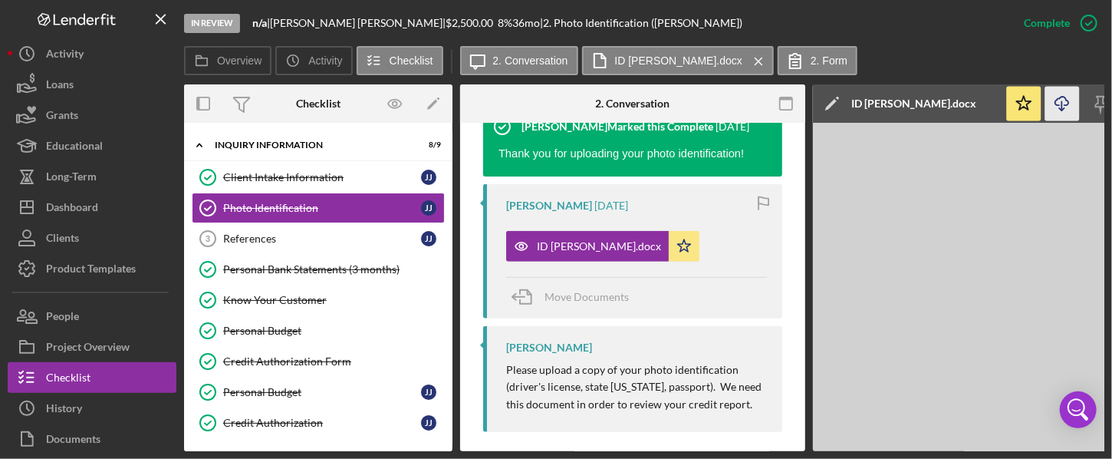
click at [846, 102] on icon "Icon/Download" at bounding box center [1063, 104] width 35 height 35
click at [285, 269] on div "Personal Bank Statements (3 months)" at bounding box center [333, 269] width 221 height 12
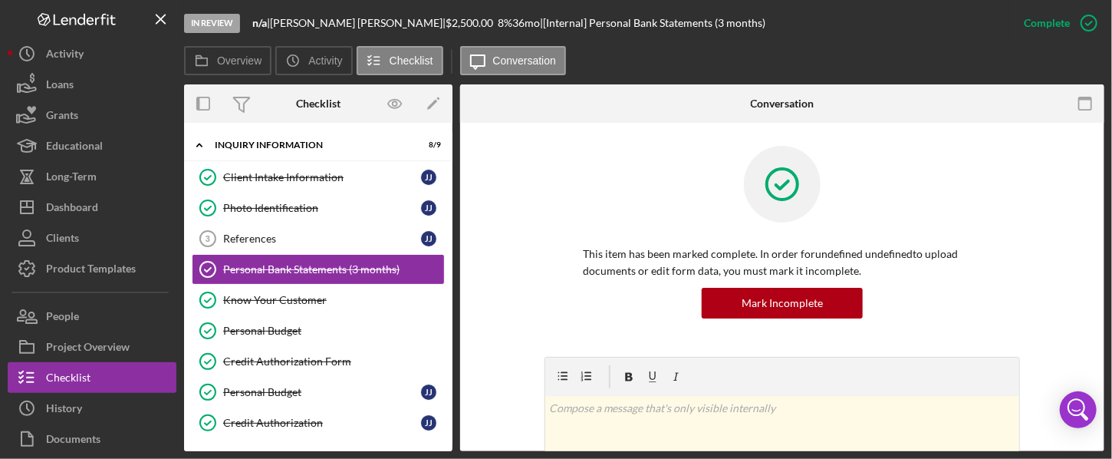
drag, startPoint x: 1100, startPoint y: 153, endPoint x: 1103, endPoint y: 232, distance: 79.8
click at [846, 239] on div "Personal Bank Statements (3 months) Personal Bank Statements (3 months) This it…" at bounding box center [782, 287] width 644 height 328
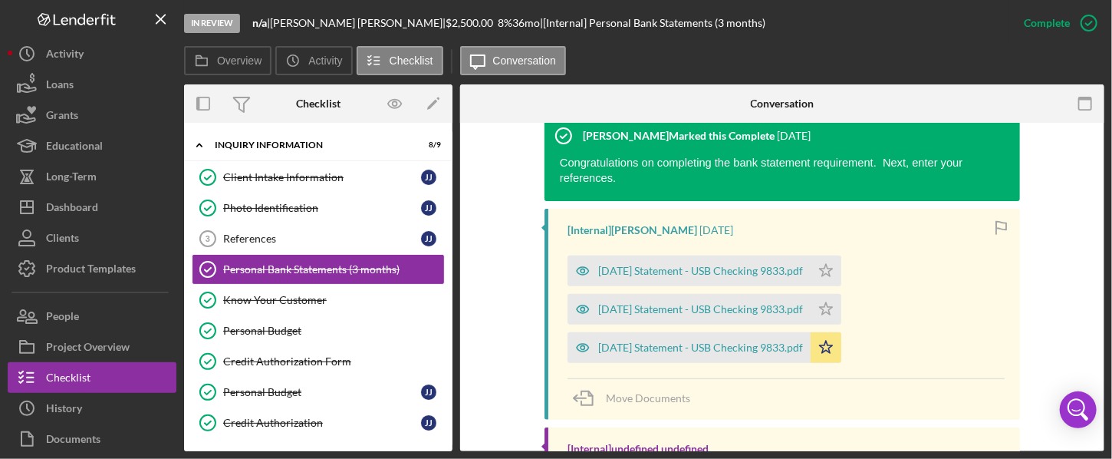
scroll to position [510, 0]
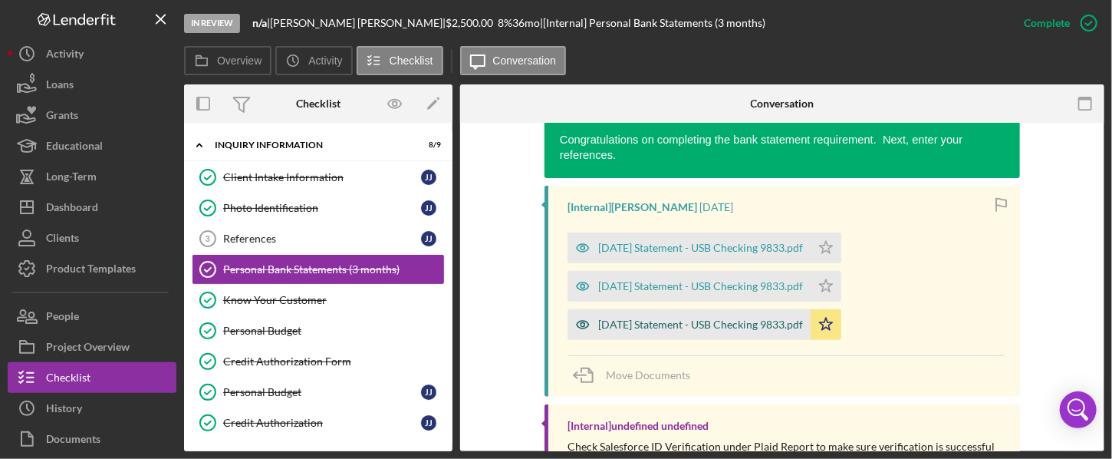
click at [687, 318] on div "[DATE] Statement - USB Checking 9833.pdf" at bounding box center [700, 324] width 205 height 12
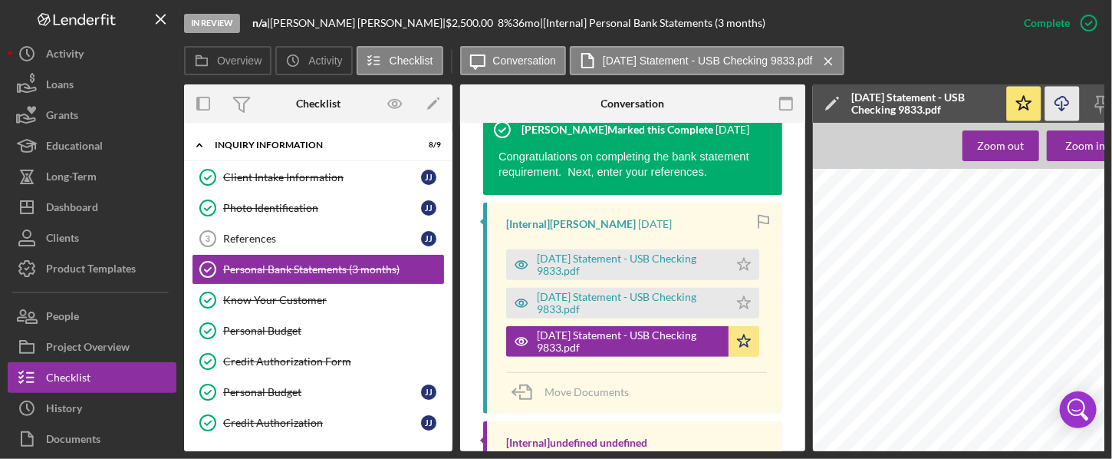
click at [846, 104] on icon "Icon/Download" at bounding box center [1063, 104] width 35 height 35
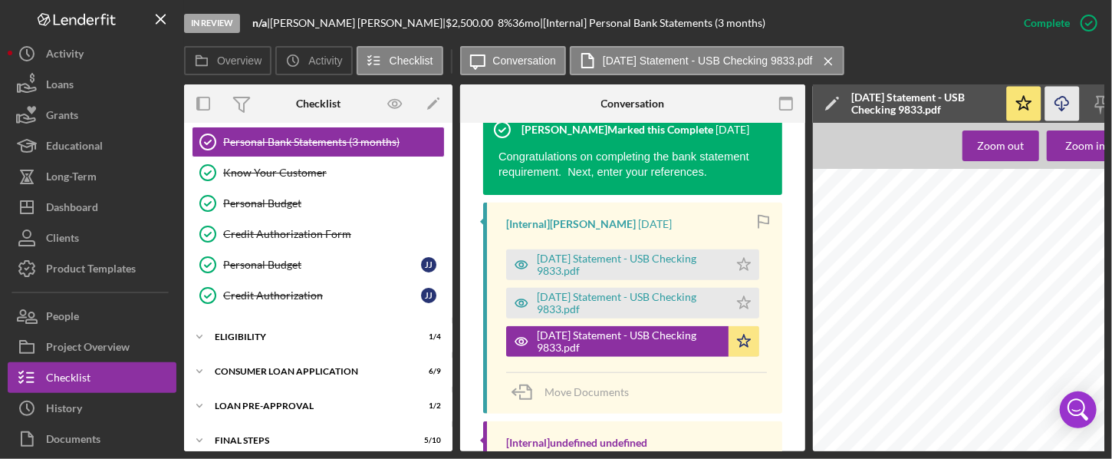
scroll to position [176, 0]
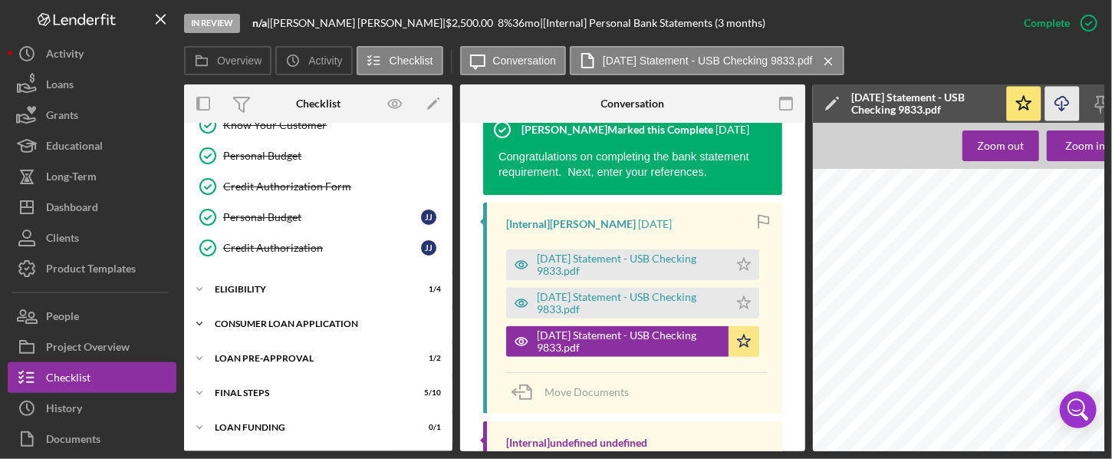
click at [331, 320] on div "Consumer Loan Application" at bounding box center [324, 323] width 219 height 9
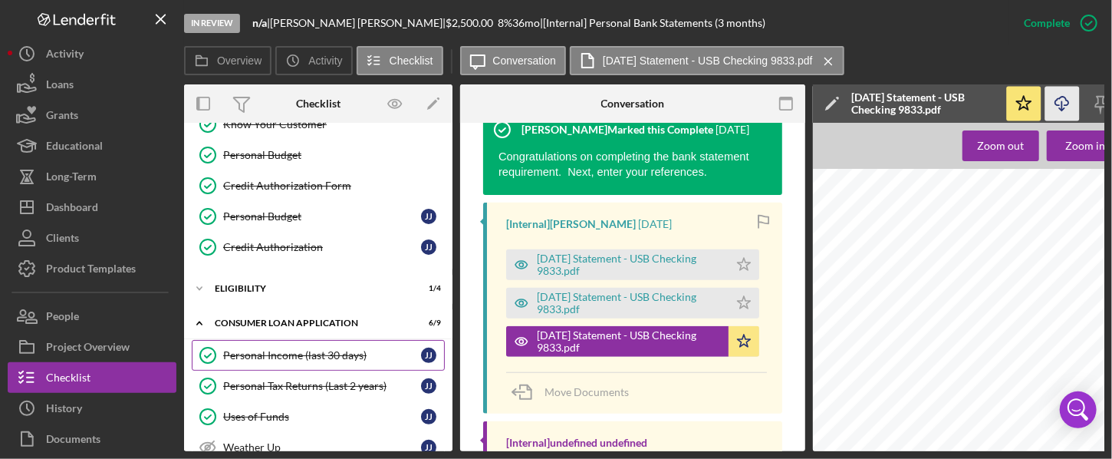
click at [334, 352] on div "Personal Income (last 30 days)" at bounding box center [322, 355] width 198 height 12
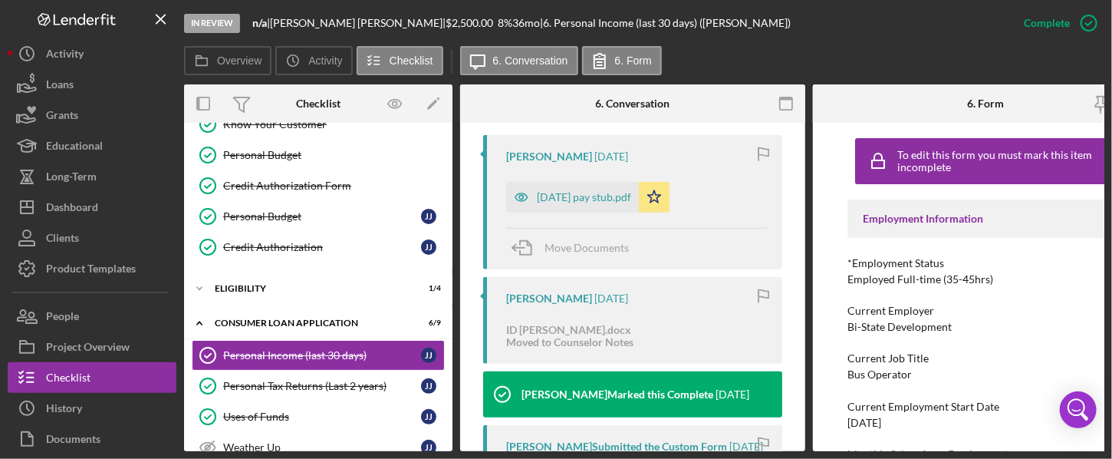
scroll to position [505, 0]
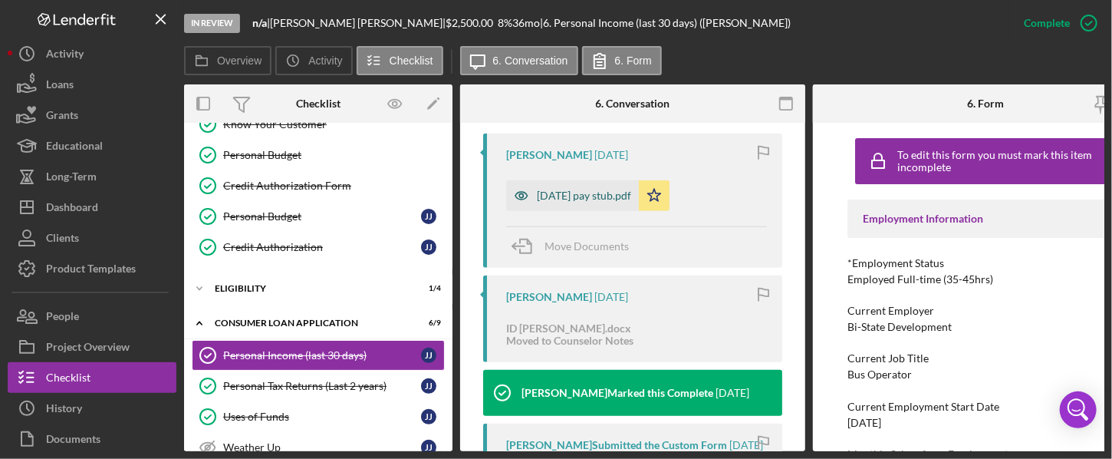
click at [582, 202] on div "[DATE] pay stub.pdf" at bounding box center [572, 195] width 133 height 31
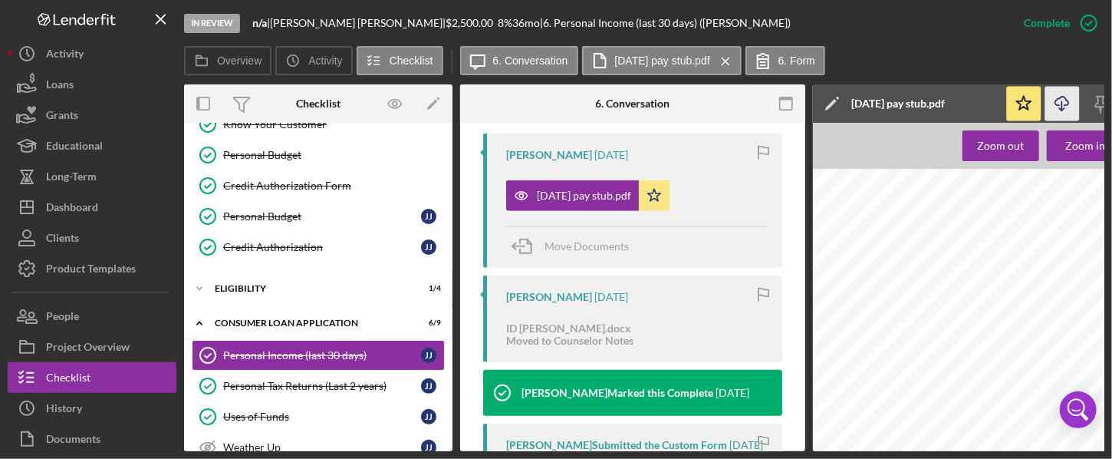
click at [846, 97] on icon "Icon/Download" at bounding box center [1063, 104] width 35 height 35
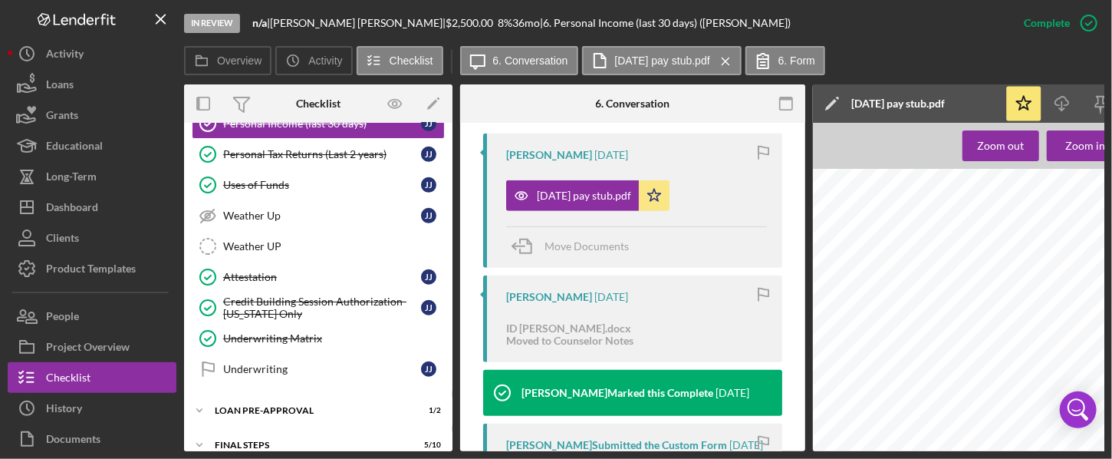
scroll to position [457, 0]
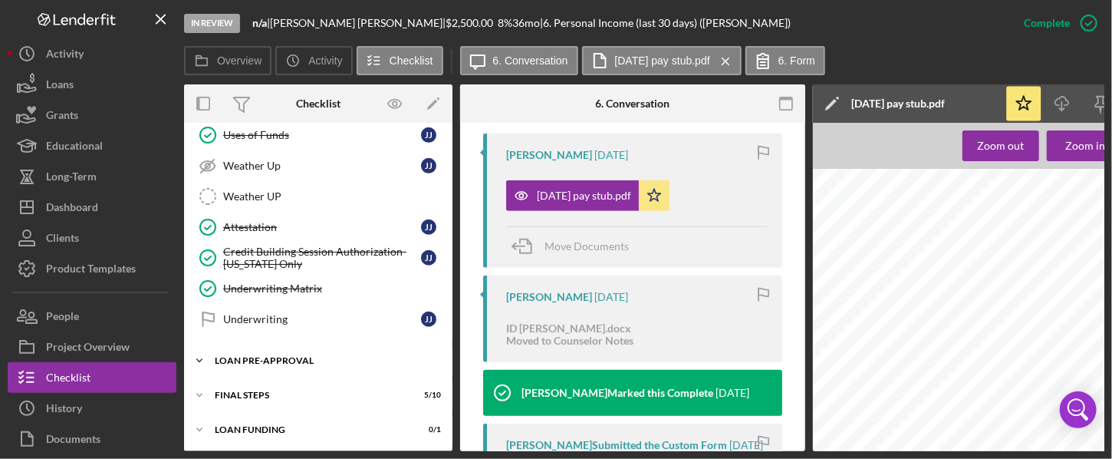
click at [304, 356] on div "Loan Pre-Approval" at bounding box center [324, 360] width 219 height 9
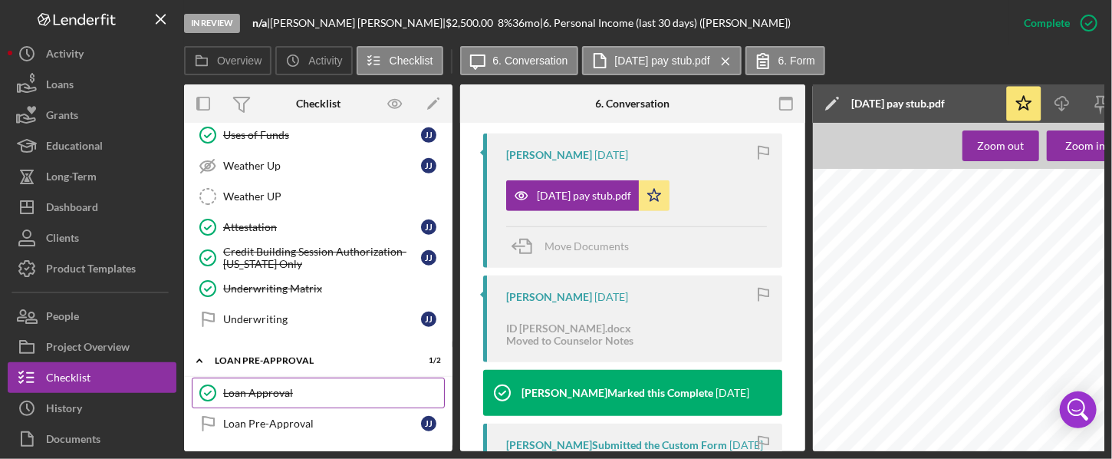
click at [267, 387] on div "Loan Approval" at bounding box center [333, 393] width 221 height 12
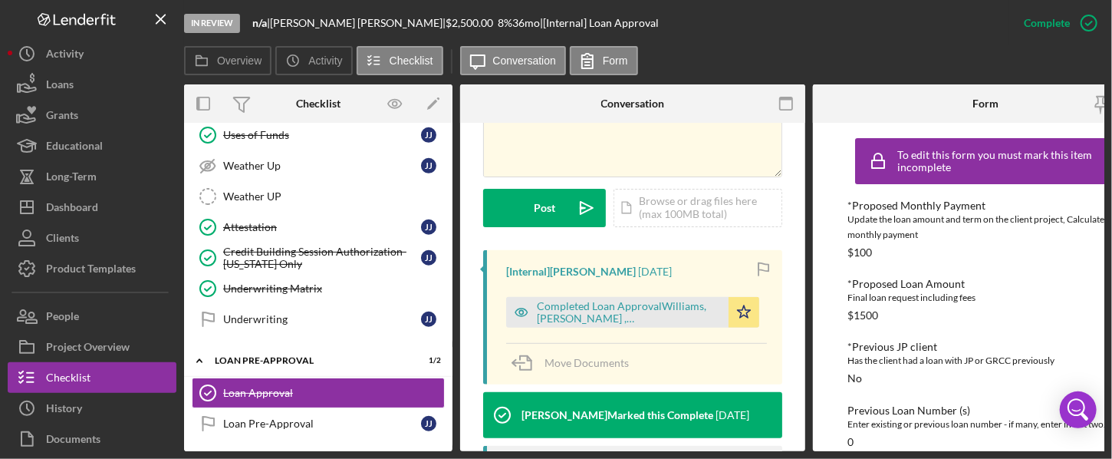
scroll to position [425, 0]
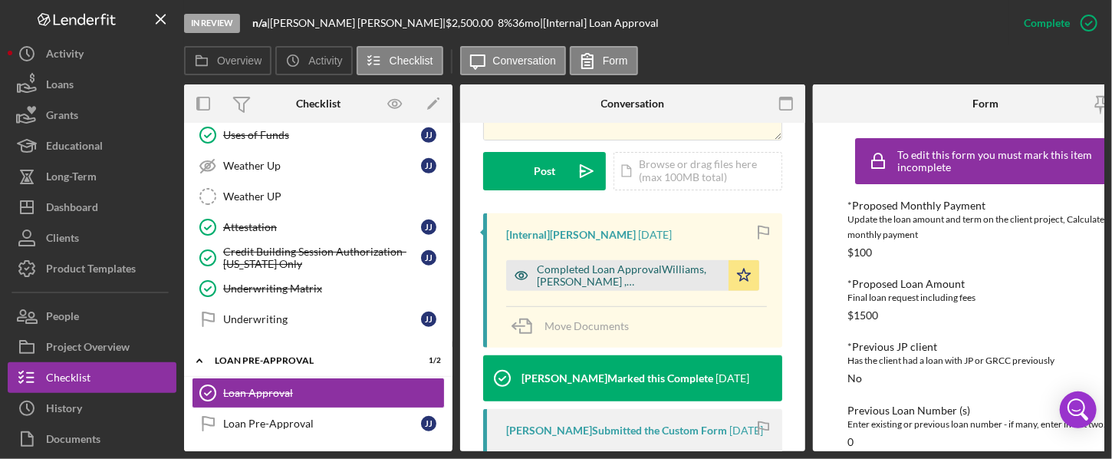
click at [653, 264] on div "Completed Loan ApprovalWilliams, [PERSON_NAME] ,[PERSON_NAME].pdf" at bounding box center [629, 275] width 184 height 25
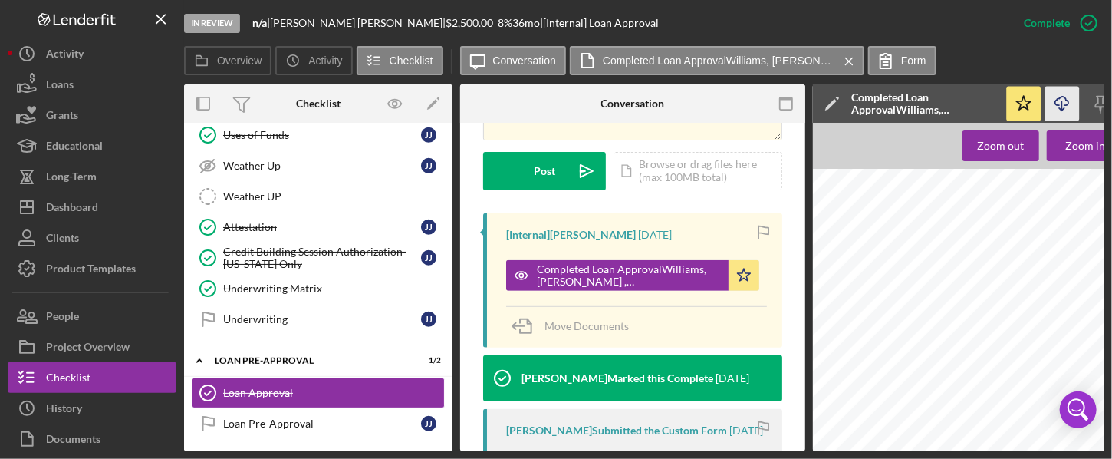
click at [846, 99] on icon "Icon/Download" at bounding box center [1063, 104] width 35 height 35
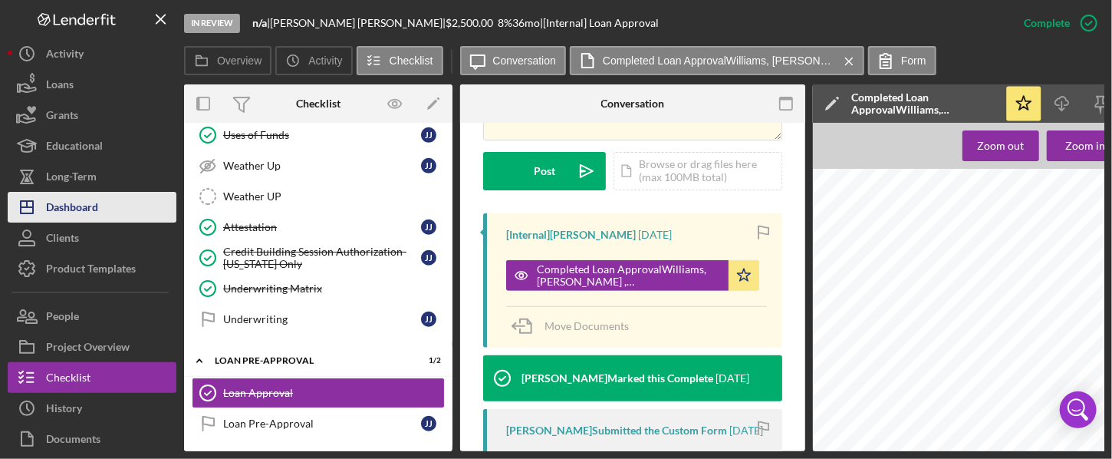
click at [76, 208] on div "Dashboard" at bounding box center [72, 209] width 52 height 35
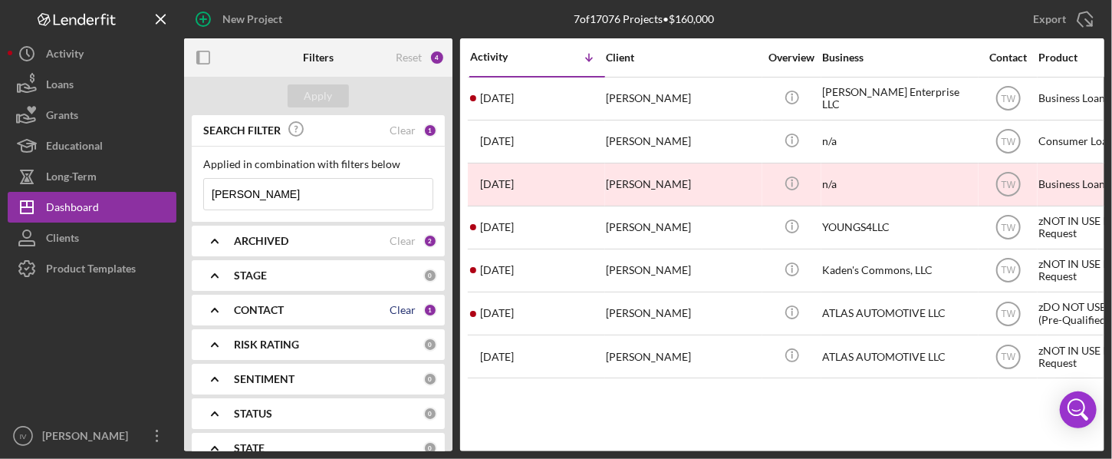
click at [402, 311] on div "Clear" at bounding box center [403, 310] width 26 height 12
click at [219, 305] on icon "Icon/Expander" at bounding box center [215, 310] width 38 height 38
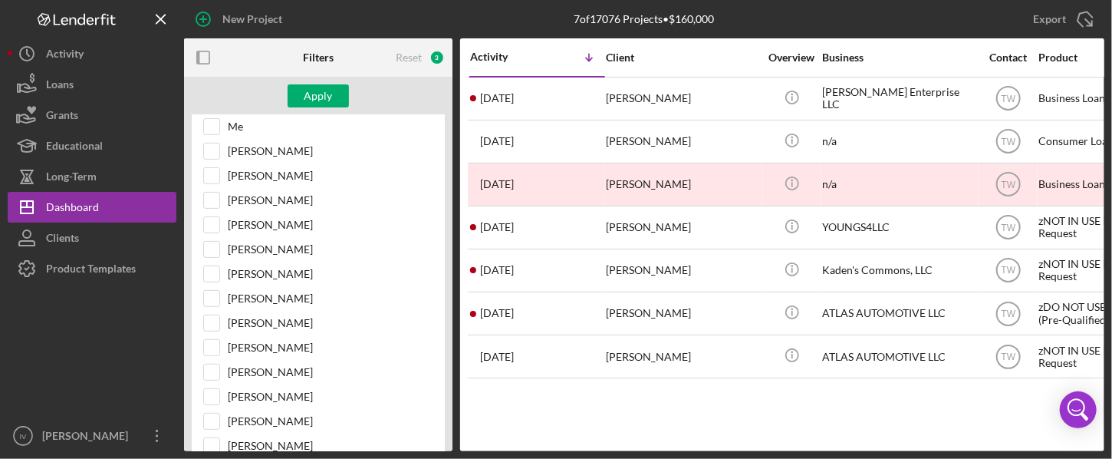
scroll to position [256, 0]
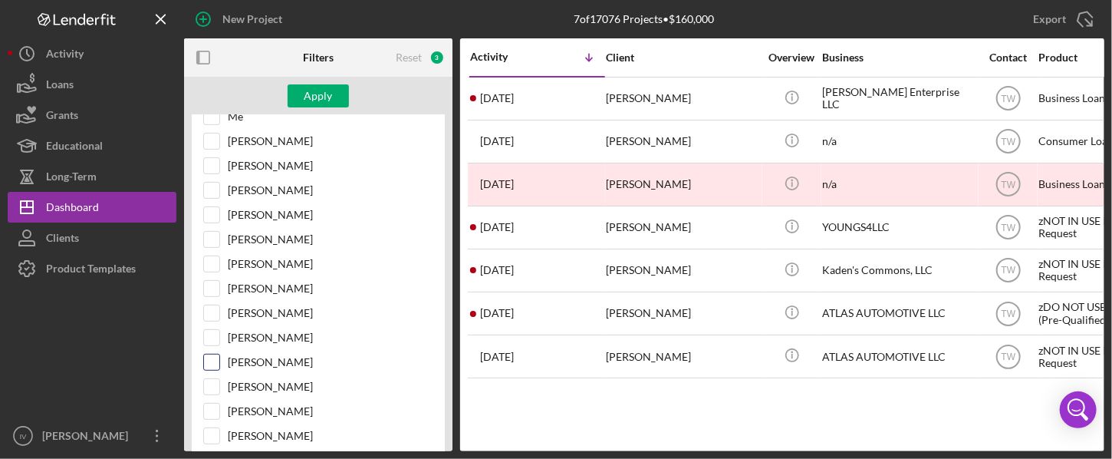
click at [211, 357] on input "[PERSON_NAME]" at bounding box center [211, 361] width 15 height 15
checkbox input "true"
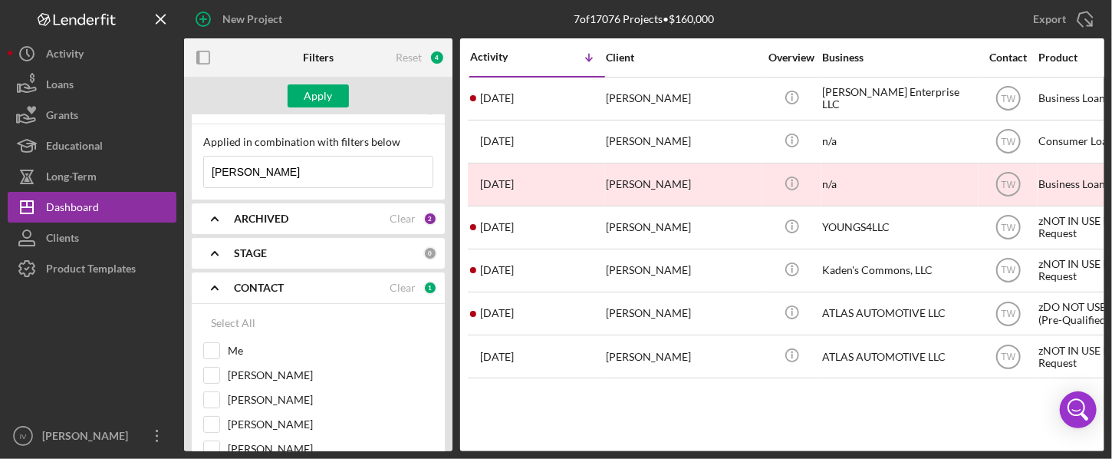
scroll to position [0, 0]
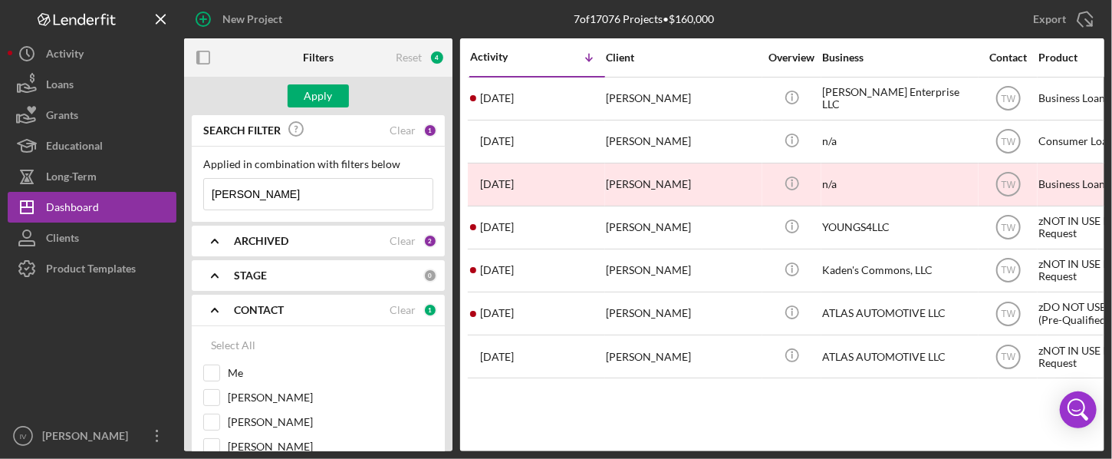
click at [286, 192] on input "[PERSON_NAME]" at bounding box center [318, 194] width 229 height 31
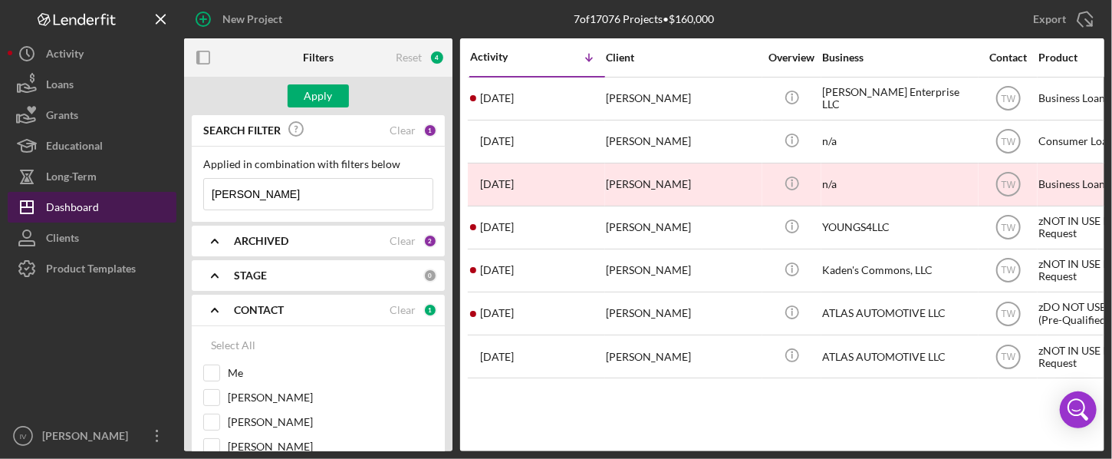
drag, startPoint x: 286, startPoint y: 192, endPoint x: 170, endPoint y: 196, distance: 115.9
click at [170, 196] on div "New Project 7 of 17076 Projects • $160,000 [PERSON_NAME] Icon/Export Filters Re…" at bounding box center [556, 225] width 1097 height 451
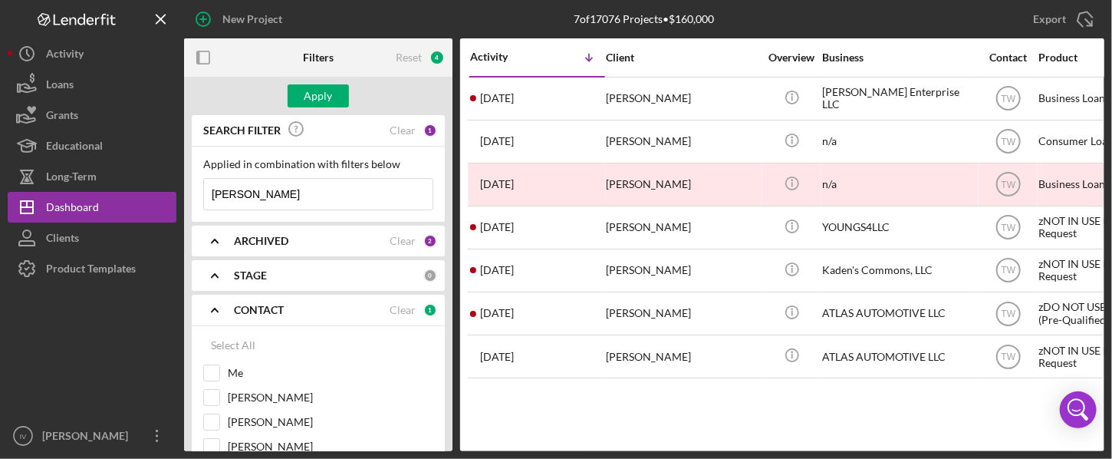
paste input "[PERSON_NAME]"
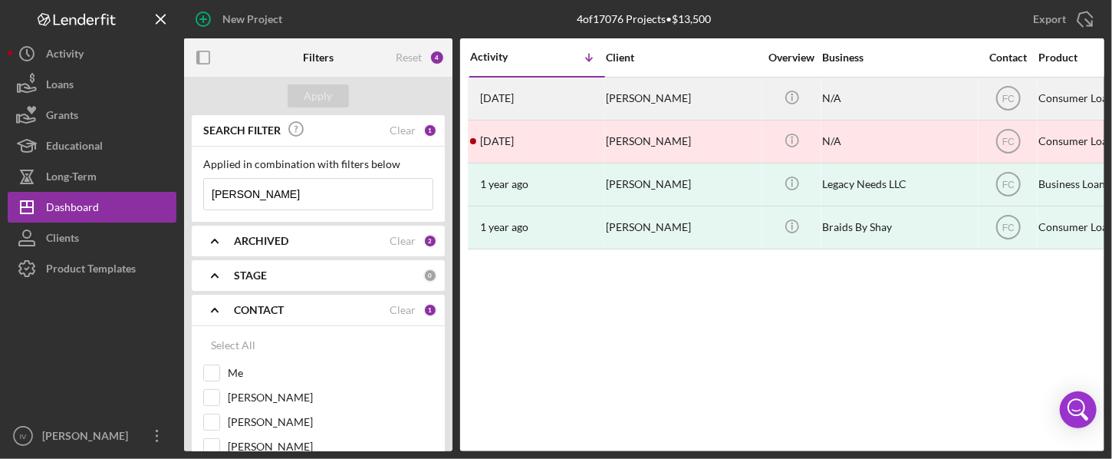
type input "[PERSON_NAME]"
click at [549, 107] on div "[DATE] [PERSON_NAME]" at bounding box center [537, 98] width 134 height 41
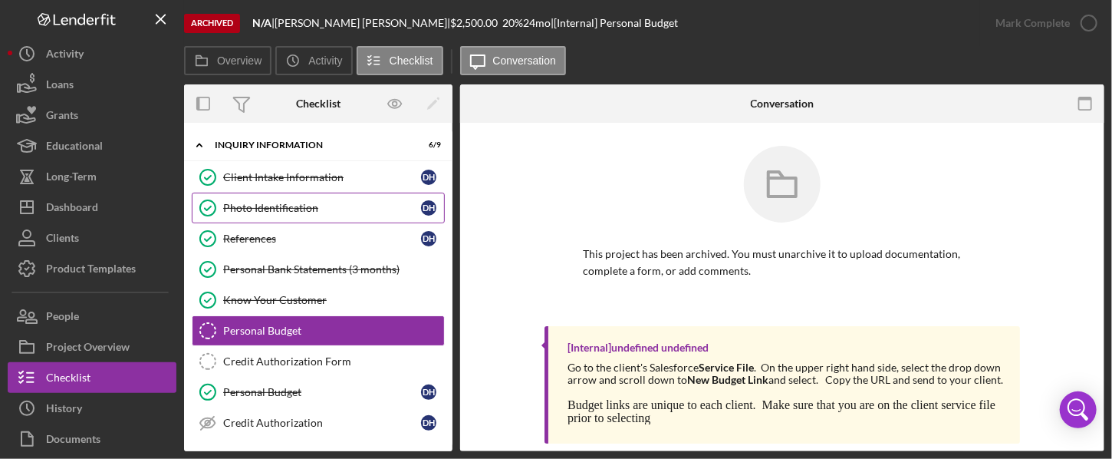
click at [282, 203] on div "Photo Identification" at bounding box center [322, 208] width 198 height 12
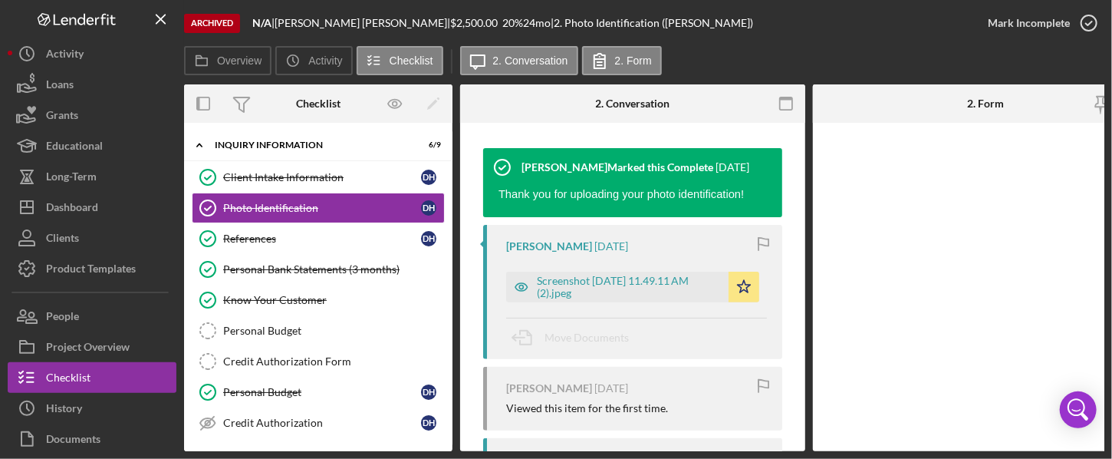
scroll to position [196, 0]
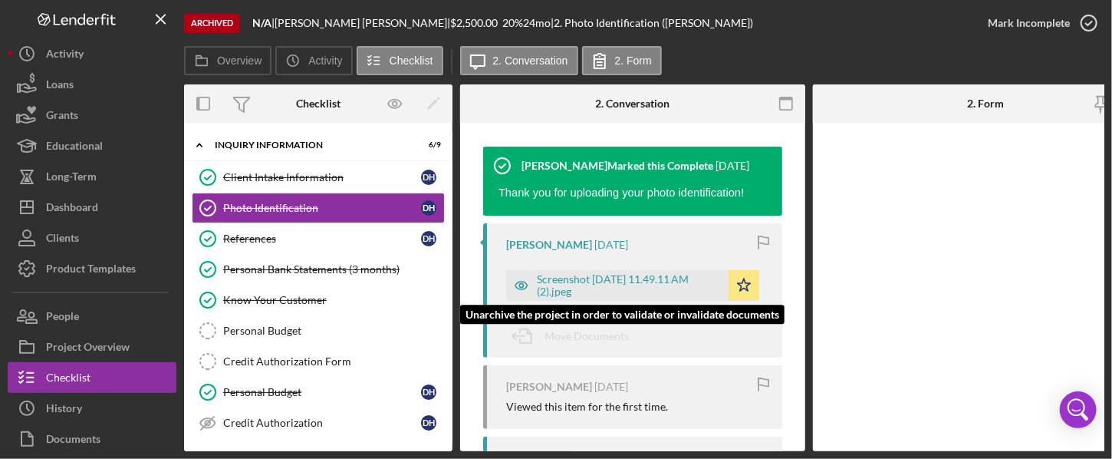
click at [634, 288] on div "Screenshot [DATE] 11.49.11 AM (2).jpeg" at bounding box center [629, 285] width 184 height 25
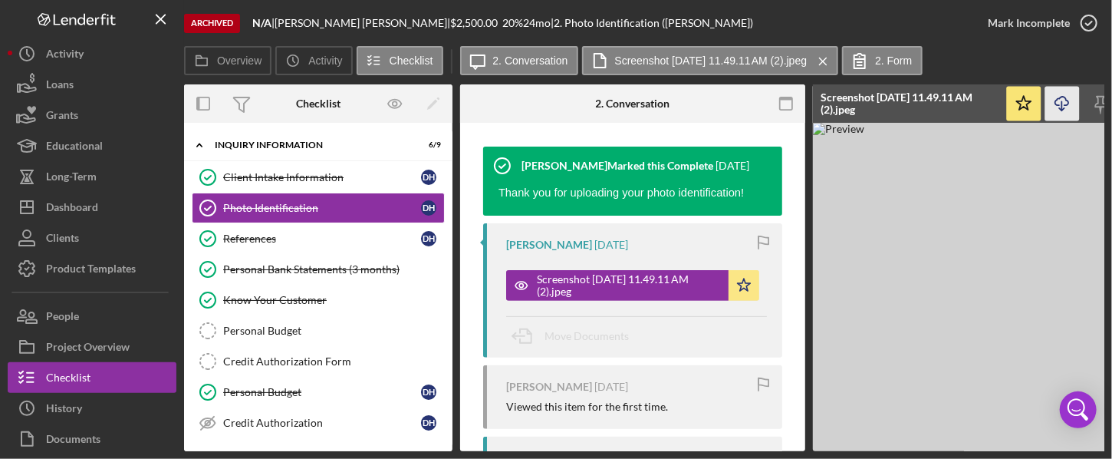
click at [846, 105] on icon "button" at bounding box center [1062, 101] width 13 height 8
click at [292, 269] on div "Personal Bank Statements (3 months)" at bounding box center [333, 269] width 221 height 12
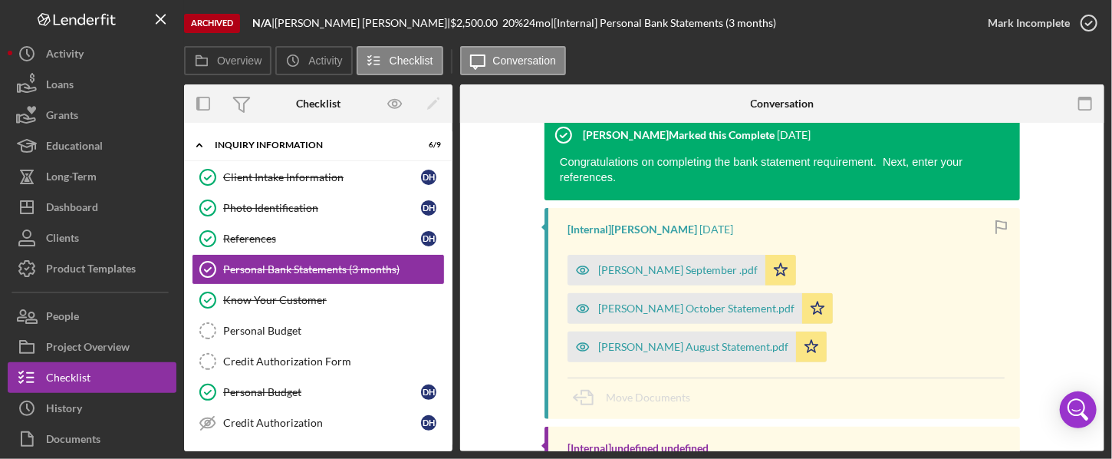
scroll to position [212, 0]
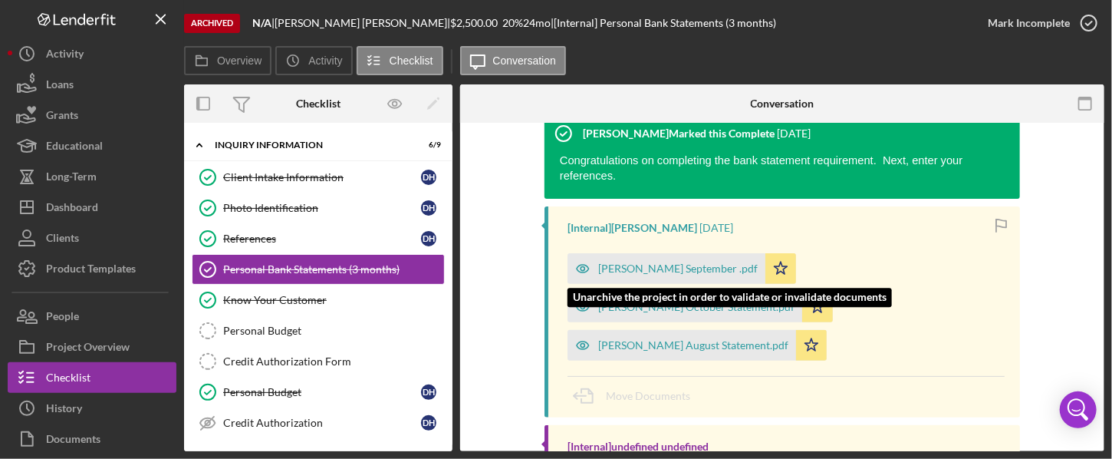
click at [679, 253] on div "[PERSON_NAME] September .pdf" at bounding box center [667, 268] width 198 height 31
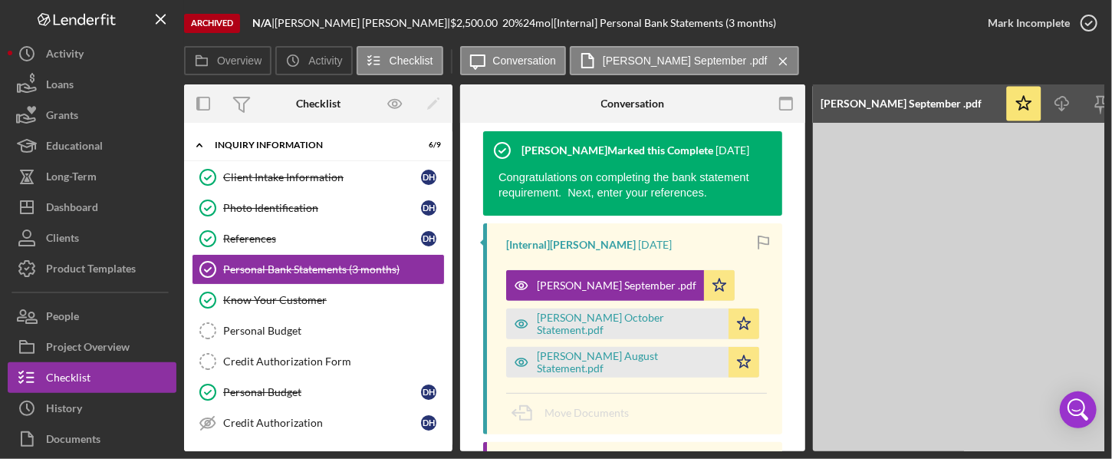
scroll to position [229, 0]
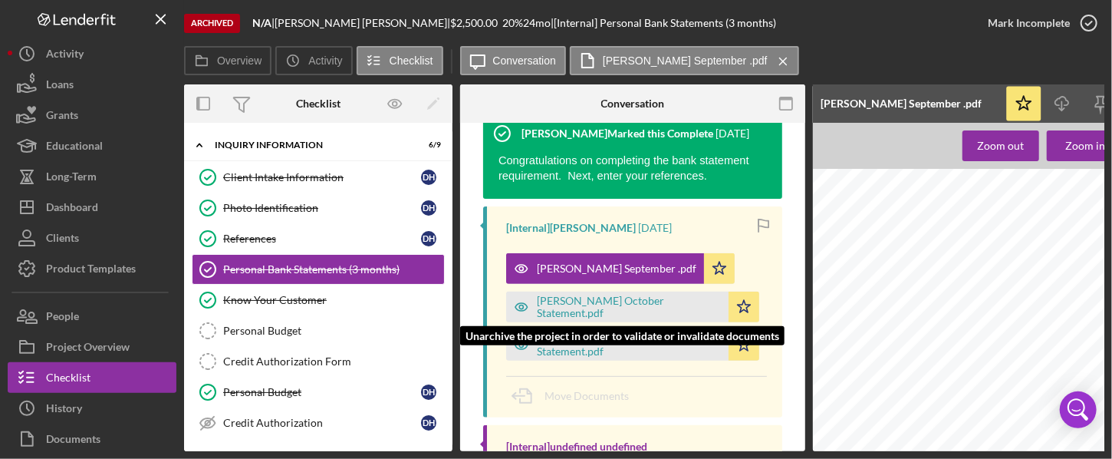
click at [622, 291] on div "[PERSON_NAME] October Statement.pdf Icon/Star" at bounding box center [636, 303] width 261 height 38
click at [632, 308] on div "[PERSON_NAME] October Statement.pdf" at bounding box center [629, 307] width 184 height 25
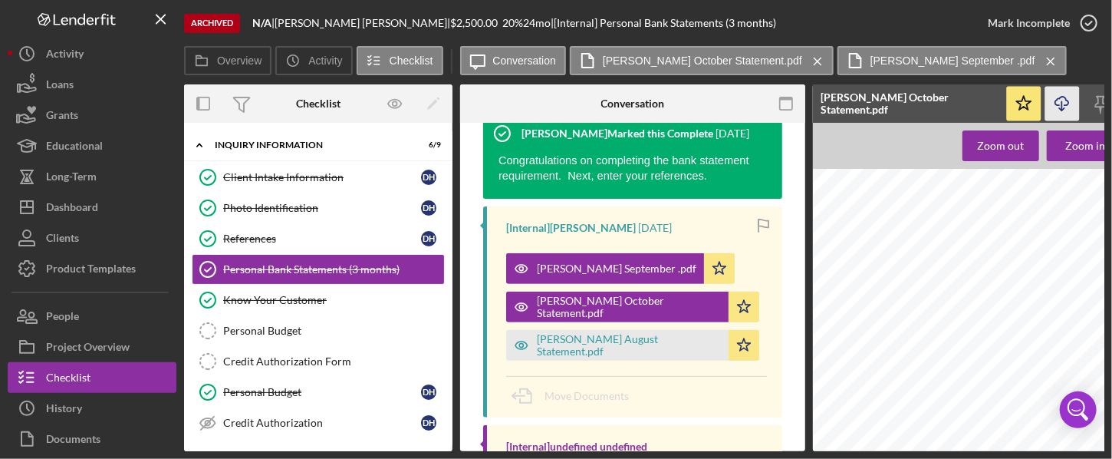
click at [846, 107] on icon "Icon/Download" at bounding box center [1063, 104] width 35 height 35
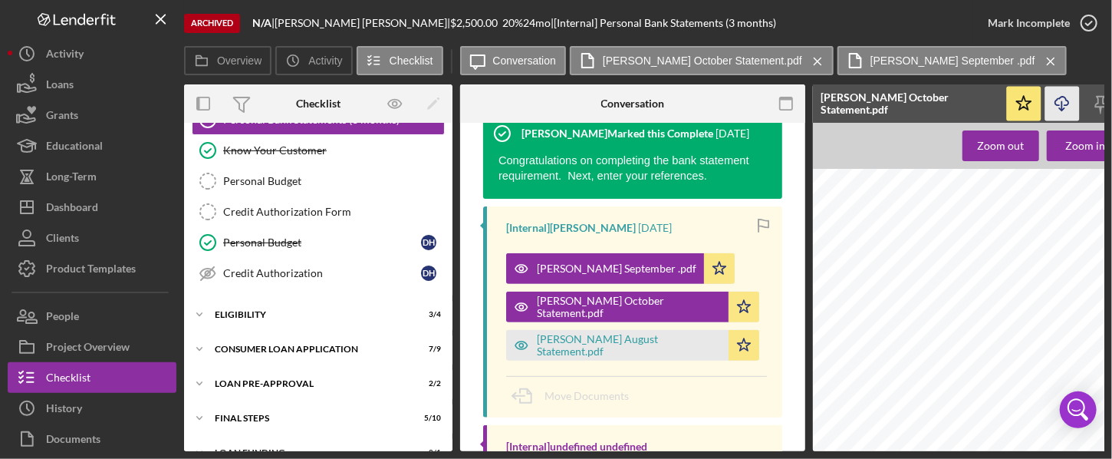
scroll to position [173, 0]
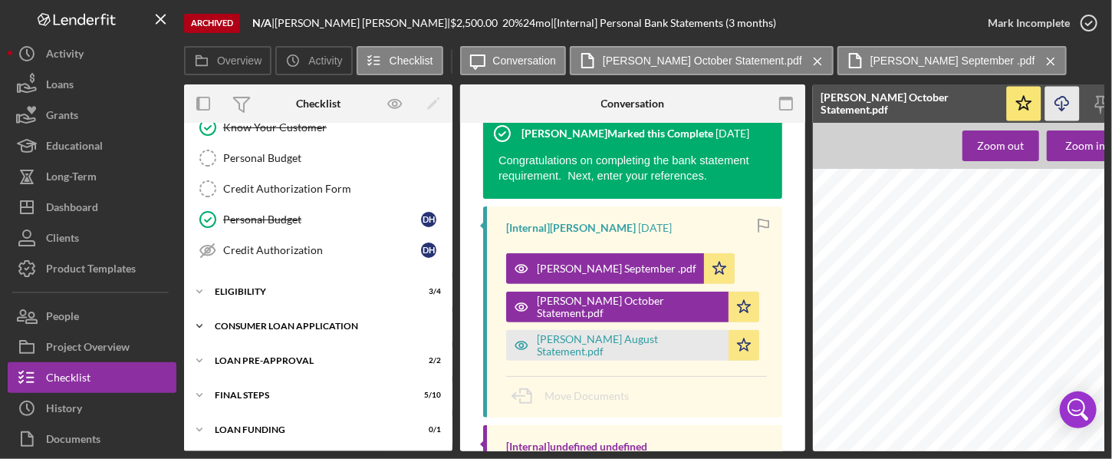
click at [292, 323] on div "Consumer Loan Application" at bounding box center [324, 325] width 219 height 9
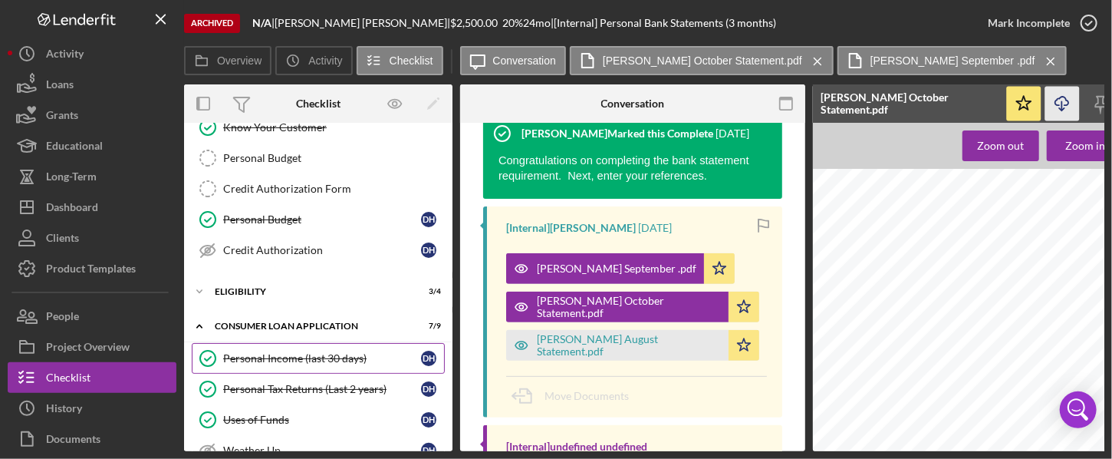
click at [292, 354] on div "Personal Income (last 30 days)" at bounding box center [322, 358] width 198 height 12
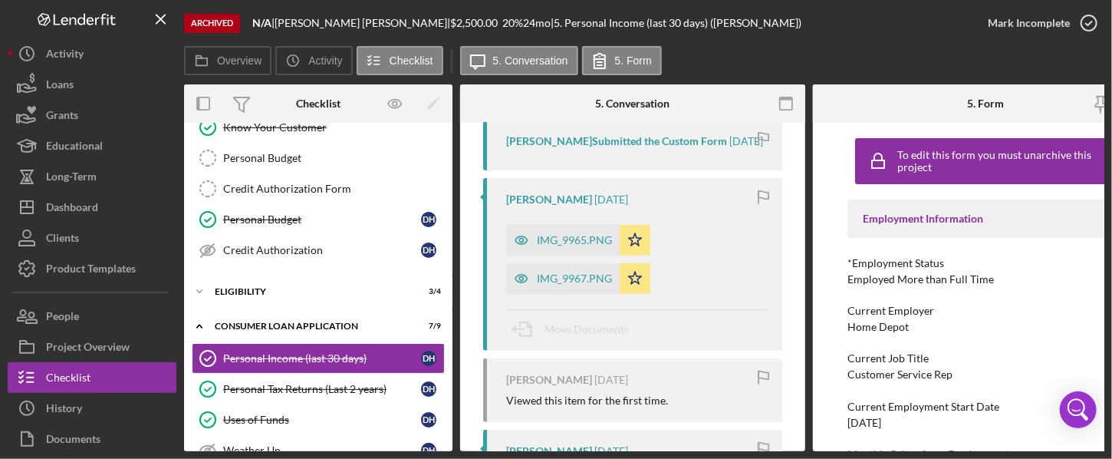
scroll to position [331, 0]
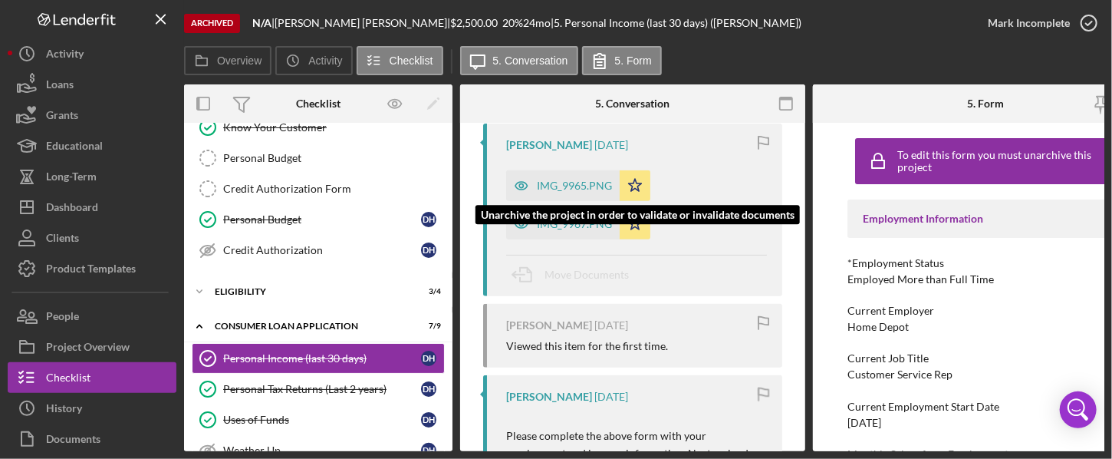
click at [585, 192] on div "IMG_9965.PNG" at bounding box center [574, 186] width 75 height 12
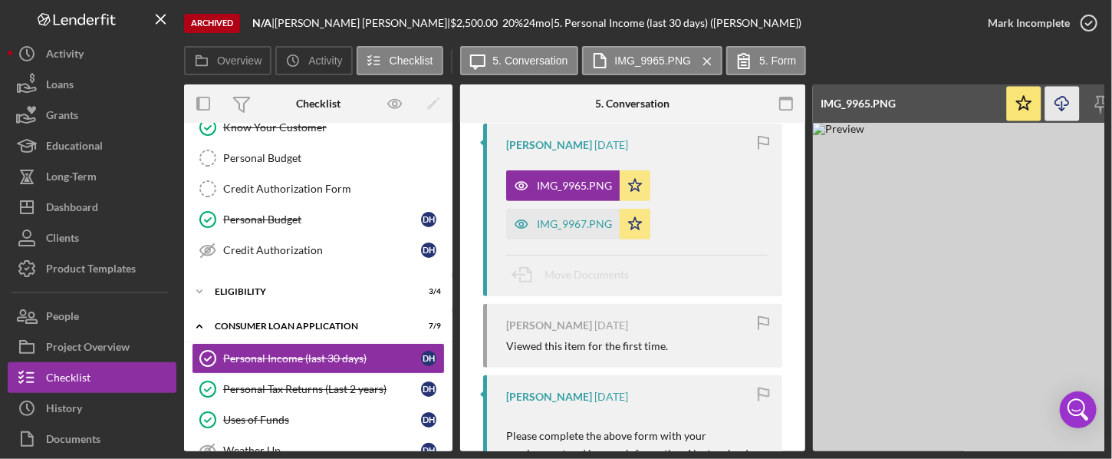
click at [846, 110] on icon "Icon/Download" at bounding box center [1063, 104] width 35 height 35
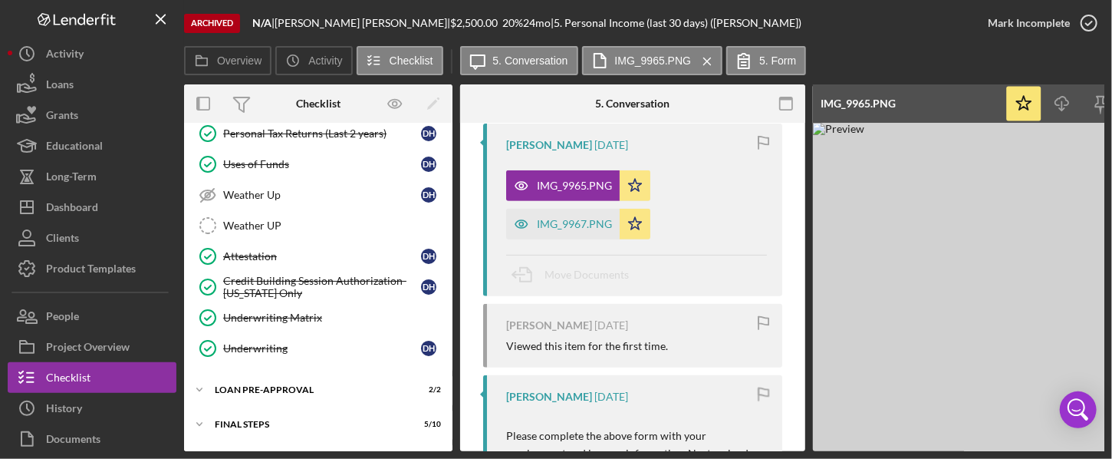
scroll to position [457, 0]
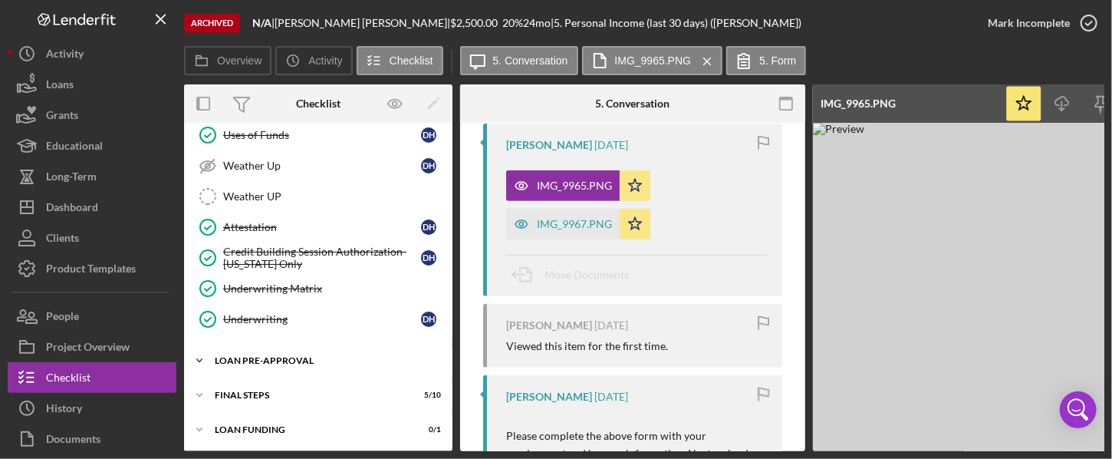
click at [301, 356] on div "Loan Pre-Approval" at bounding box center [324, 360] width 219 height 9
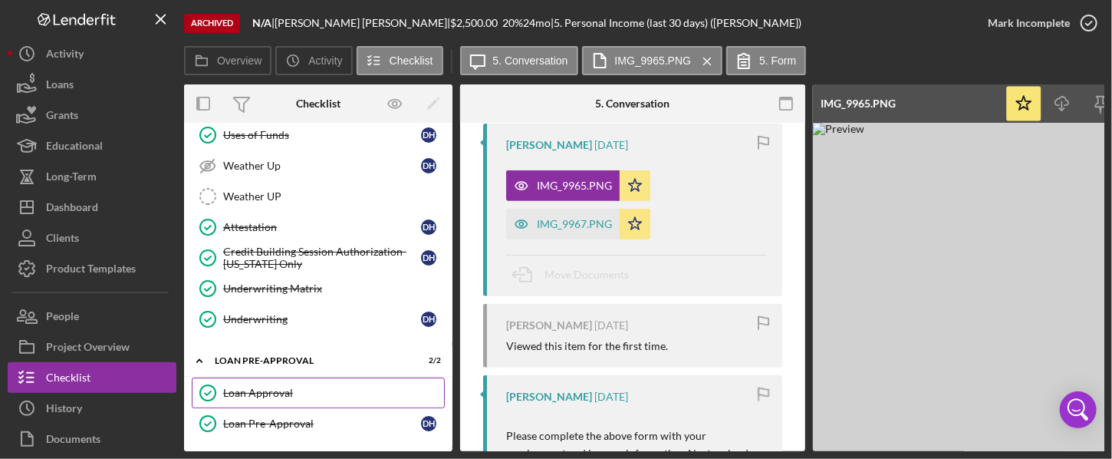
click at [264, 390] on div "Loan Approval" at bounding box center [333, 393] width 221 height 12
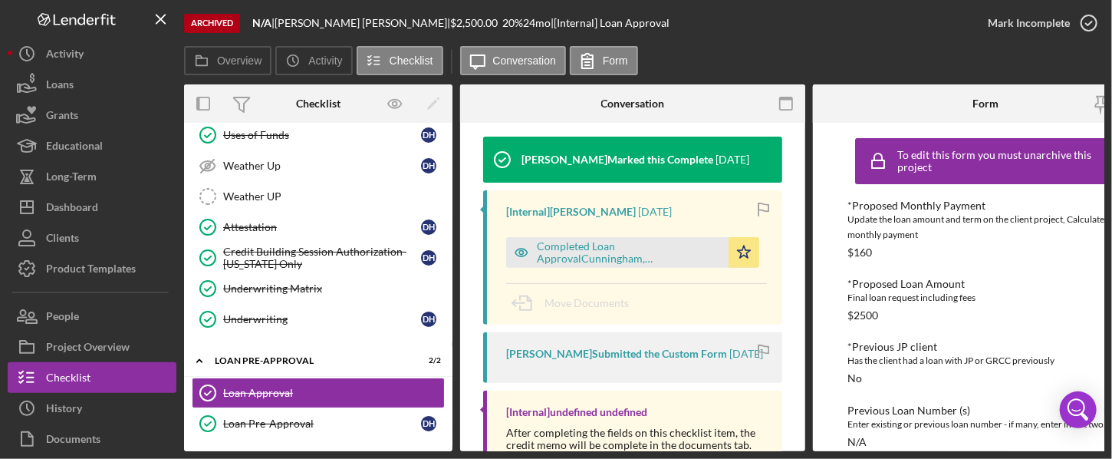
scroll to position [216, 0]
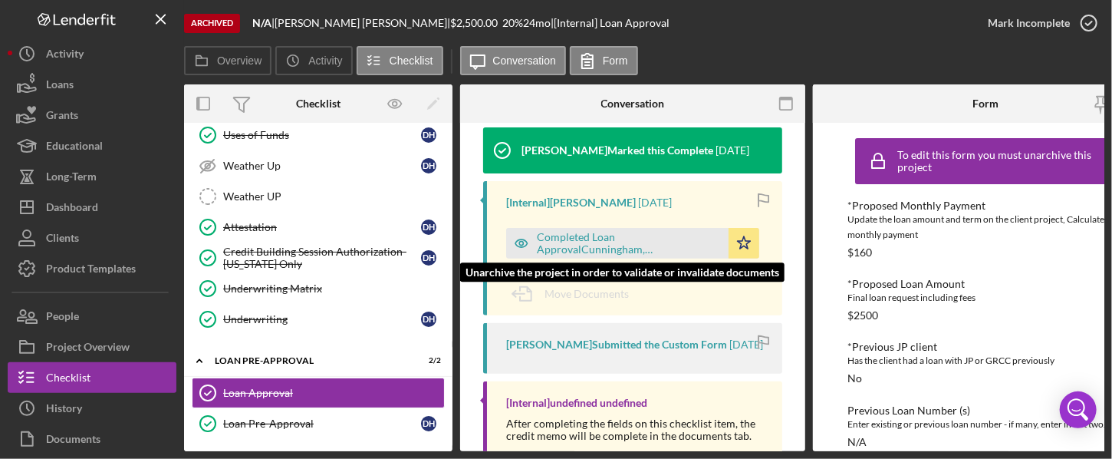
click at [644, 242] on div "Completed Loan ApprovalCunningham, [PERSON_NAME] ,[PERSON_NAME].pdf" at bounding box center [629, 243] width 184 height 25
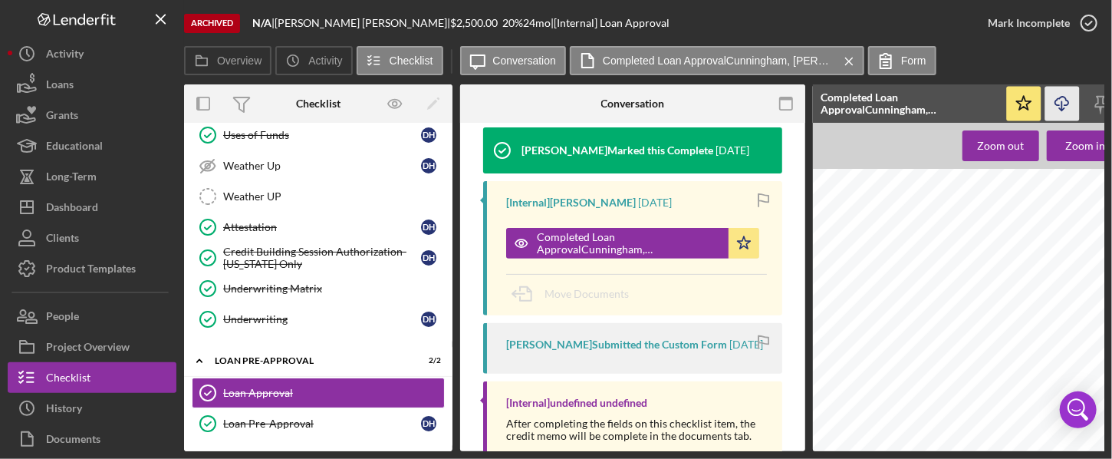
click at [846, 100] on icon "button" at bounding box center [1062, 101] width 13 height 8
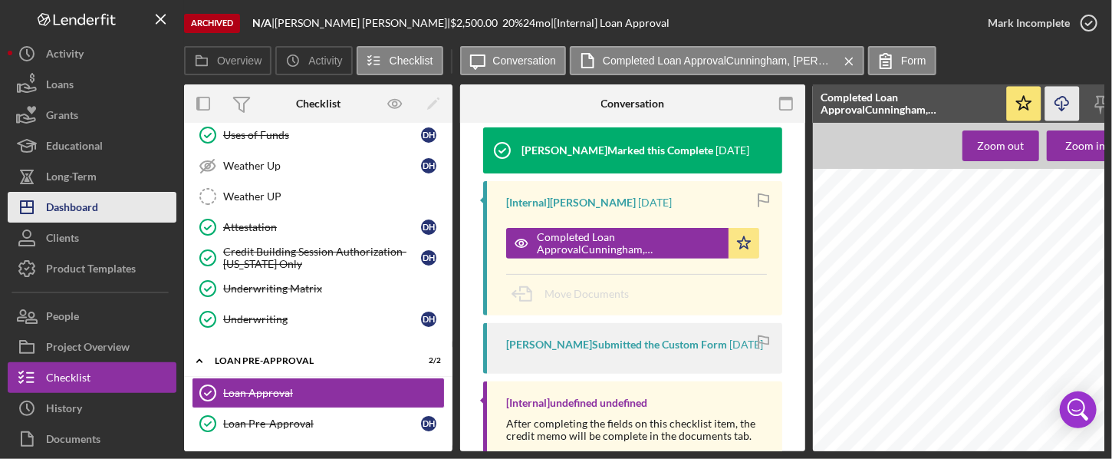
click at [90, 205] on div "Dashboard" at bounding box center [72, 209] width 52 height 35
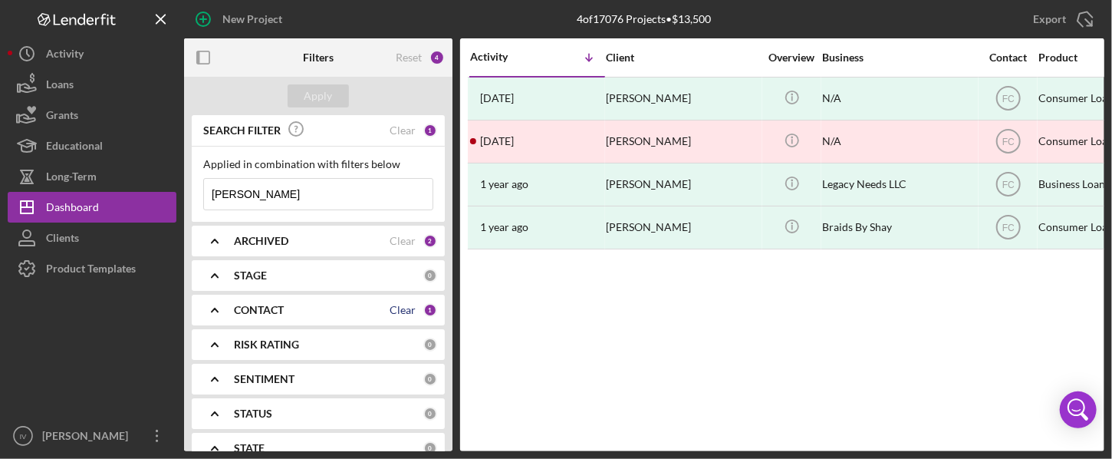
click at [399, 311] on div "Clear" at bounding box center [403, 310] width 26 height 12
click at [217, 311] on polyline at bounding box center [215, 309] width 6 height 3
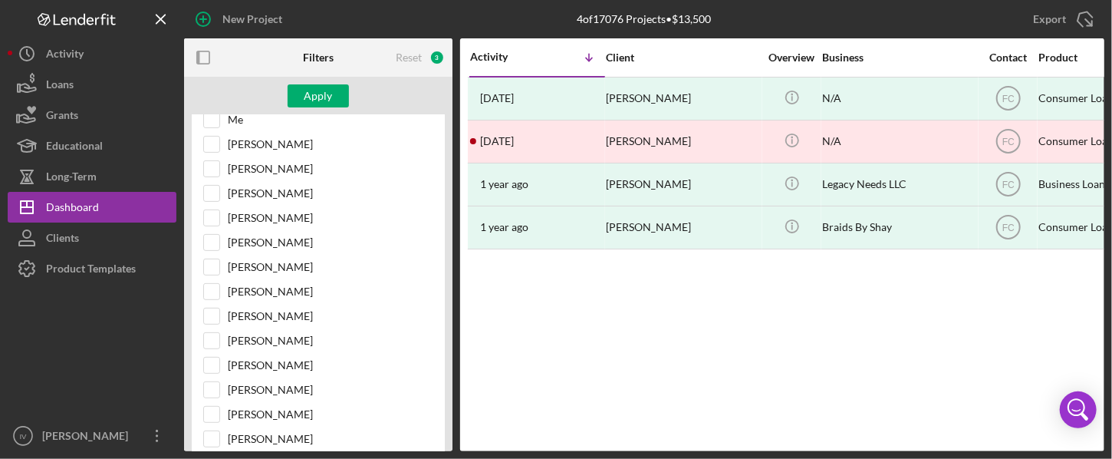
scroll to position [249, 0]
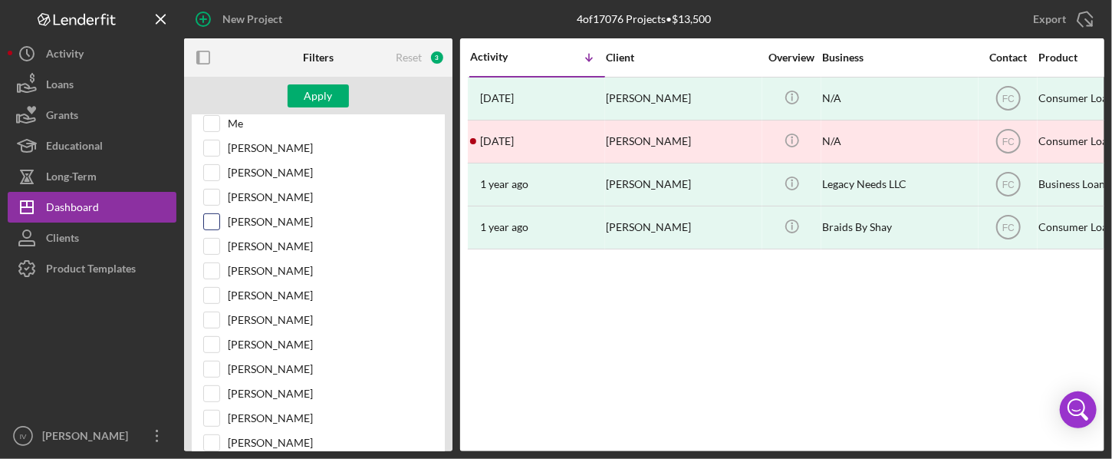
click at [213, 217] on input "[PERSON_NAME]" at bounding box center [211, 221] width 15 height 15
checkbox input "true"
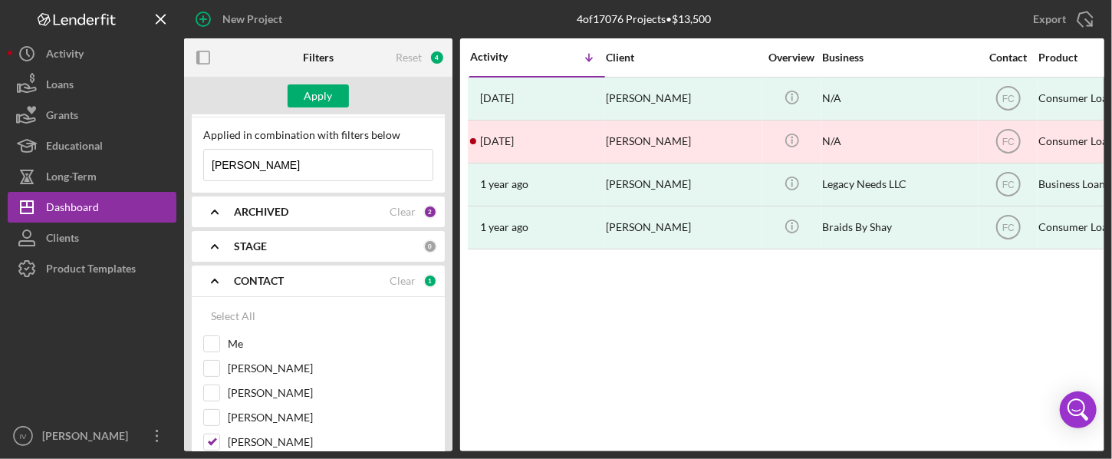
scroll to position [0, 0]
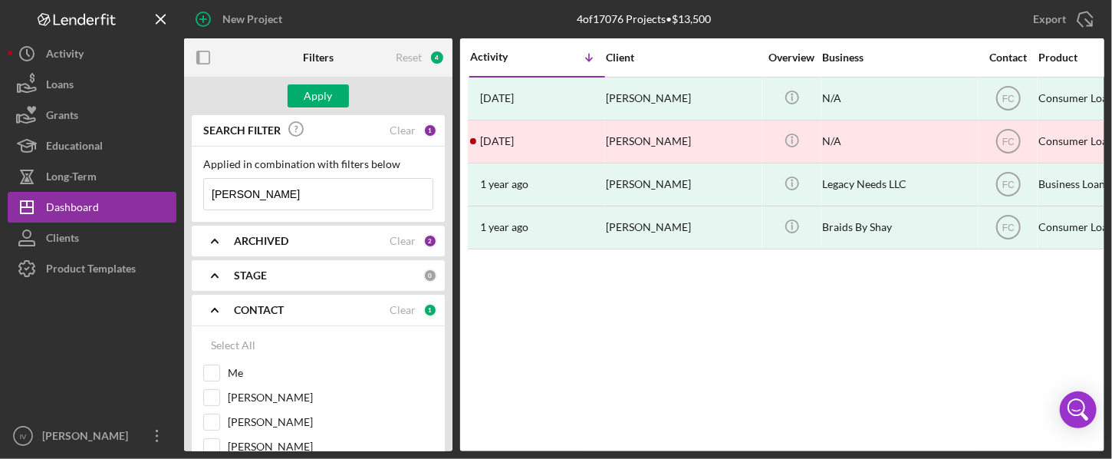
click at [295, 189] on input "[PERSON_NAME]" at bounding box center [318, 194] width 229 height 31
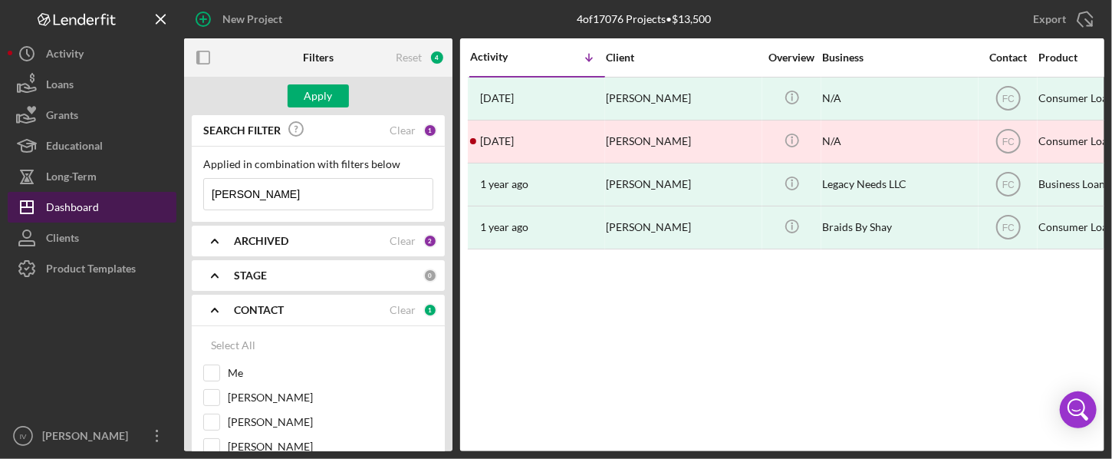
drag, startPoint x: 295, startPoint y: 189, endPoint x: 163, endPoint y: 199, distance: 132.3
click at [163, 199] on div "New Project 4 of 17076 Projects • $13,500 [PERSON_NAME] Export Icon/Export Filt…" at bounding box center [556, 225] width 1097 height 451
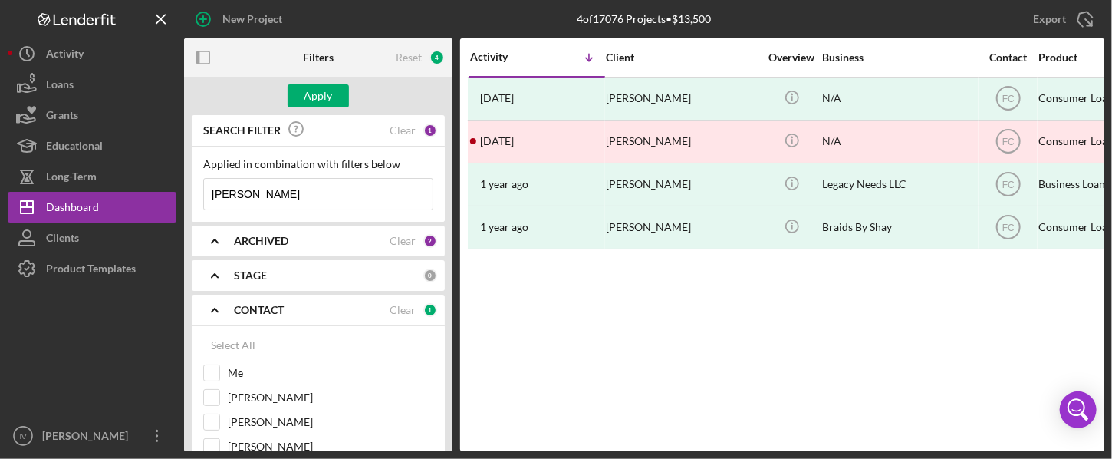
paste input "[PERSON_NAME]"
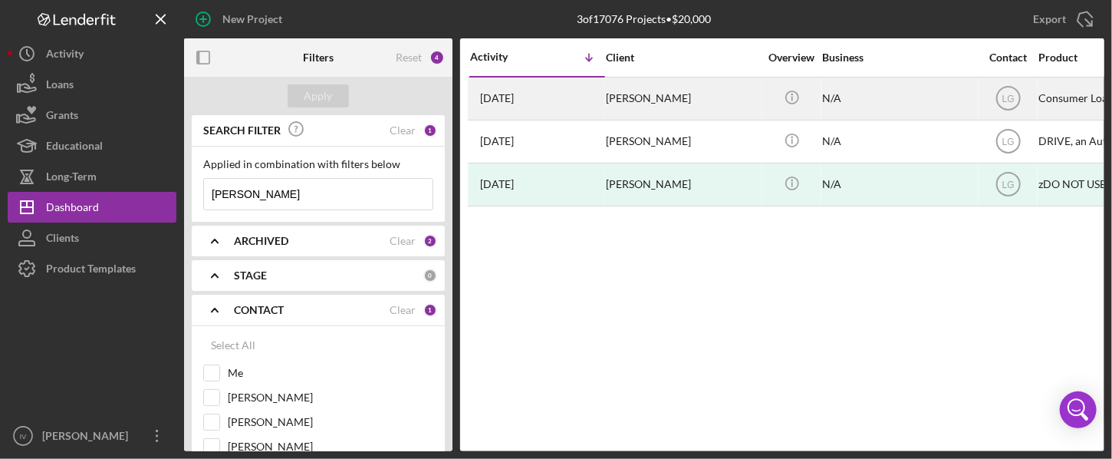
type input "[PERSON_NAME]"
click at [514, 99] on time "[DATE]" at bounding box center [497, 98] width 34 height 12
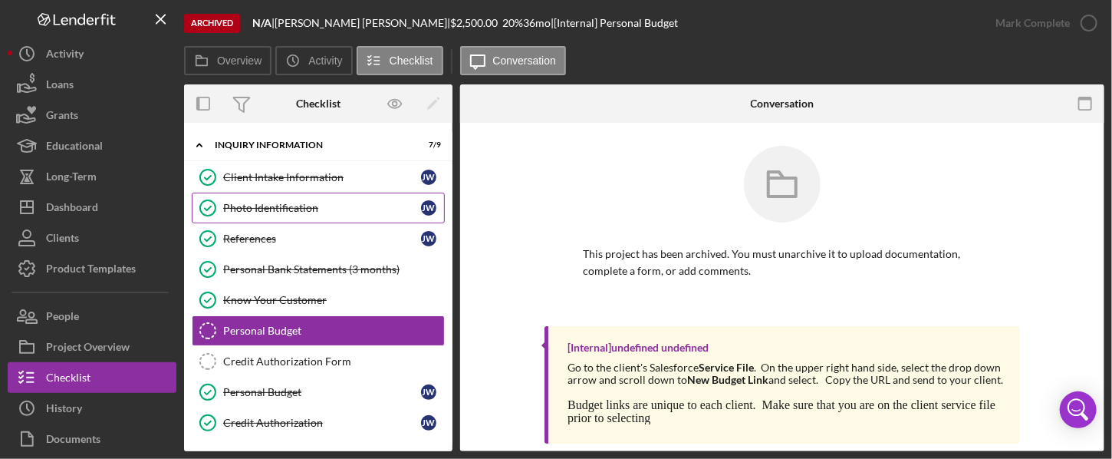
click at [295, 208] on div "Photo Identification" at bounding box center [322, 208] width 198 height 12
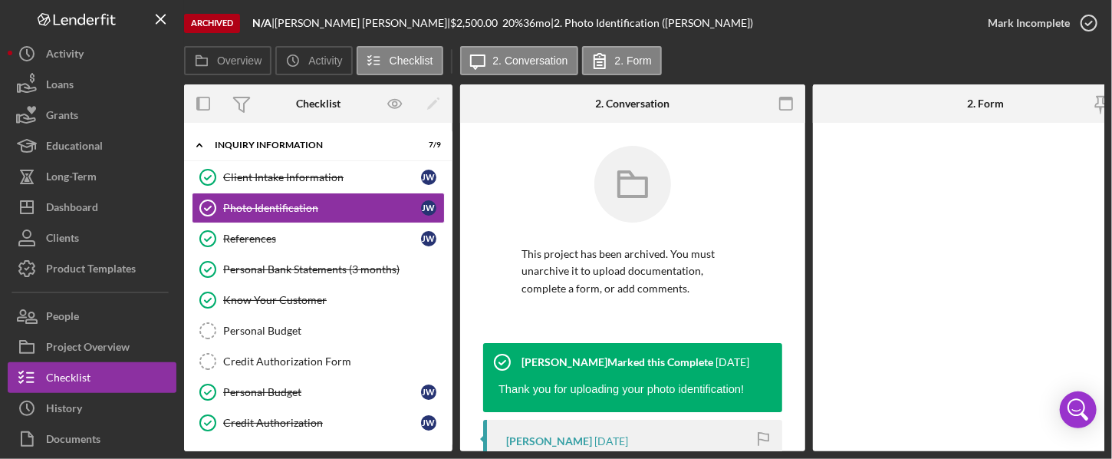
drag, startPoint x: 801, startPoint y: 134, endPoint x: 802, endPoint y: 186, distance: 51.4
click at [802, 186] on div "Photo Identification Photo Identification This project has been archived. You m…" at bounding box center [632, 287] width 345 height 328
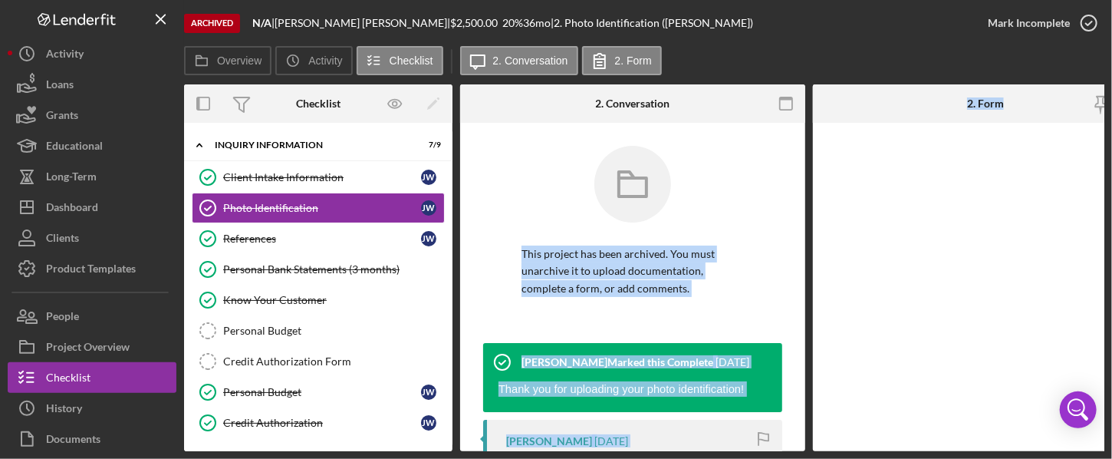
drag, startPoint x: 800, startPoint y: 165, endPoint x: 810, endPoint y: 209, distance: 45.6
click at [809, 217] on div "Overview Internal Workflow Stage Done Icon/Dropdown Arrow Icon/Archived Archive…" at bounding box center [644, 267] width 921 height 367
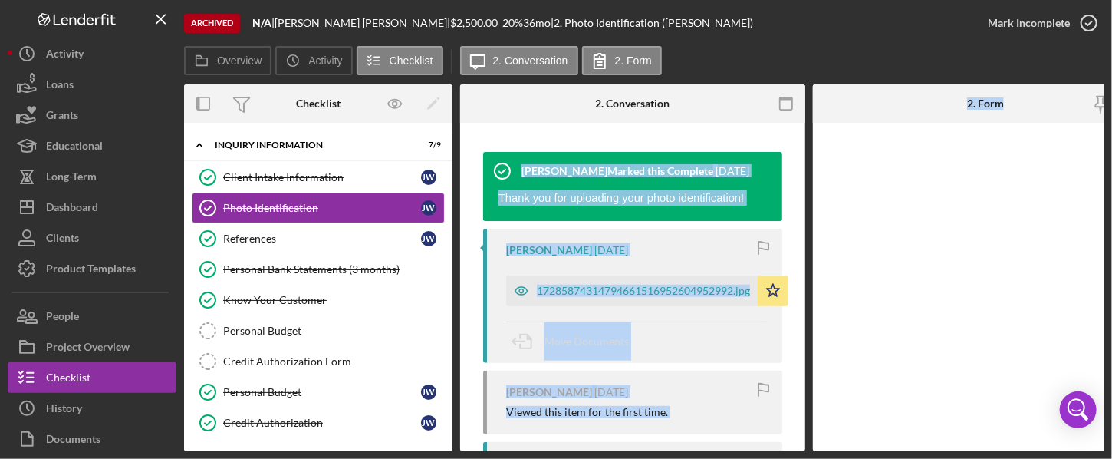
scroll to position [240, 0]
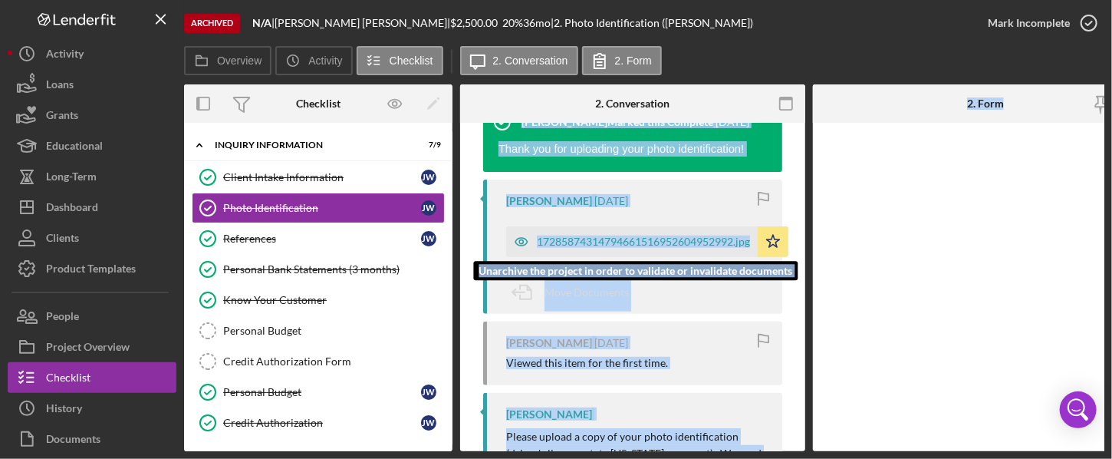
click at [621, 234] on div "17285874314794661516952604952992.jpg" at bounding box center [632, 241] width 252 height 31
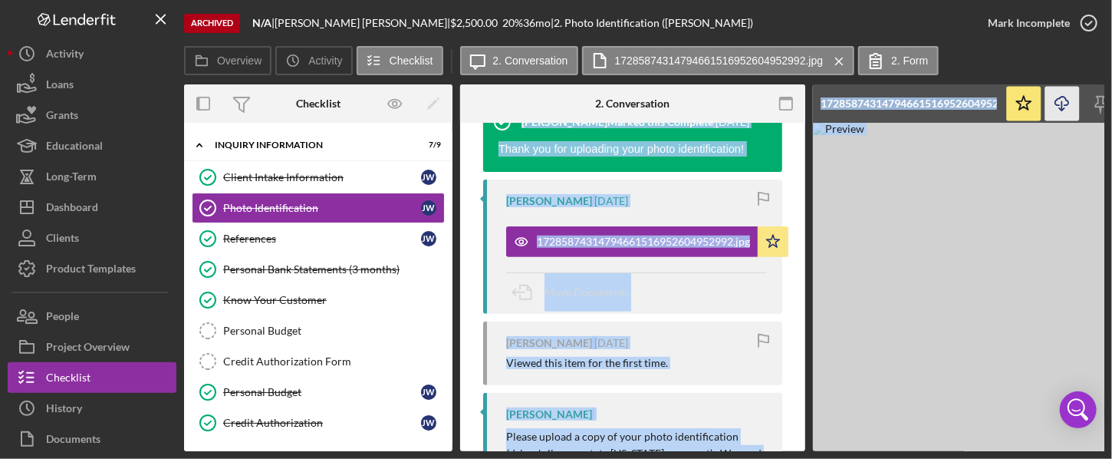
click at [846, 100] on icon "button" at bounding box center [1062, 101] width 13 height 8
click at [287, 269] on div "Personal Bank Statements (3 months)" at bounding box center [333, 269] width 221 height 12
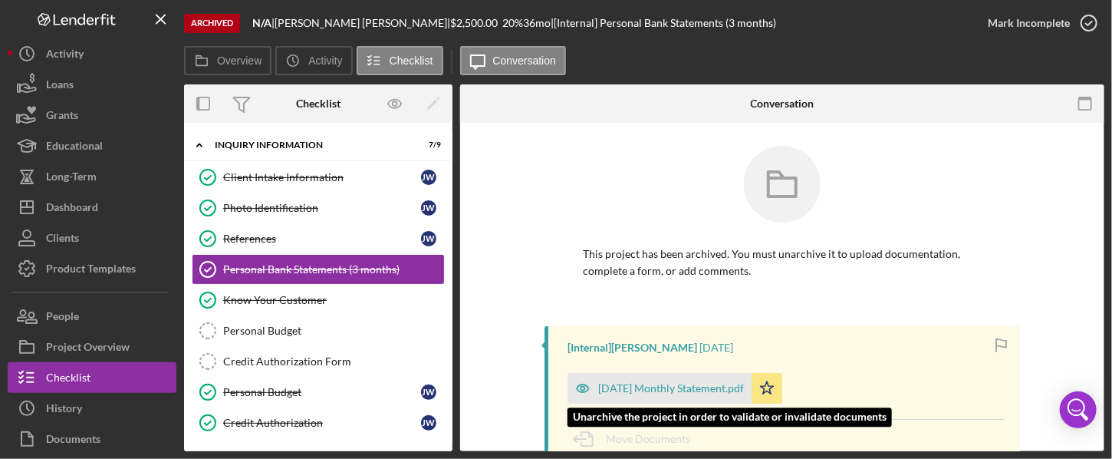
click at [687, 382] on div "[DATE] Monthly Statement.pdf" at bounding box center [671, 388] width 146 height 12
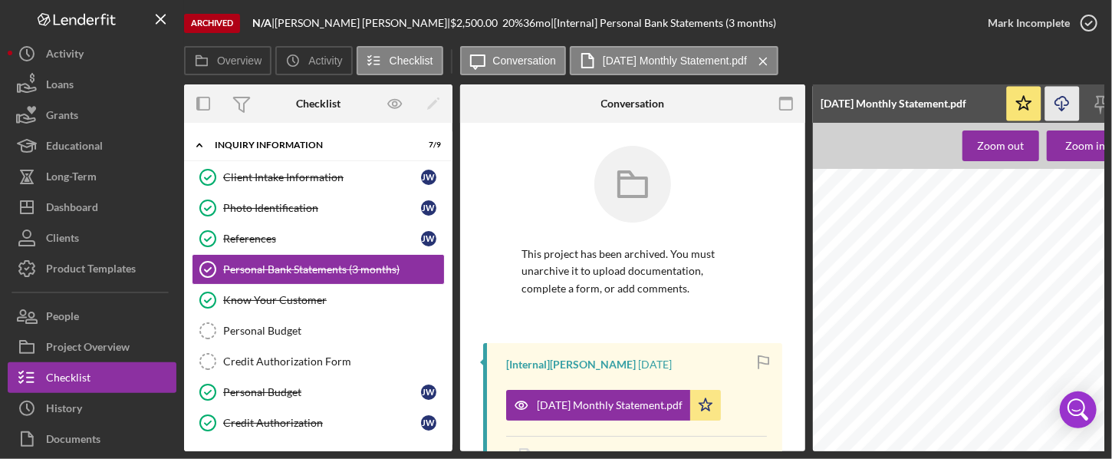
click at [846, 105] on icon "button" at bounding box center [1062, 101] width 13 height 8
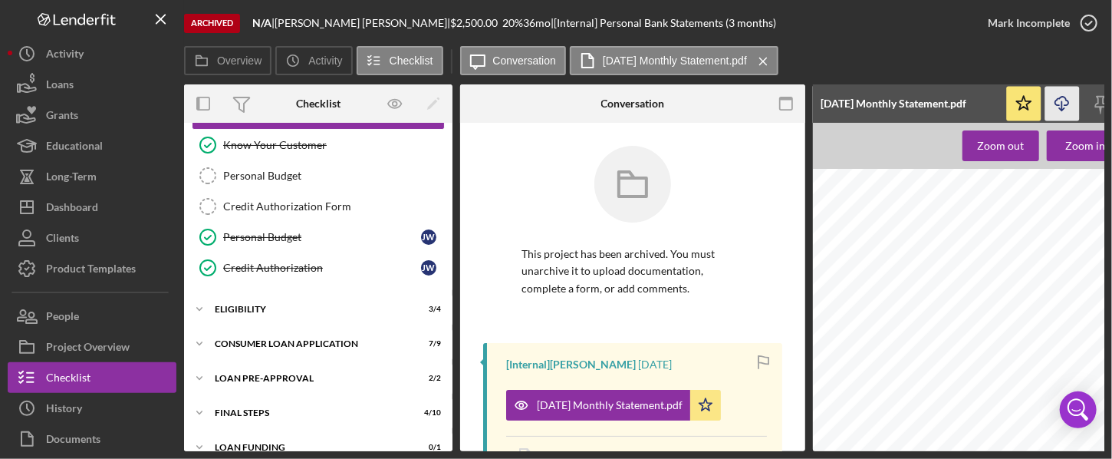
scroll to position [176, 0]
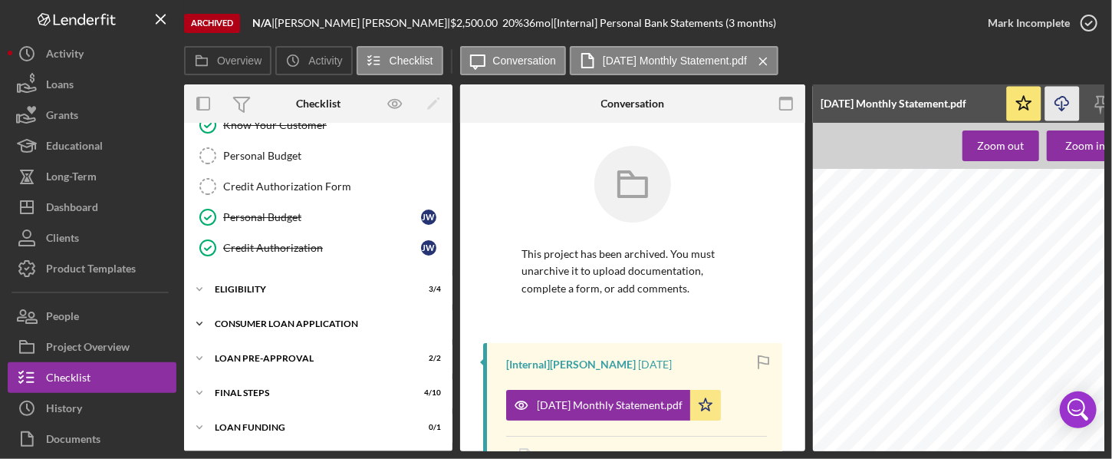
click at [295, 322] on div "Consumer Loan Application" at bounding box center [324, 323] width 219 height 9
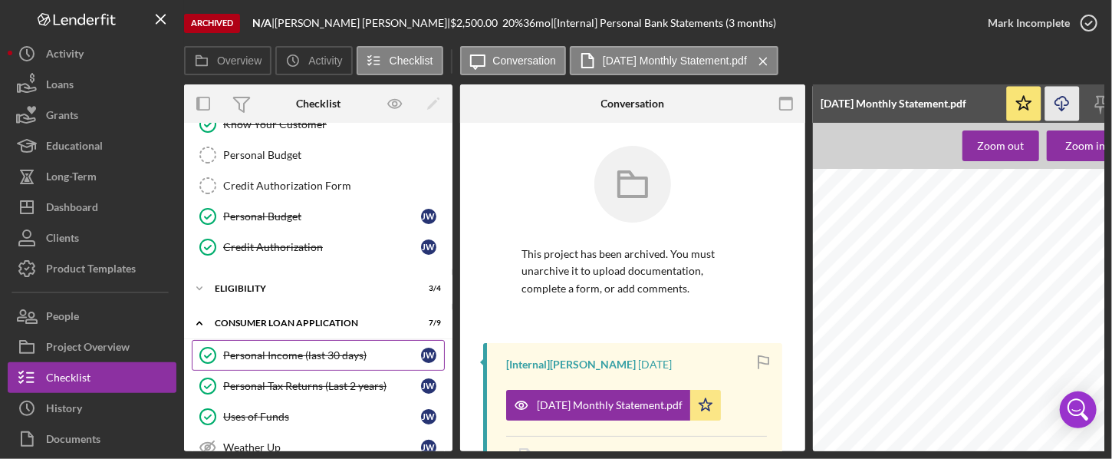
click at [300, 351] on div "Personal Income (last 30 days)" at bounding box center [322, 355] width 198 height 12
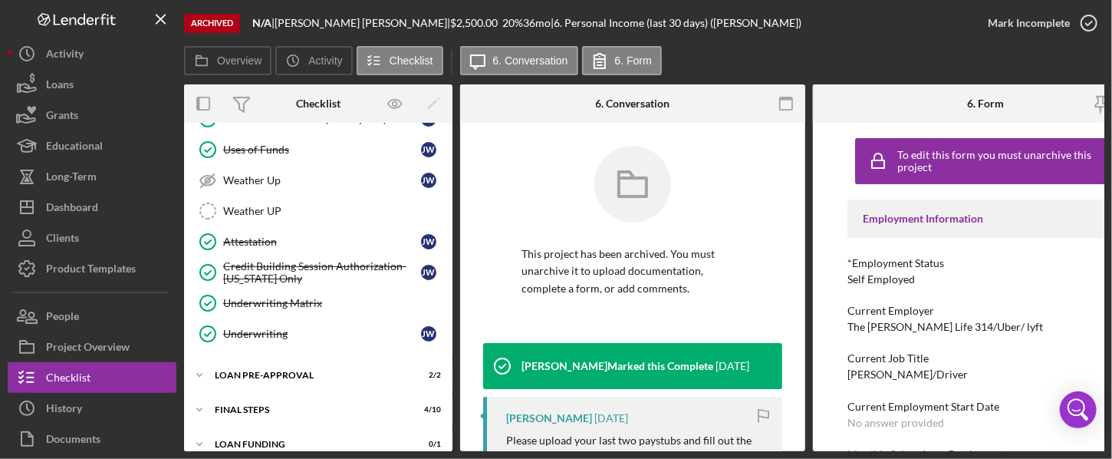
scroll to position [457, 0]
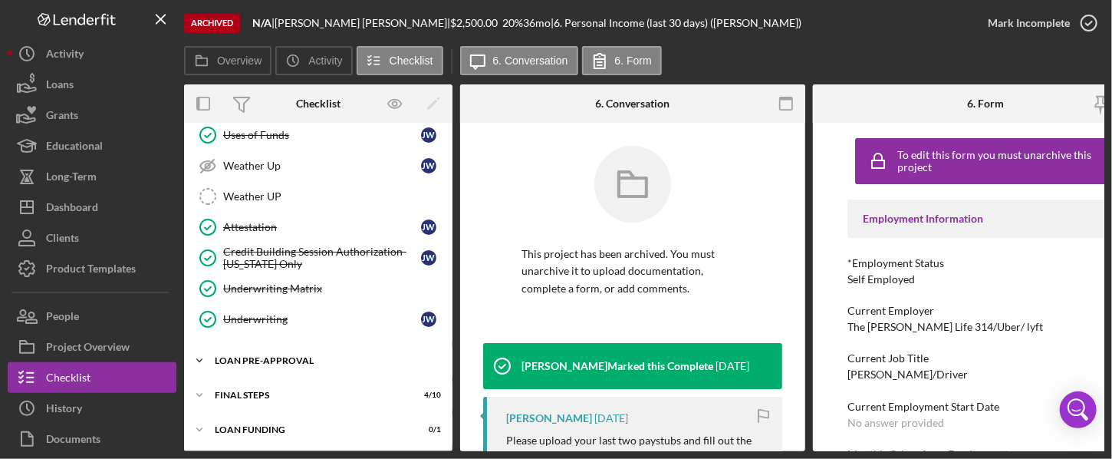
click at [298, 358] on div "Loan Pre-Approval" at bounding box center [324, 360] width 219 height 9
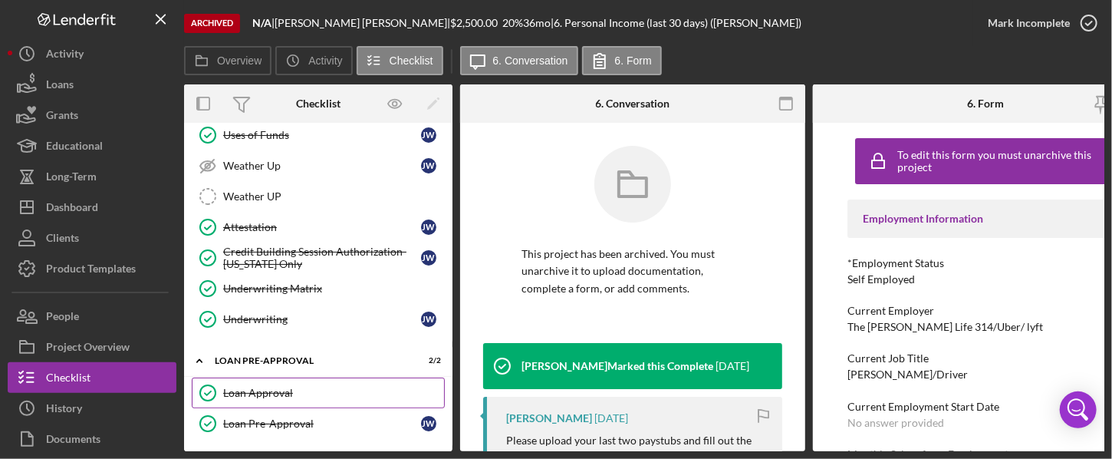
click at [265, 390] on div "Loan Approval" at bounding box center [333, 393] width 221 height 12
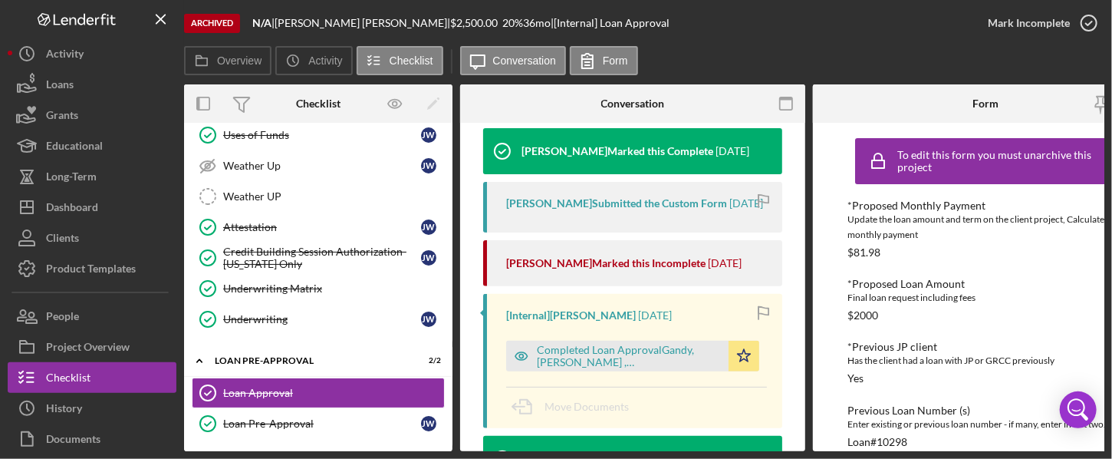
scroll to position [298, 0]
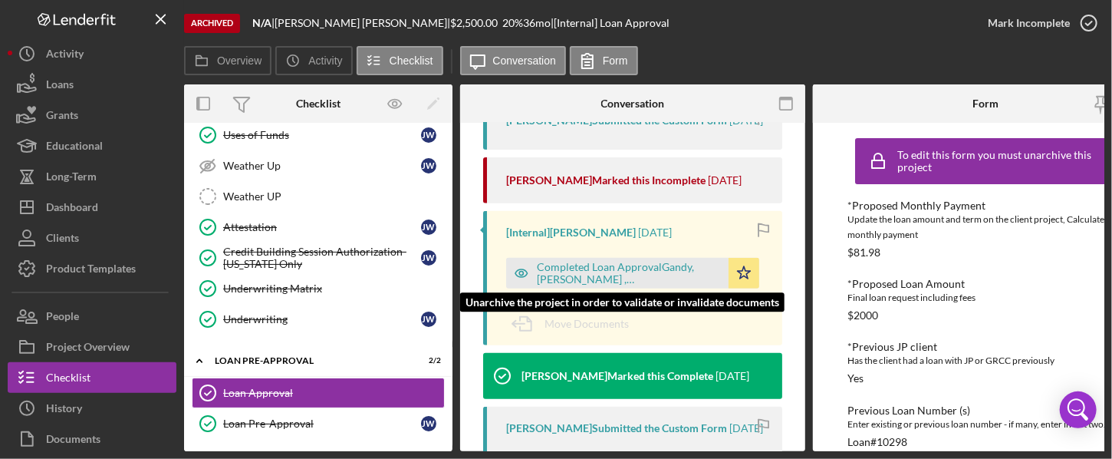
click at [612, 285] on div "Completed Loan ApprovalGandy, [PERSON_NAME] ,[PERSON_NAME].pdf" at bounding box center [629, 273] width 184 height 25
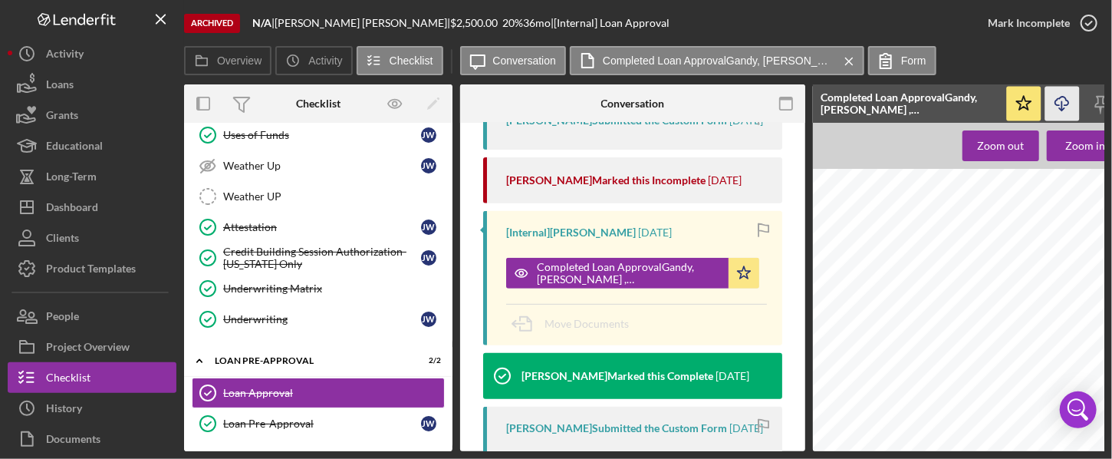
click at [846, 102] on icon "Icon/Download" at bounding box center [1063, 104] width 35 height 35
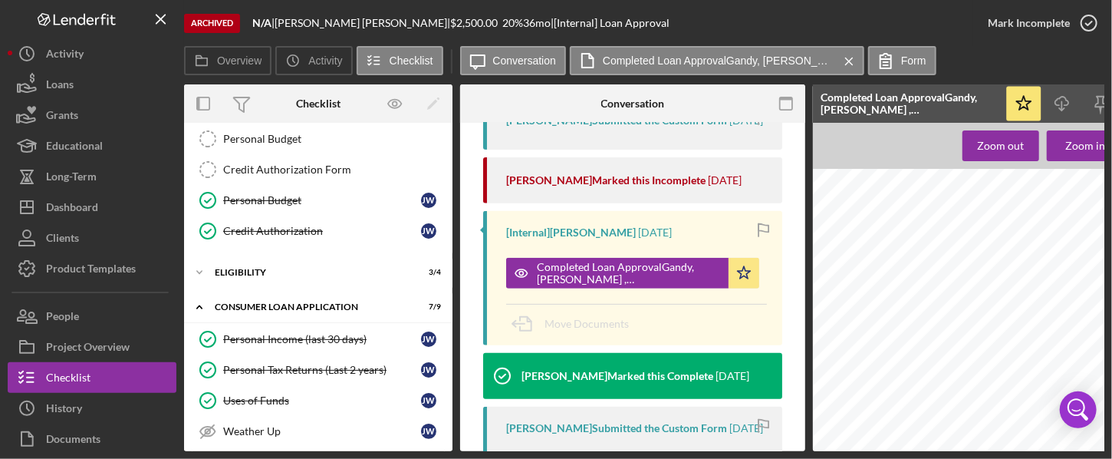
scroll to position [180, 0]
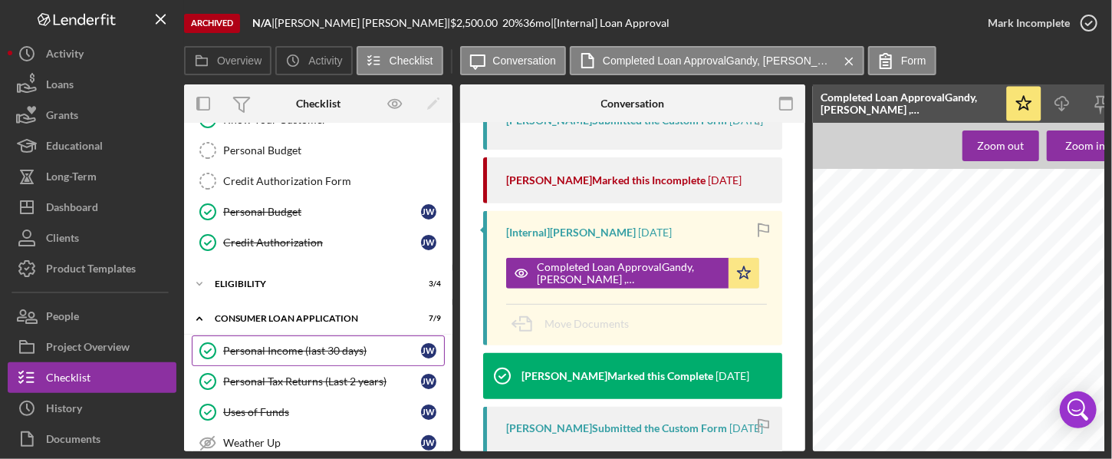
click at [337, 357] on link "Personal Income (last 30 days) Personal Income (last 30 days) [PERSON_NAME]" at bounding box center [318, 350] width 253 height 31
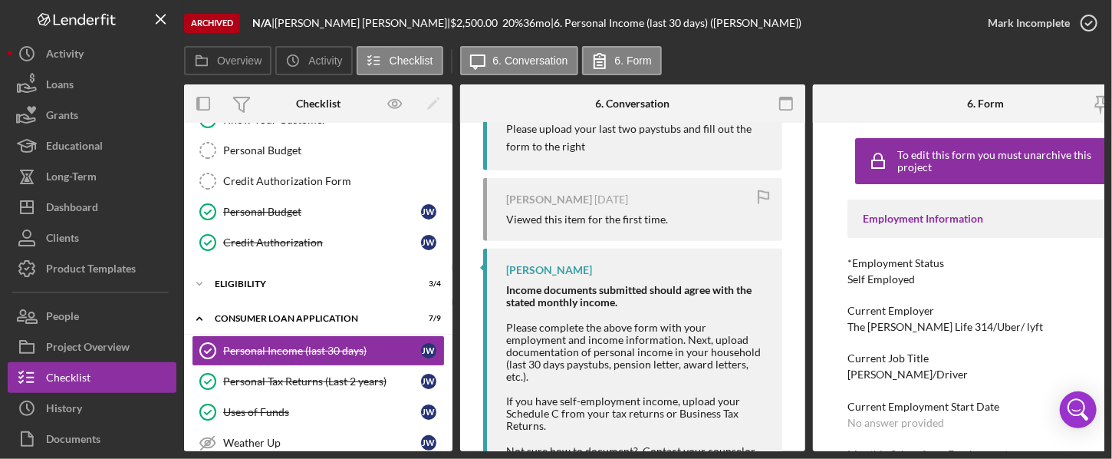
scroll to position [750, 0]
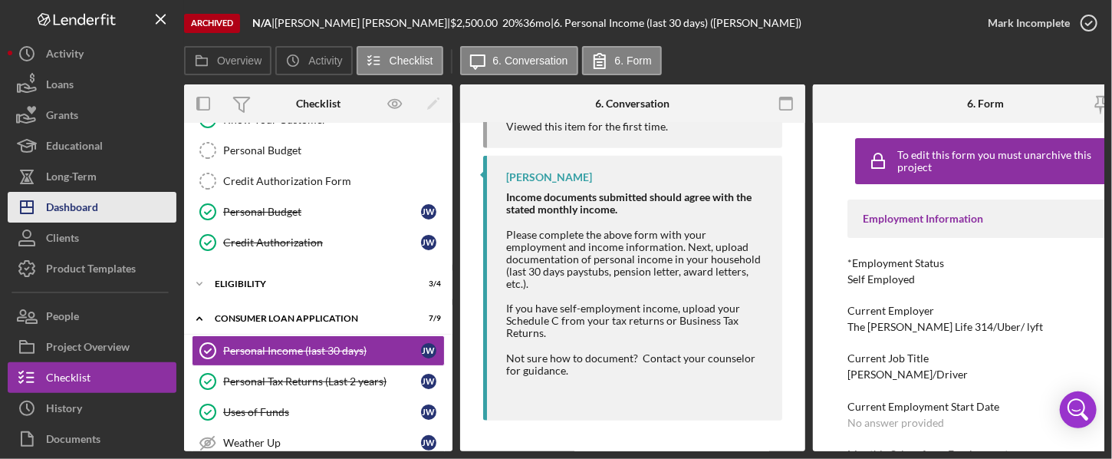
click at [64, 203] on div "Dashboard" at bounding box center [72, 209] width 52 height 35
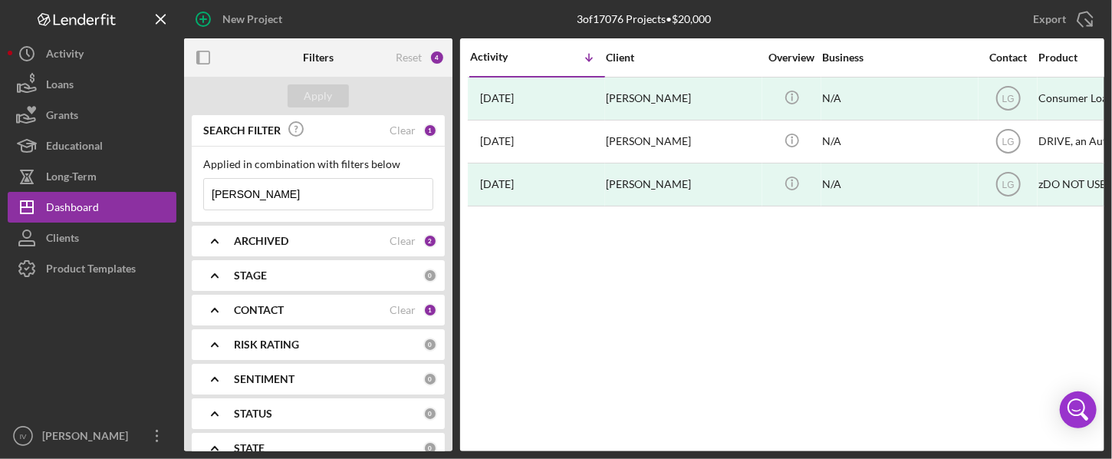
click at [402, 311] on div "Clear" at bounding box center [403, 310] width 26 height 12
click at [214, 311] on icon "Icon/Expander" at bounding box center [215, 310] width 38 height 38
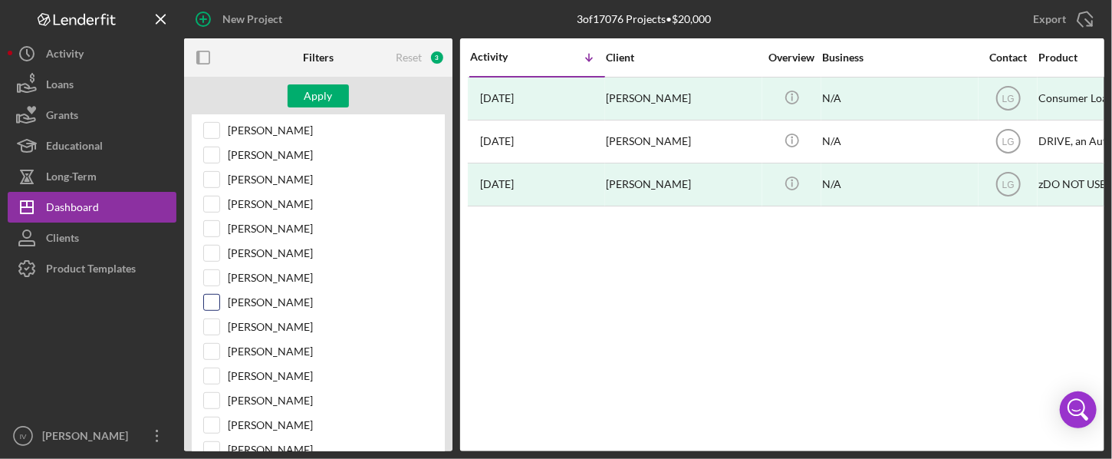
scroll to position [347, 0]
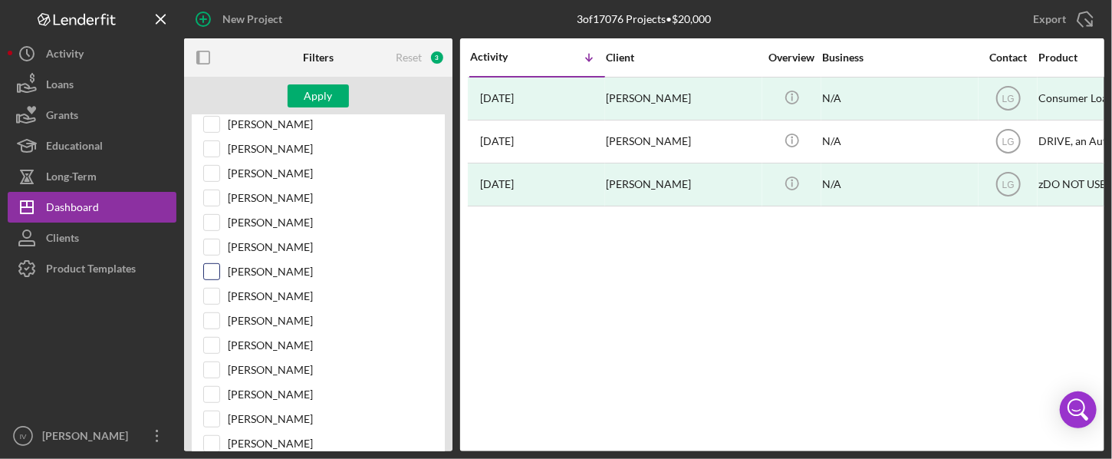
click at [206, 269] on input "[PERSON_NAME]" at bounding box center [211, 271] width 15 height 15
checkbox input "true"
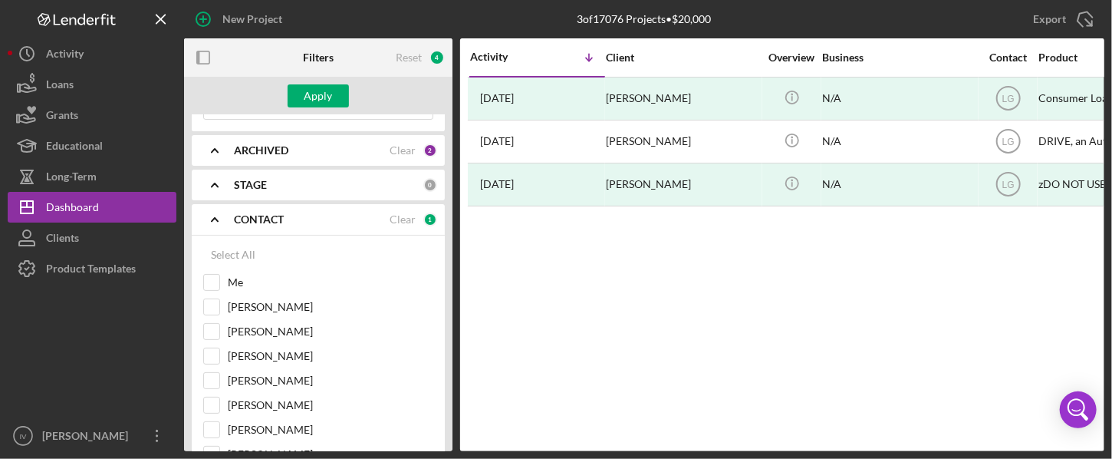
scroll to position [0, 0]
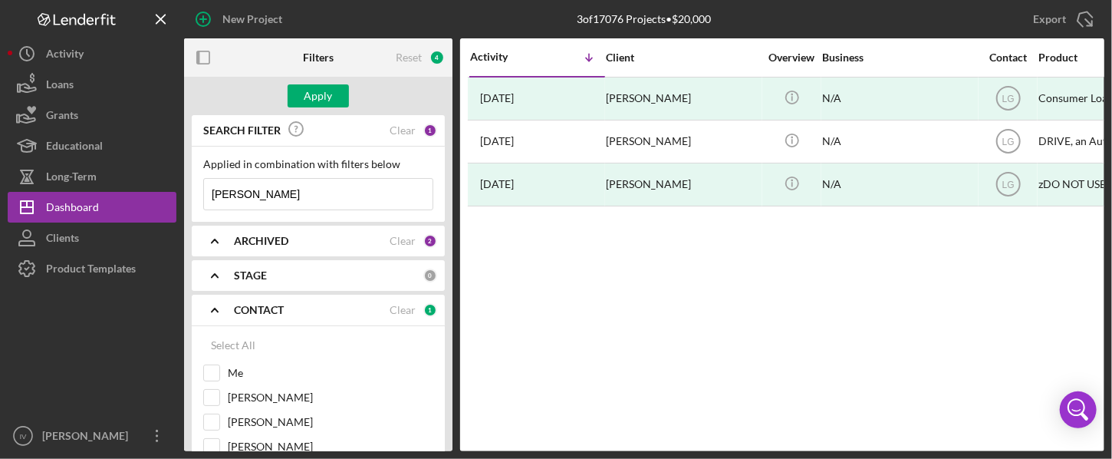
click at [311, 183] on input "[PERSON_NAME]" at bounding box center [318, 194] width 229 height 31
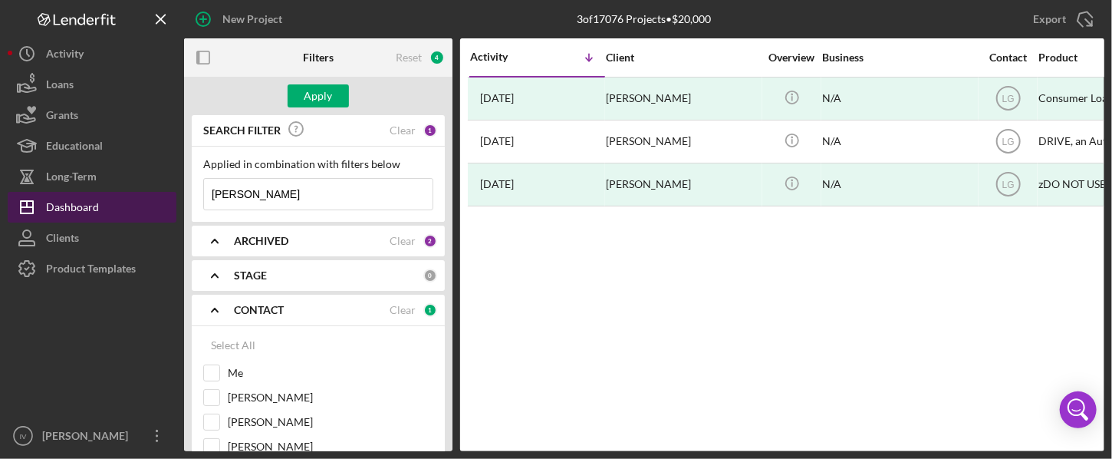
drag, startPoint x: 311, startPoint y: 188, endPoint x: 171, endPoint y: 199, distance: 140.9
click at [171, 199] on div "New Project 3 of 17076 Projects • $20,000 [PERSON_NAME] Export Icon/Export Filt…" at bounding box center [556, 225] width 1097 height 451
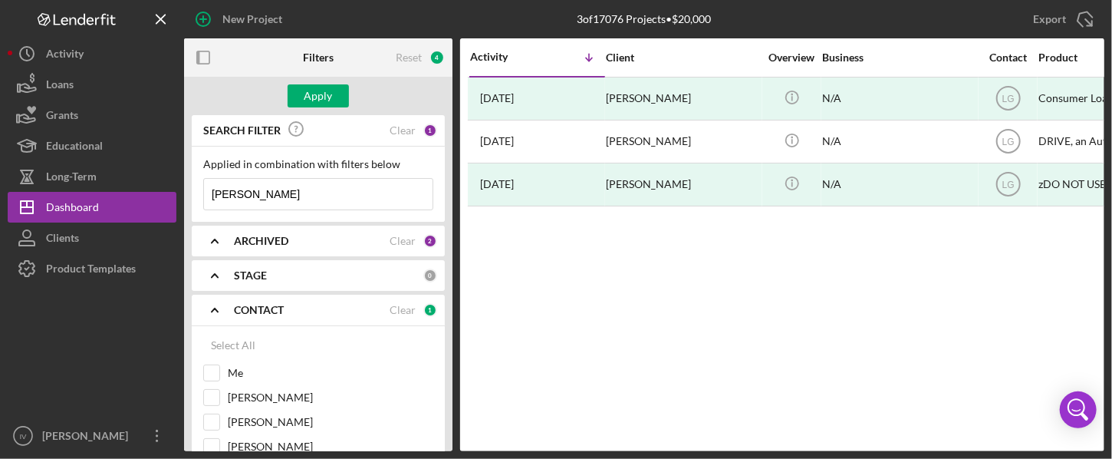
paste input "[PERSON_NAME]"
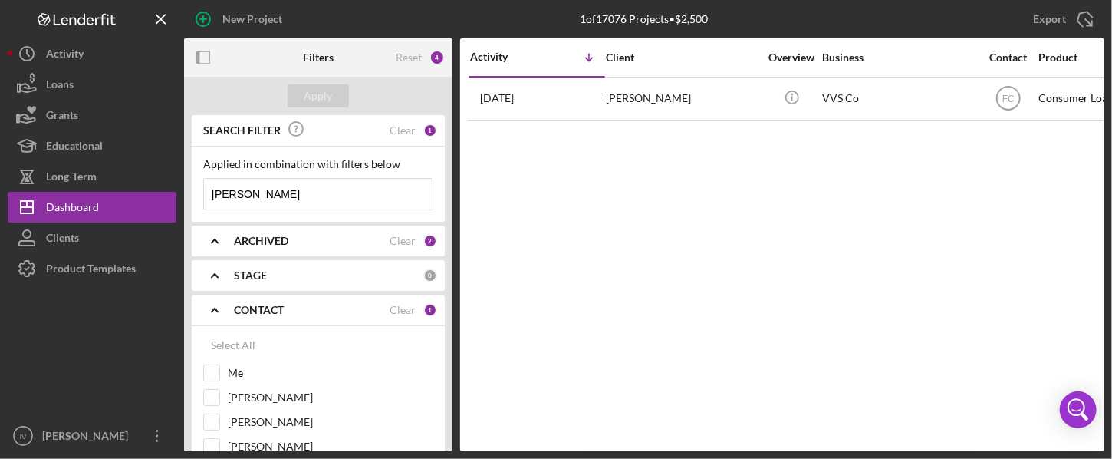
type input "[PERSON_NAME]"
click at [637, 165] on div "Activity Icon/Table Sort Arrow Client Overview Business Contact Product Categor…" at bounding box center [782, 244] width 644 height 413
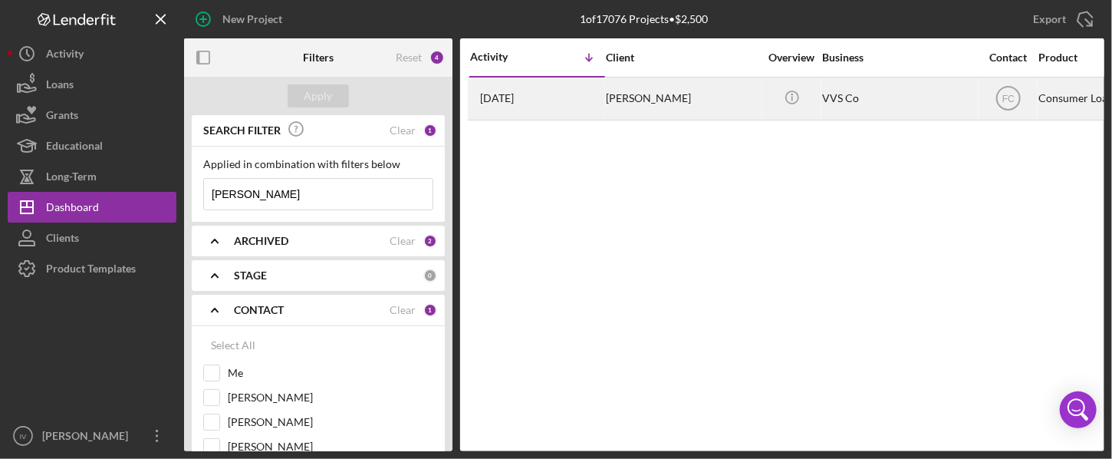
click at [641, 100] on div "[PERSON_NAME]" at bounding box center [682, 98] width 153 height 41
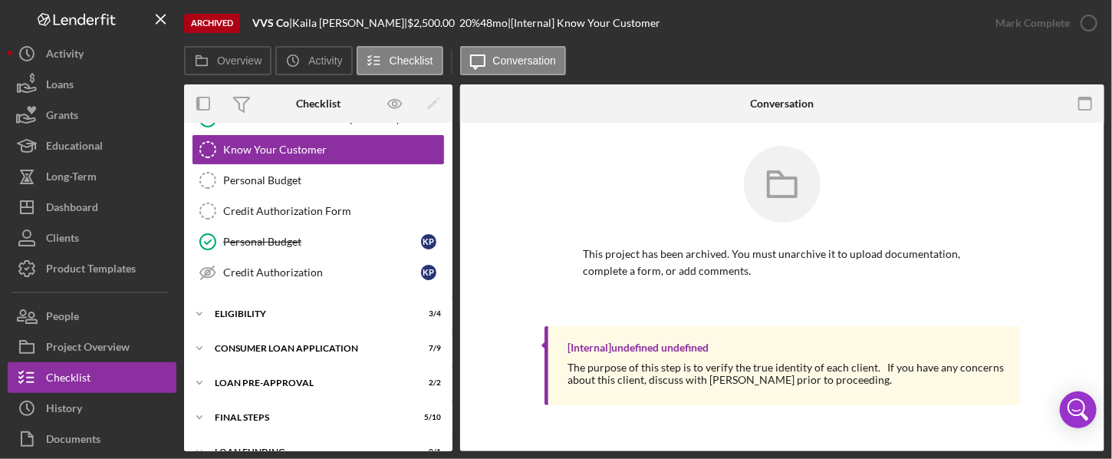
scroll to position [141, 0]
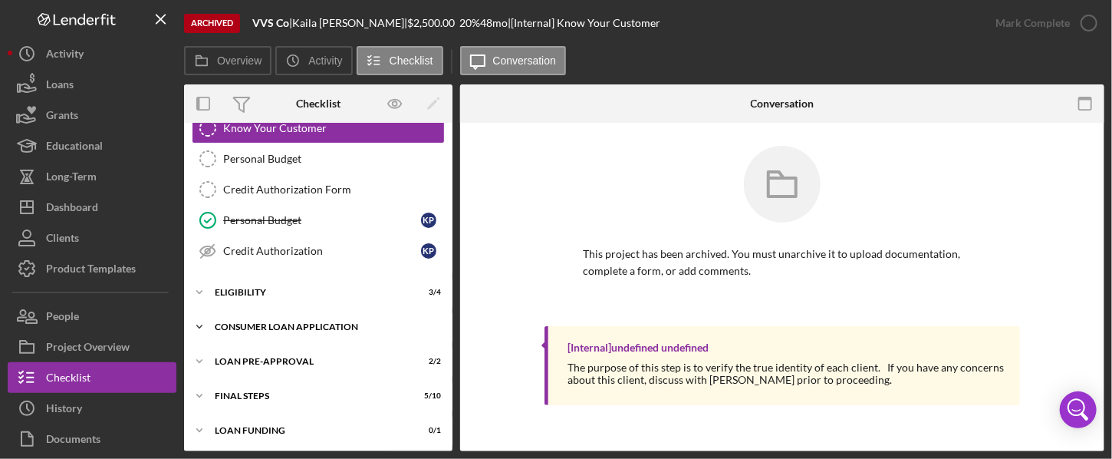
click at [323, 323] on div "Consumer Loan Application" at bounding box center [324, 326] width 219 height 9
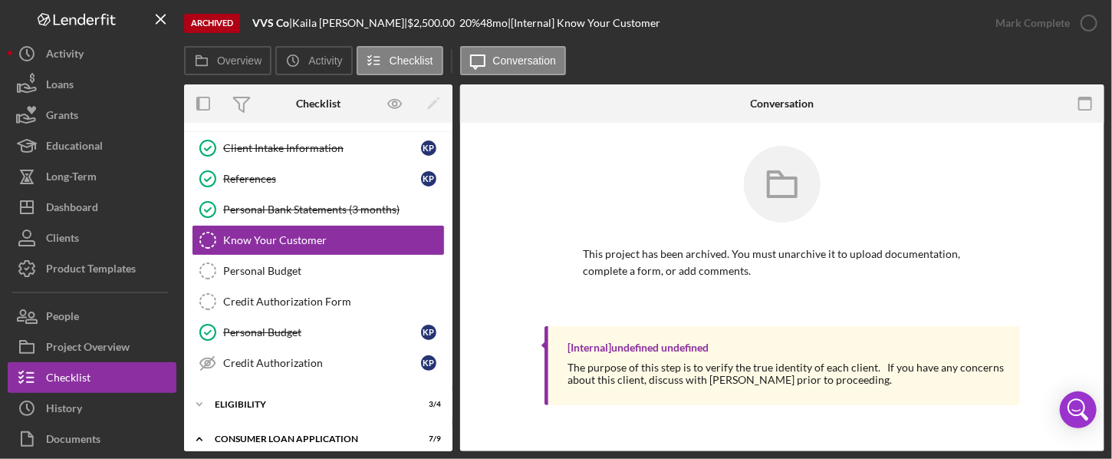
scroll to position [0, 0]
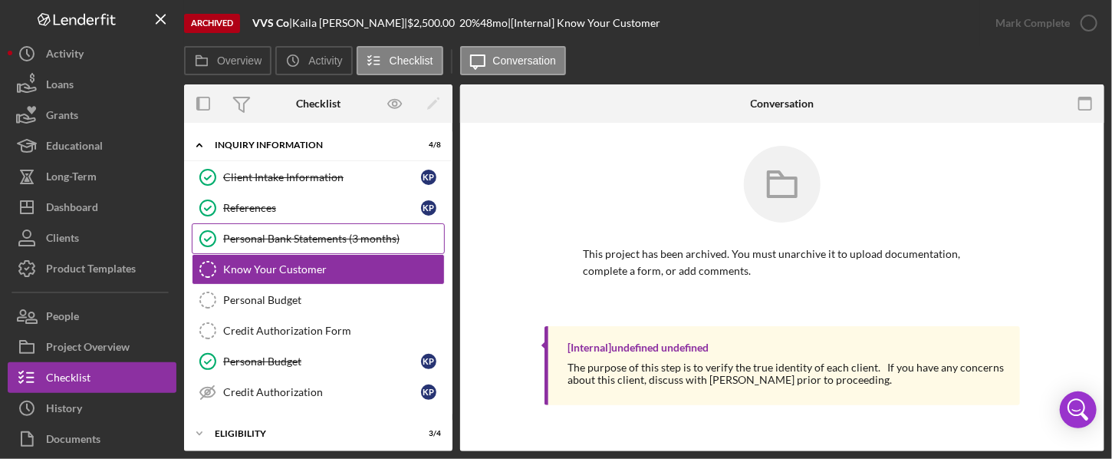
click at [314, 235] on div "Personal Bank Statements (3 months)" at bounding box center [333, 238] width 221 height 12
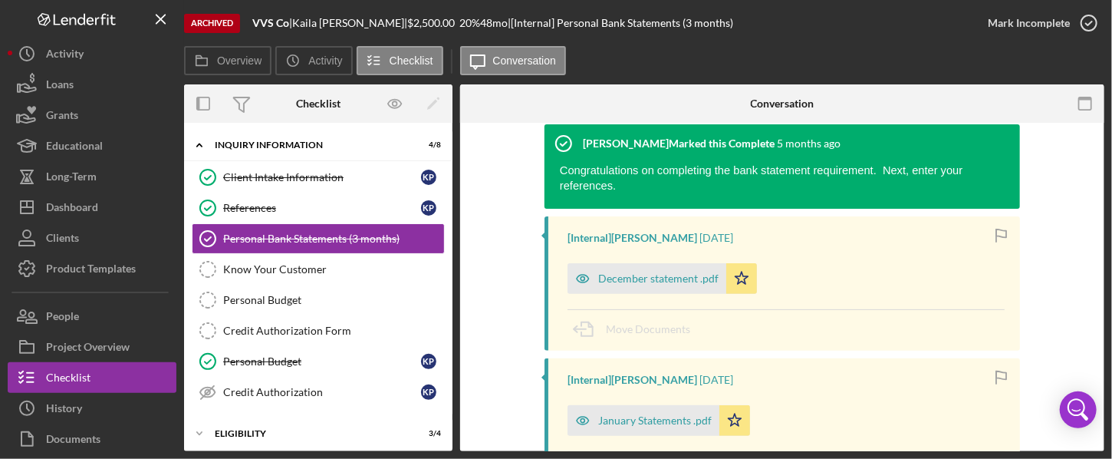
scroll to position [203, 0]
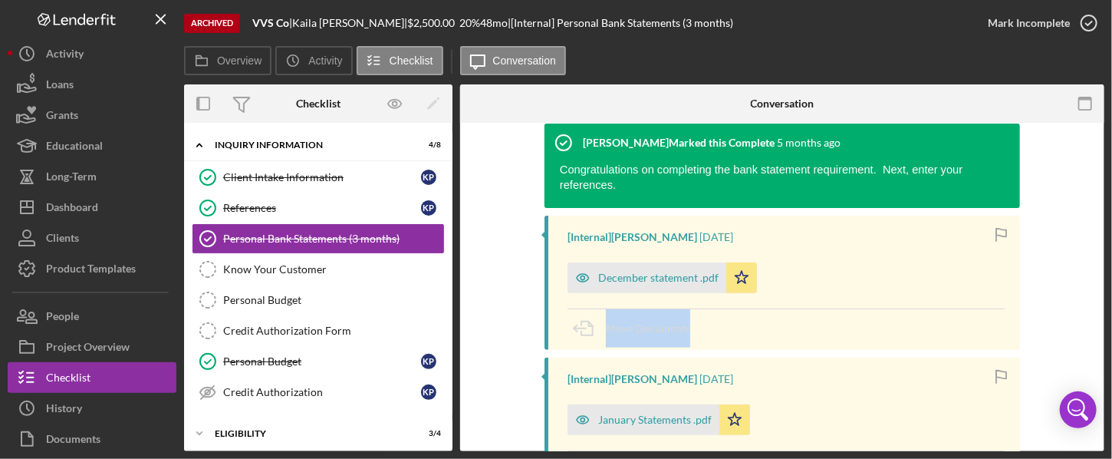
drag, startPoint x: 1100, startPoint y: 234, endPoint x: 1104, endPoint y: 306, distance: 72.2
click at [846, 305] on div "Archived VVS Co | [PERSON_NAME] | $2,500.00 20 % 48 mo | [Internal] Personal Ba…" at bounding box center [556, 229] width 1112 height 459
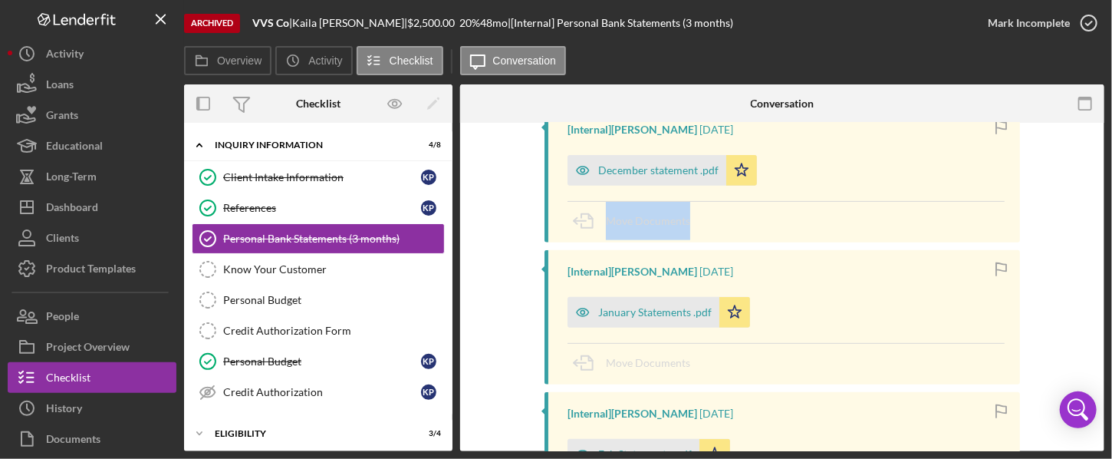
scroll to position [406, 0]
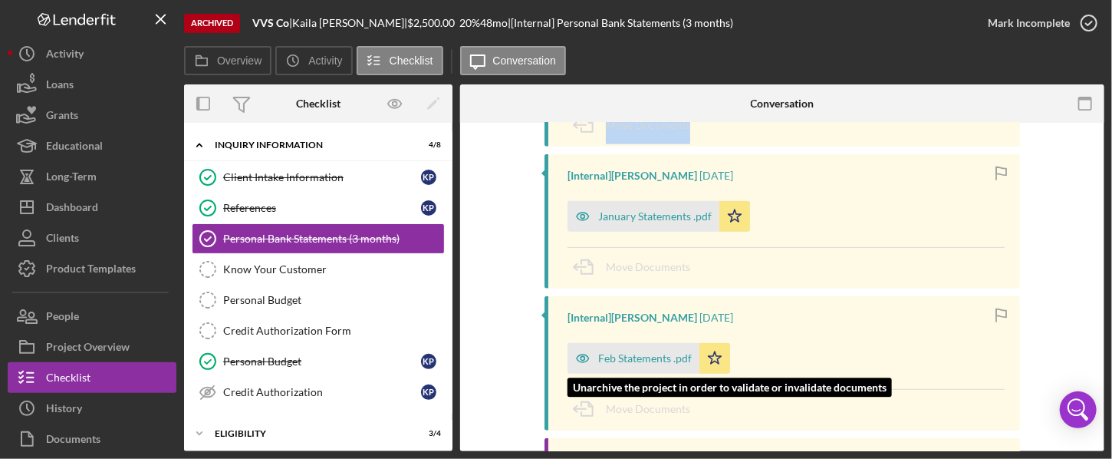
click at [667, 352] on div "Feb Statements .pdf" at bounding box center [645, 358] width 94 height 12
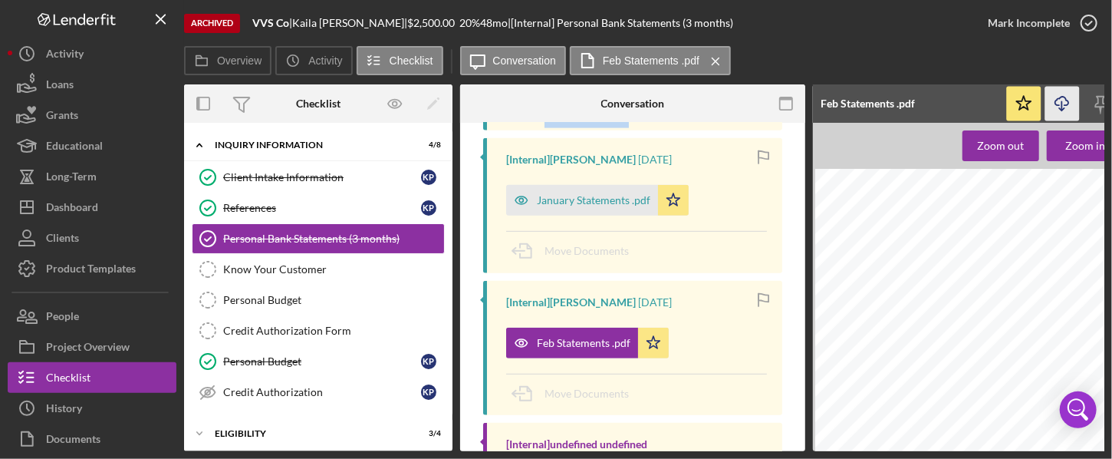
click at [846, 99] on icon "Icon/Download" at bounding box center [1063, 104] width 35 height 35
drag, startPoint x: 453, startPoint y: 238, endPoint x: 445, endPoint y: 269, distance: 32.4
click at [453, 283] on div "Overview Internal Workflow Stage Done Icon/Dropdown Arrow Icon/Archived Archive…" at bounding box center [644, 267] width 921 height 367
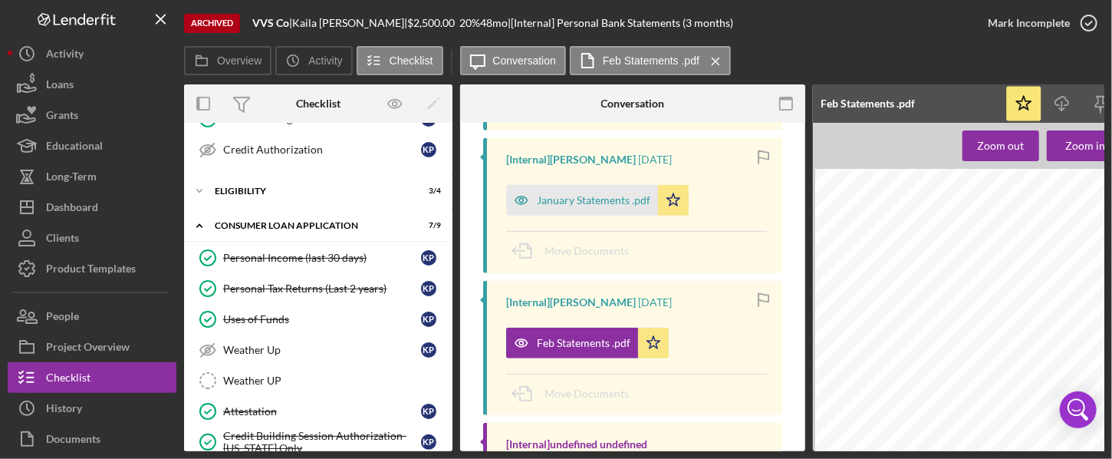
scroll to position [259, 0]
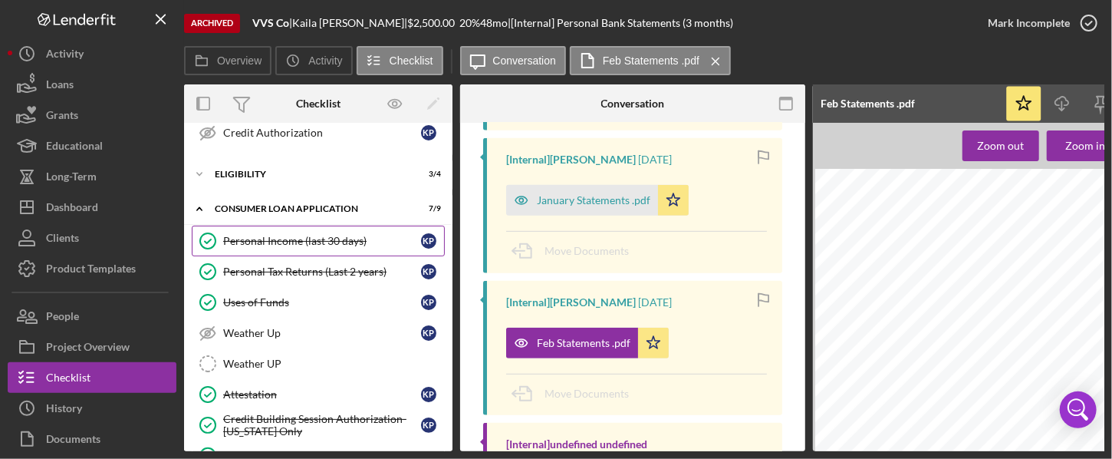
click at [301, 236] on div "Personal Income (last 30 days)" at bounding box center [322, 241] width 198 height 12
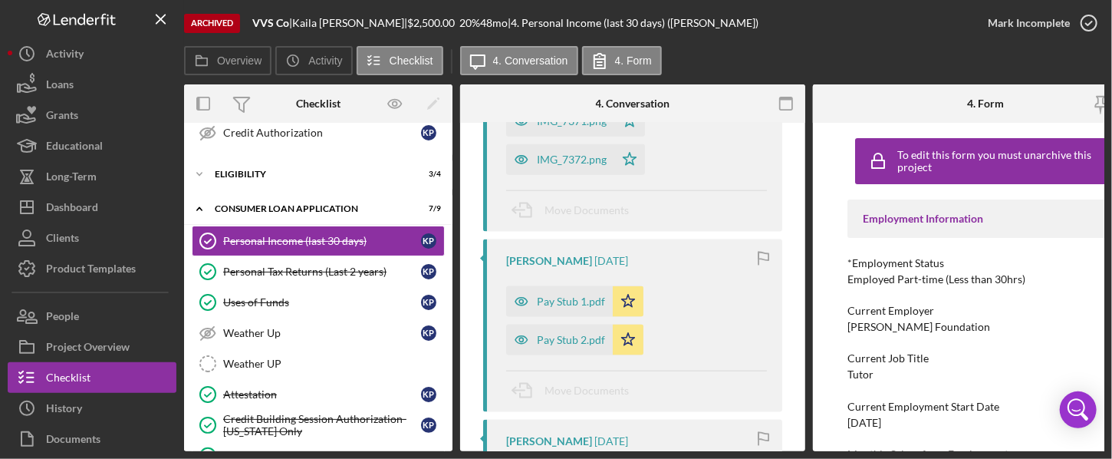
scroll to position [1033, 0]
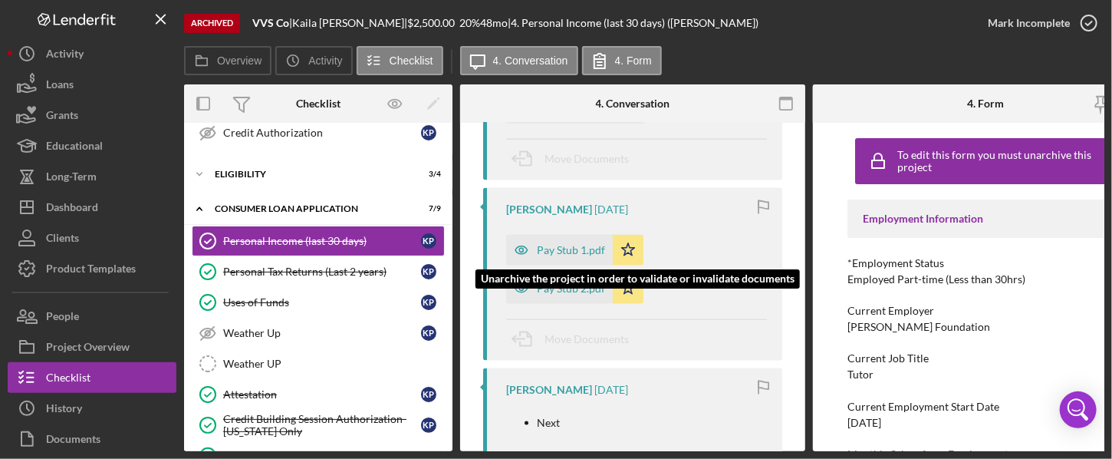
click at [580, 248] on div "Pay Stub 1.pdf" at bounding box center [571, 250] width 68 height 12
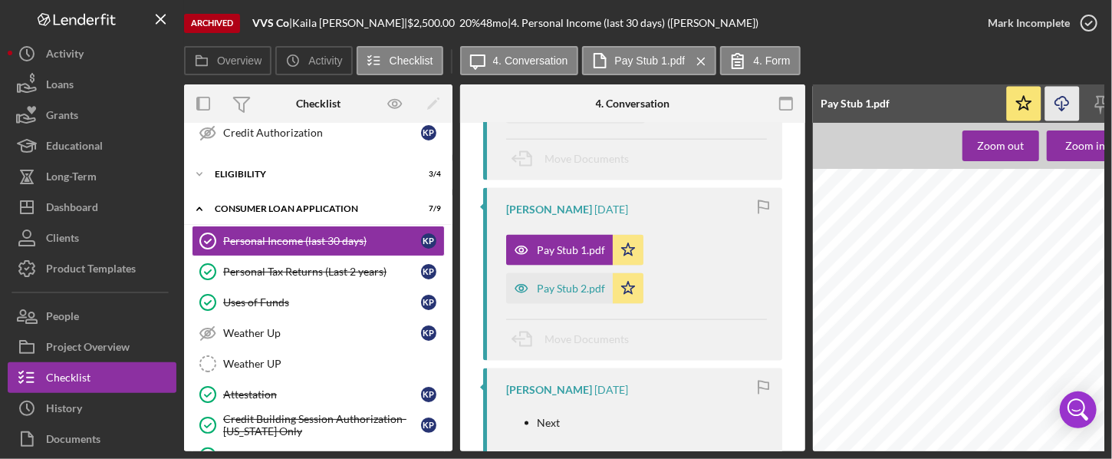
click at [846, 99] on icon "button" at bounding box center [1062, 101] width 13 height 8
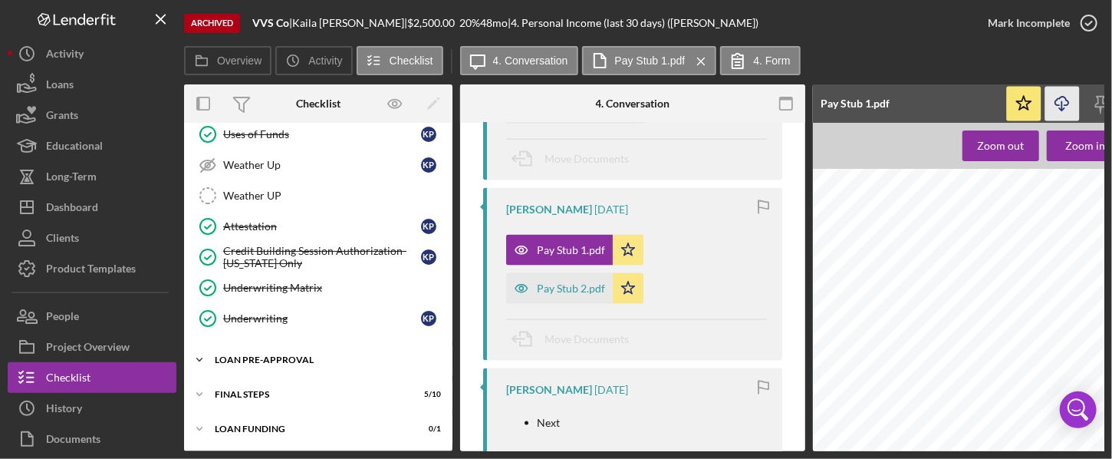
click at [294, 355] on div "Loan Pre-Approval" at bounding box center [324, 359] width 219 height 9
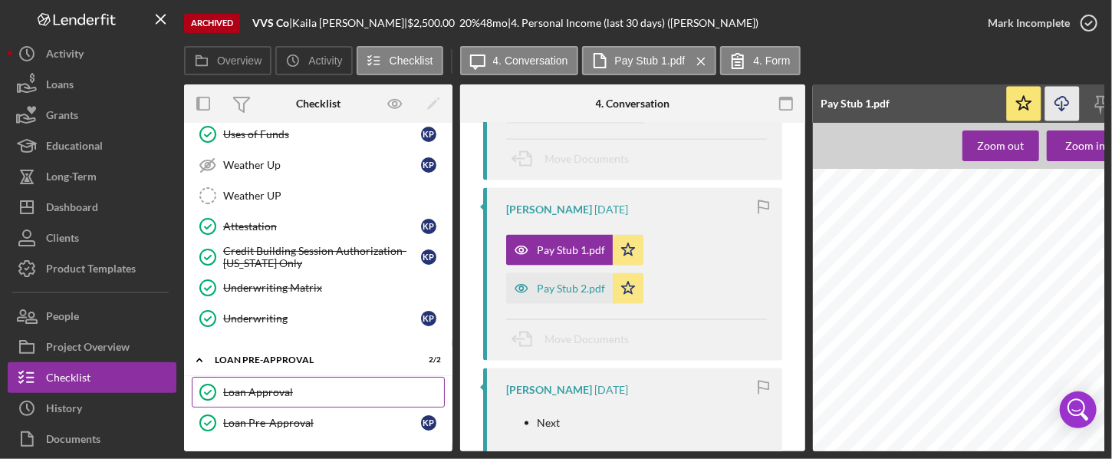
click at [267, 379] on link "Loan Approval Loan Approval" at bounding box center [318, 392] width 253 height 31
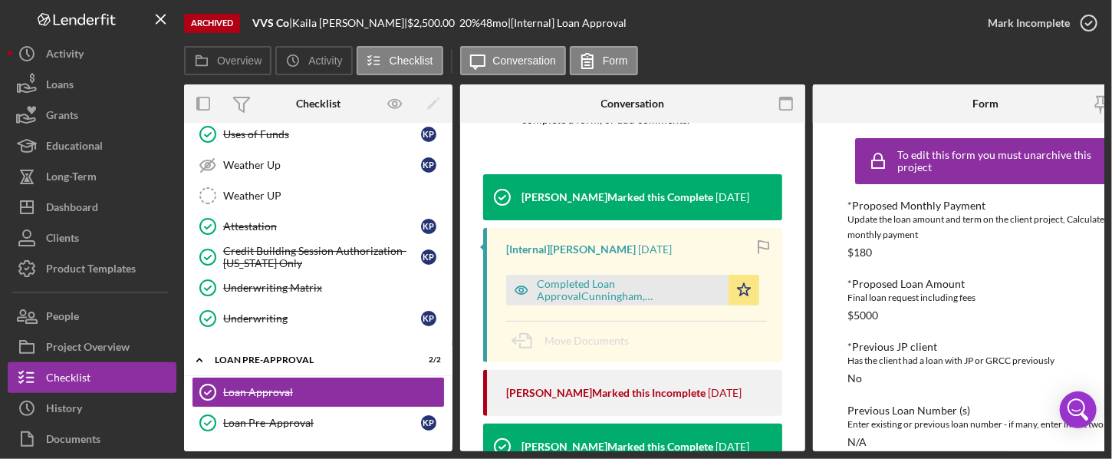
scroll to position [199, 0]
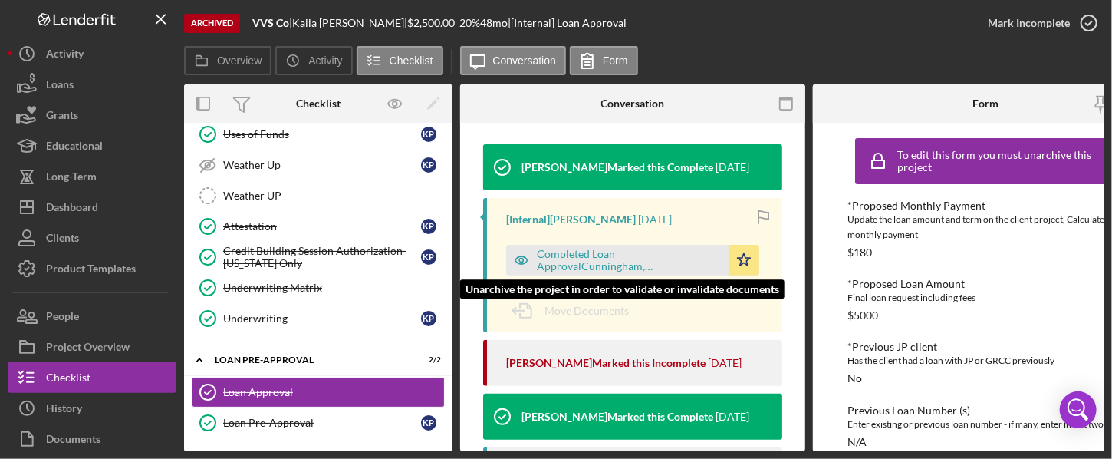
click at [632, 257] on div "Completed Loan ApprovalCunningham, [PERSON_NAME] ,[PERSON_NAME].pdf" at bounding box center [629, 260] width 184 height 25
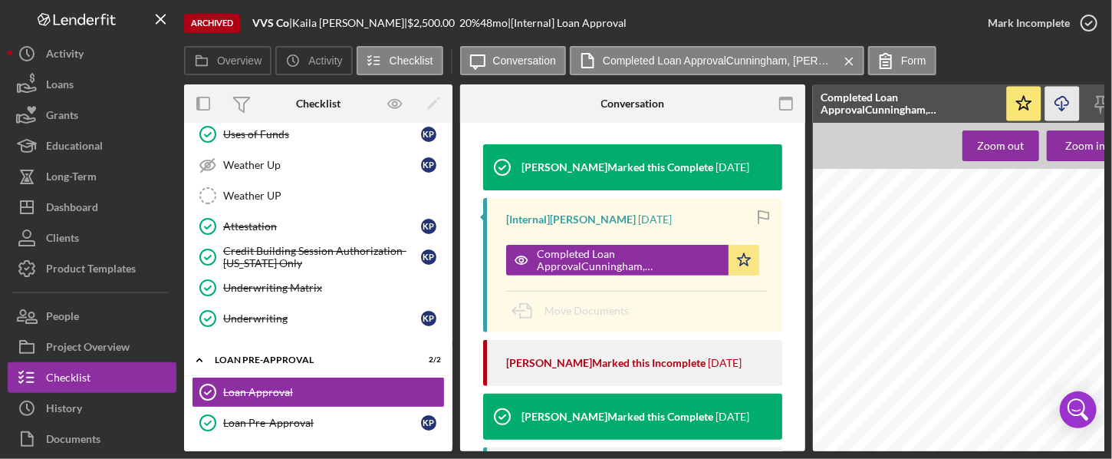
click at [846, 99] on icon "Icon/Download" at bounding box center [1063, 104] width 35 height 35
